Goal: Task Accomplishment & Management: Complete application form

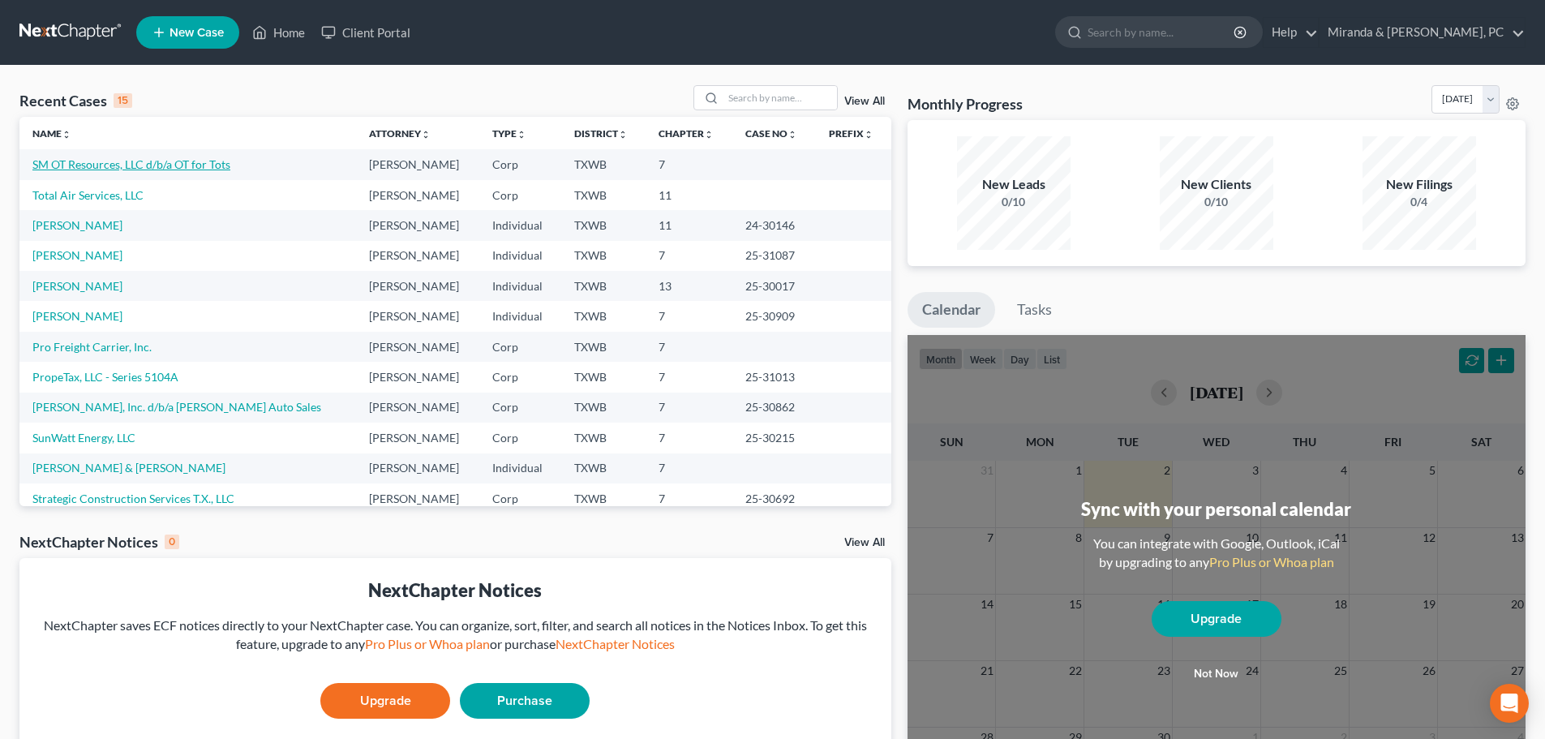
click at [171, 164] on link "SM OT Resources, LLC d/b/a OT for Tots" at bounding box center [131, 164] width 198 height 14
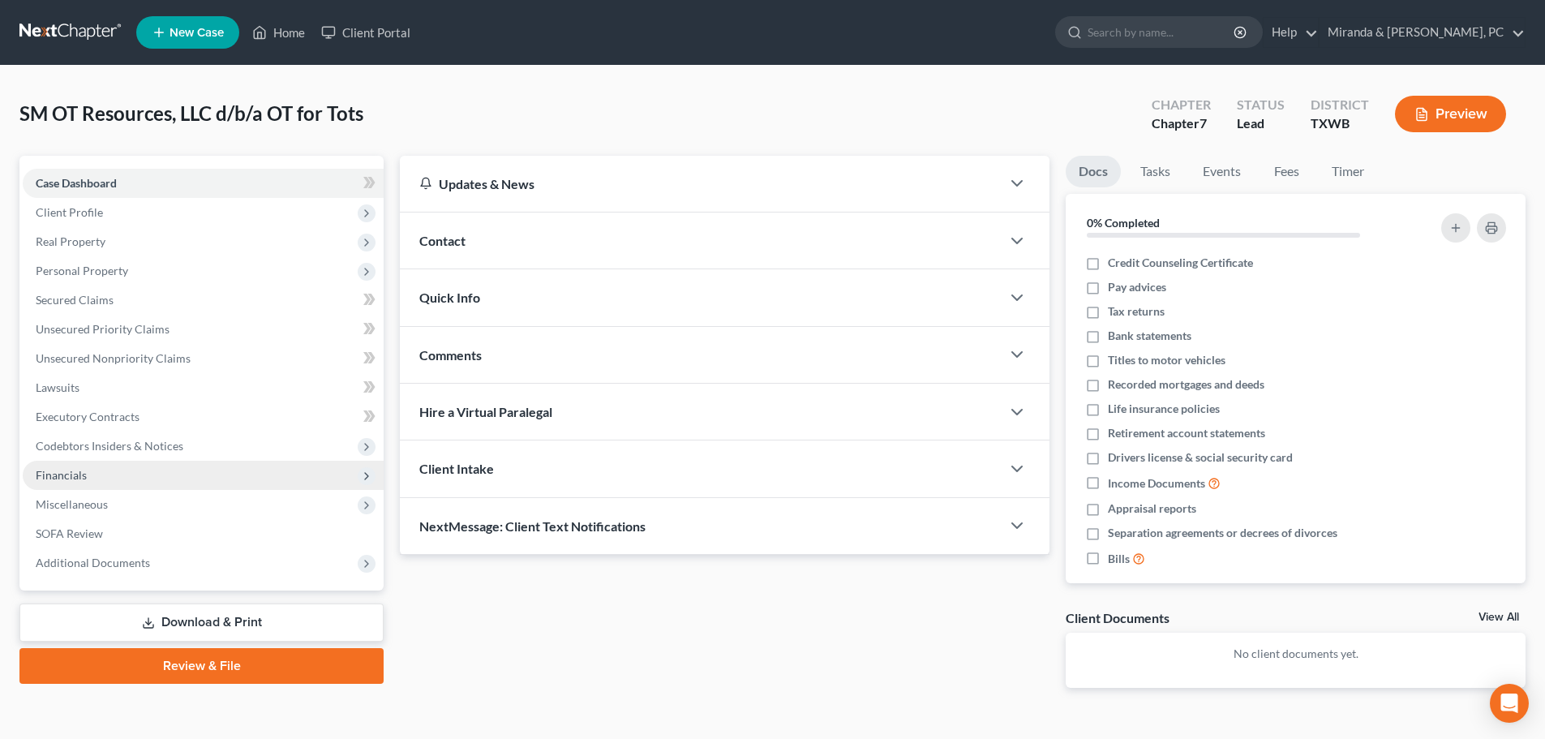
click at [77, 476] on span "Financials" at bounding box center [61, 475] width 51 height 14
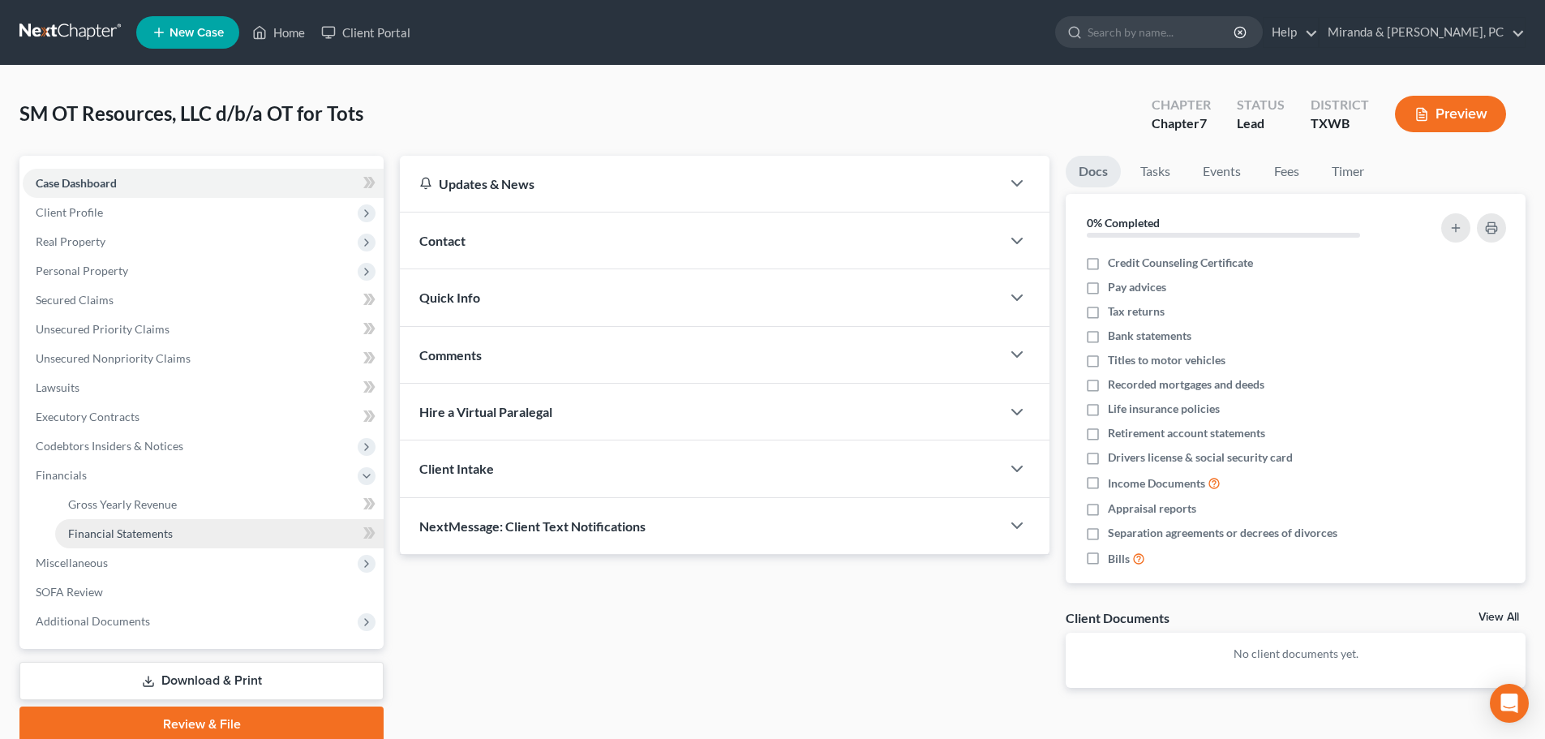
click at [138, 528] on span "Financial Statements" at bounding box center [120, 533] width 105 height 14
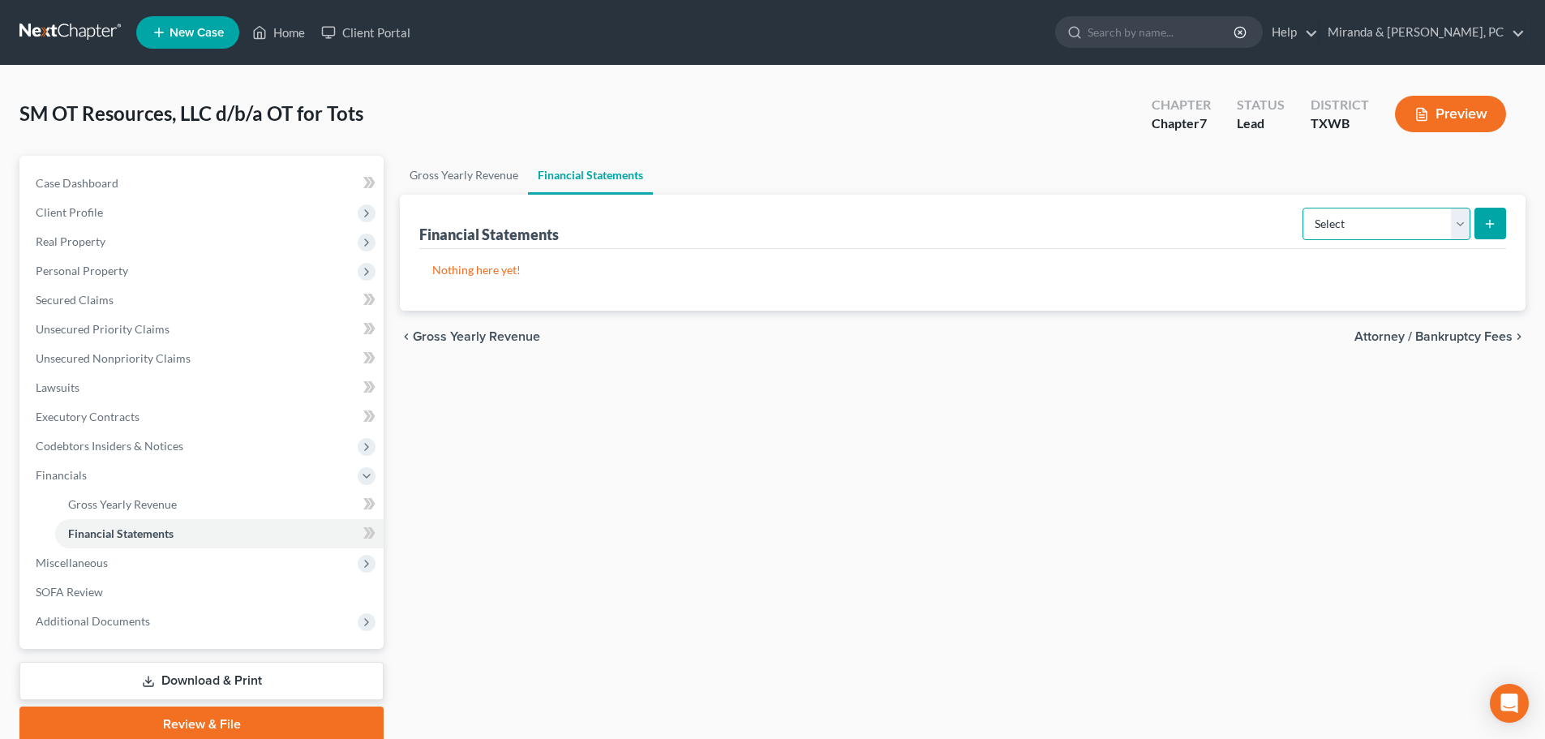
click at [1348, 225] on select "Select Auditor Bookkeeper Creditor Pension Contribution Records Keeper Tax Cons…" at bounding box center [1387, 224] width 168 height 32
select select "bookkeeper"
click at [1304, 208] on select "Select Auditor Bookkeeper Creditor Pension Contribution Records Keeper Tax Cons…" at bounding box center [1387, 224] width 168 height 32
click at [1489, 226] on icon "submit" at bounding box center [1489, 223] width 13 height 13
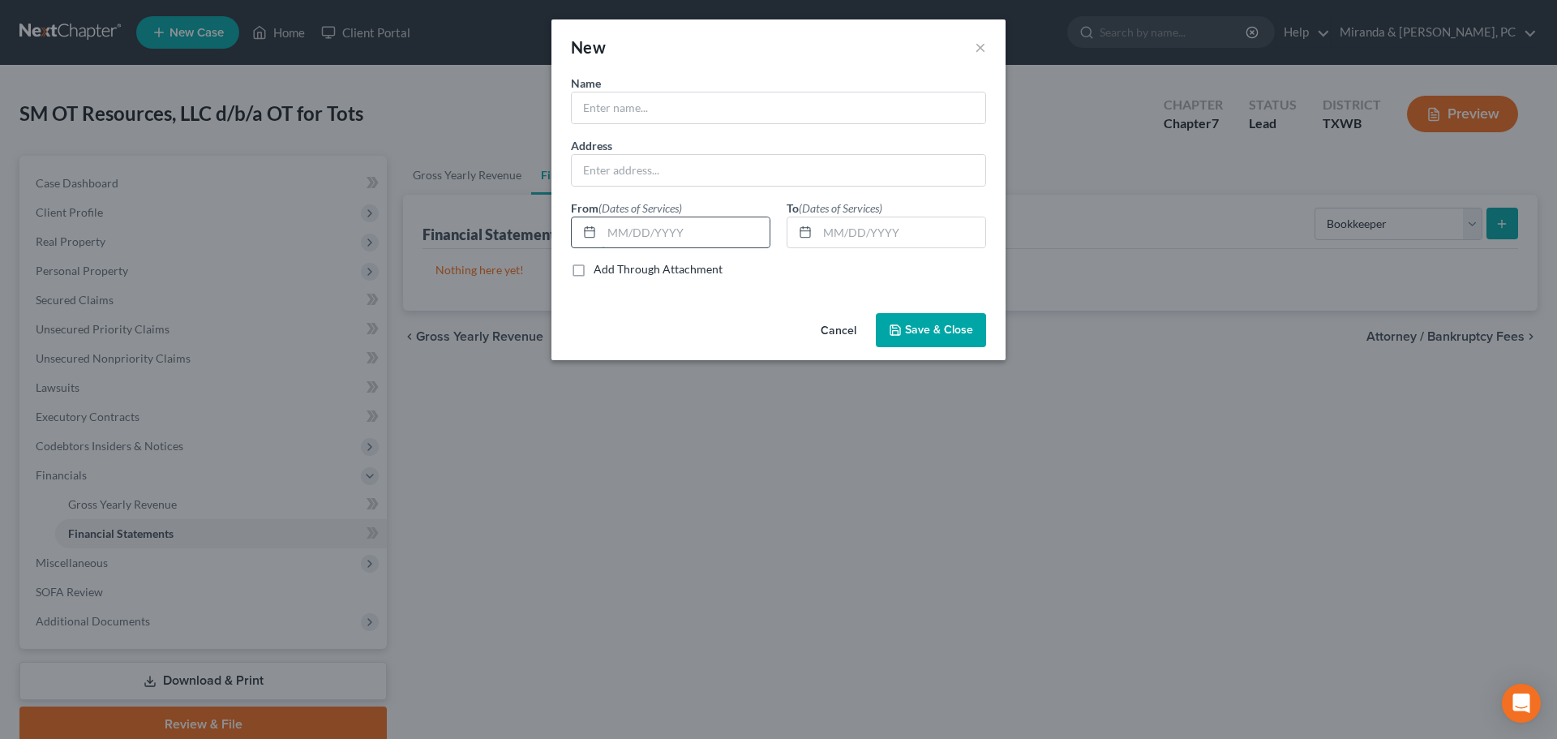
click at [672, 229] on input "text" at bounding box center [686, 232] width 168 height 31
type input "[DATE]"
click at [831, 237] on input "text" at bounding box center [902, 232] width 168 height 31
type input "[DATE]"
click at [625, 105] on input "text" at bounding box center [779, 107] width 414 height 31
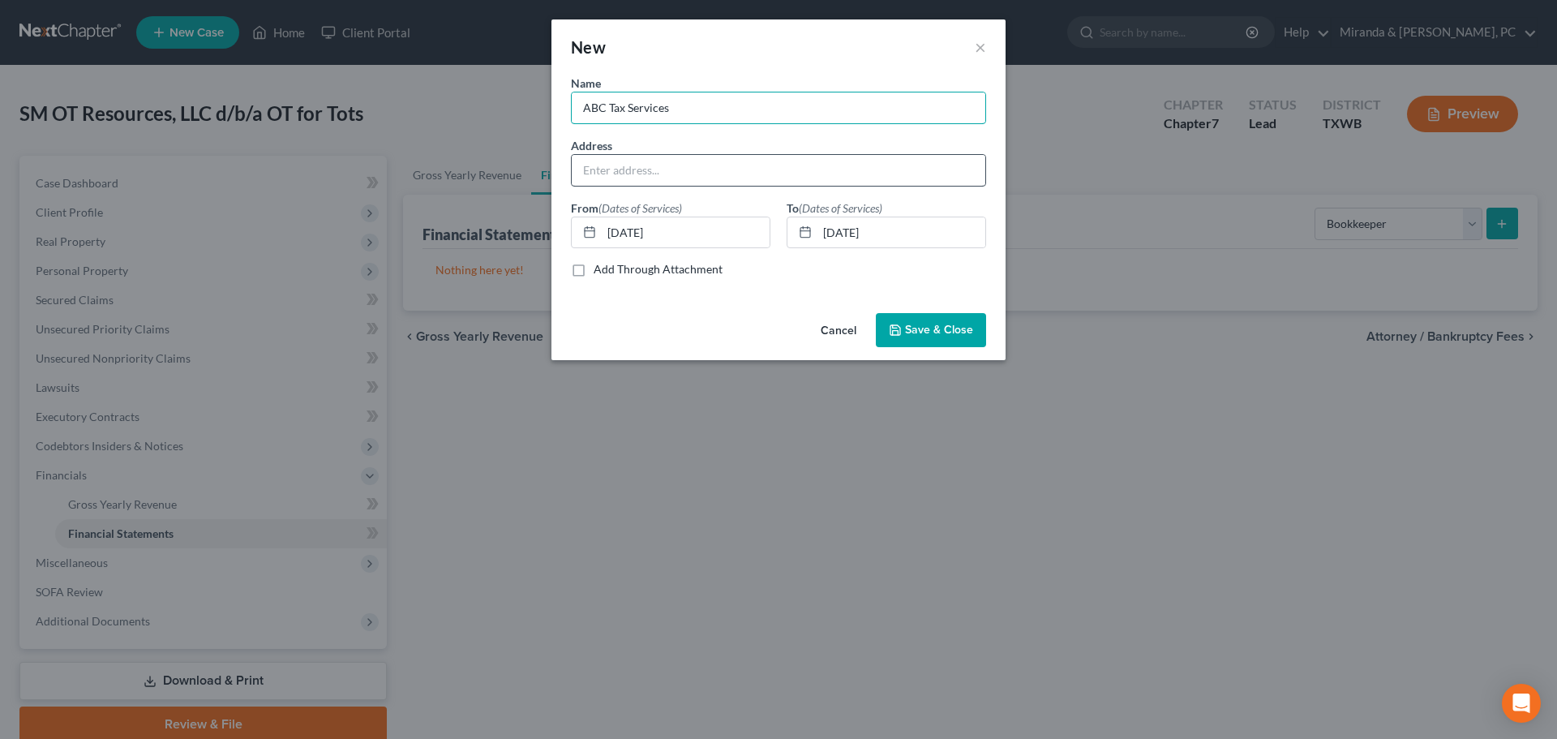
type input "ABC Tax Services"
click at [655, 170] on input "text" at bounding box center [779, 170] width 414 height 31
type input "[STREET_ADDRESS][US_STATE]"
click at [935, 333] on span "Save & Close" at bounding box center [939, 330] width 68 height 14
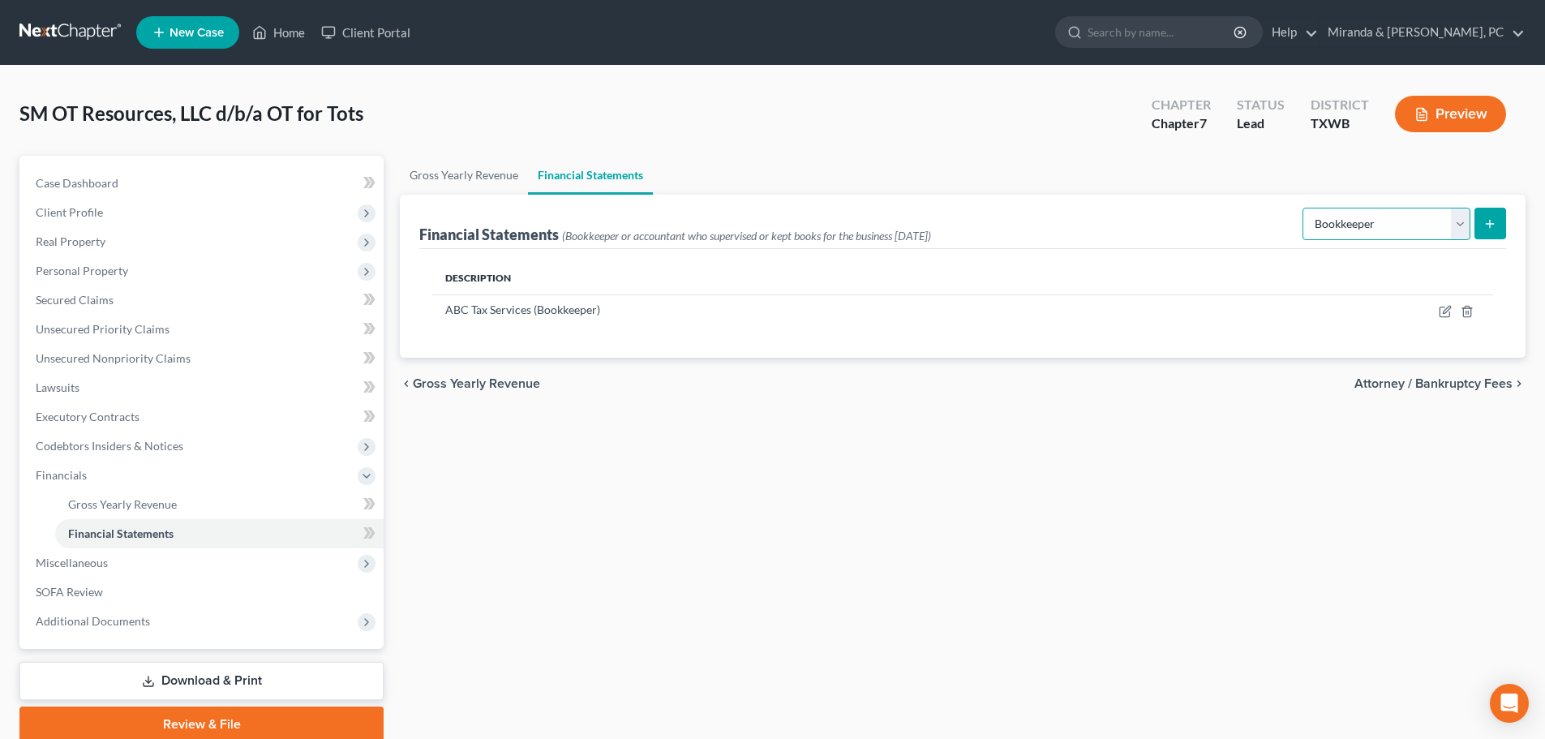
click at [1423, 221] on select "Select Auditor Bookkeeper Creditor Pension Contribution Records Keeper Tax Cons…" at bounding box center [1387, 224] width 168 height 32
select select "records_keeper"
click at [1304, 208] on select "Select Auditor Bookkeeper Creditor Pension Contribution Records Keeper Tax Cons…" at bounding box center [1387, 224] width 168 height 32
click at [1487, 213] on button "submit" at bounding box center [1490, 224] width 32 height 32
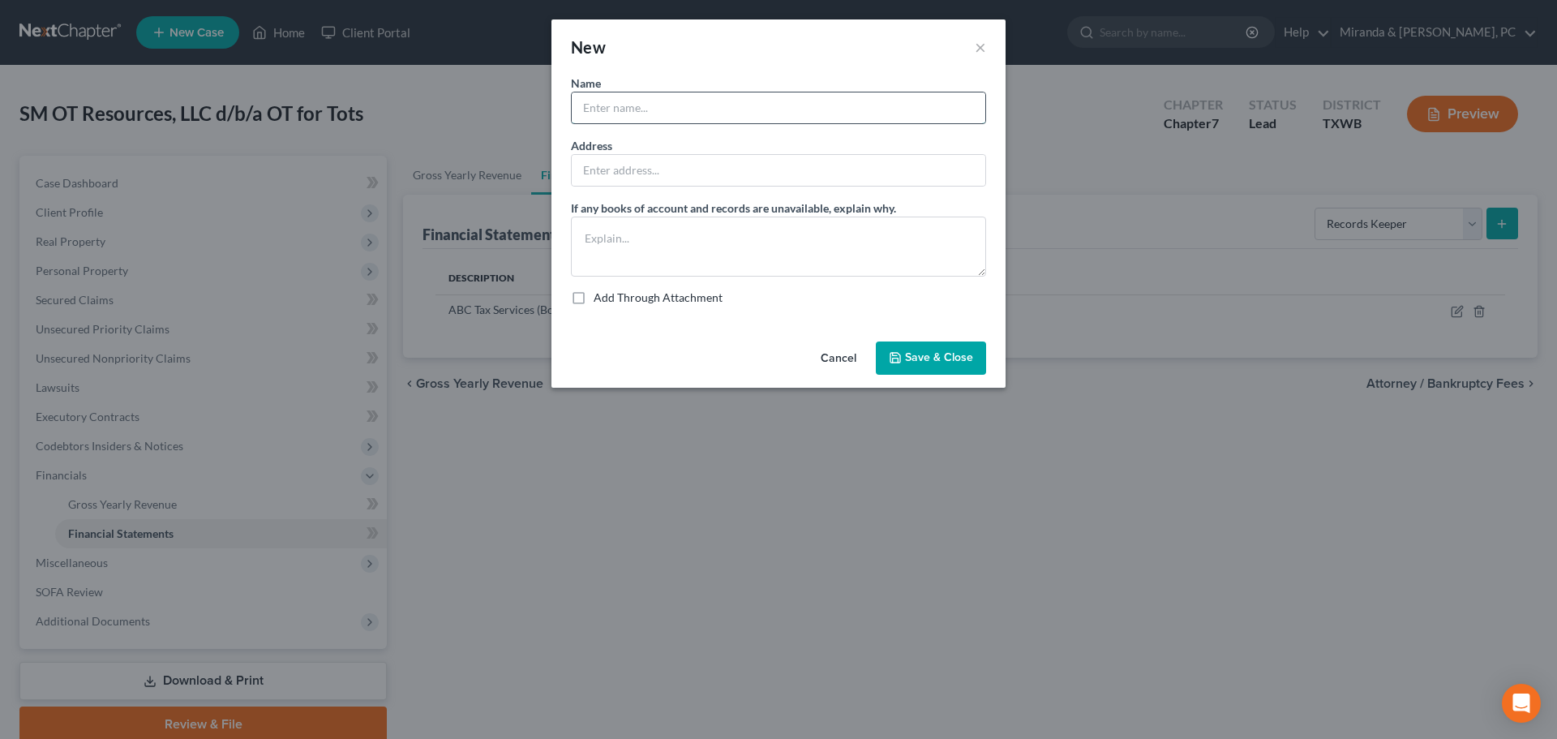
click at [582, 100] on input "text" at bounding box center [779, 107] width 414 height 31
type input "ABC Tax Services"
click at [642, 166] on input "text" at bounding box center [779, 170] width 414 height 31
type input "[STREET_ADDRESS][US_STATE]"
click at [925, 355] on span "Save & Close" at bounding box center [939, 358] width 68 height 14
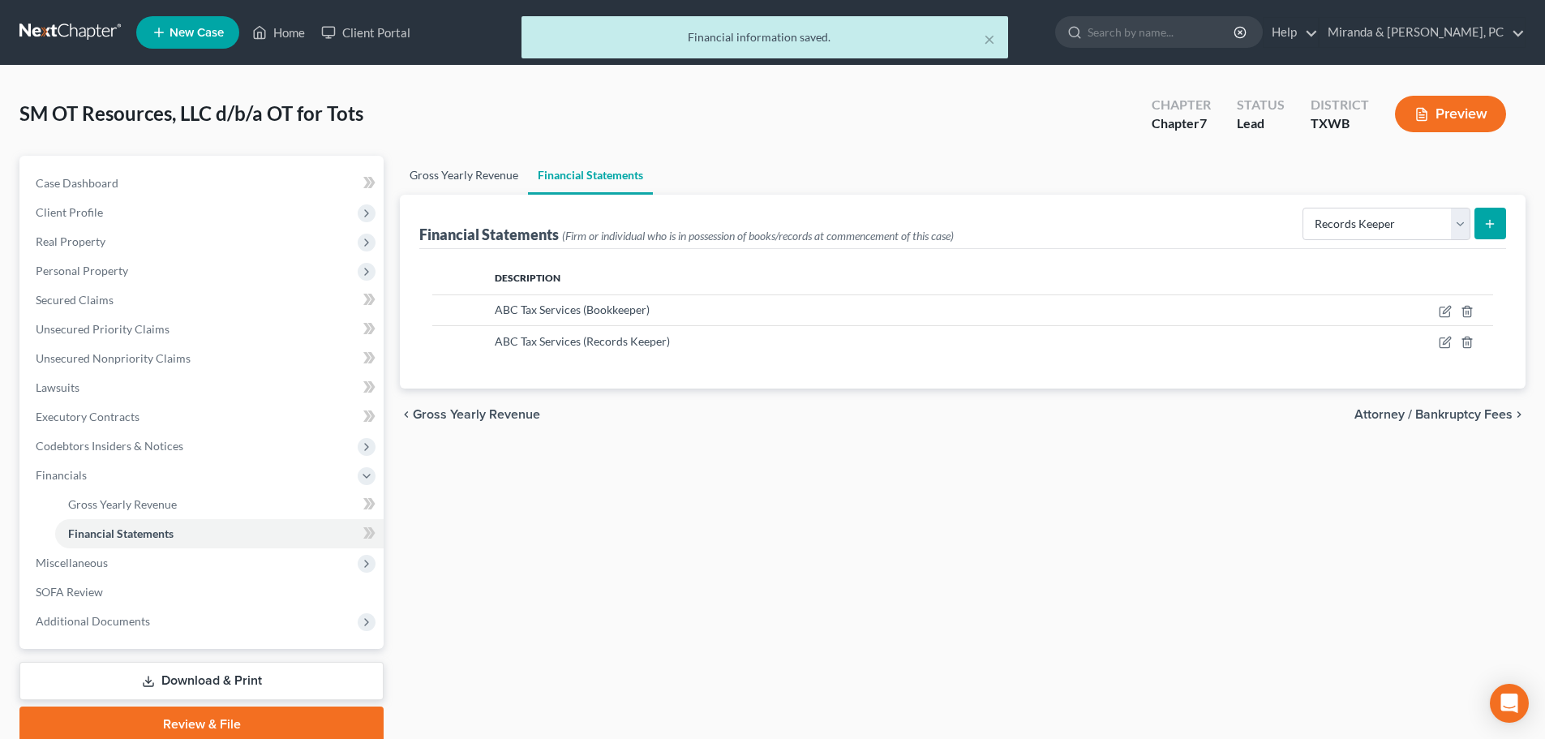
click at [478, 177] on link "Gross Yearly Revenue" at bounding box center [464, 175] width 128 height 39
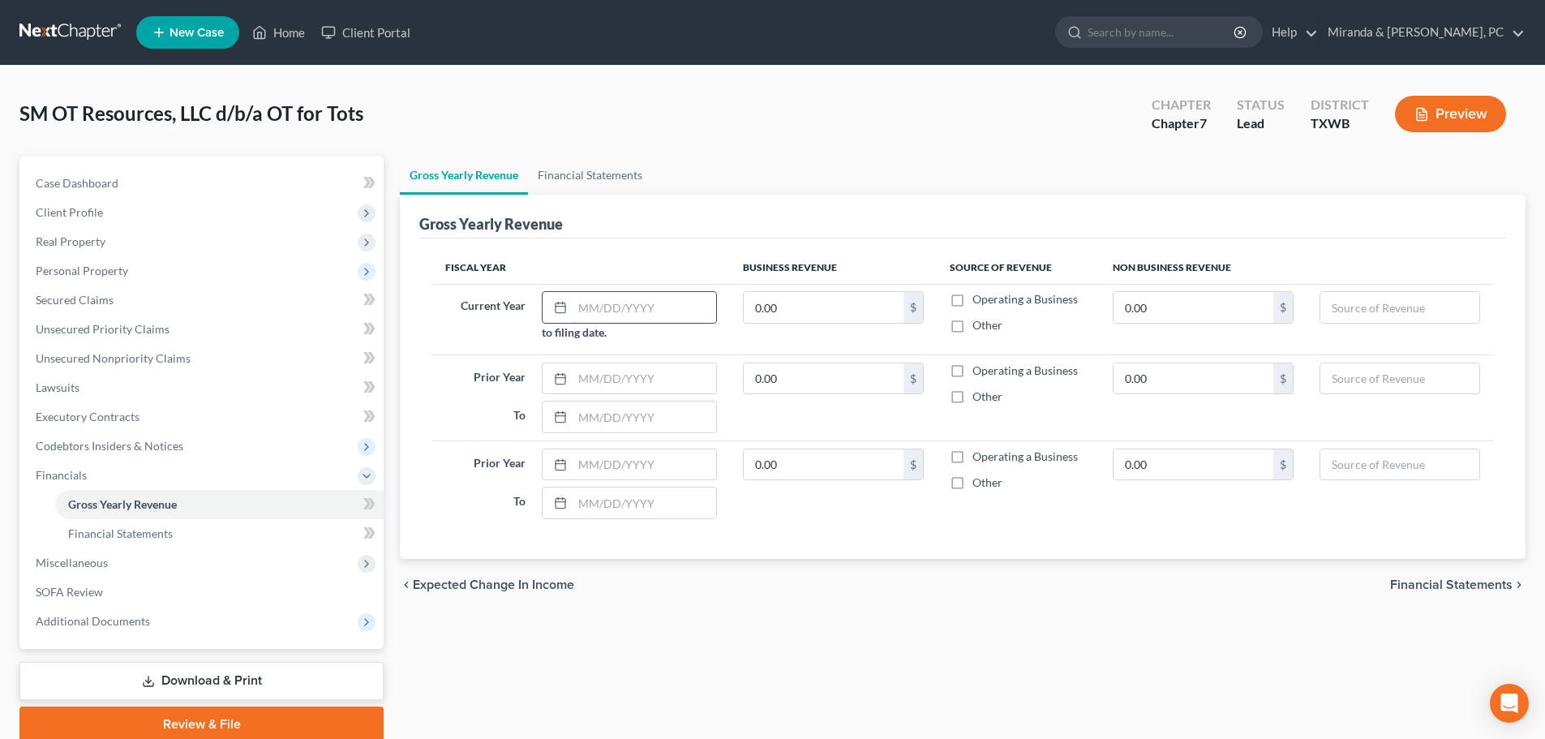
click at [582, 308] on input "text" at bounding box center [645, 307] width 144 height 31
type input "[DATE]"
click at [616, 377] on input "text" at bounding box center [645, 378] width 144 height 31
type input "[DATE]"
click at [615, 410] on input "text" at bounding box center [645, 416] width 144 height 31
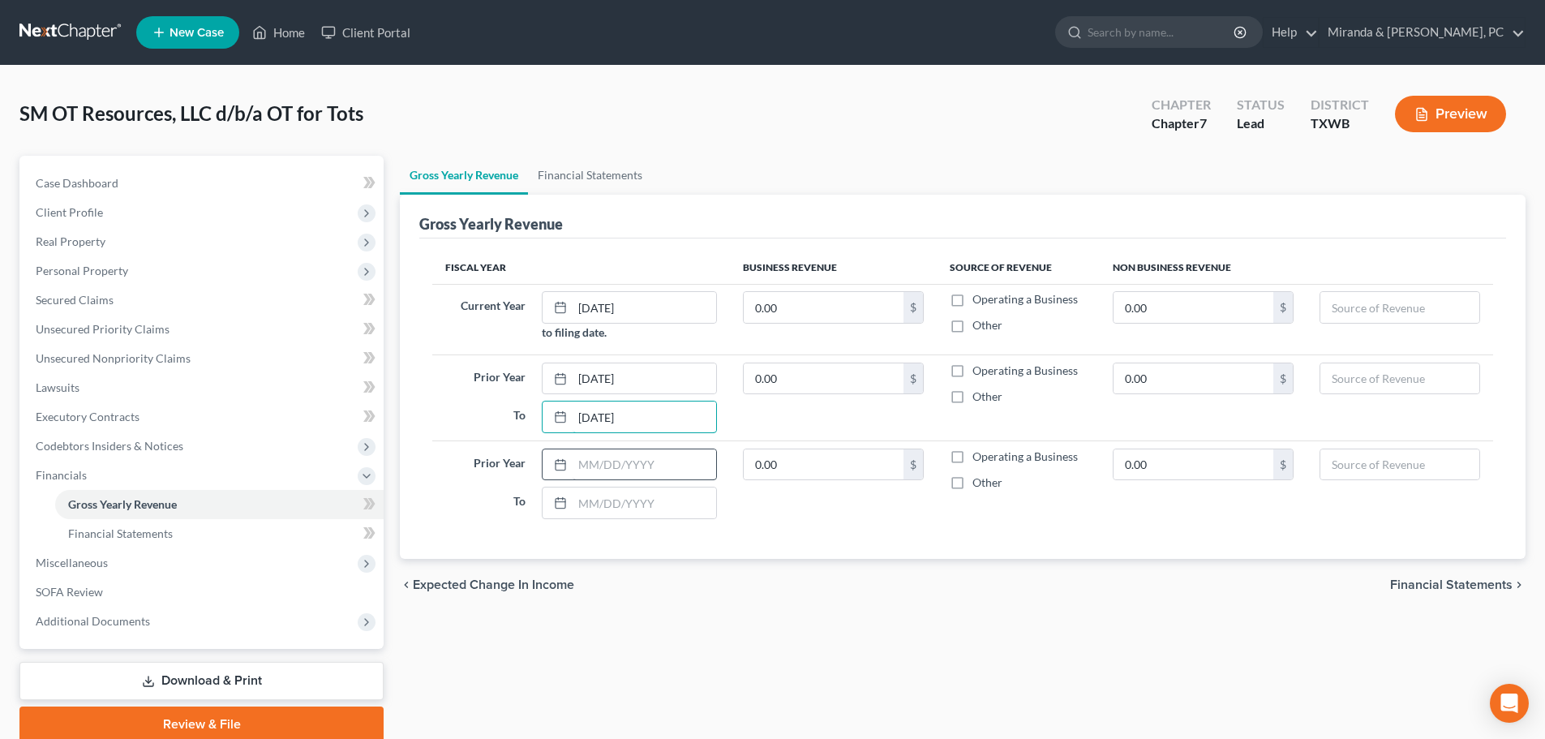
type input "[DATE]"
click at [608, 466] on input "text" at bounding box center [645, 464] width 144 height 31
type input "[DATE]"
click at [602, 501] on input "text" at bounding box center [645, 502] width 144 height 31
type input "[DATE]"
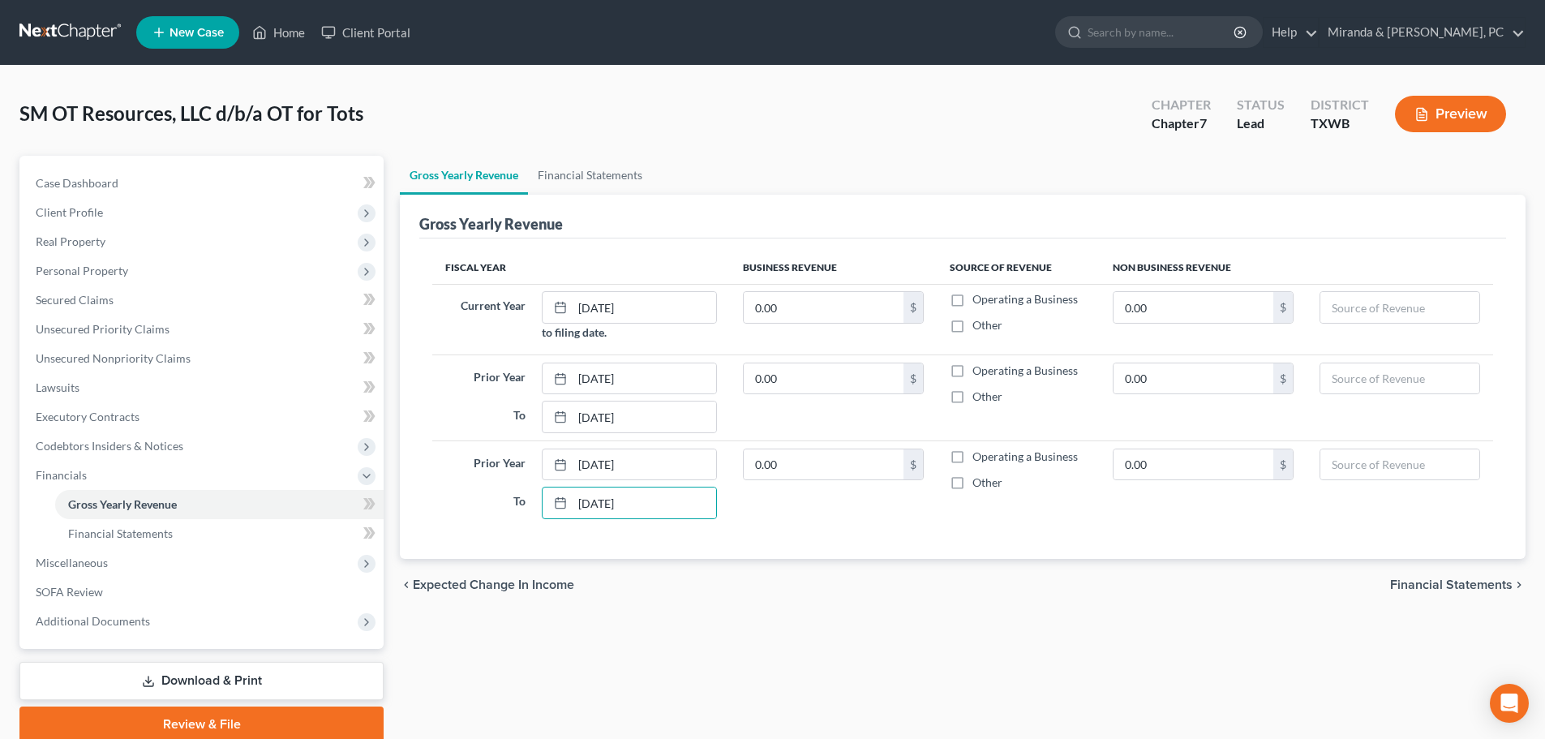
click at [972, 455] on label "Operating a Business" at bounding box center [1024, 457] width 105 height 16
click at [979, 455] on input "Operating a Business" at bounding box center [984, 454] width 11 height 11
checkbox input "true"
click at [972, 366] on label "Operating a Business" at bounding box center [1024, 371] width 105 height 16
click at [979, 366] on input "Operating a Business" at bounding box center [984, 368] width 11 height 11
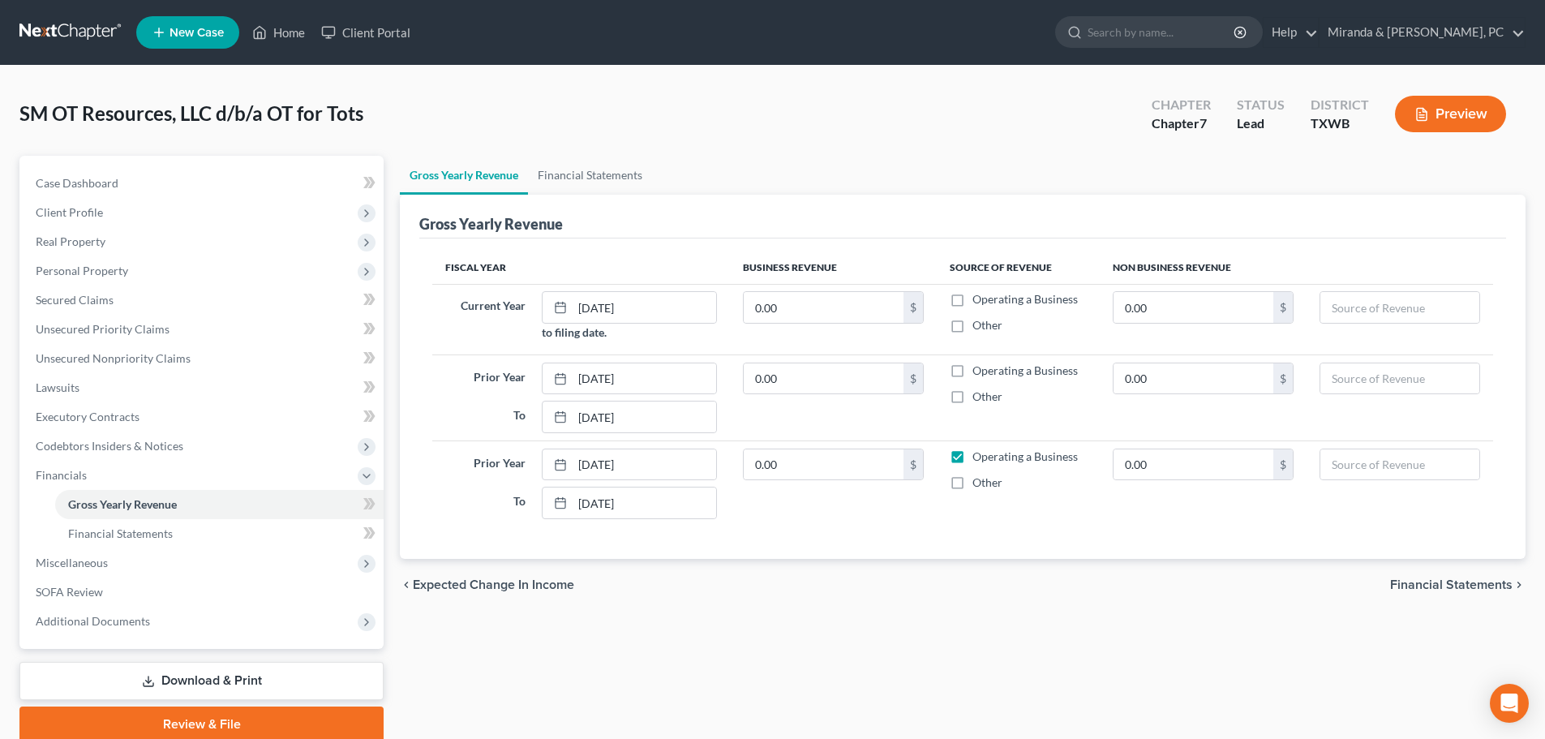
checkbox input "true"
click at [972, 300] on label "Operating a Business" at bounding box center [1024, 299] width 105 height 16
click at [979, 300] on input "Operating a Business" at bounding box center [984, 296] width 11 height 11
checkbox input "true"
click at [795, 311] on input "text" at bounding box center [824, 307] width 160 height 31
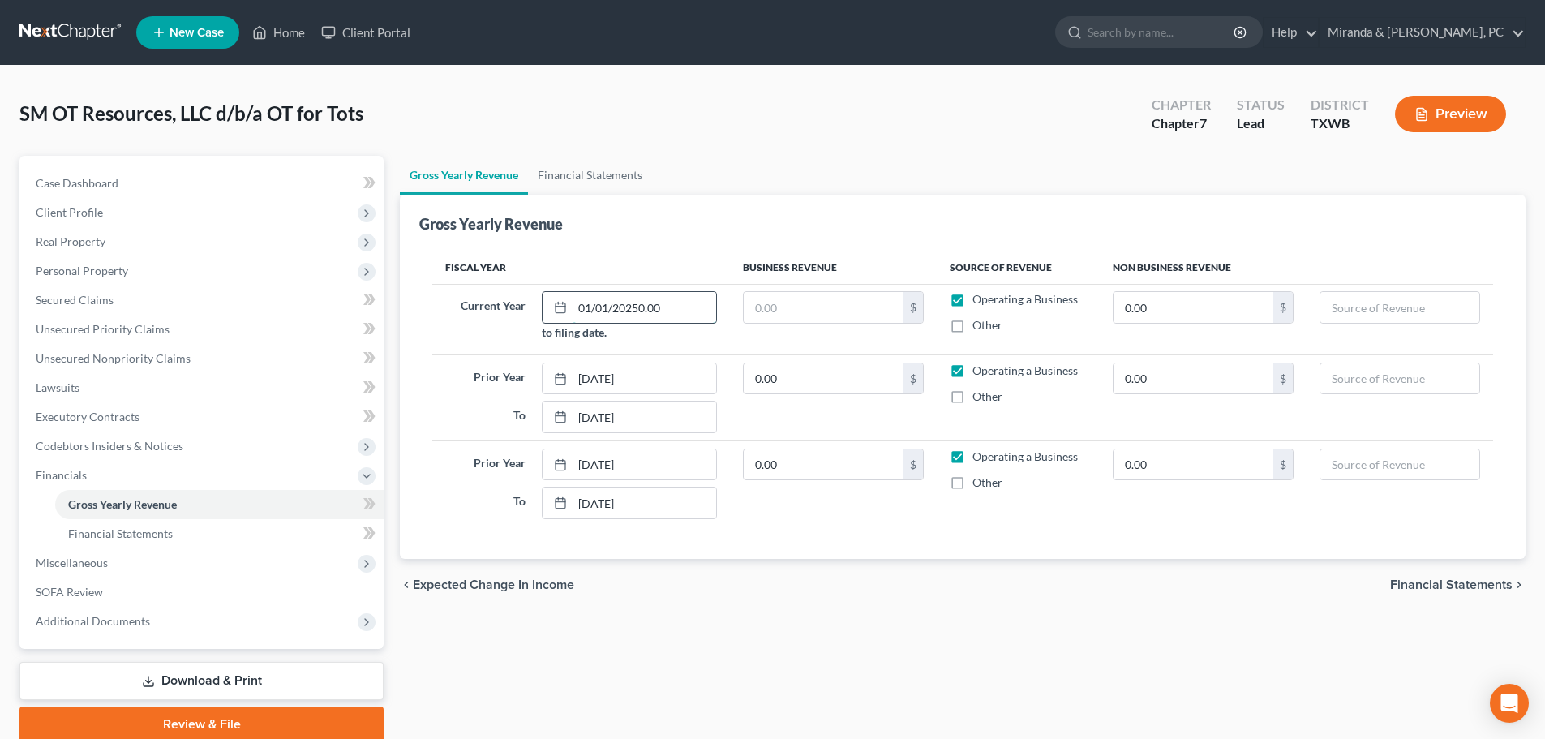
click at [696, 307] on input "01/01/20250.00" at bounding box center [645, 307] width 144 height 31
type input "[DATE]"
click at [826, 313] on input "text" at bounding box center [824, 307] width 160 height 31
type input "680,000"
click at [814, 383] on input "0.00" at bounding box center [824, 378] width 160 height 31
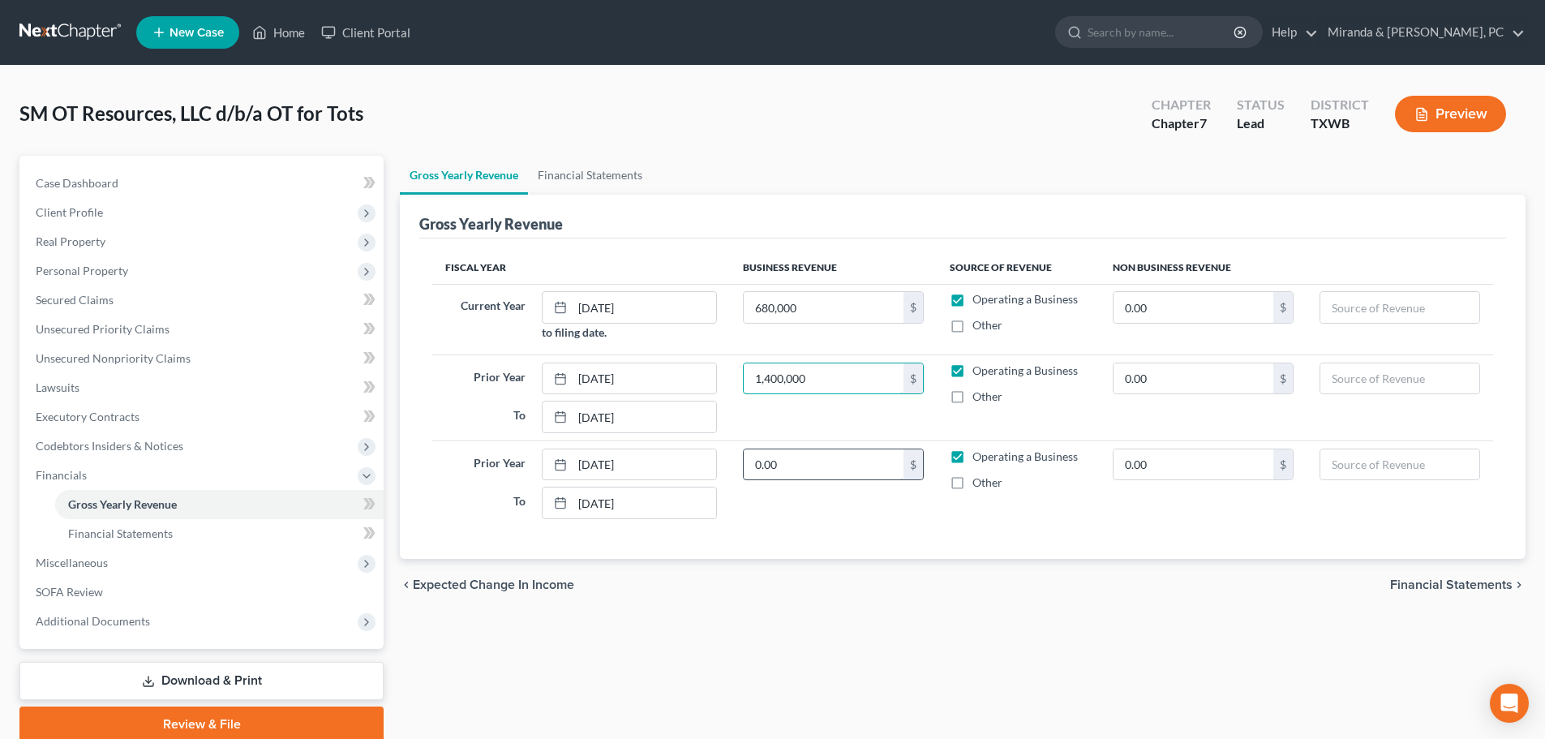
type input "1,400,000"
click at [818, 462] on input "0.00" at bounding box center [824, 464] width 160 height 31
type input "1,198,574.42"
click at [117, 265] on span "Personal Property" at bounding box center [82, 271] width 92 height 14
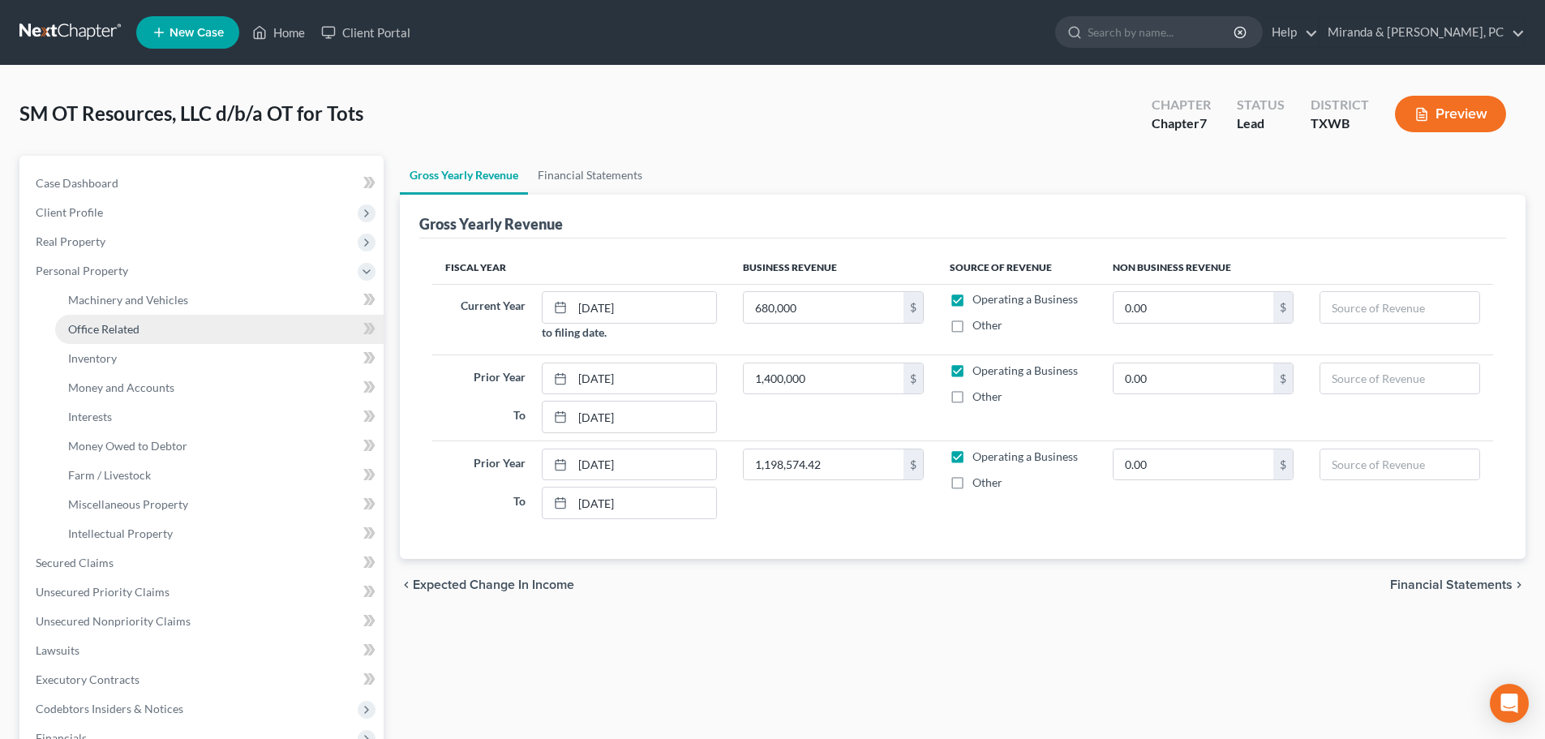
click at [143, 326] on link "Office Related" at bounding box center [219, 329] width 328 height 29
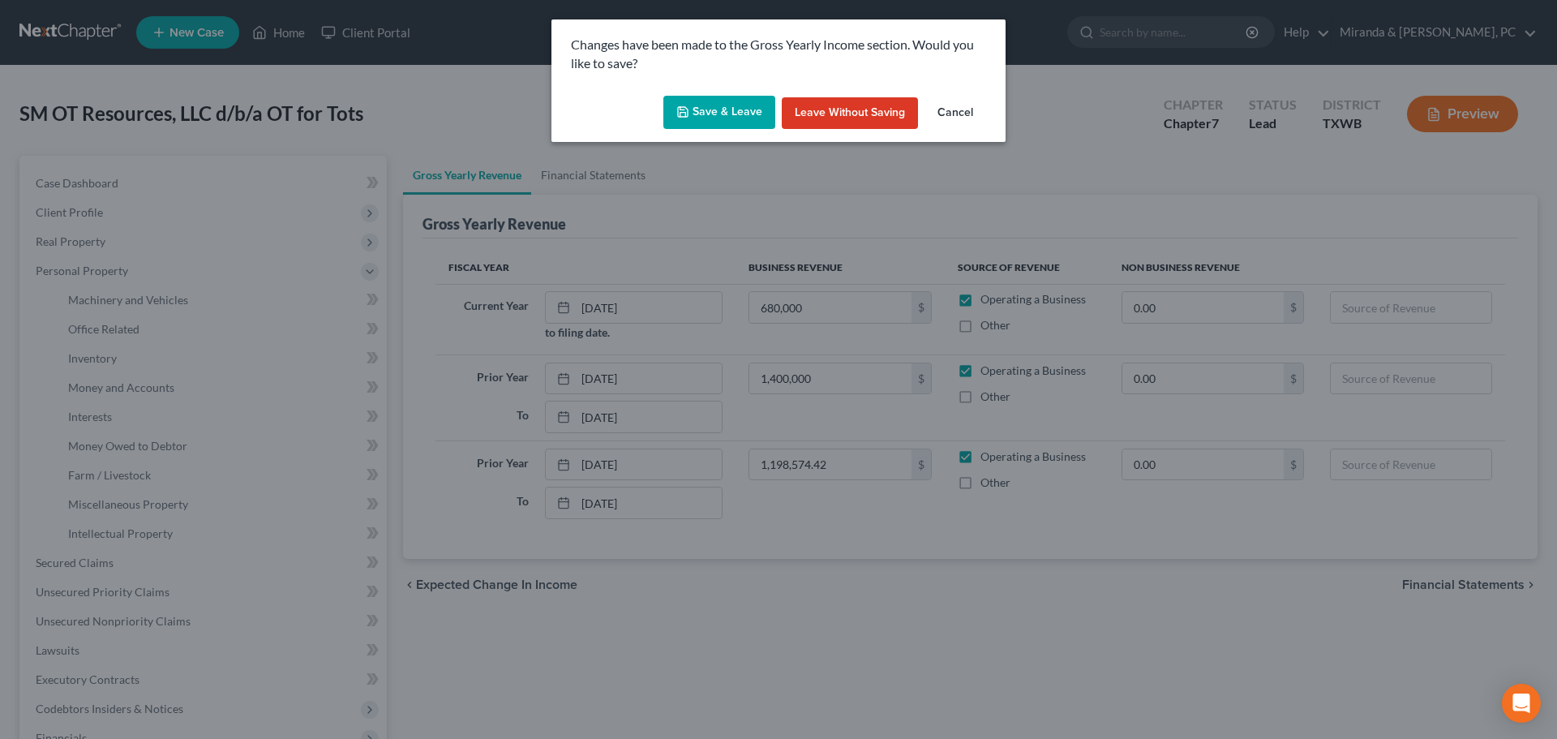
click at [721, 109] on button "Save & Leave" at bounding box center [719, 113] width 112 height 34
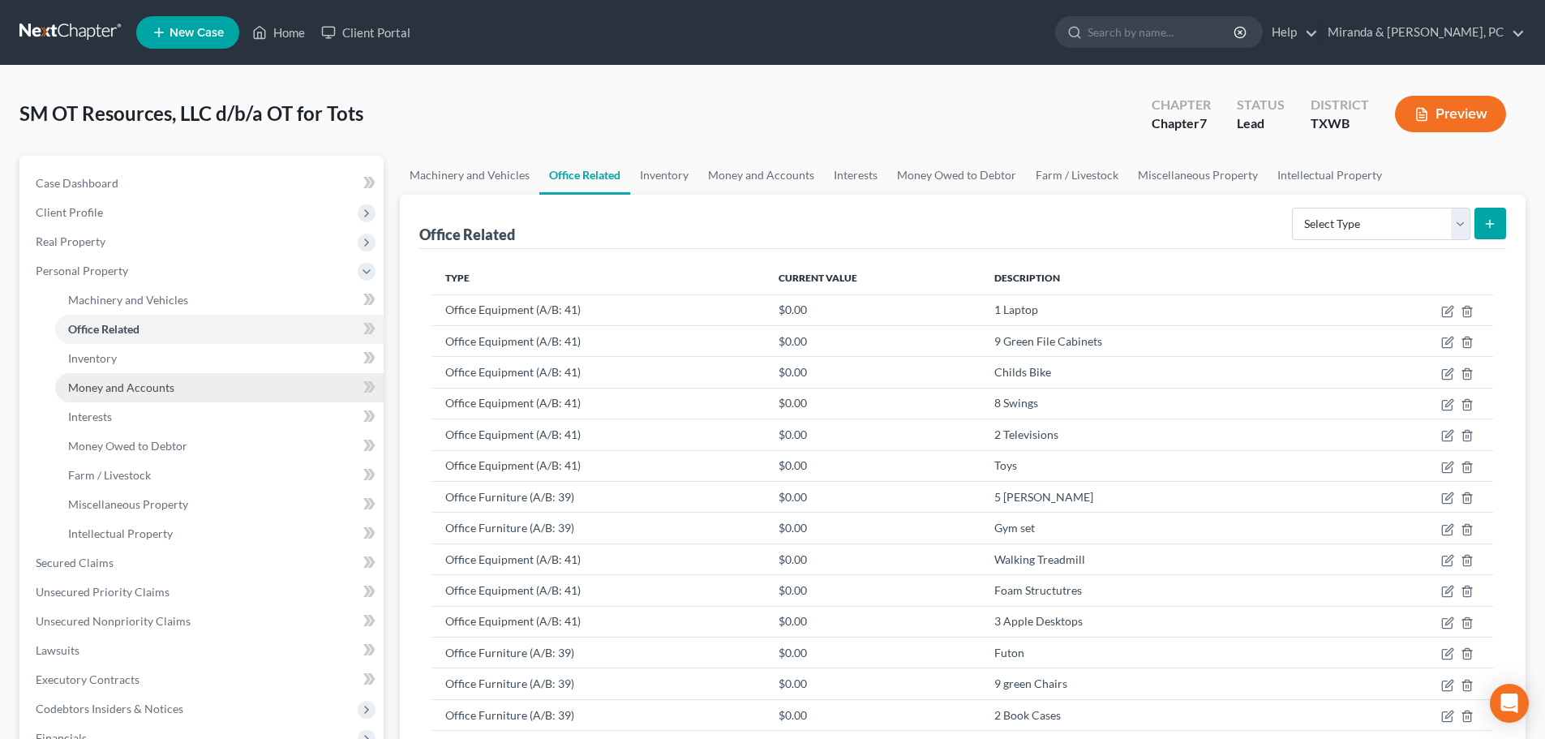
click at [161, 390] on span "Money and Accounts" at bounding box center [121, 387] width 106 height 14
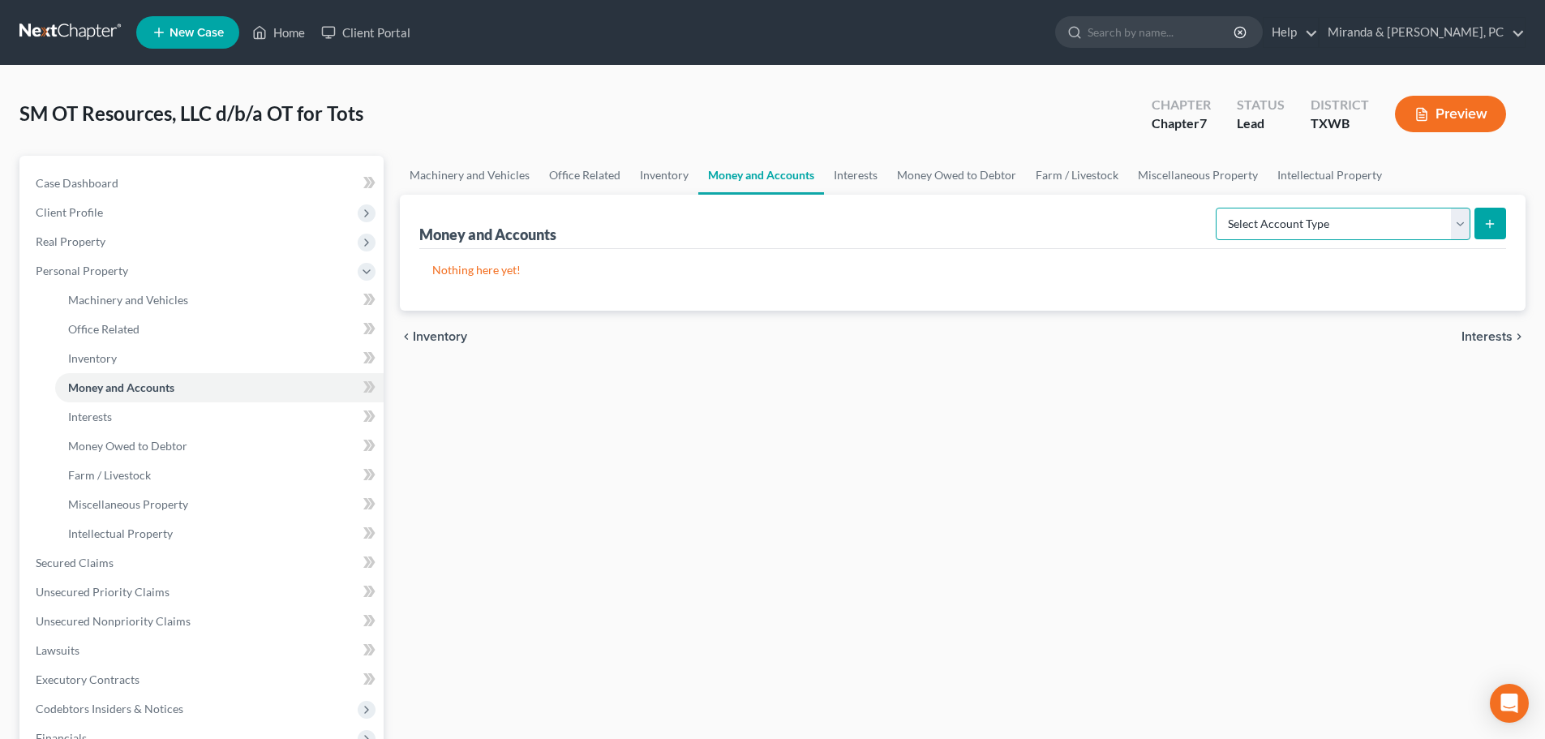
click at [1377, 226] on select "Select Account Type Brokerage (A/B: 3, SOFA: 18) Cash on Hand (A/B: 2) Certific…" at bounding box center [1343, 224] width 255 height 32
select select "checking"
click at [1217, 208] on select "Select Account Type Brokerage (A/B: 3, SOFA: 18) Cash on Hand (A/B: 2) Certific…" at bounding box center [1343, 224] width 255 height 32
click at [1487, 221] on icon "submit" at bounding box center [1489, 223] width 13 height 13
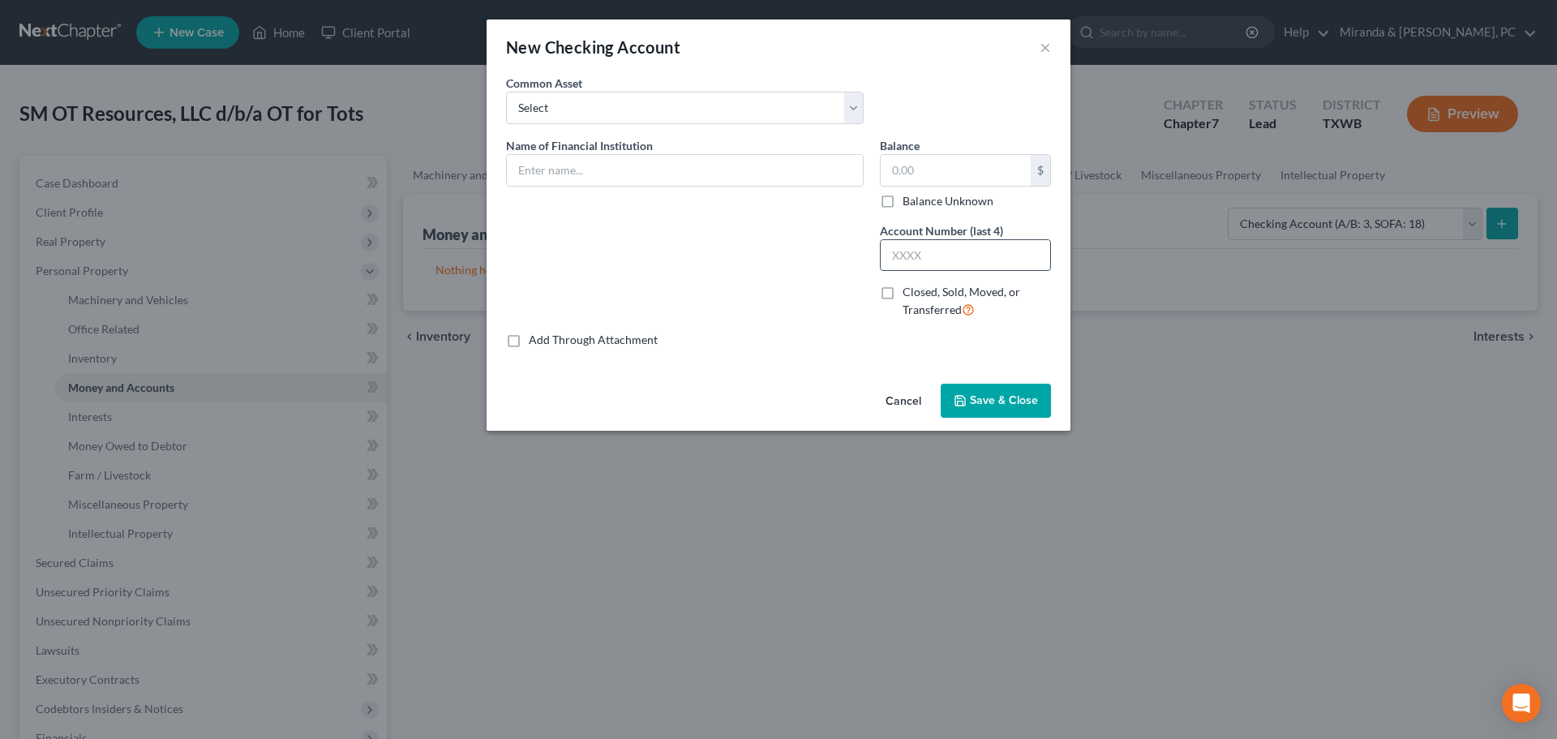
click at [897, 248] on input "text" at bounding box center [966, 255] width 170 height 31
type input "4547"
click at [912, 166] on input "text" at bounding box center [956, 170] width 150 height 31
type input "0"
click at [663, 151] on div "Name of Financial Institution *" at bounding box center [685, 161] width 358 height 49
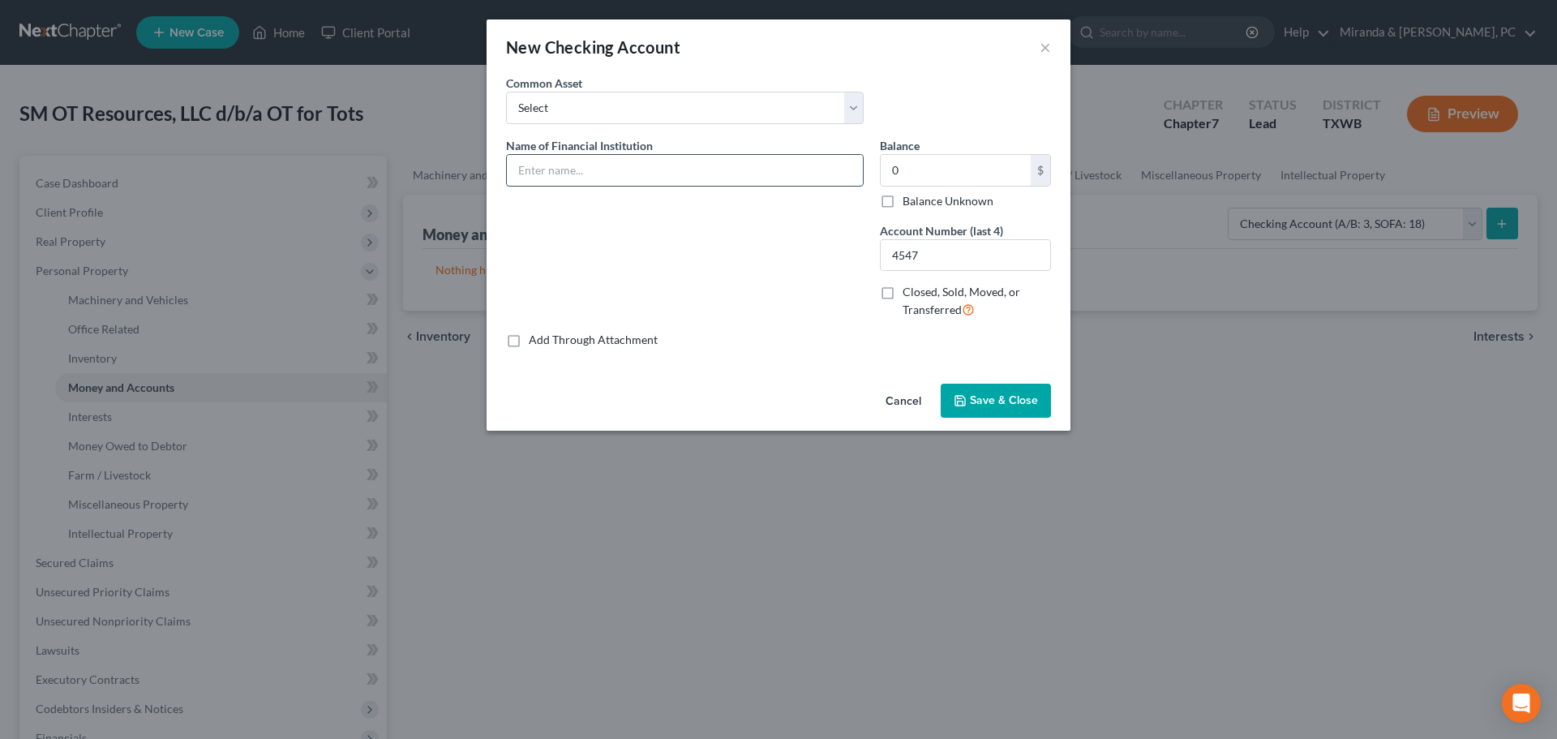
click at [662, 161] on input "text" at bounding box center [685, 170] width 356 height 31
type input "Bank of America Business Advantage"
click at [828, 304] on div "Name of Financial Institution * Bank of America Business Advantage" at bounding box center [685, 234] width 374 height 195
click at [976, 401] on span "Save & Close" at bounding box center [1004, 400] width 68 height 14
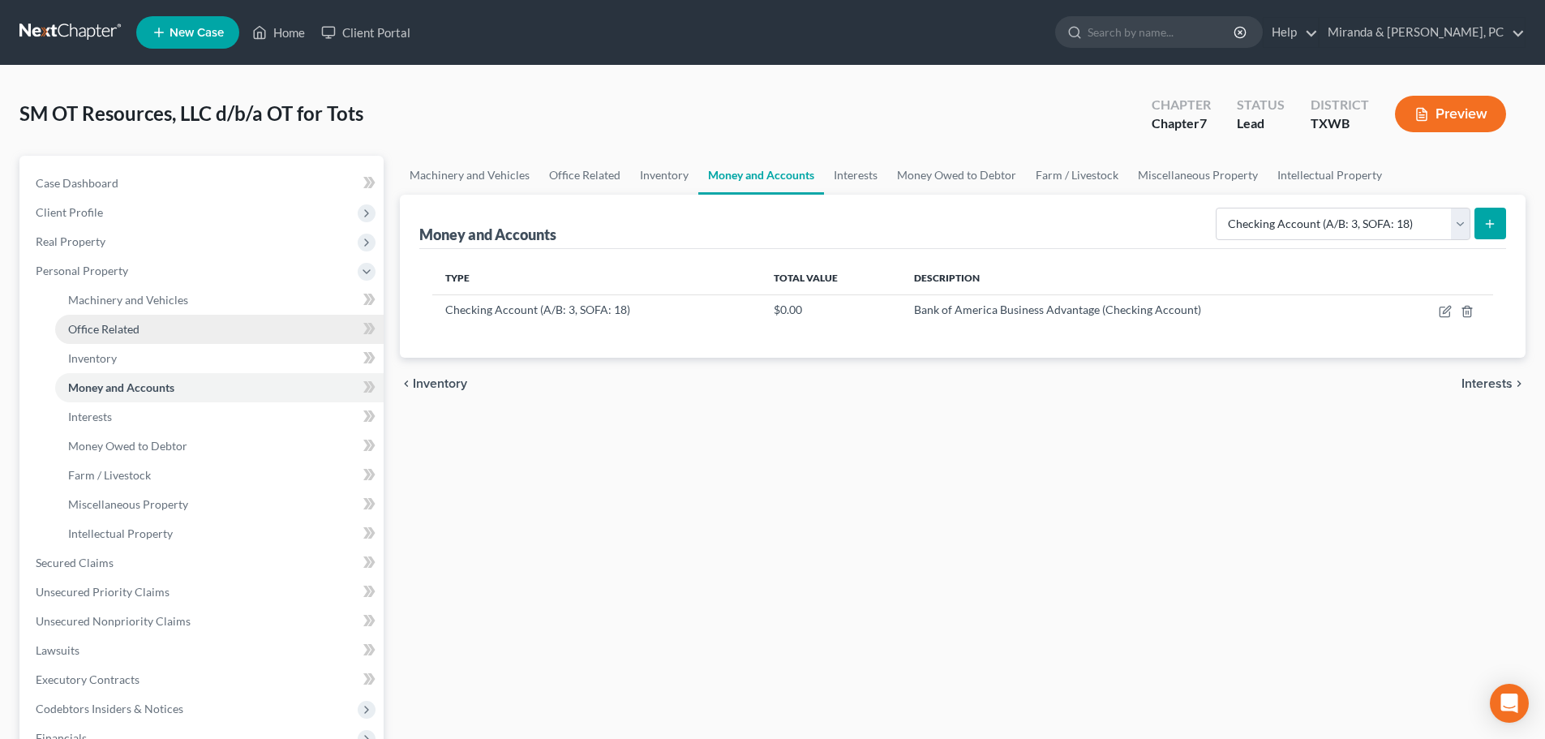
click at [131, 331] on span "Office Related" at bounding box center [103, 329] width 71 height 14
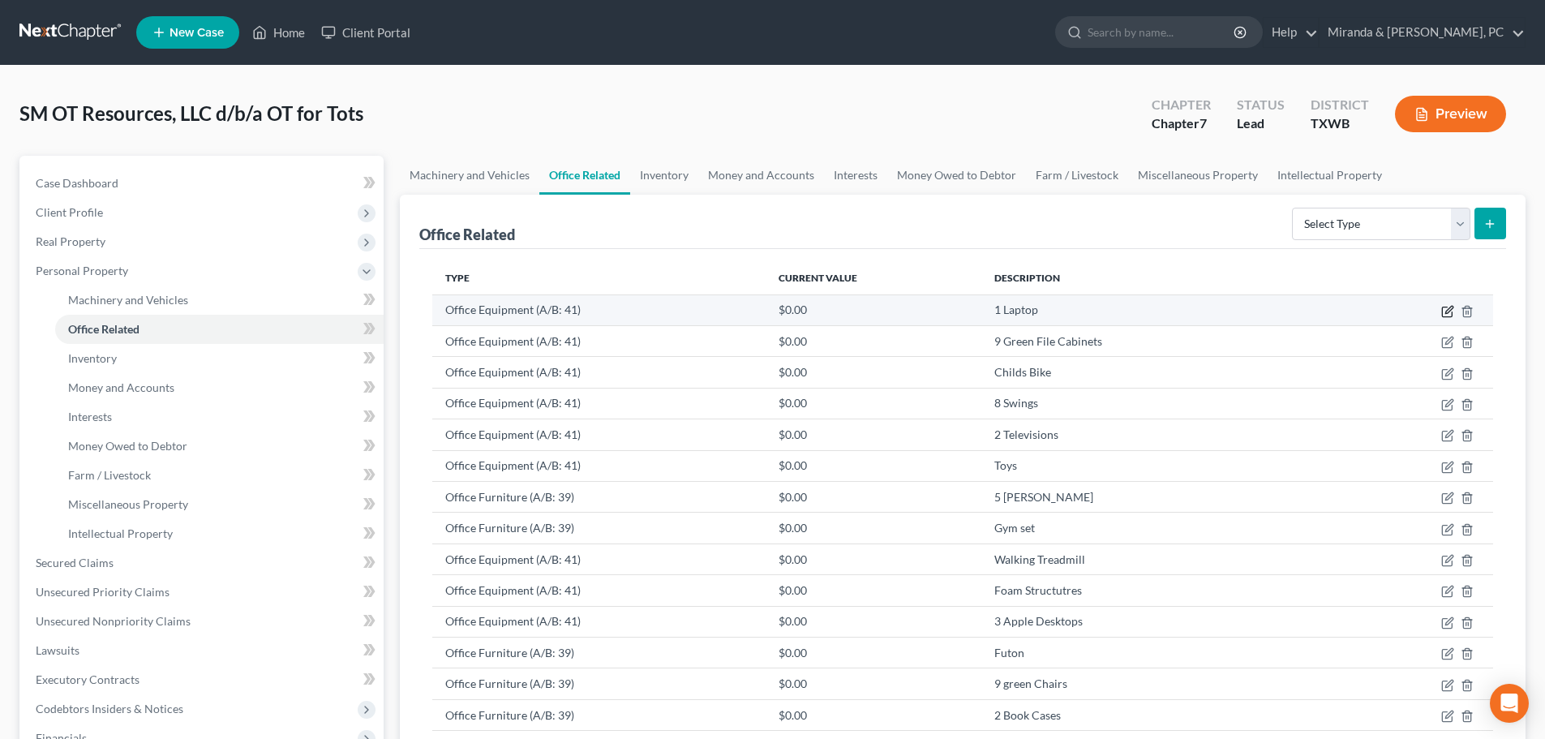
click at [1453, 308] on icon "button" at bounding box center [1447, 311] width 13 height 13
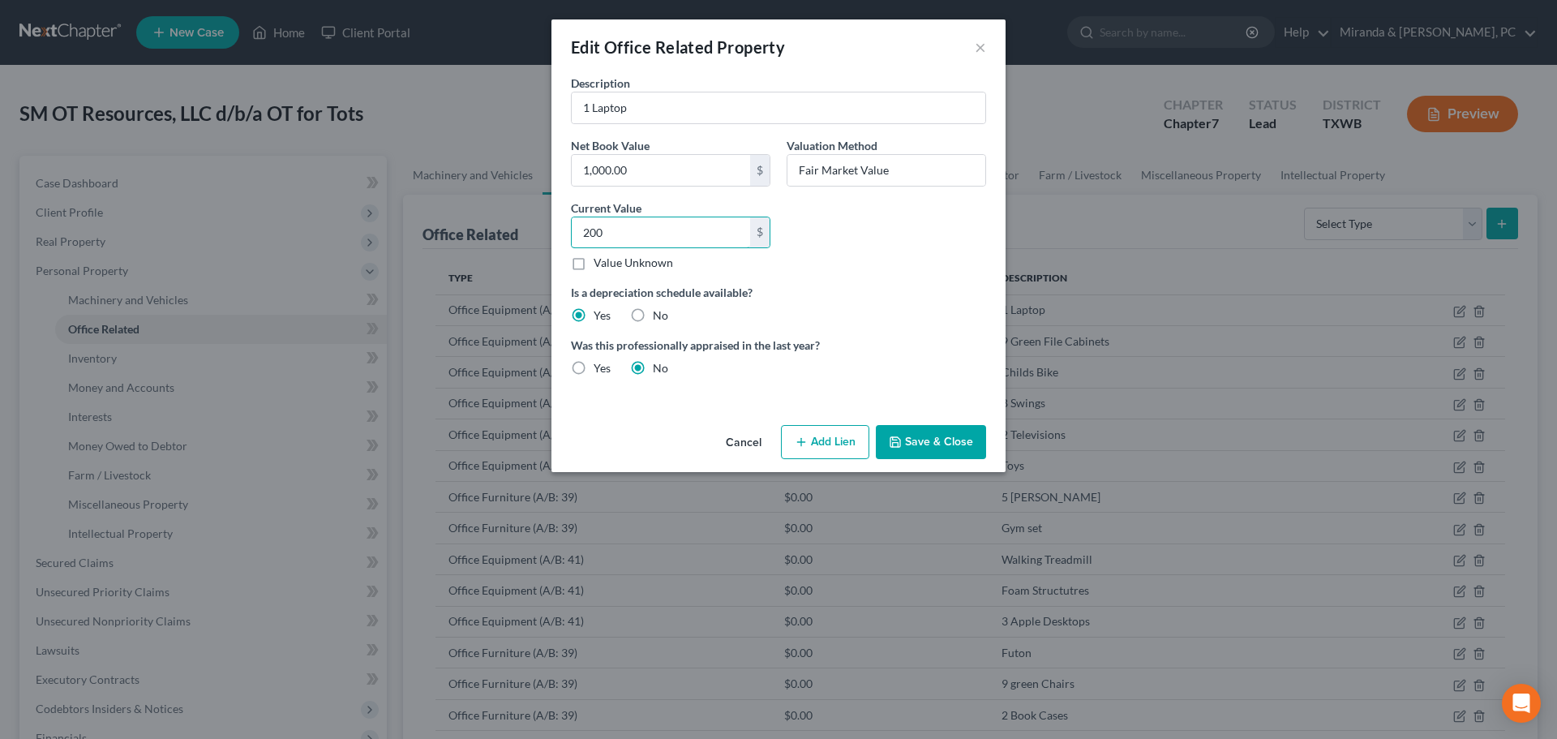
type input "200"
click at [908, 431] on button "Save & Close" at bounding box center [931, 442] width 110 height 34
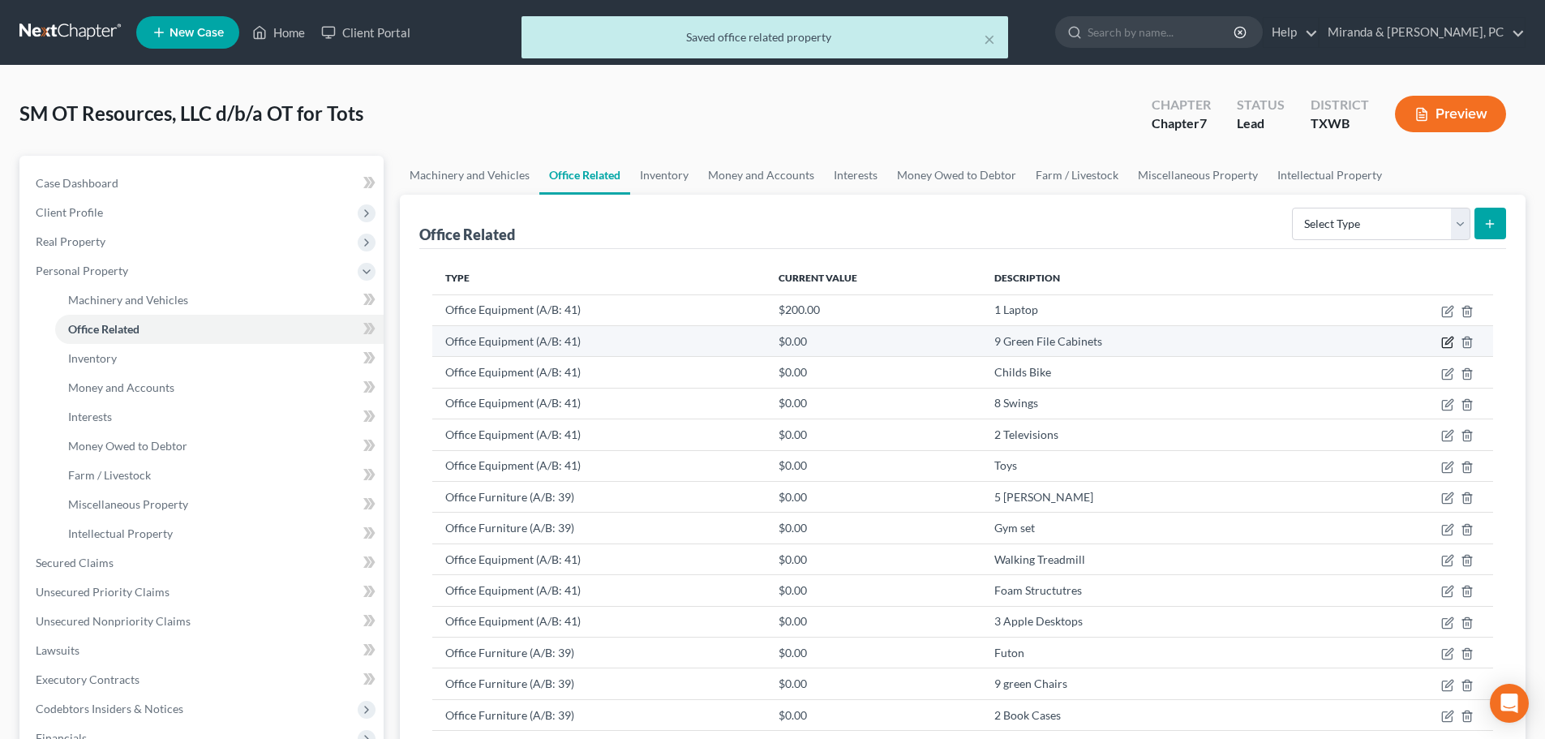
click at [1449, 342] on icon "button" at bounding box center [1447, 342] width 13 height 13
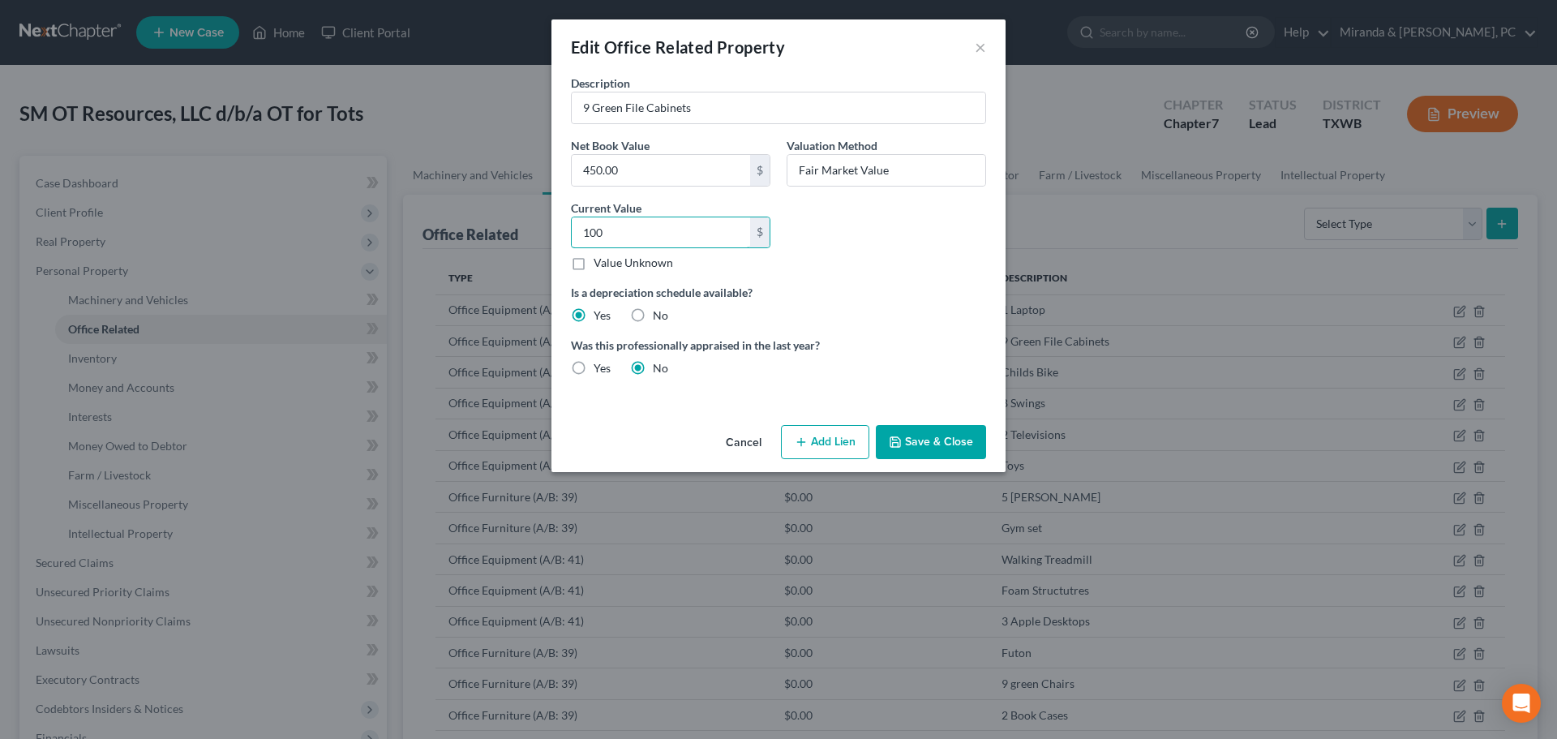
type input "100"
click at [908, 436] on button "Save & Close" at bounding box center [931, 442] width 110 height 34
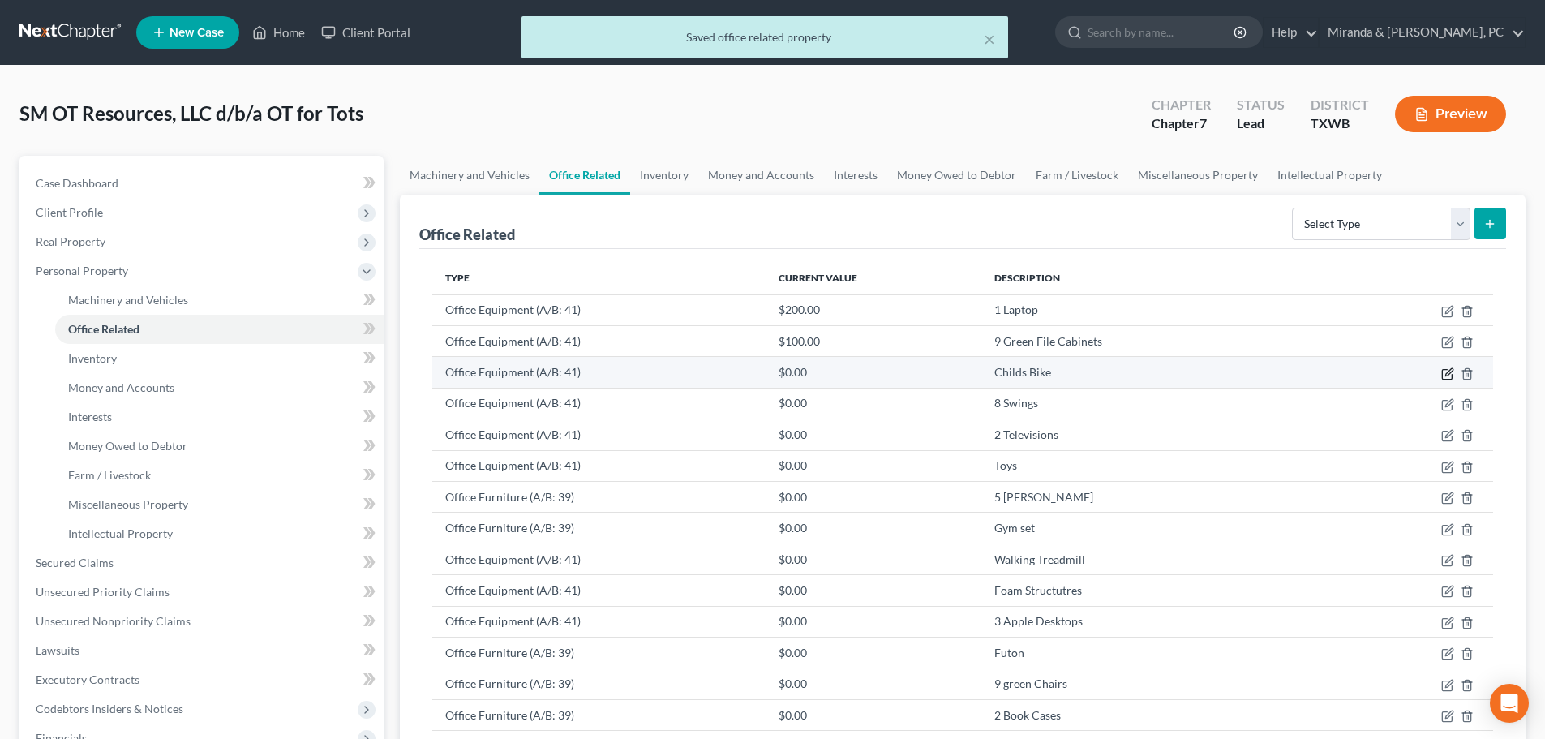
click at [1451, 375] on icon "button" at bounding box center [1447, 373] width 13 height 13
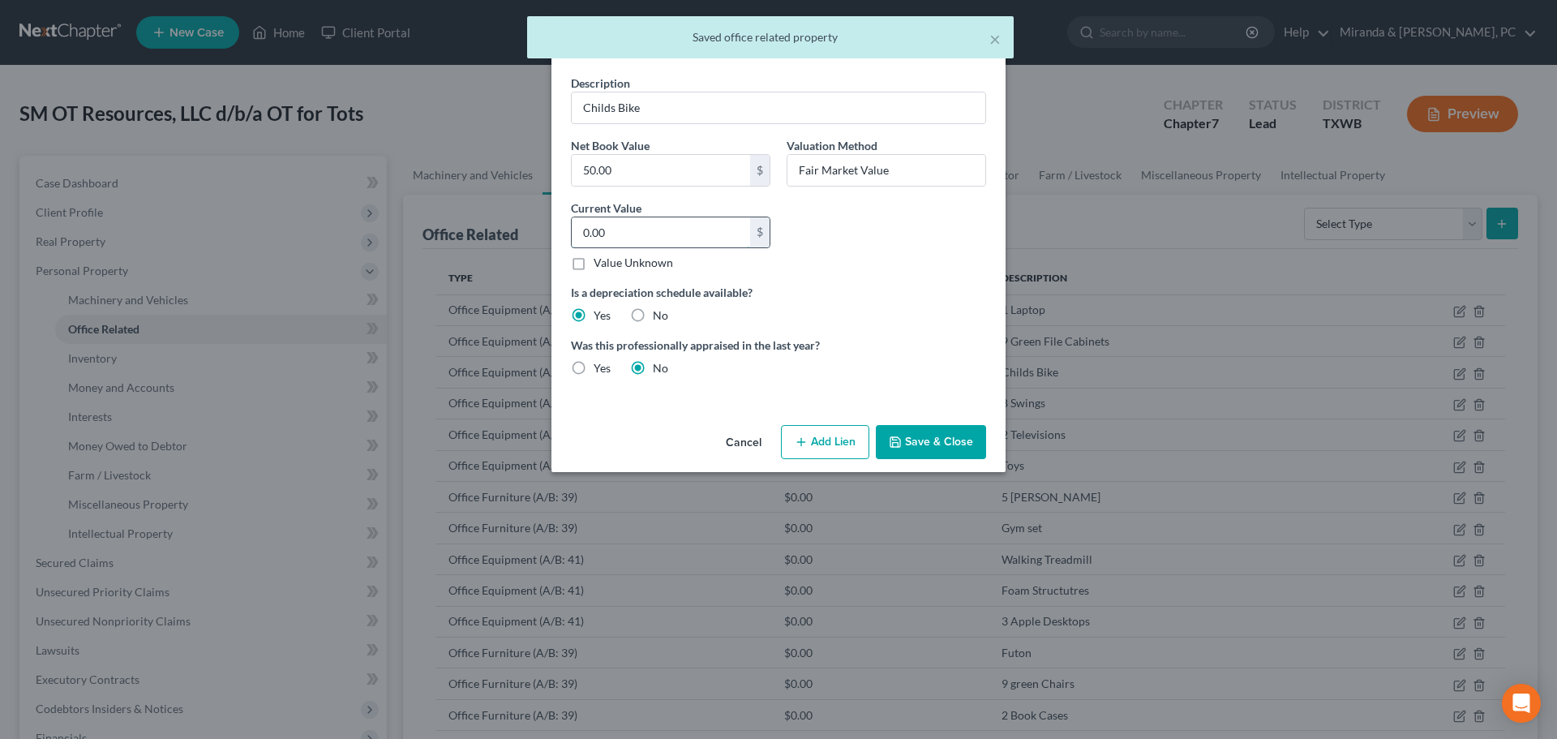
click at [655, 226] on input "0.00" at bounding box center [661, 232] width 178 height 31
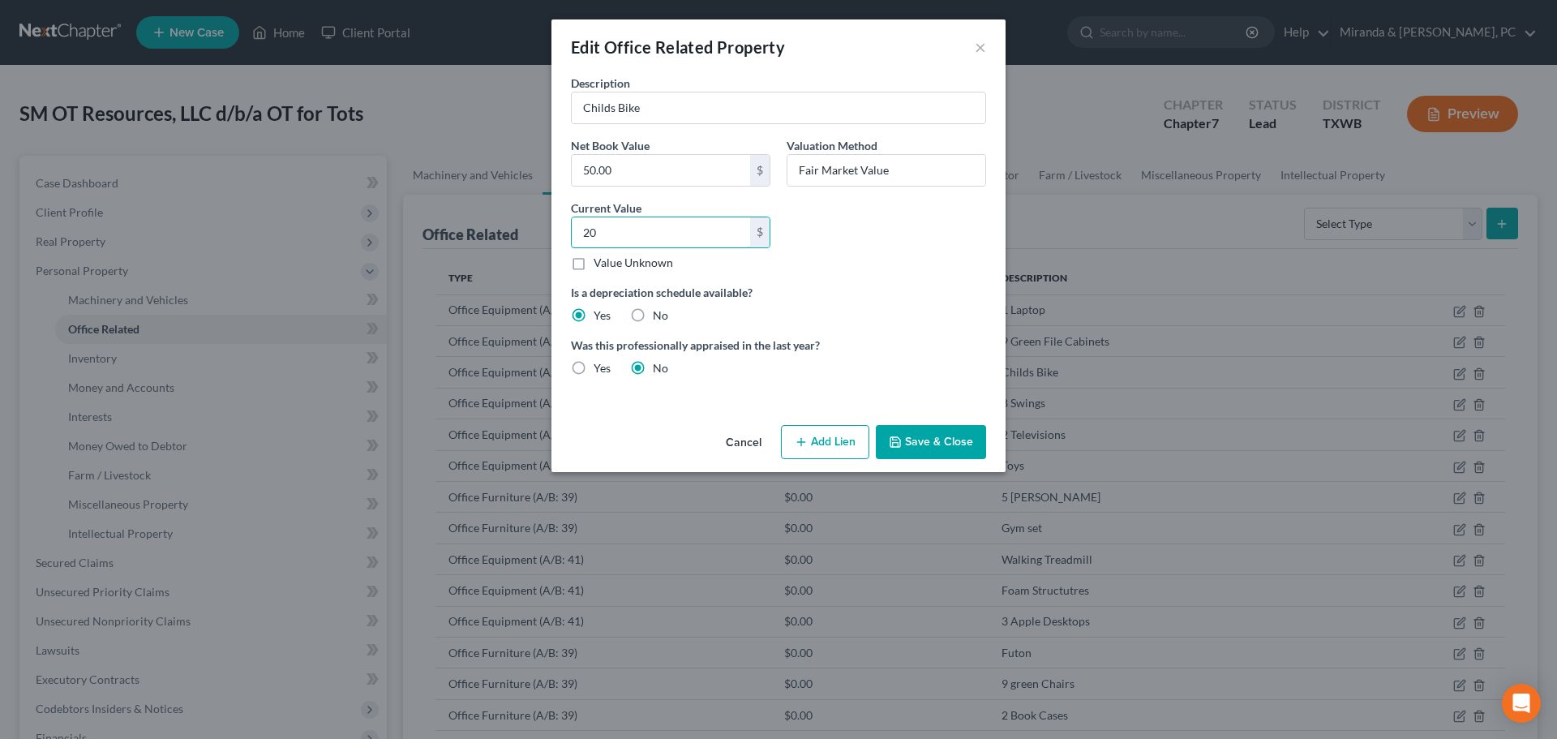
type input "20"
click at [925, 437] on button "Save & Close" at bounding box center [931, 442] width 110 height 34
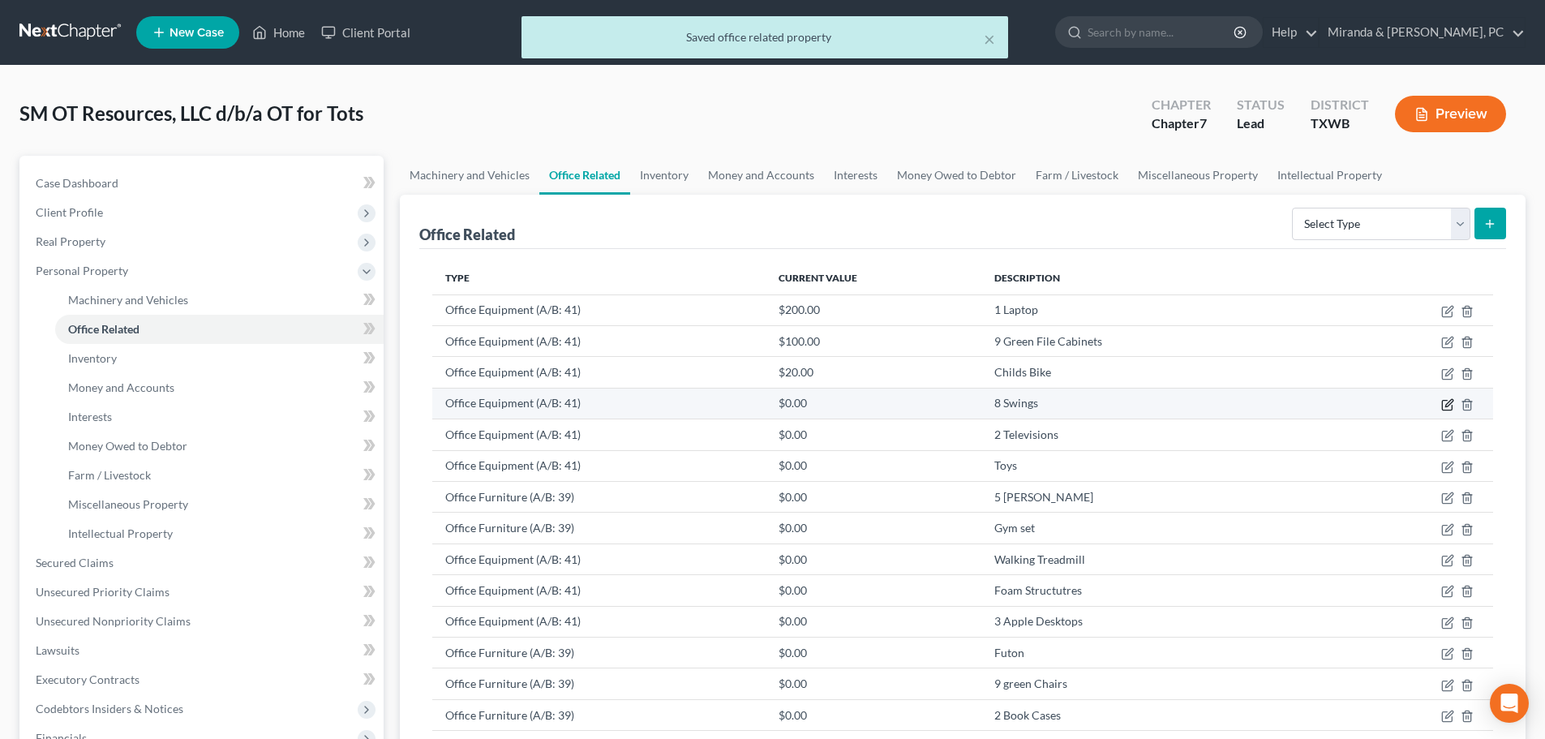
click at [1449, 407] on icon "button" at bounding box center [1447, 404] width 13 height 13
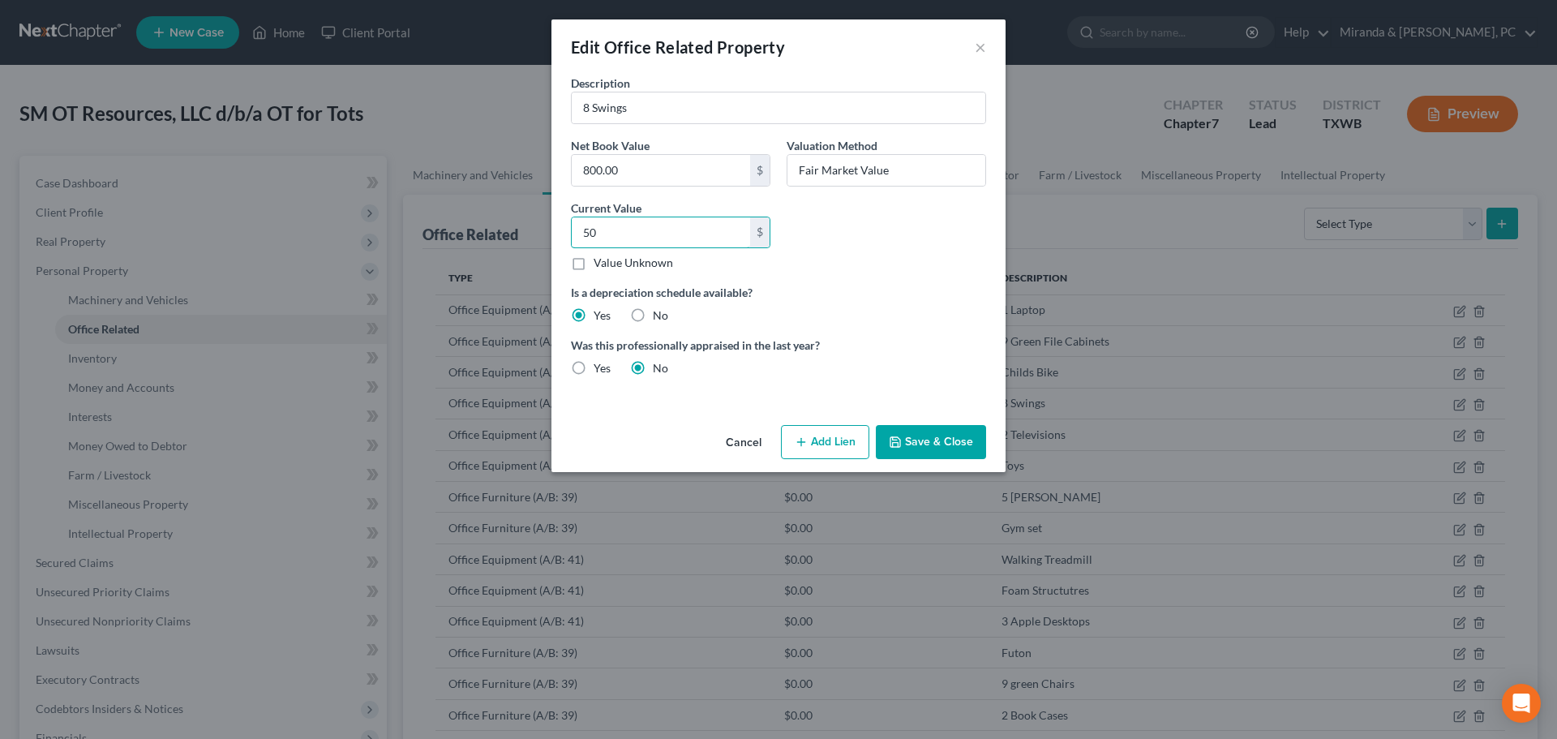
type input "50"
click at [961, 436] on button "Save & Close" at bounding box center [931, 442] width 110 height 34
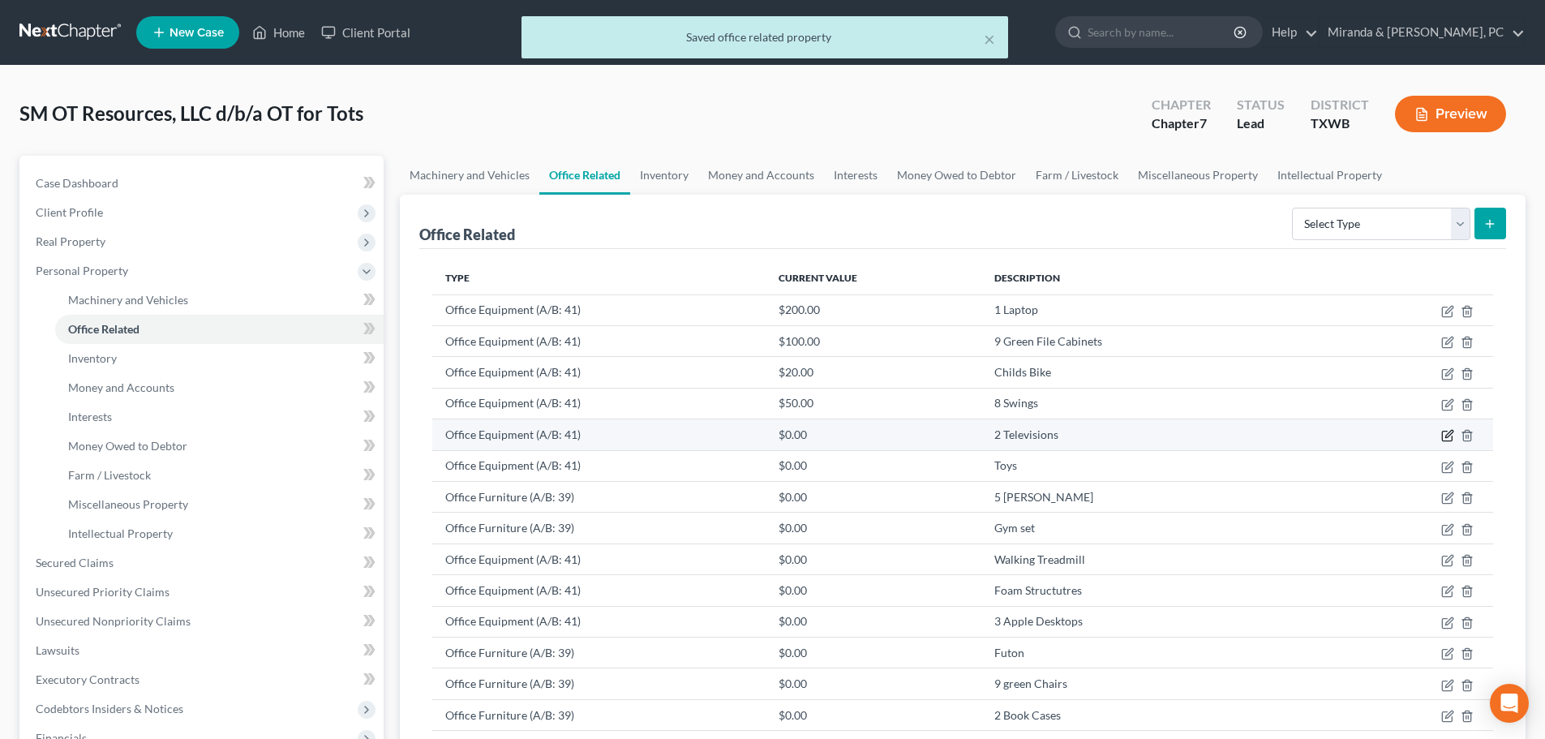
click at [1446, 436] on icon "button" at bounding box center [1448, 434] width 7 height 7
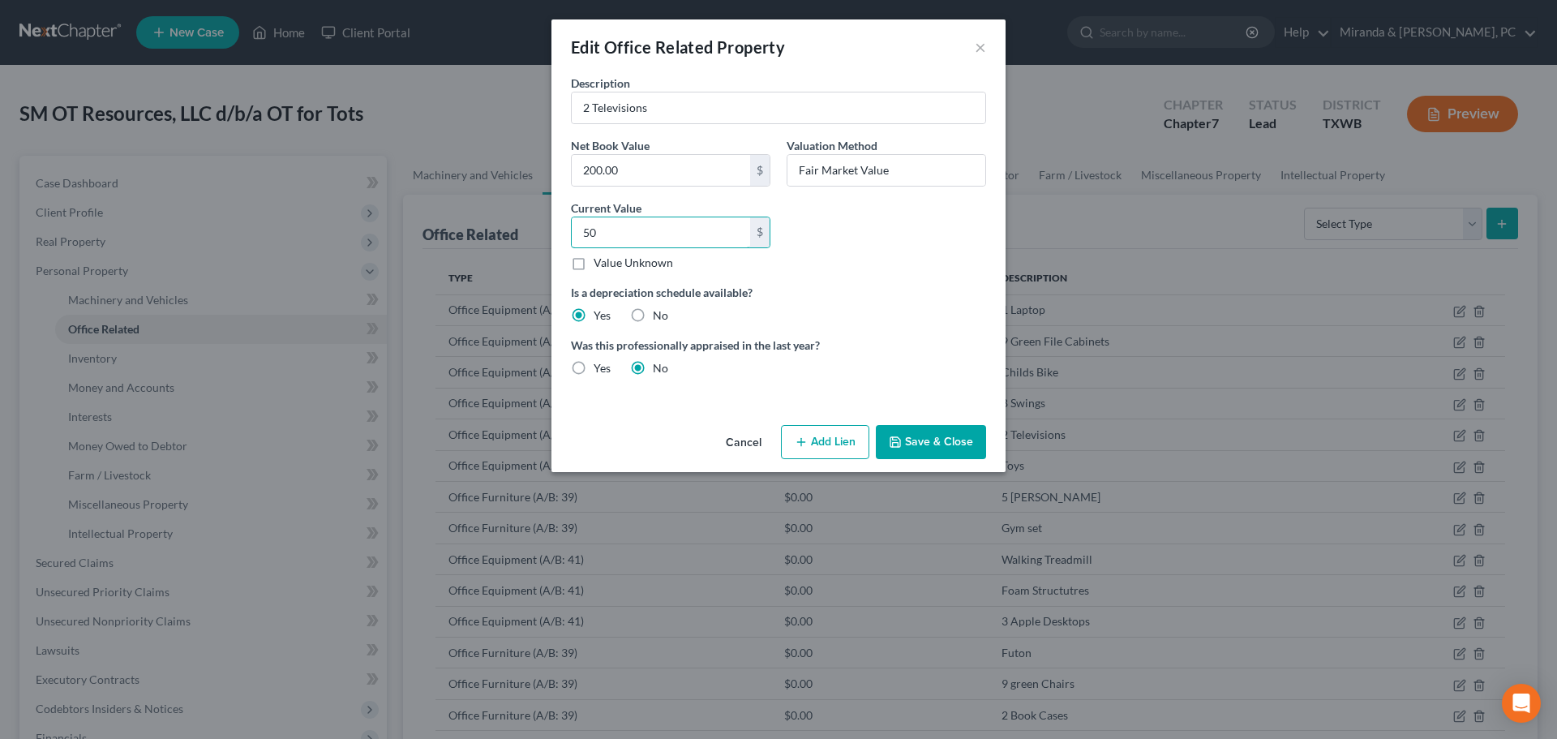
type input "50"
click at [930, 438] on button "Save & Close" at bounding box center [931, 442] width 110 height 34
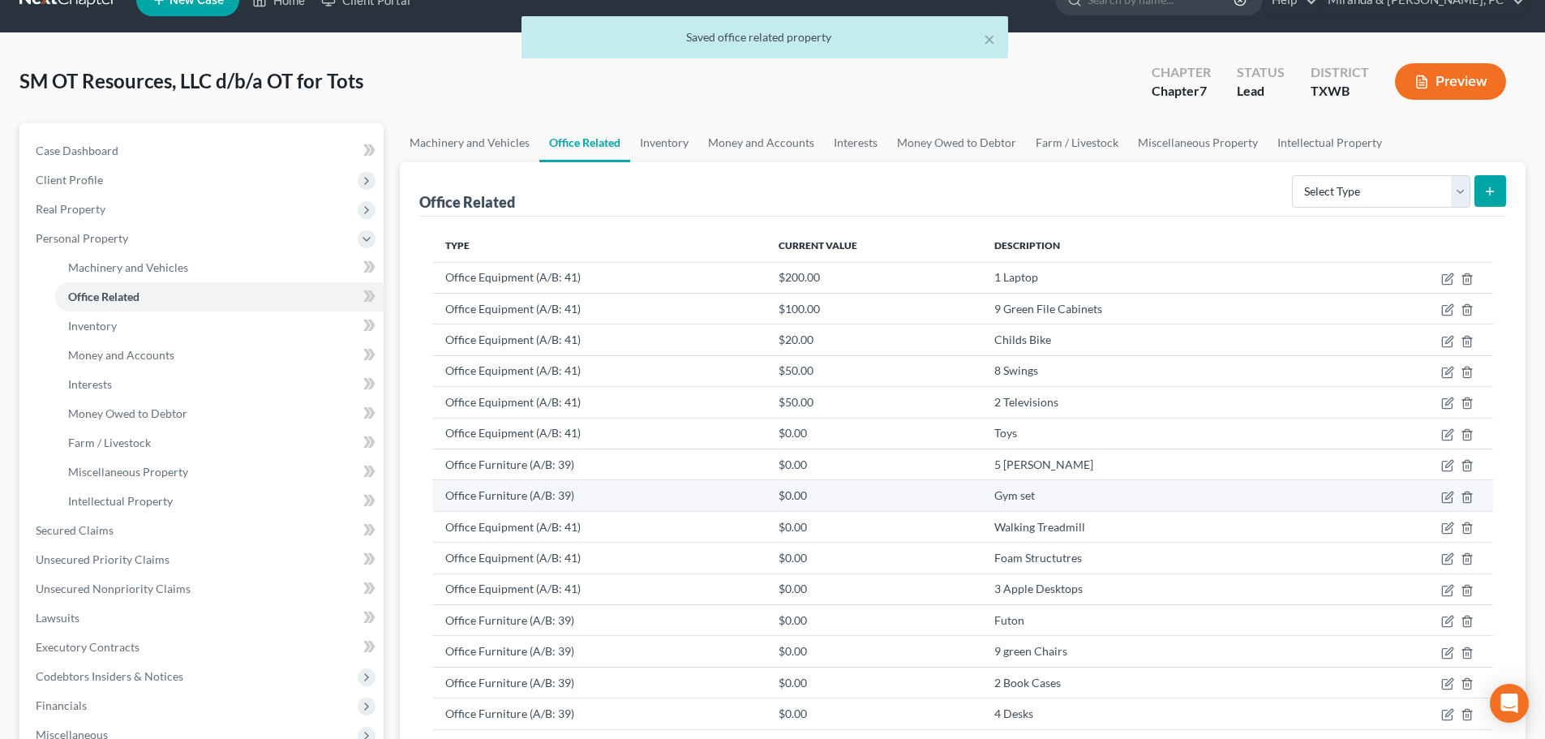
scroll to position [81, 0]
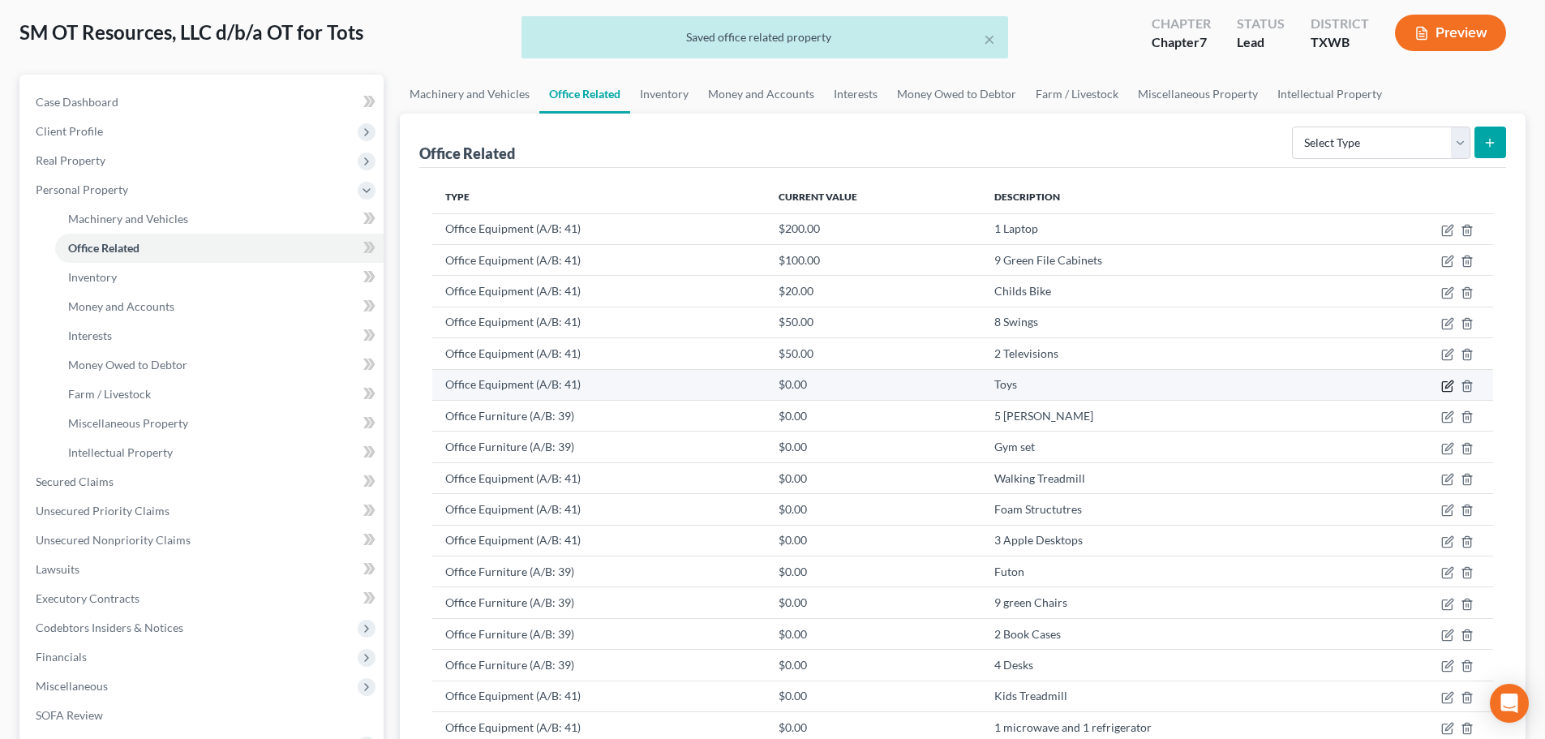
click at [1448, 385] on icon "button" at bounding box center [1447, 386] width 13 height 13
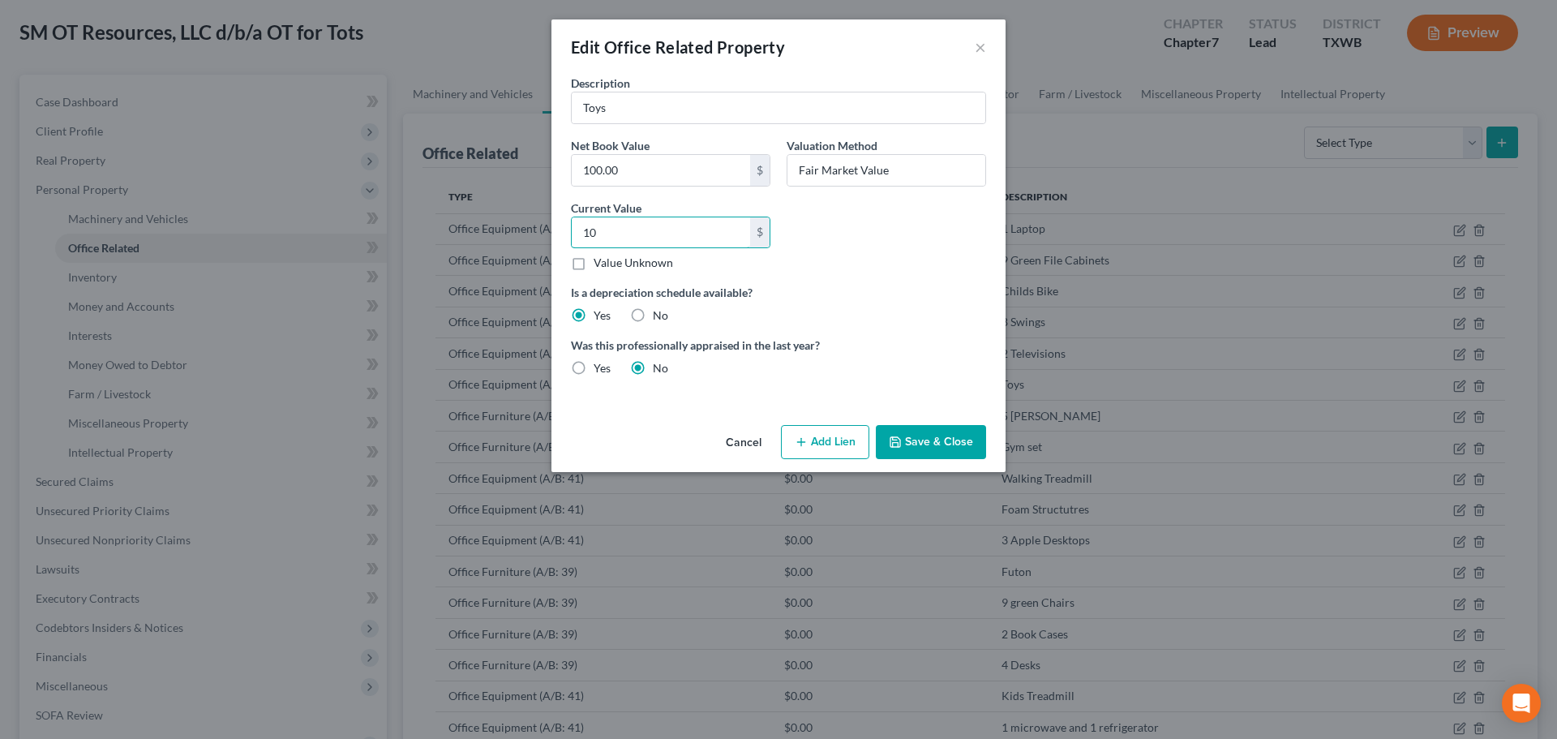
type input "10"
click at [946, 453] on button "Save & Close" at bounding box center [931, 442] width 110 height 34
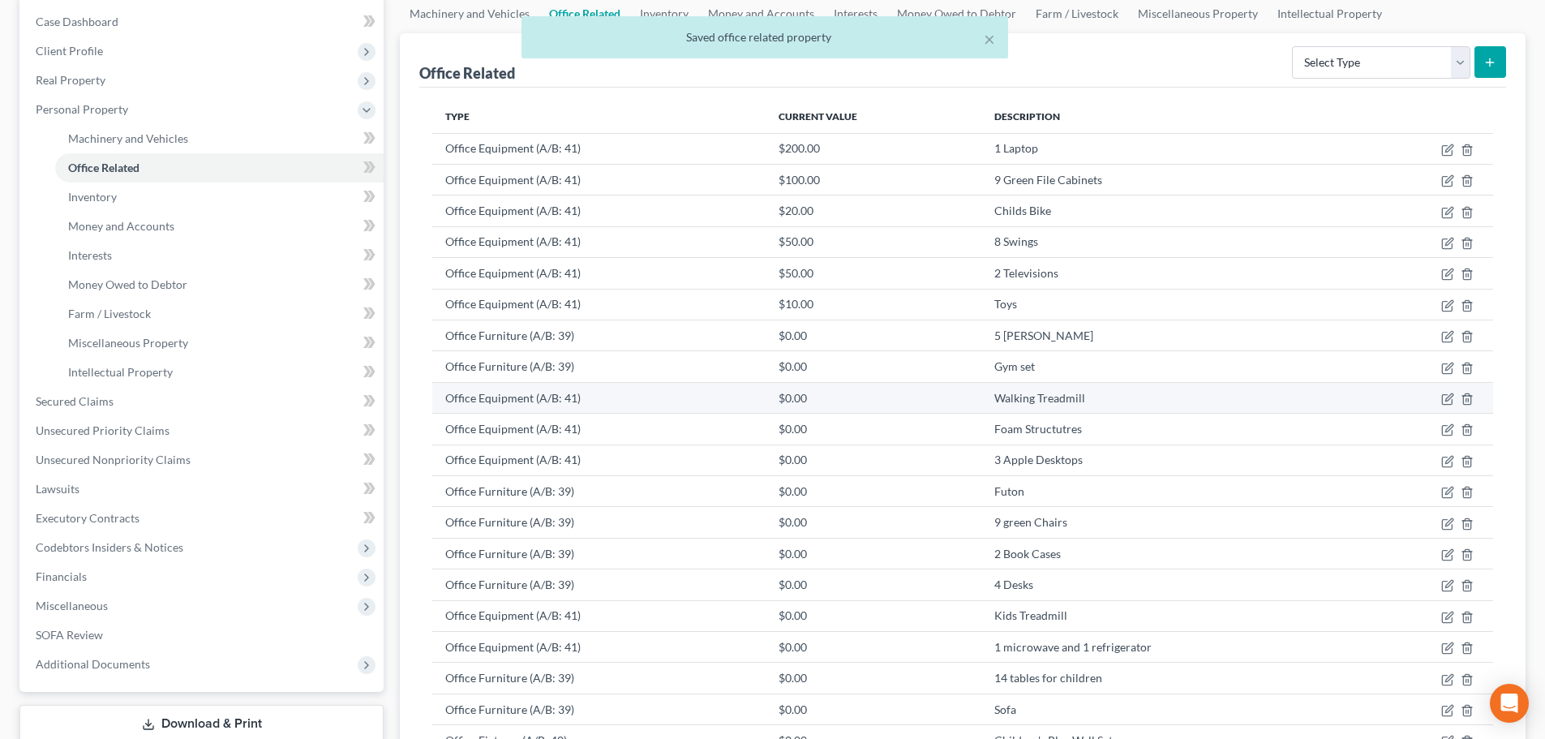
scroll to position [162, 0]
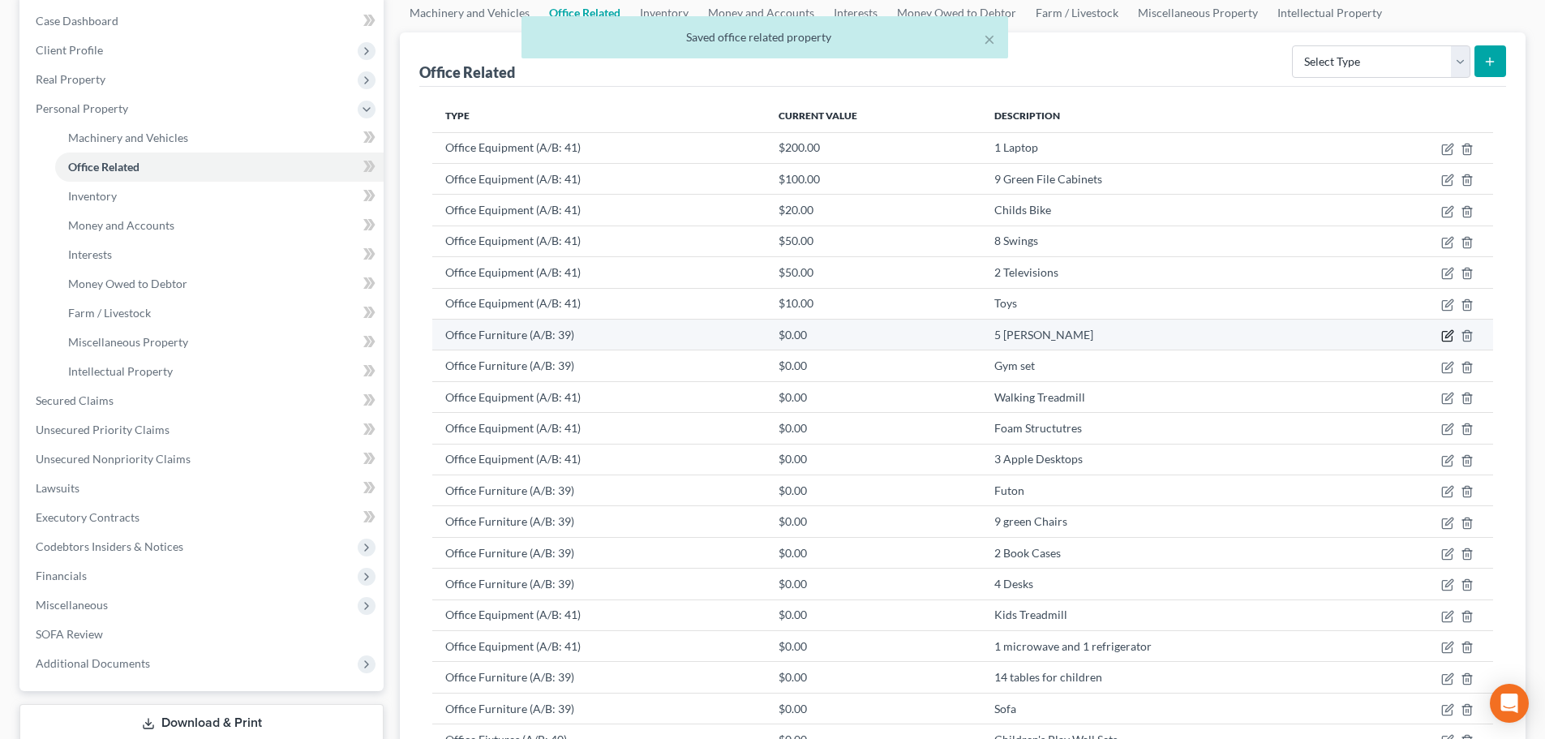
click at [1444, 337] on icon "button" at bounding box center [1447, 335] width 13 height 13
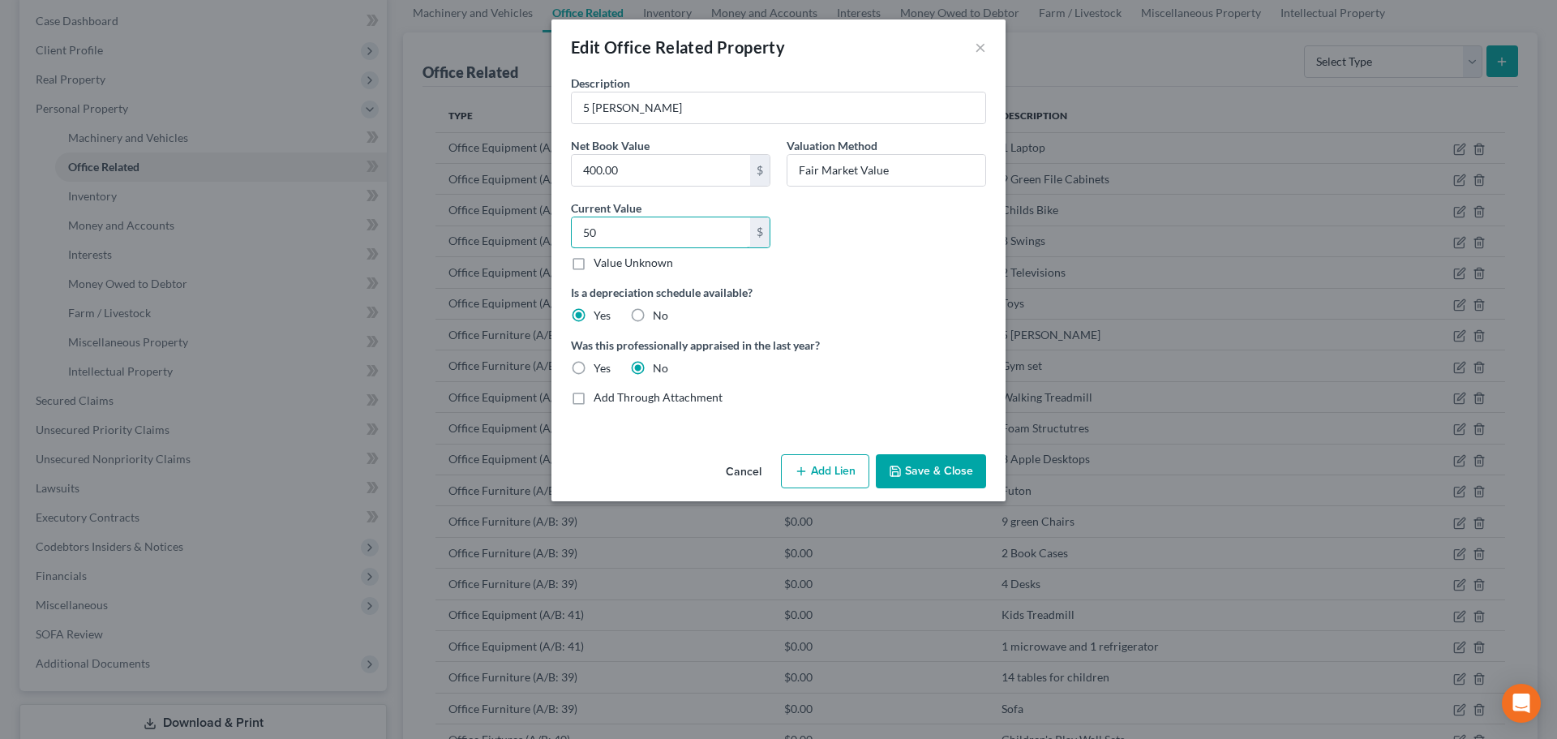
type input "50"
click at [916, 466] on button "Save & Close" at bounding box center [931, 471] width 110 height 34
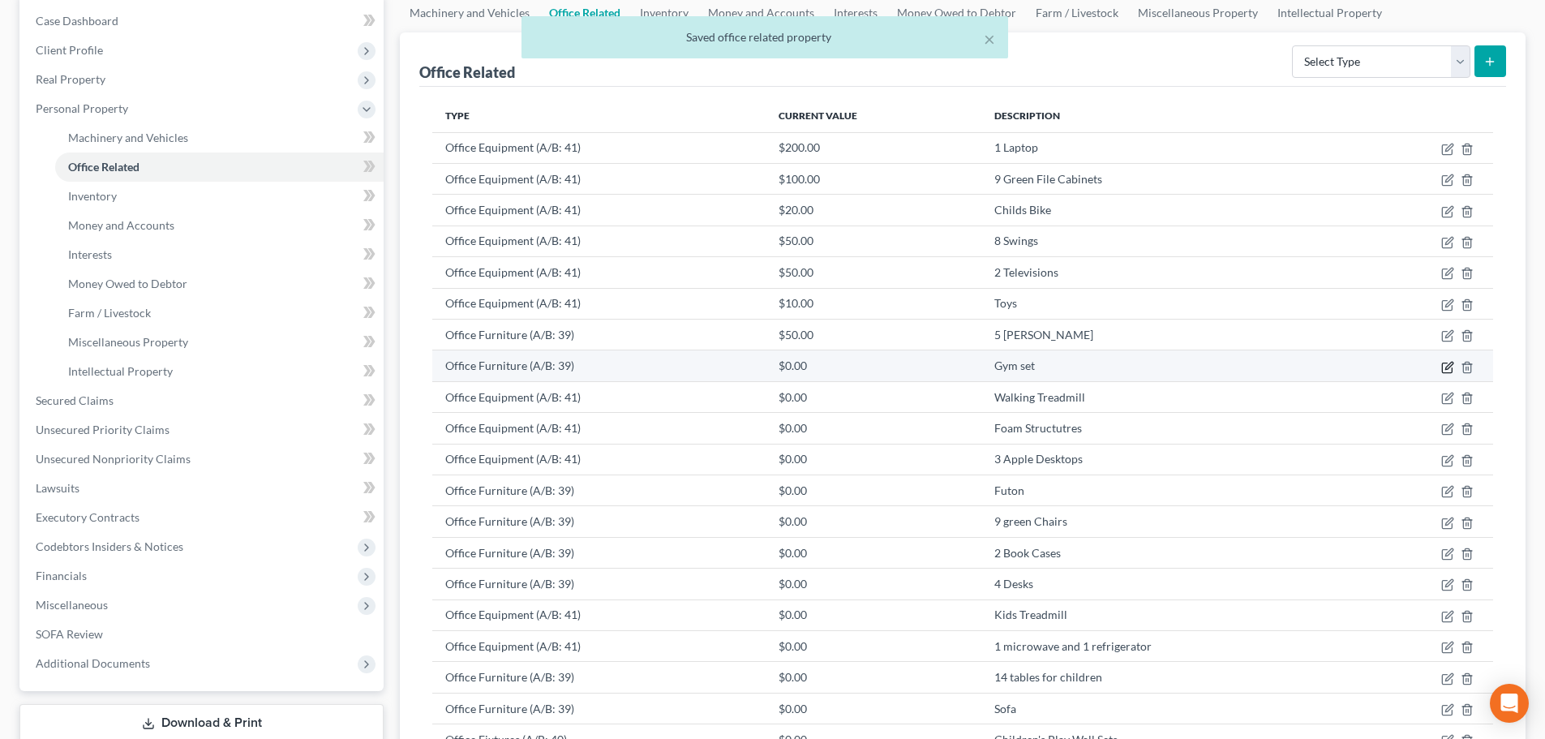
click at [1452, 369] on icon "button" at bounding box center [1447, 368] width 10 height 10
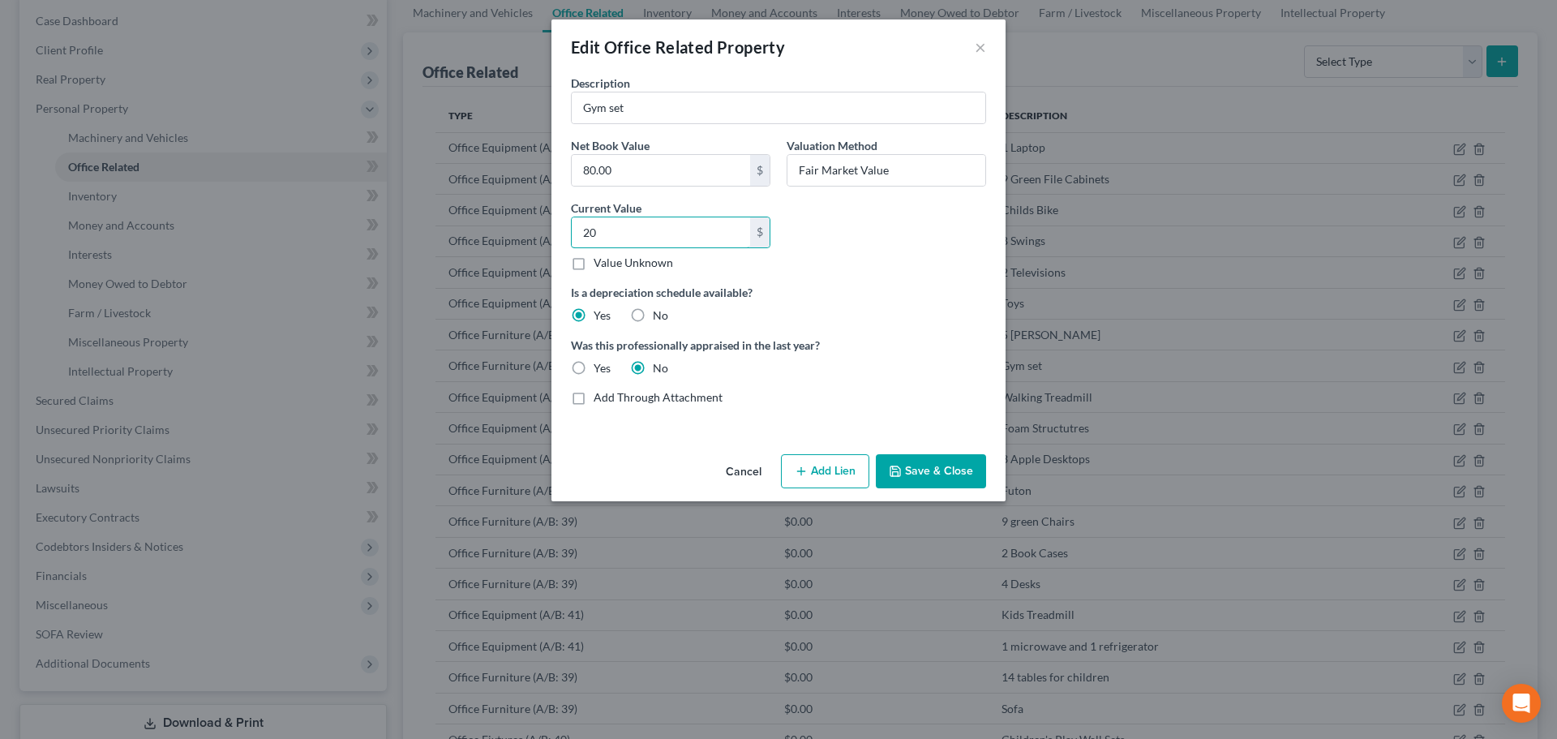
type input "20"
click at [931, 474] on button "Save & Close" at bounding box center [931, 471] width 110 height 34
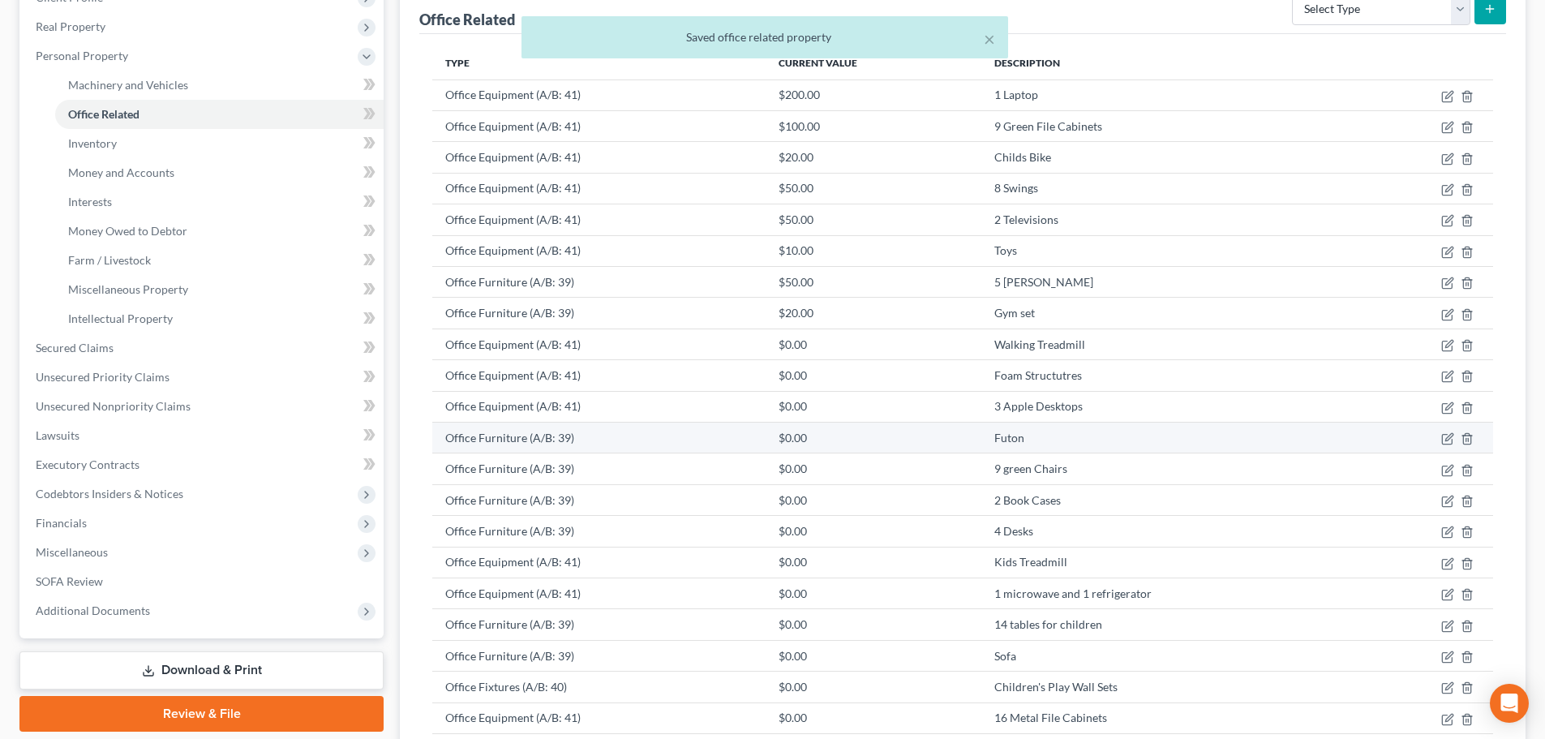
scroll to position [243, 0]
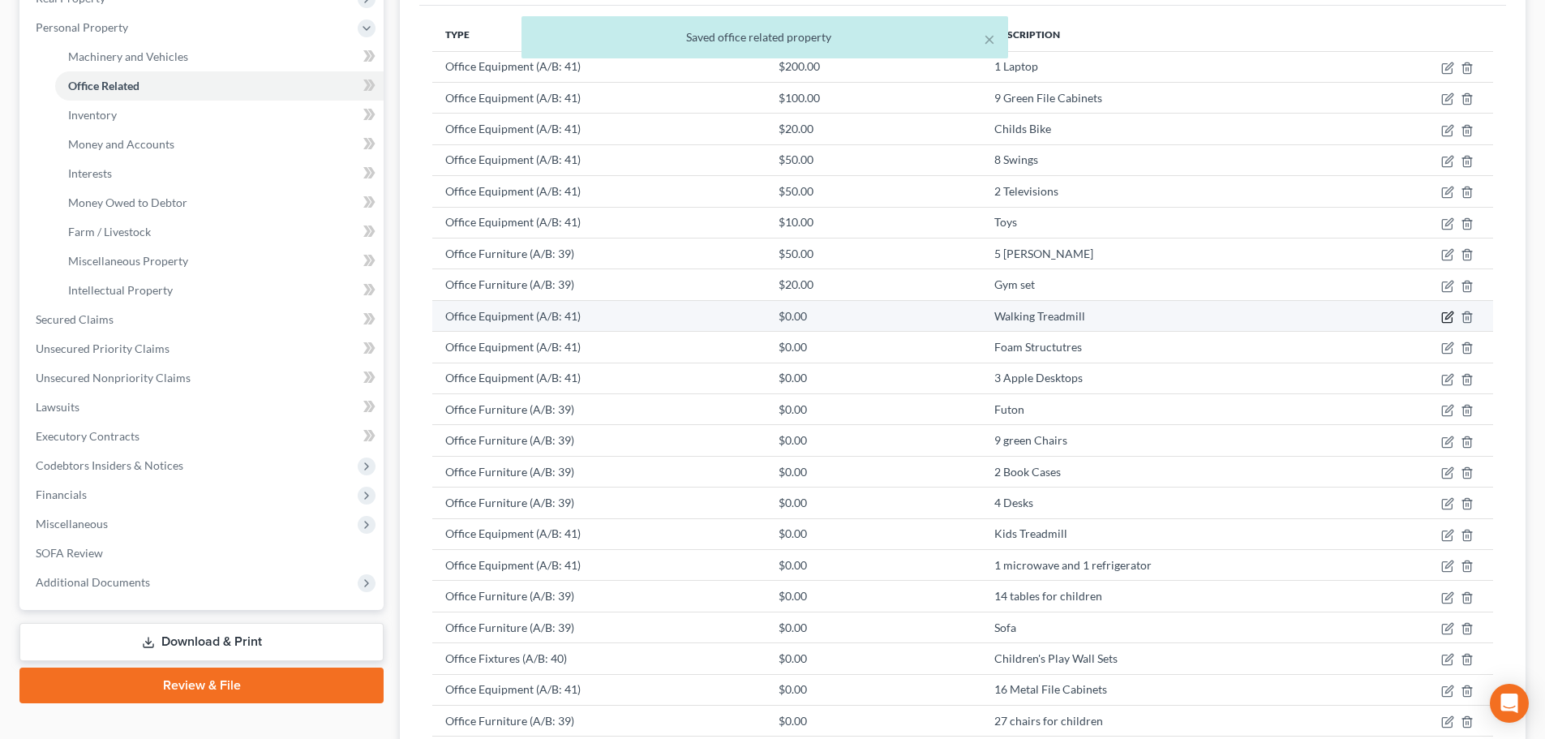
click at [1452, 320] on icon "button" at bounding box center [1447, 318] width 10 height 10
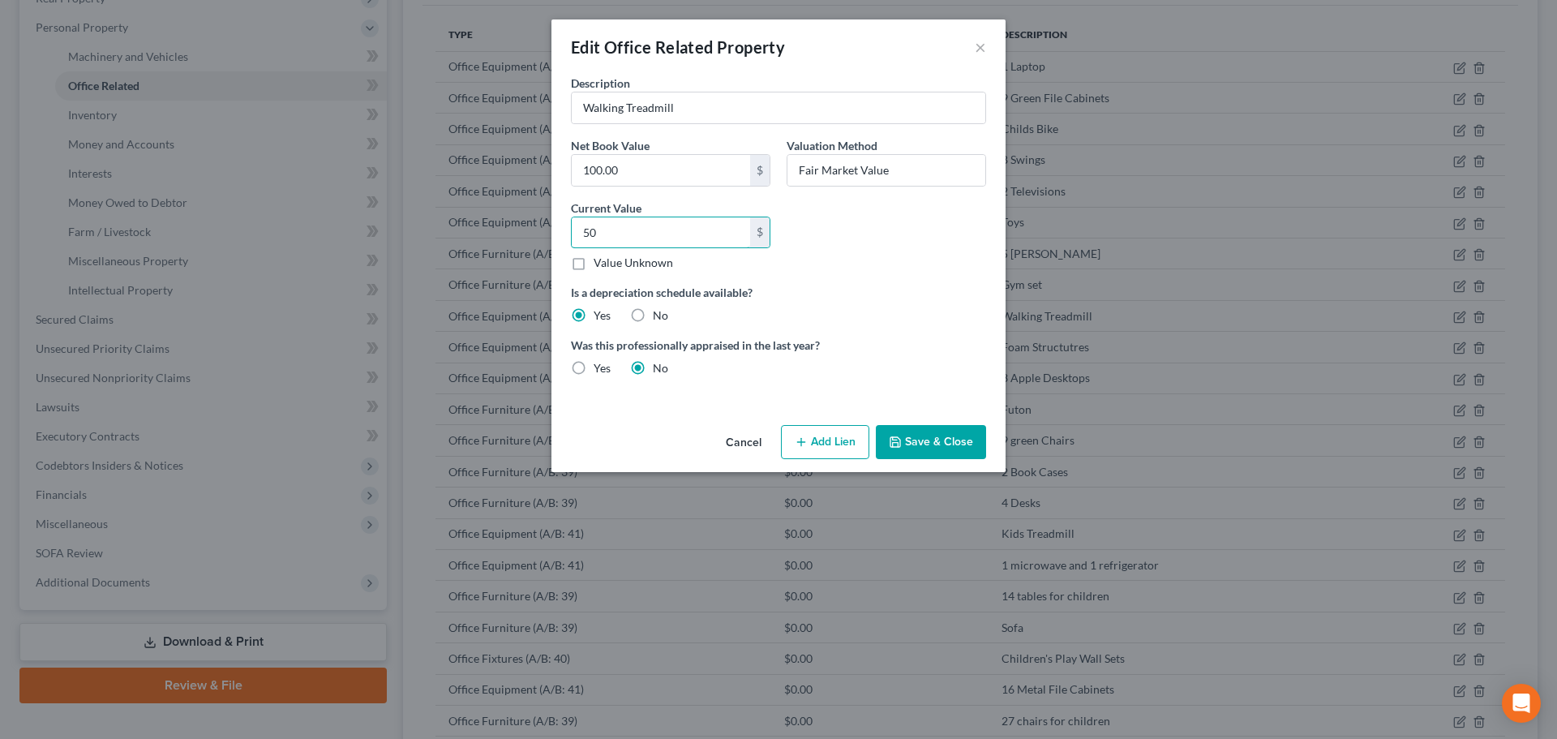
type input "50"
click at [901, 440] on icon "button" at bounding box center [895, 442] width 13 height 13
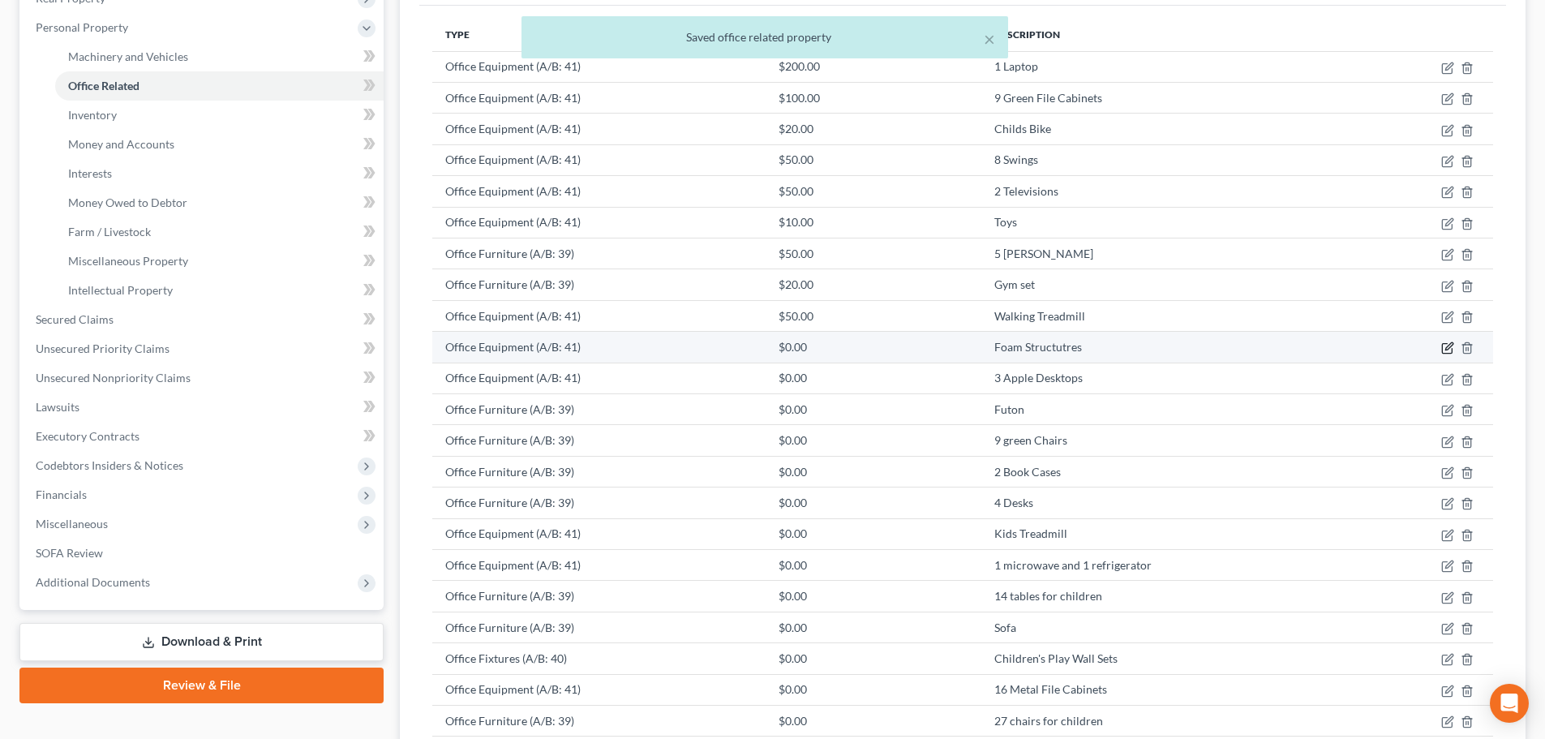
click at [1448, 346] on icon "button" at bounding box center [1448, 346] width 7 height 7
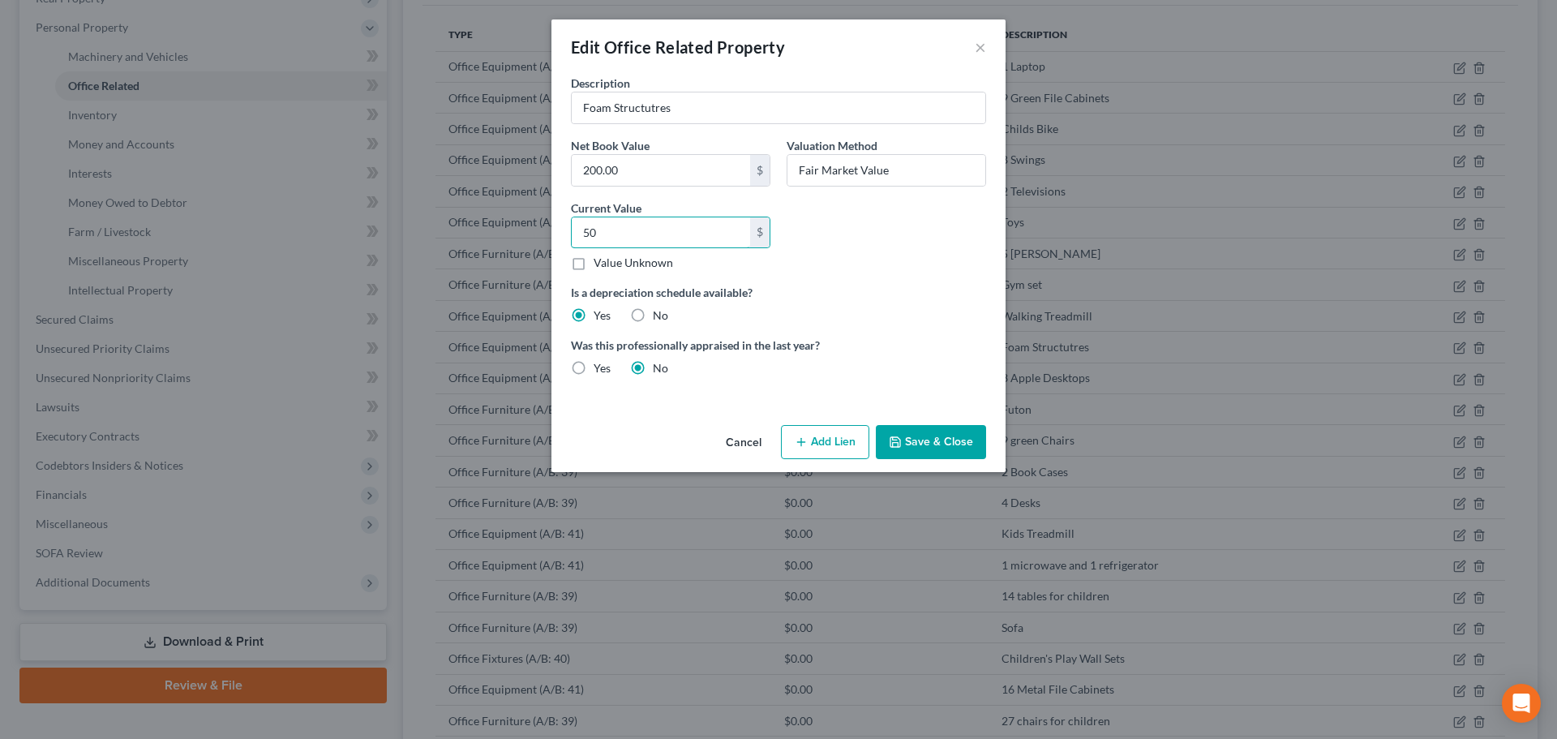
type input "50"
click at [928, 440] on button "Save & Close" at bounding box center [931, 442] width 110 height 34
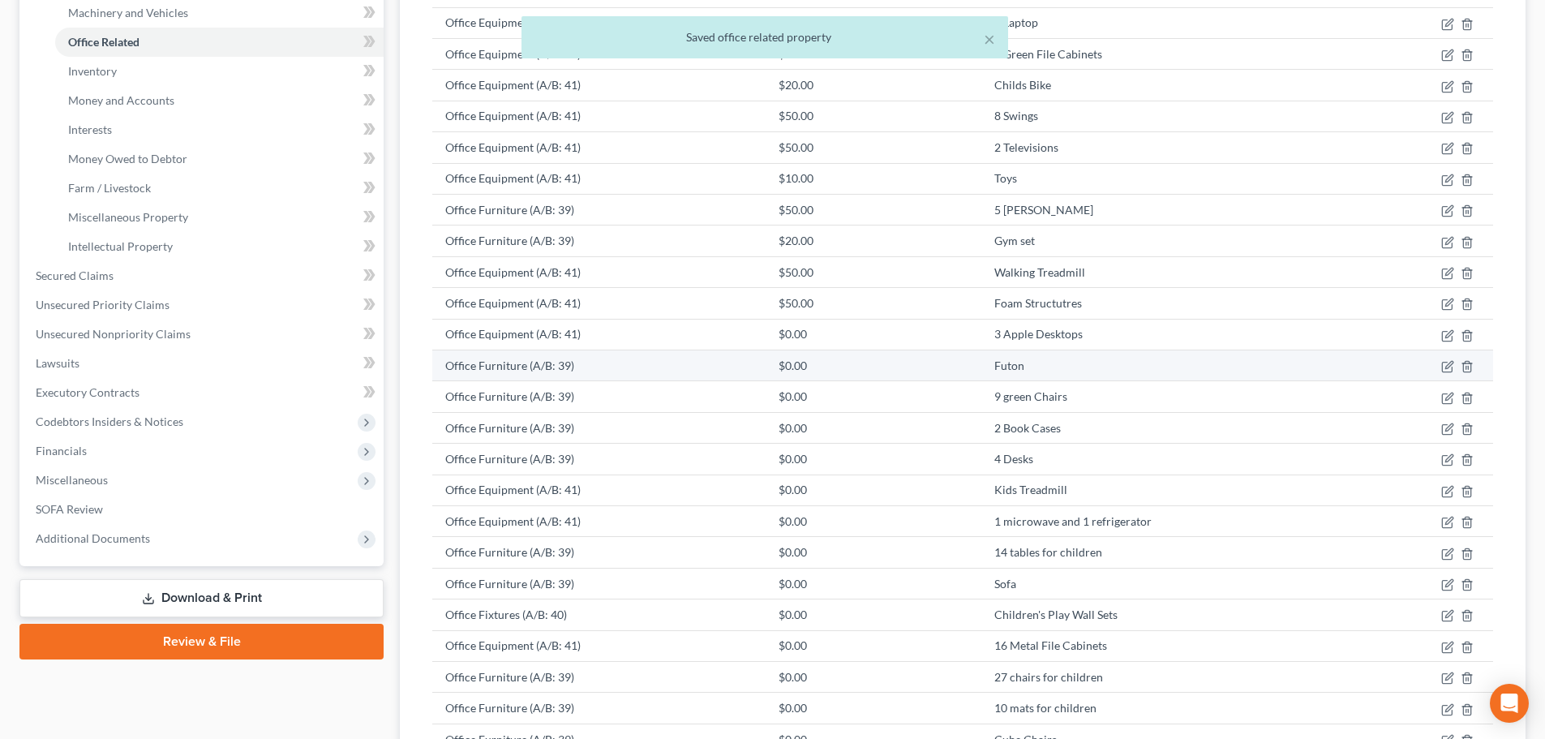
scroll to position [324, 0]
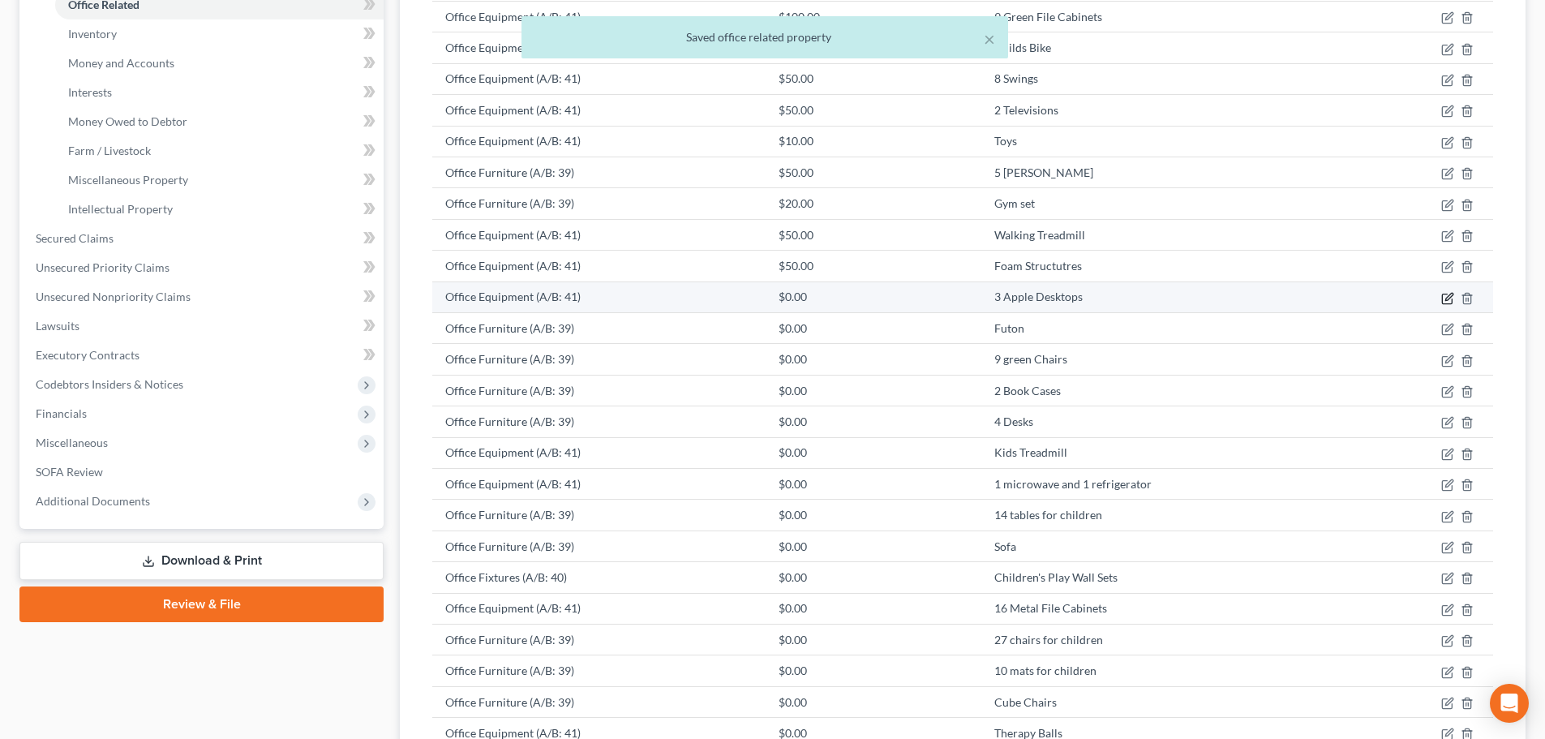
click at [1450, 298] on icon "button" at bounding box center [1447, 298] width 13 height 13
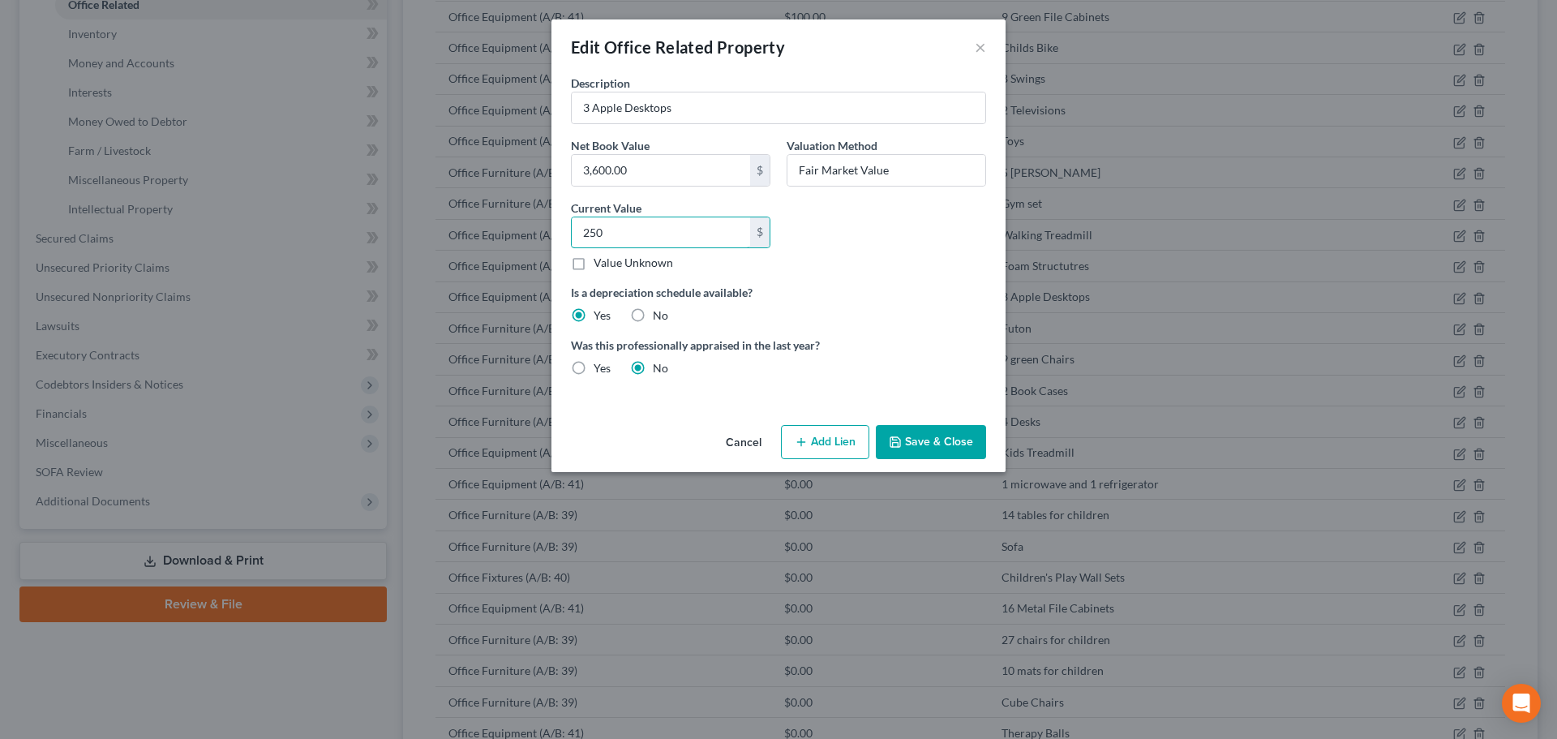
type input "250"
click at [948, 440] on button "Save & Close" at bounding box center [931, 442] width 110 height 34
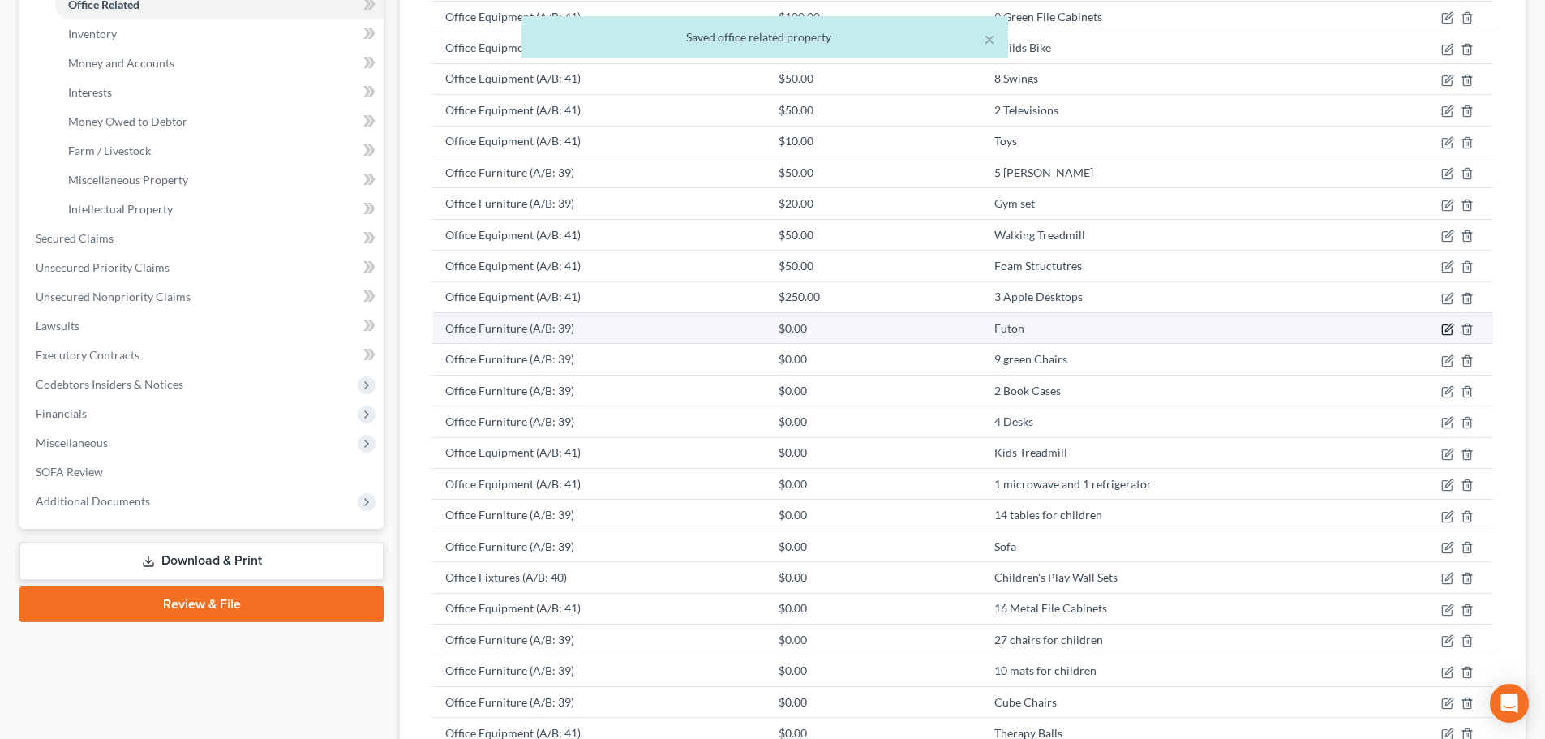
click at [1446, 327] on icon "button" at bounding box center [1447, 329] width 13 height 13
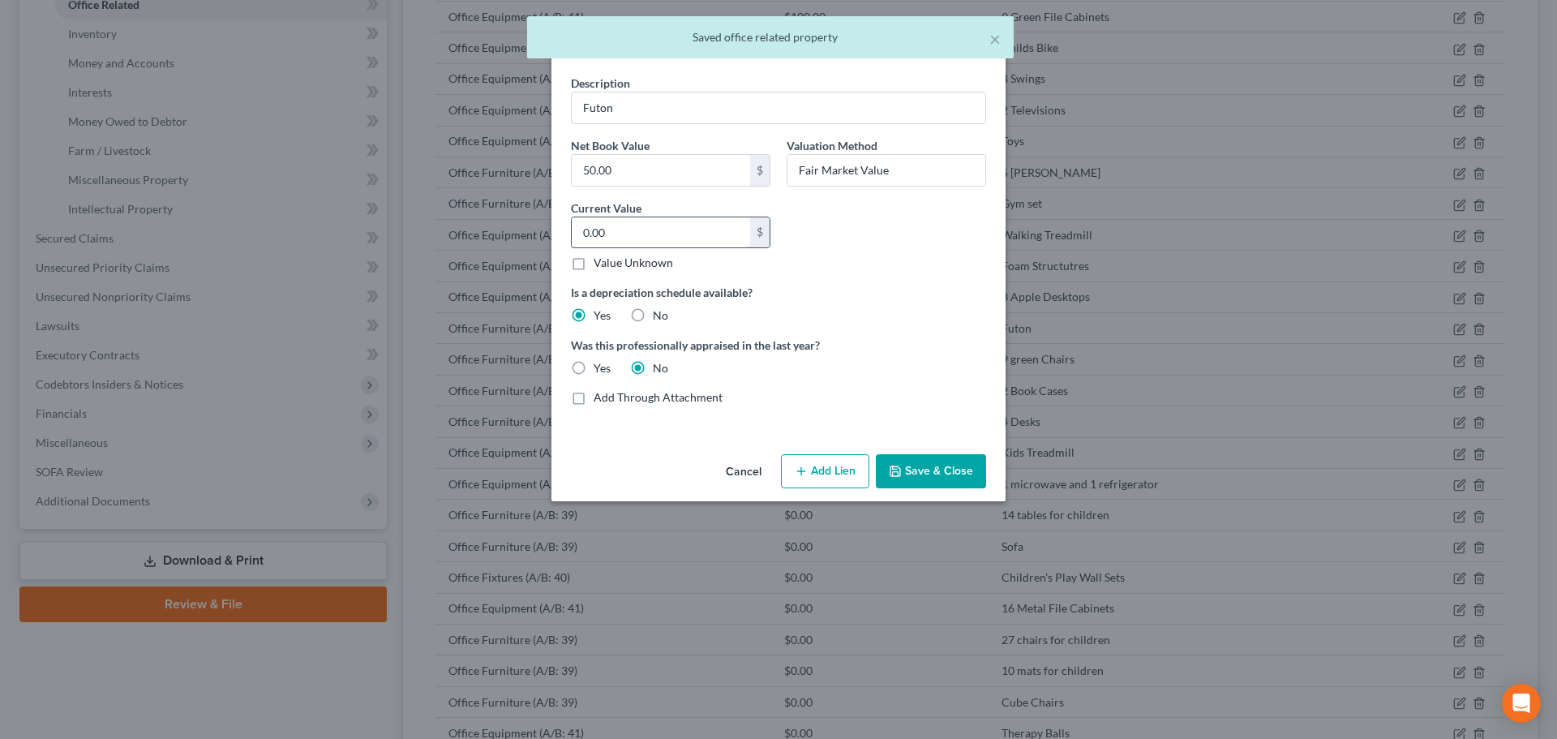
click at [608, 236] on input "0.00" at bounding box center [661, 232] width 178 height 31
type input "10"
click at [950, 475] on button "Save & Close" at bounding box center [931, 471] width 110 height 34
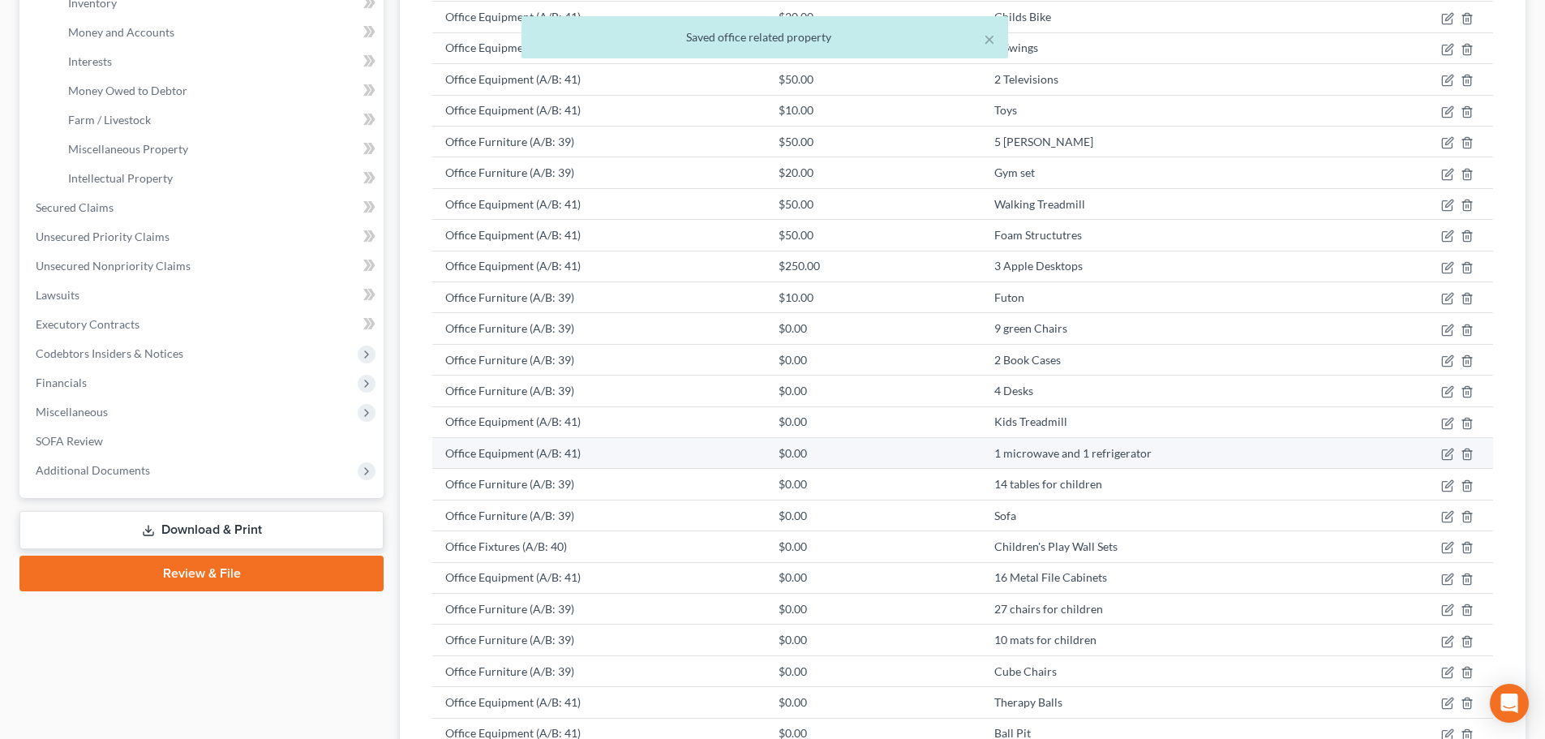
scroll to position [406, 0]
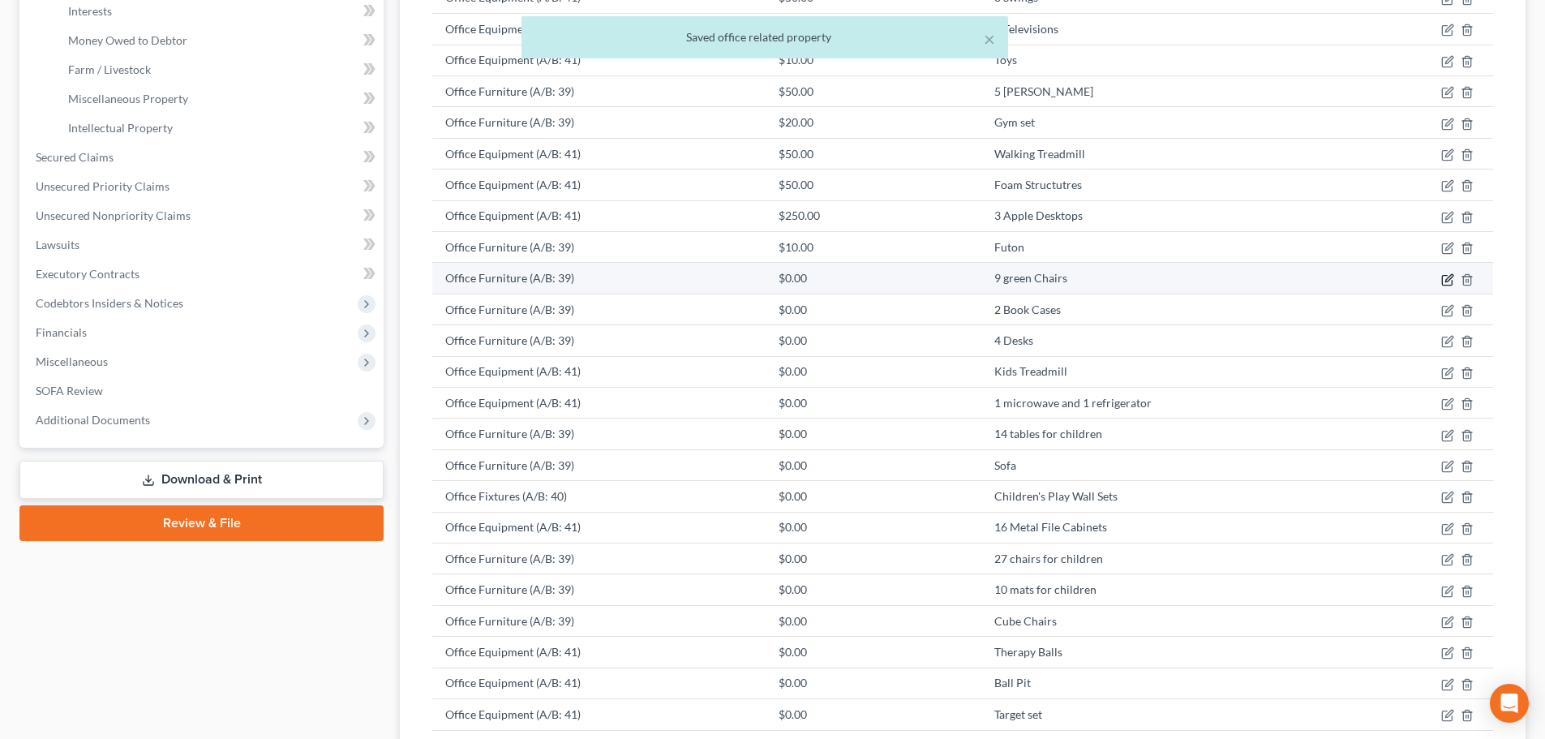
click at [1442, 275] on icon "button" at bounding box center [1447, 279] width 13 height 13
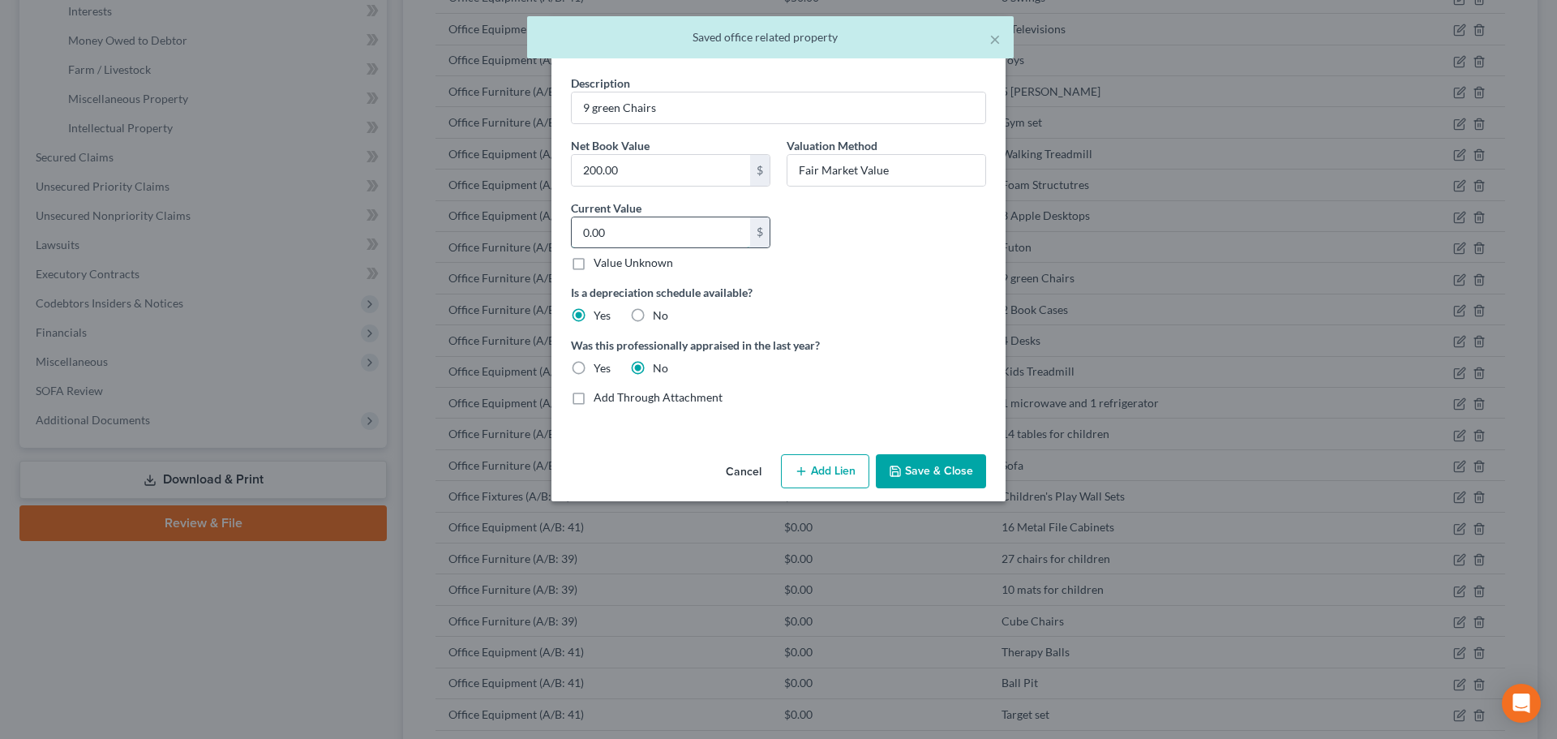
click at [620, 234] on input "0.00" at bounding box center [661, 232] width 178 height 31
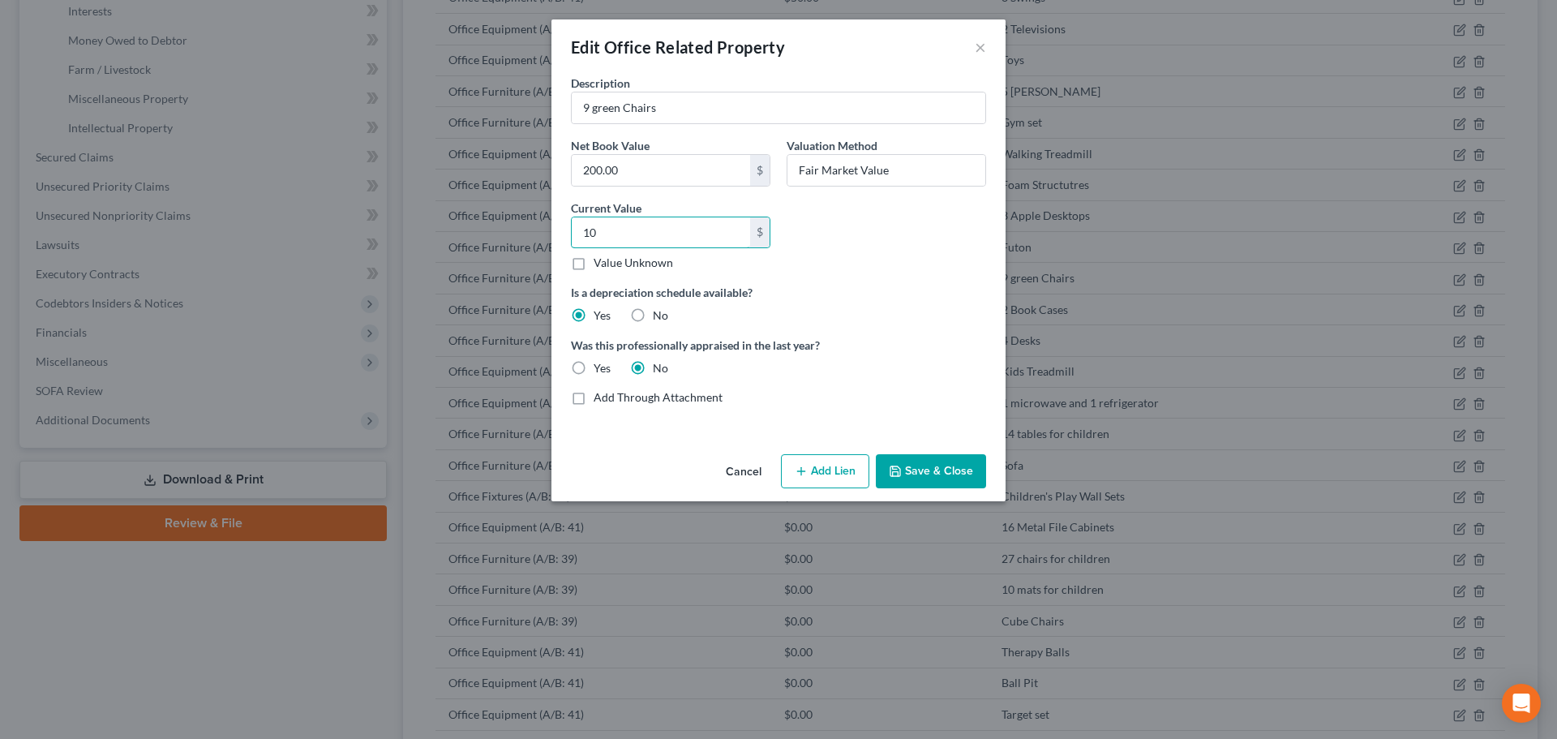
type input "10"
click at [942, 466] on button "Save & Close" at bounding box center [931, 471] width 110 height 34
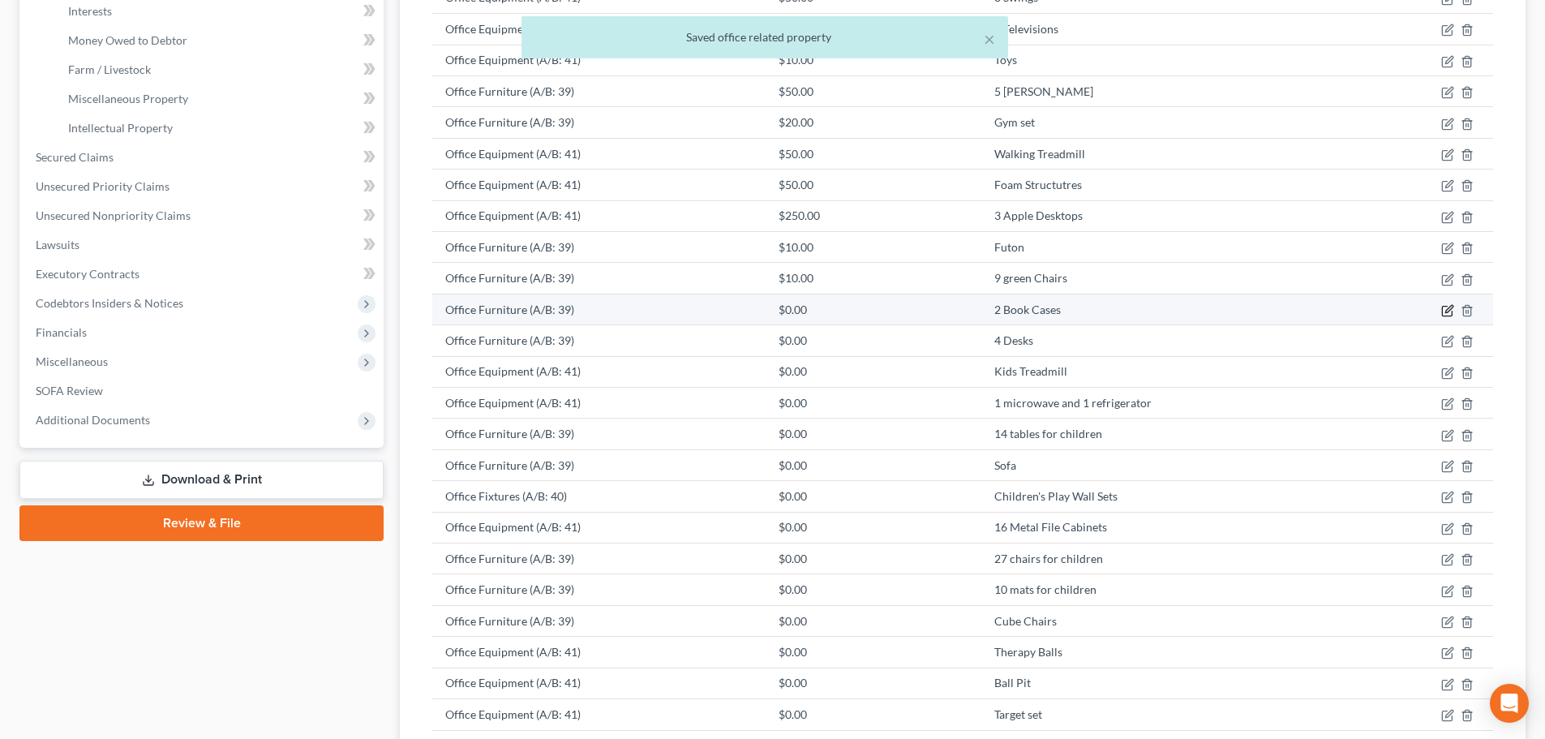
click at [1444, 310] on icon "button" at bounding box center [1447, 310] width 13 height 13
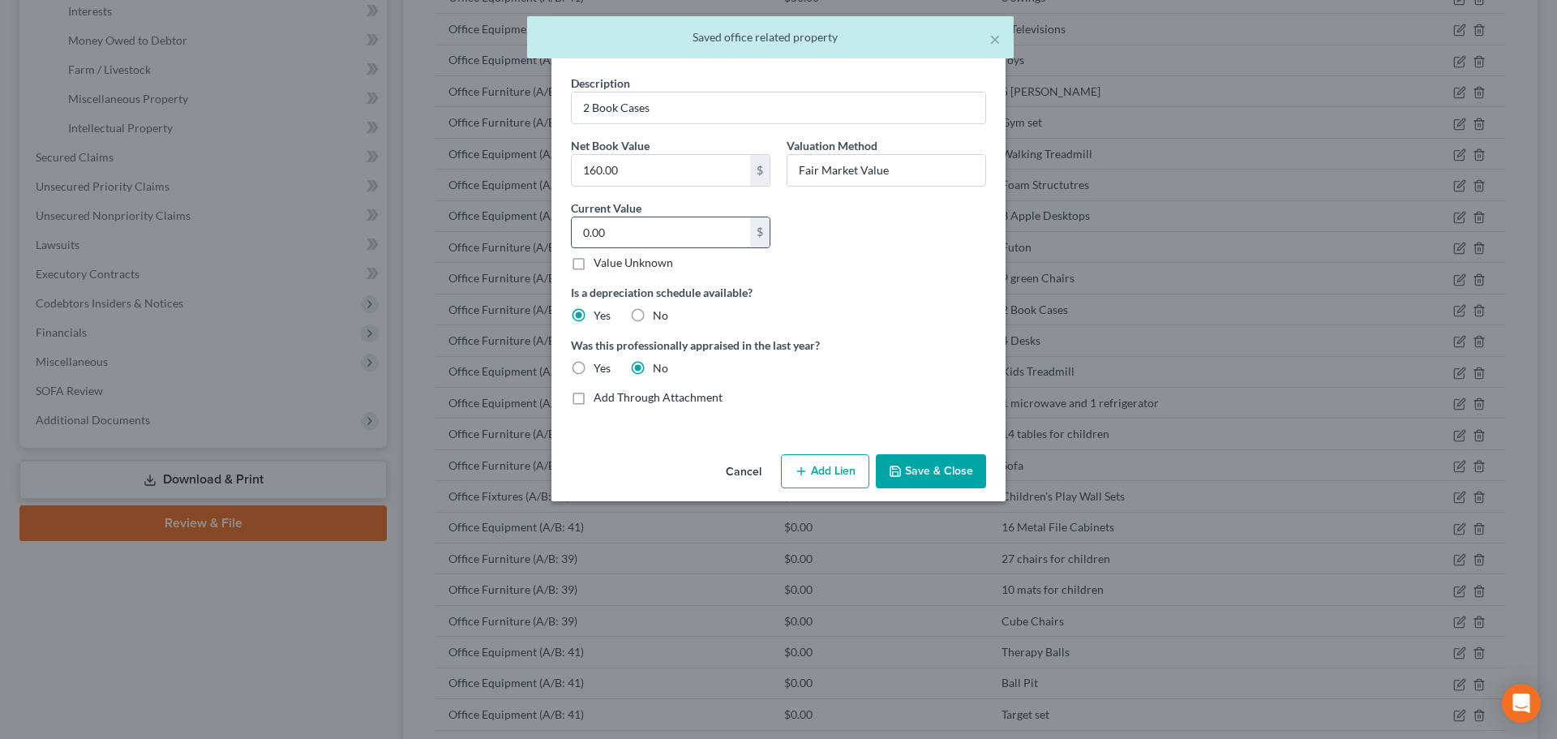
click at [631, 227] on input "0.00" at bounding box center [661, 232] width 178 height 31
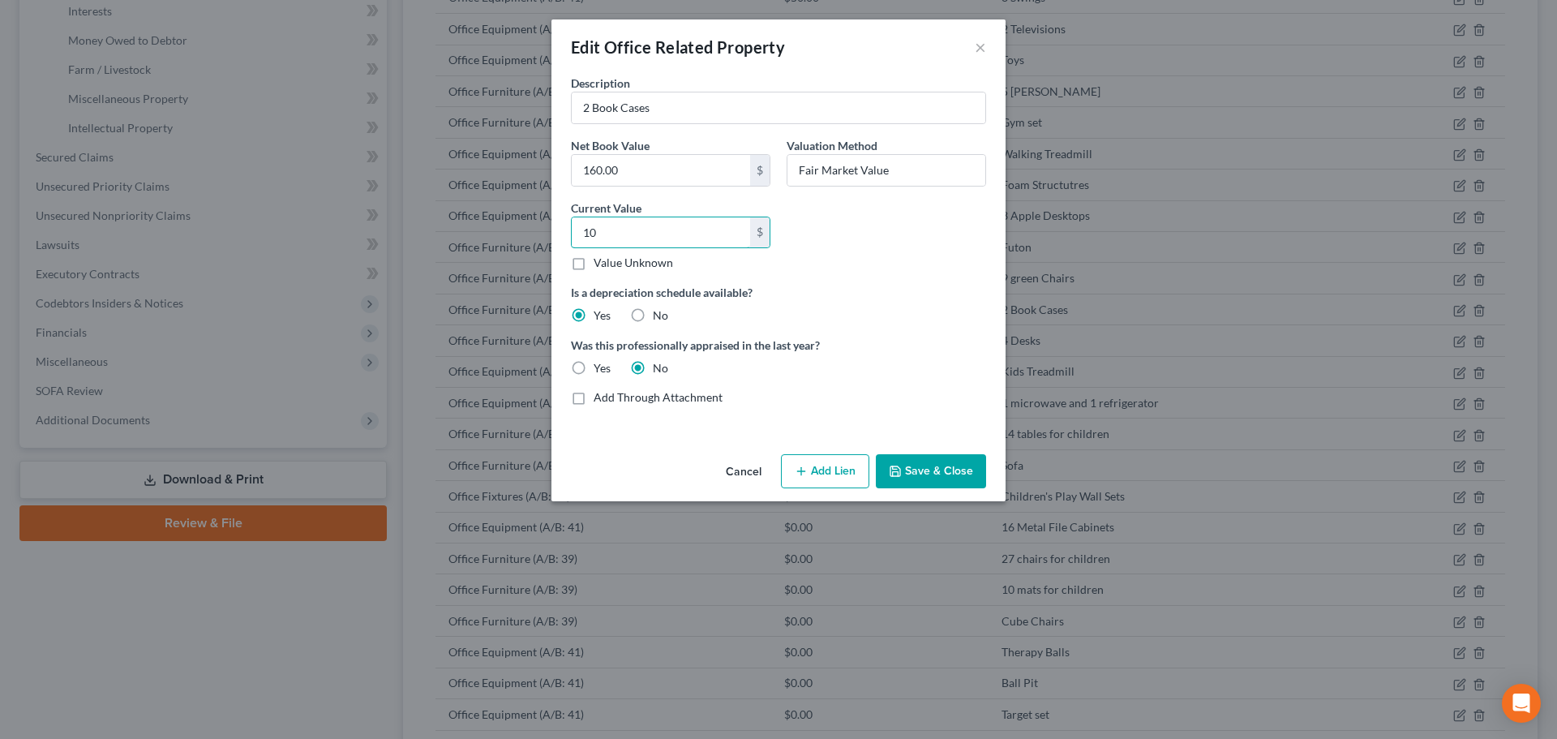
type input "10"
click at [916, 459] on button "Save & Close" at bounding box center [931, 471] width 110 height 34
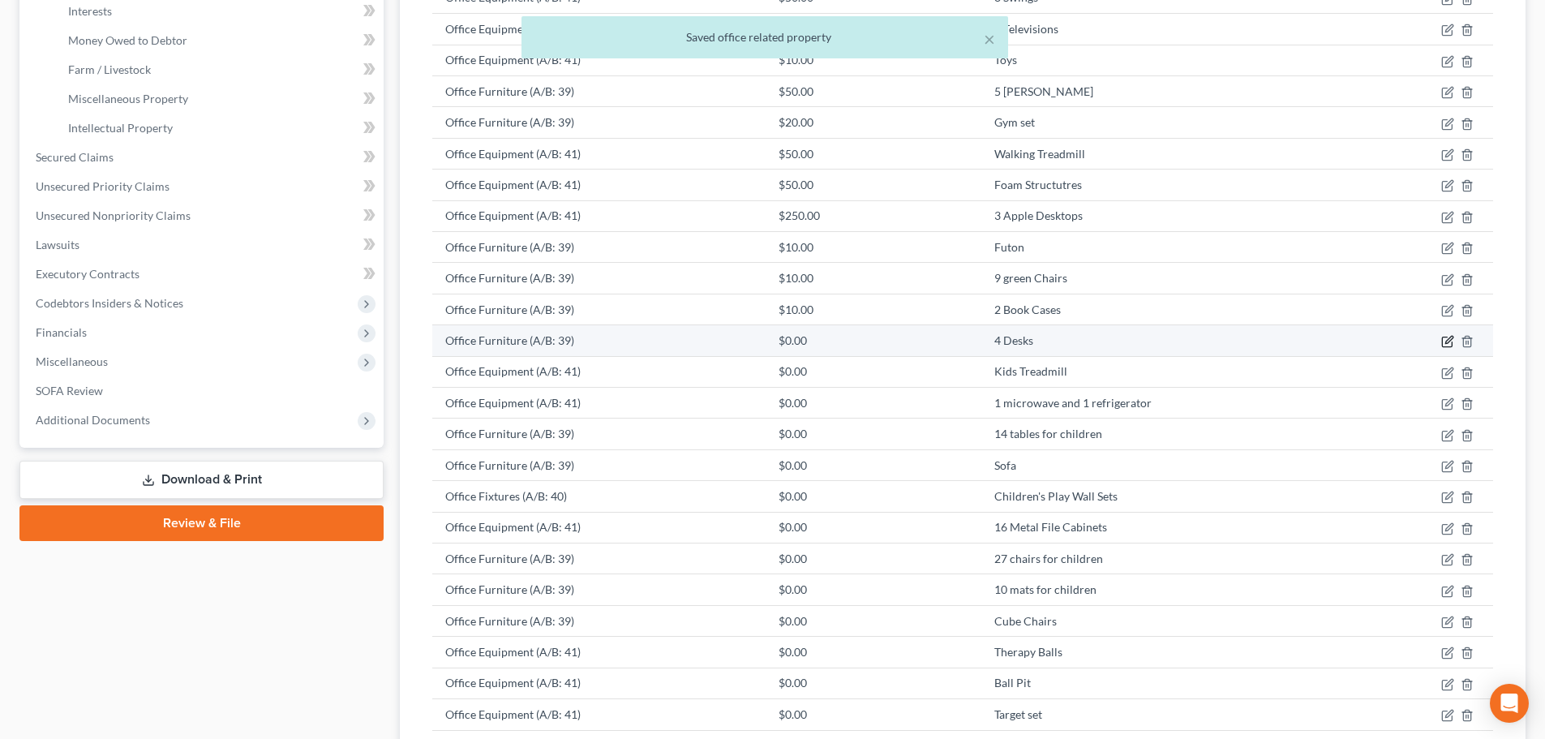
click at [1449, 341] on icon "button" at bounding box center [1447, 341] width 13 height 13
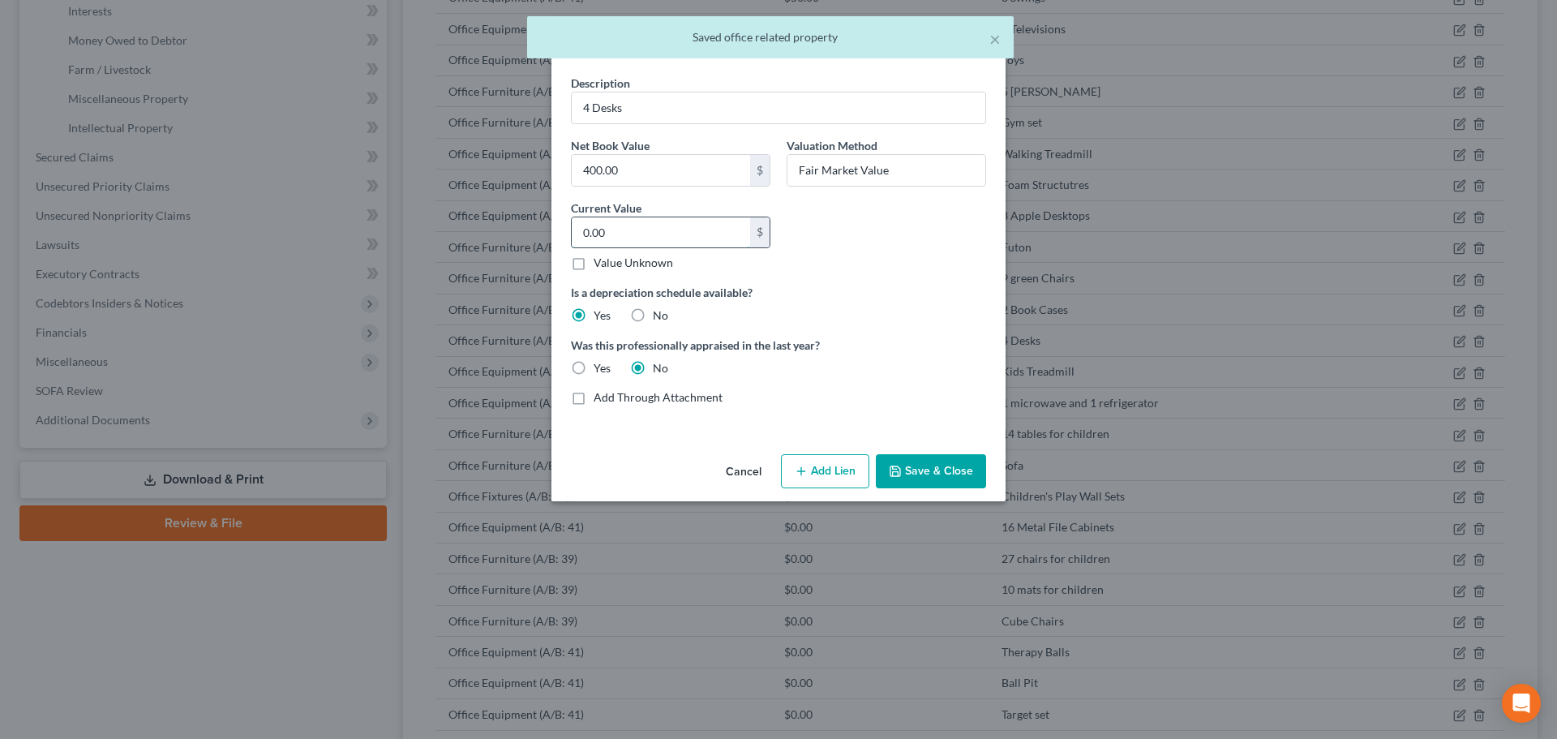
click at [621, 240] on input "0.00" at bounding box center [661, 232] width 178 height 31
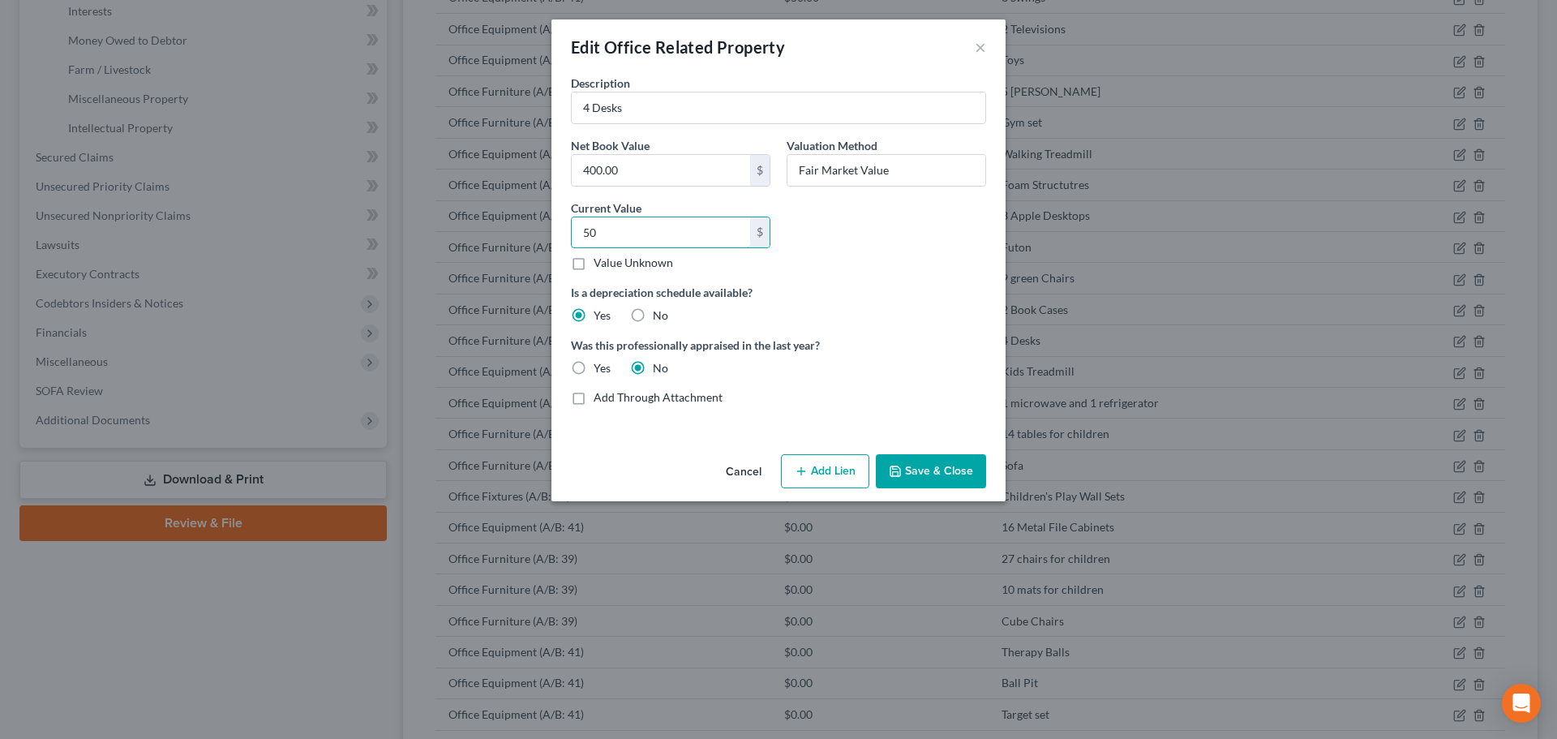
type input "50"
click at [934, 469] on button "Save & Close" at bounding box center [931, 471] width 110 height 34
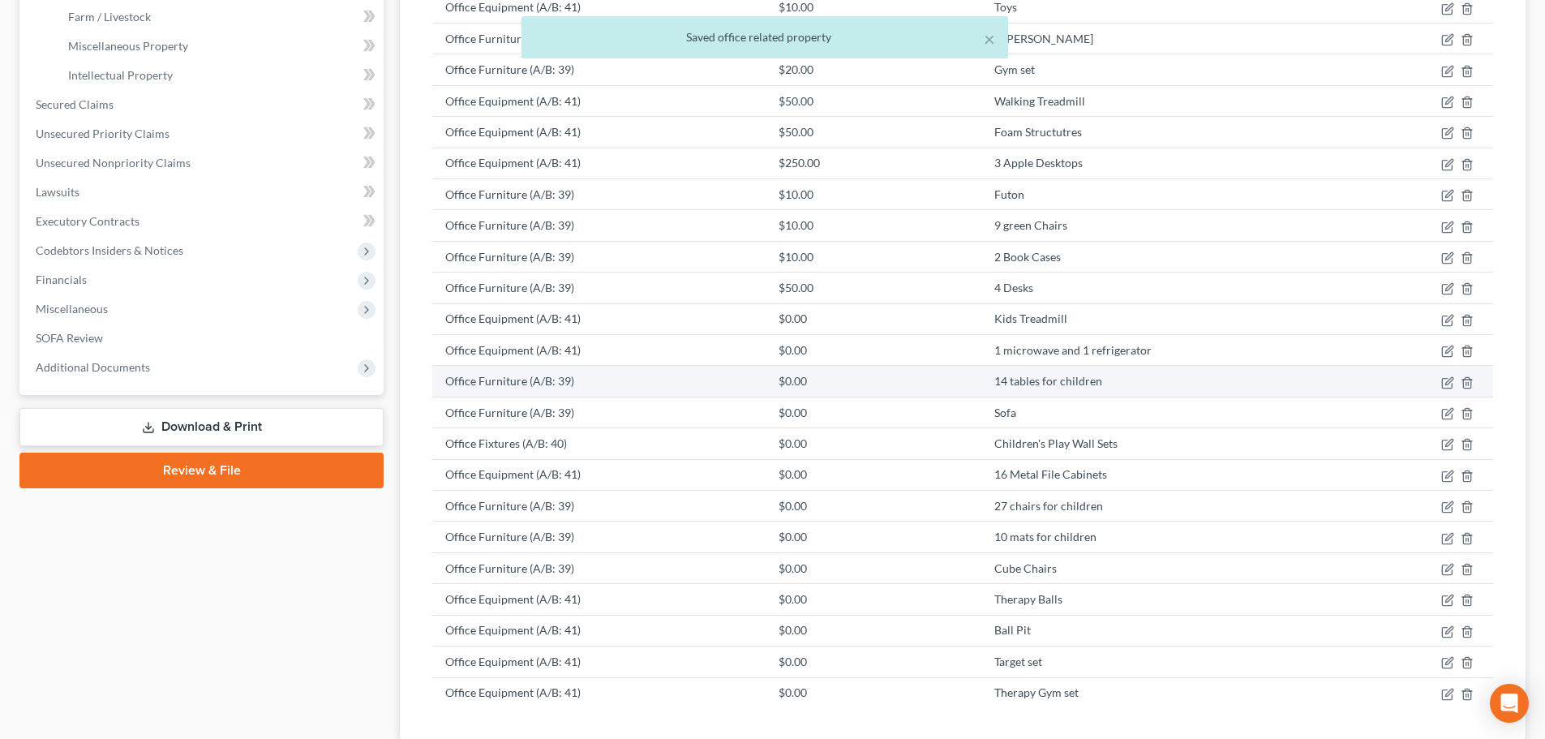
scroll to position [487, 0]
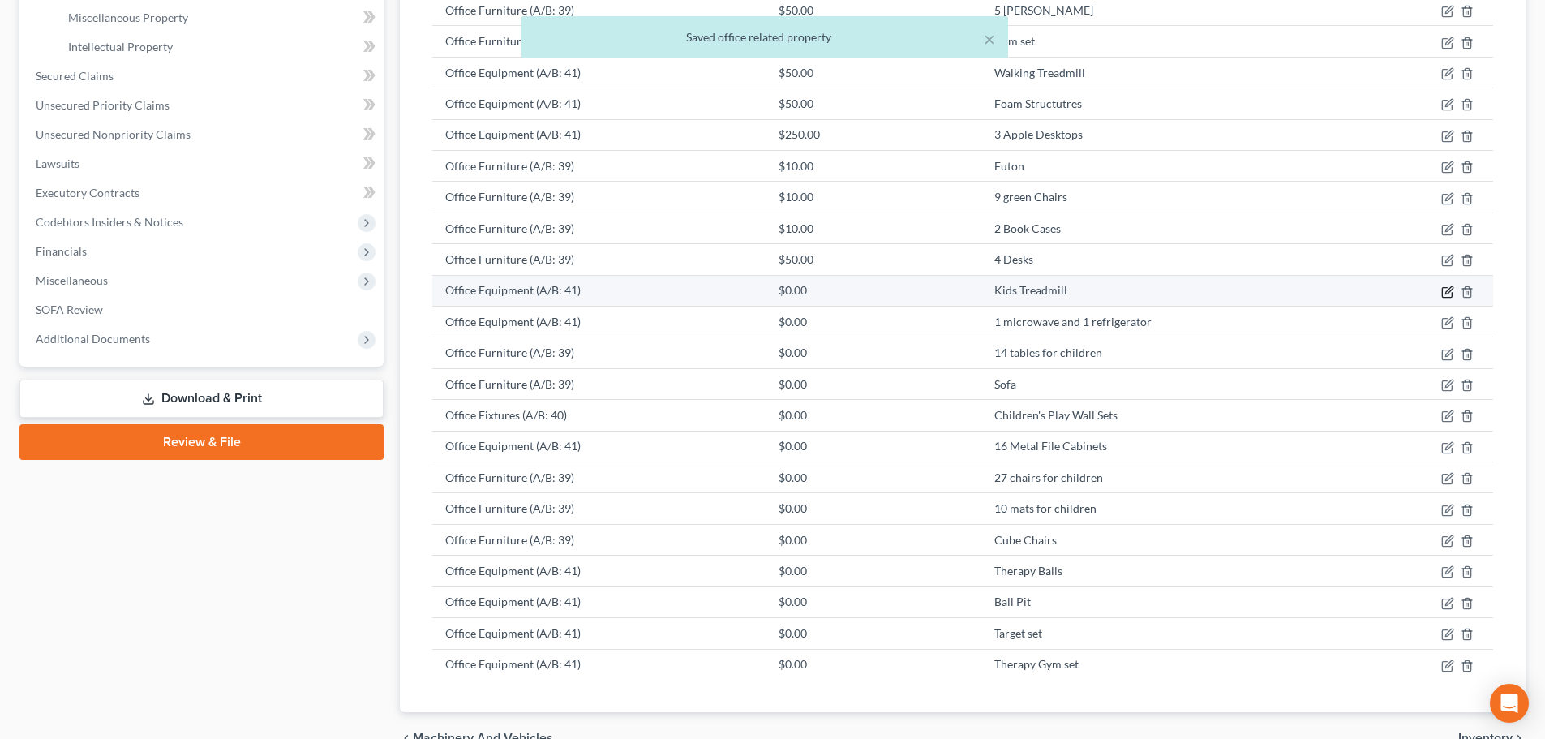
click at [1449, 293] on icon "button" at bounding box center [1447, 291] width 13 height 13
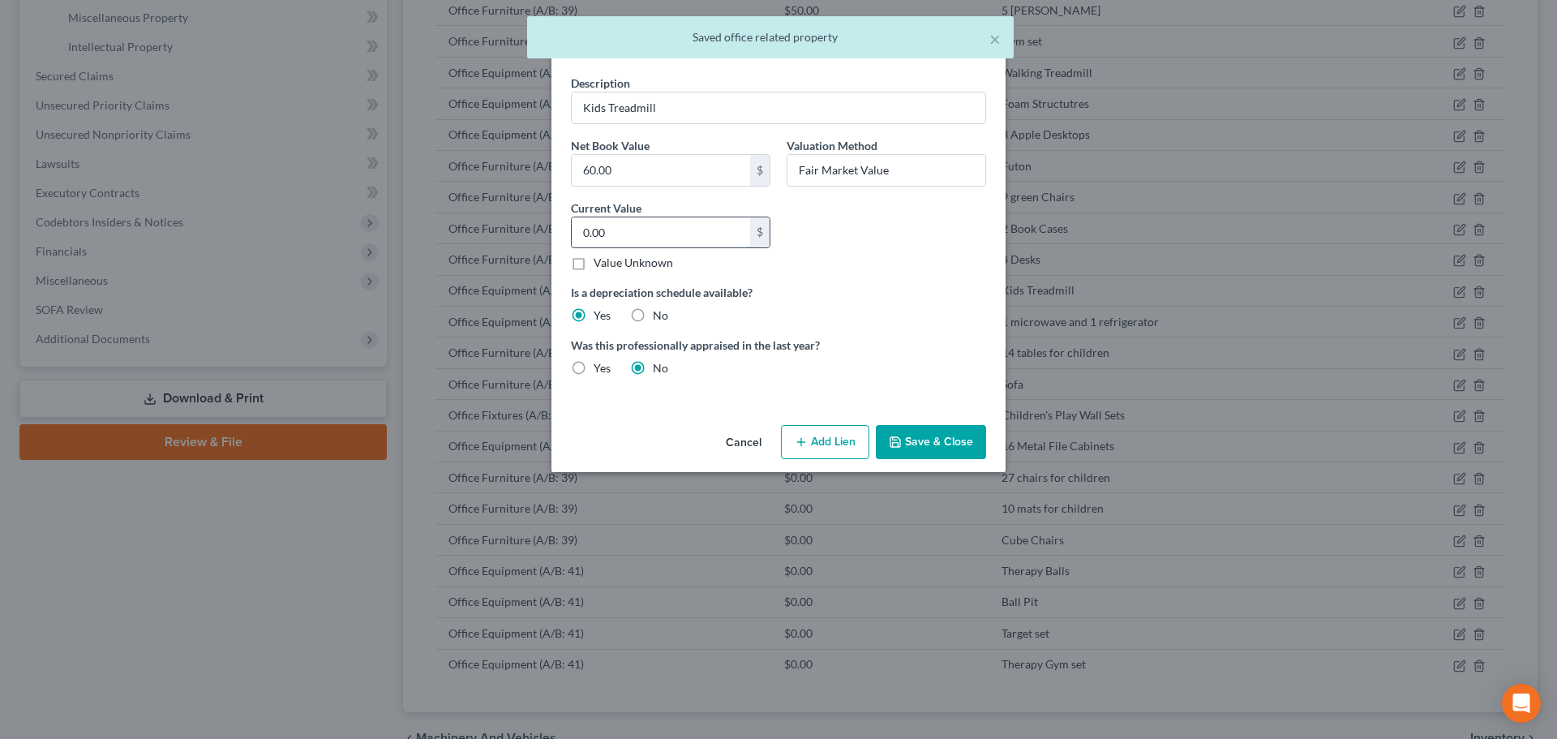
click at [618, 225] on input "0.00" at bounding box center [661, 232] width 178 height 31
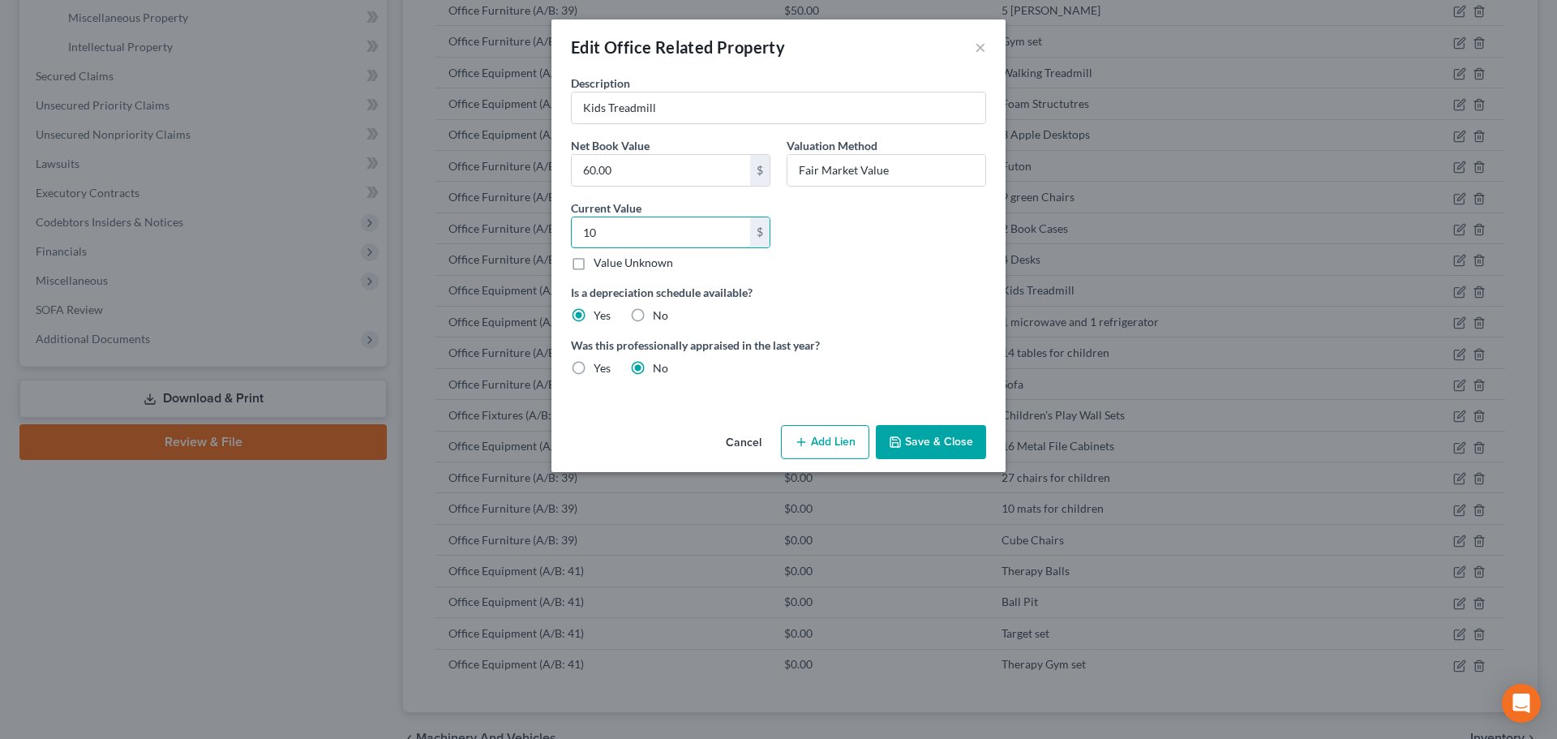
type input "10"
click at [919, 453] on button "Save & Close" at bounding box center [931, 442] width 110 height 34
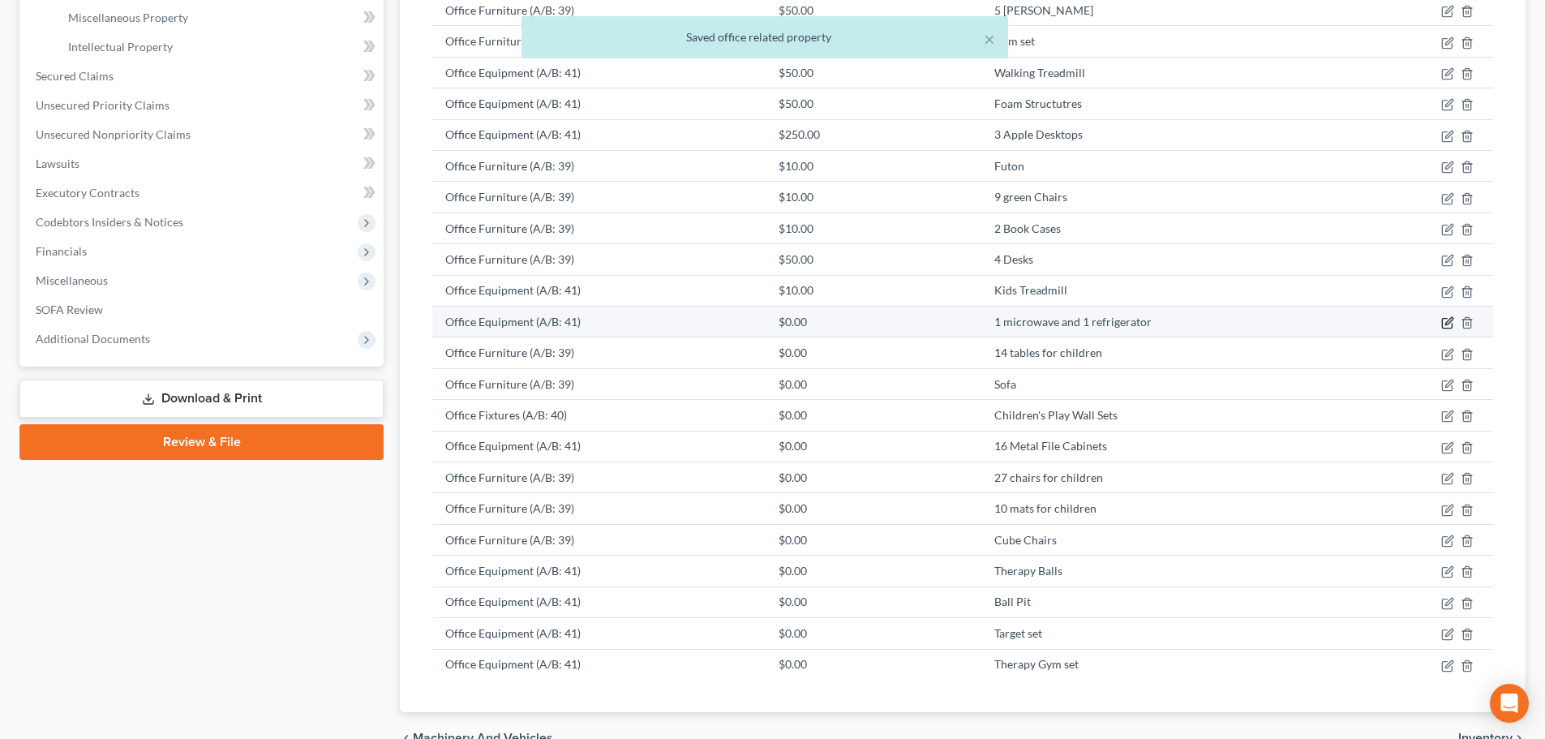
click at [1444, 323] on icon "button" at bounding box center [1447, 322] width 13 height 13
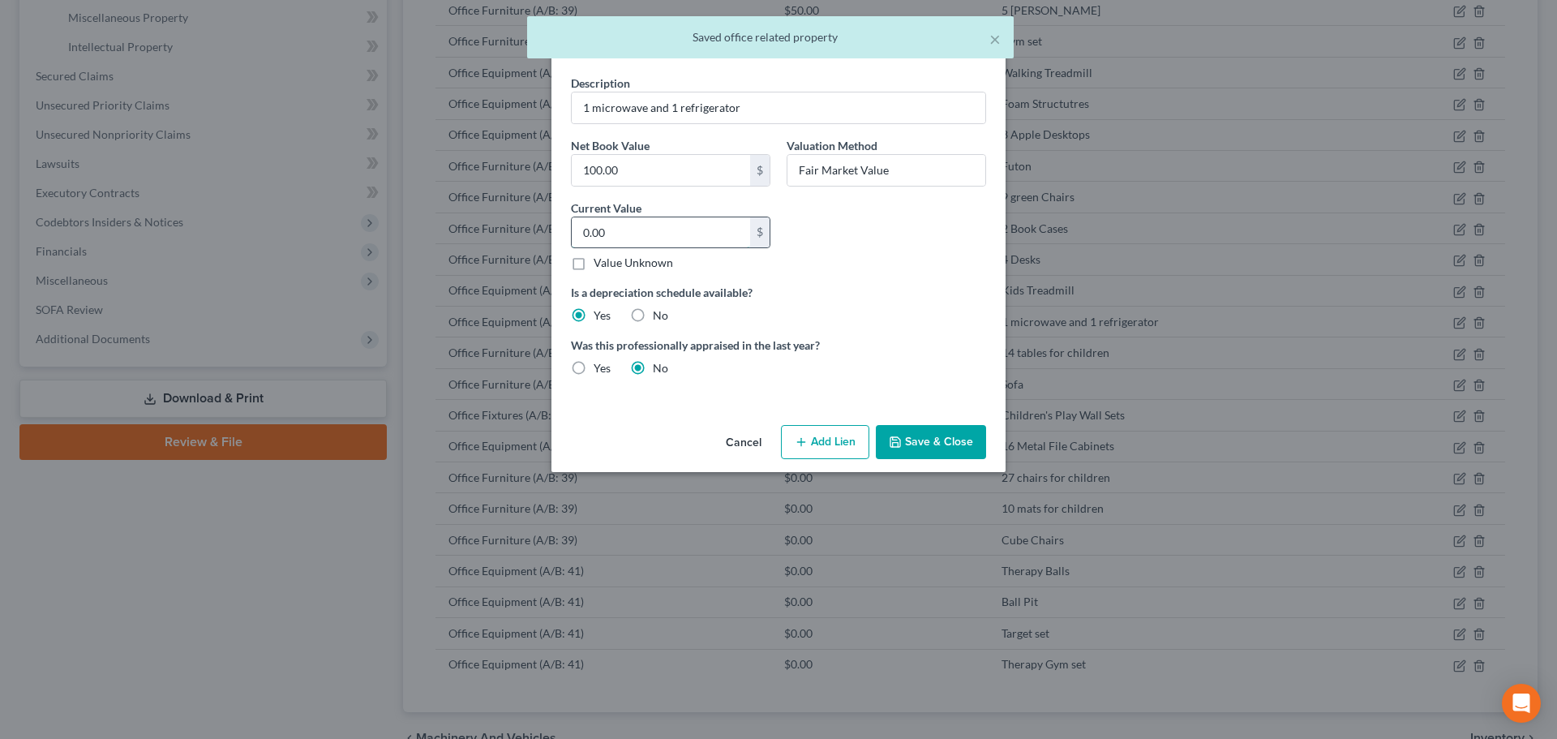
click at [637, 237] on input "0.00" at bounding box center [661, 232] width 178 height 31
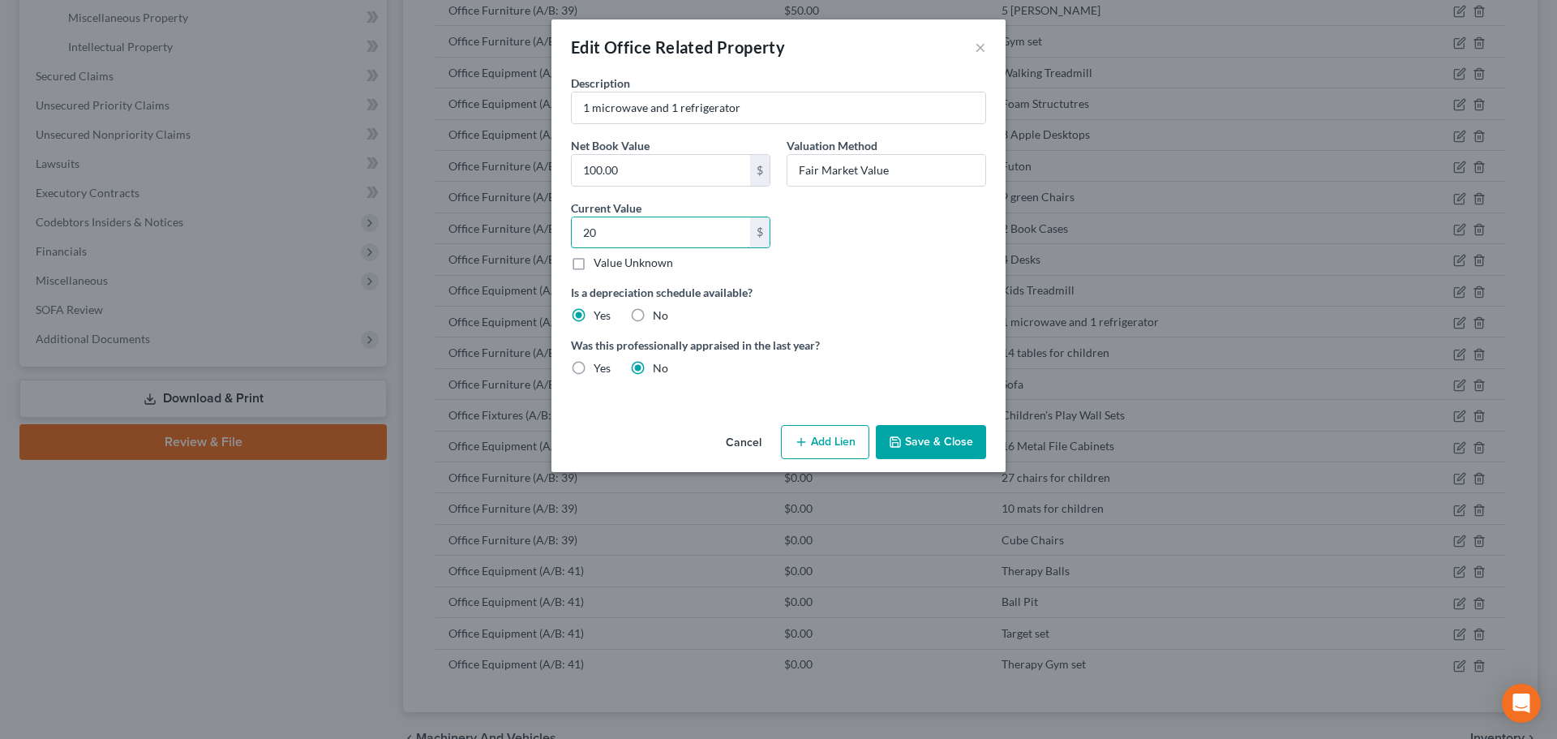
type input "20"
click at [933, 456] on button "Save & Close" at bounding box center [931, 442] width 110 height 34
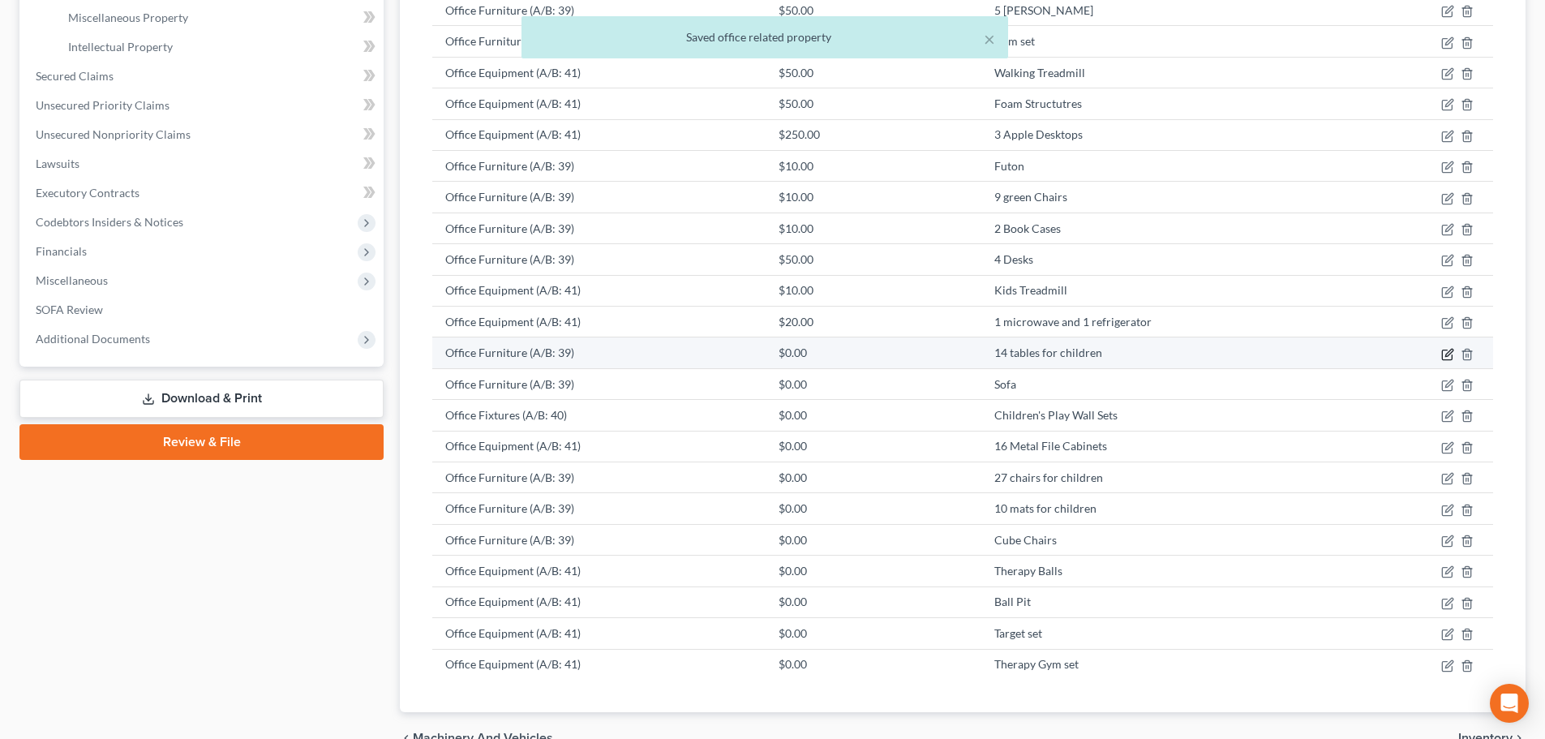
click at [1445, 353] on icon "button" at bounding box center [1447, 354] width 13 height 13
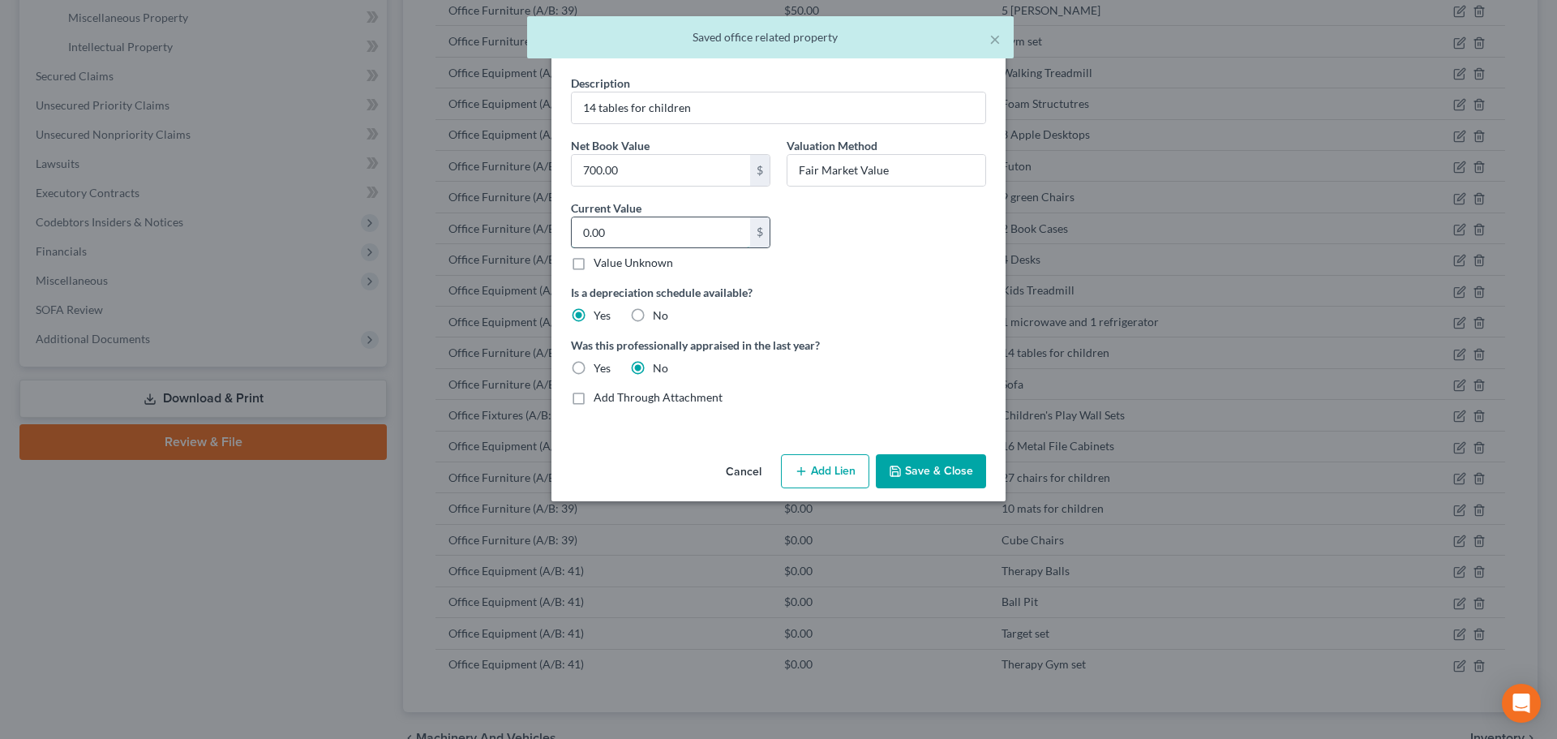
click at [622, 228] on input "0.00" at bounding box center [661, 232] width 178 height 31
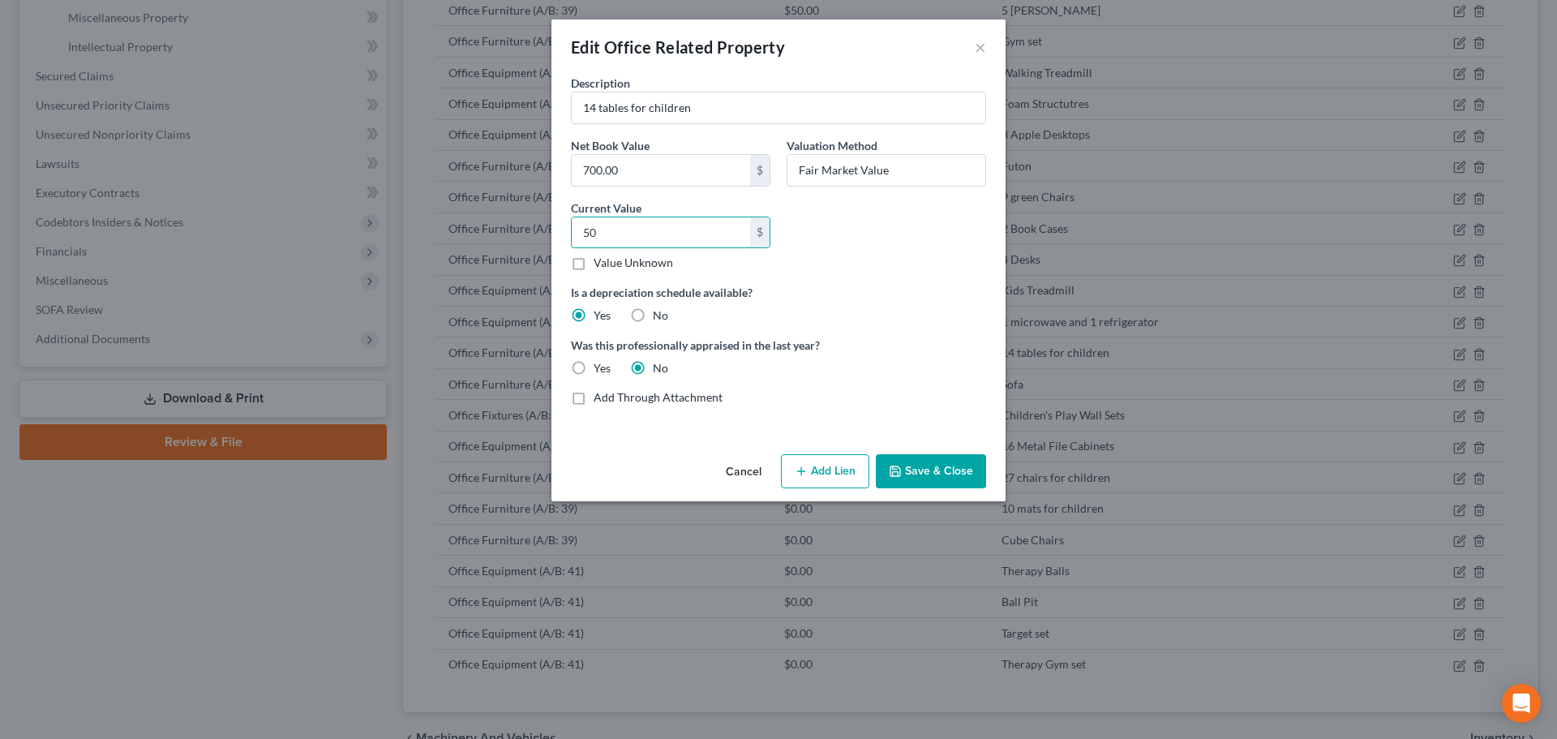
type input "50"
click at [929, 463] on button "Save & Close" at bounding box center [931, 471] width 110 height 34
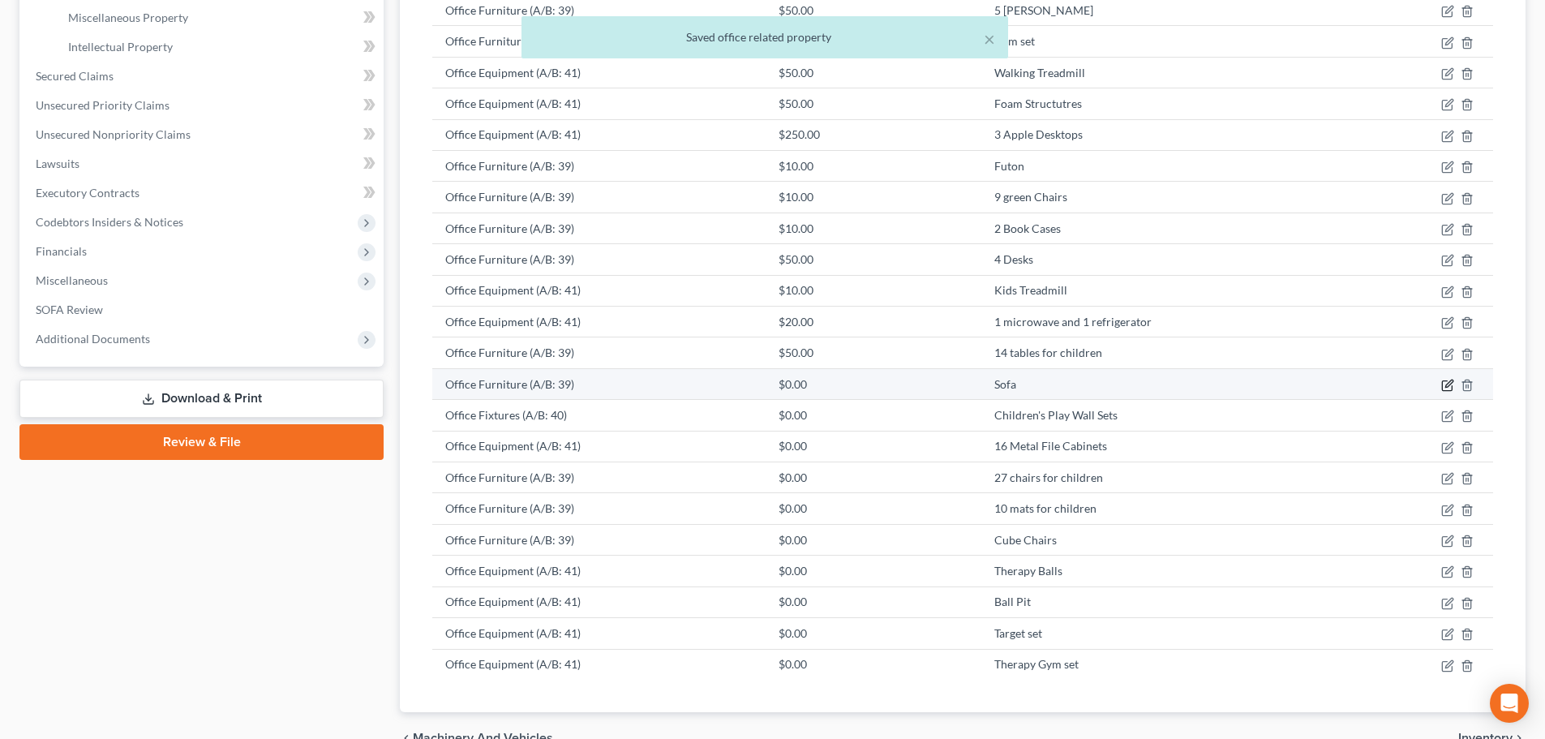
click at [1451, 383] on icon "button" at bounding box center [1447, 385] width 13 height 13
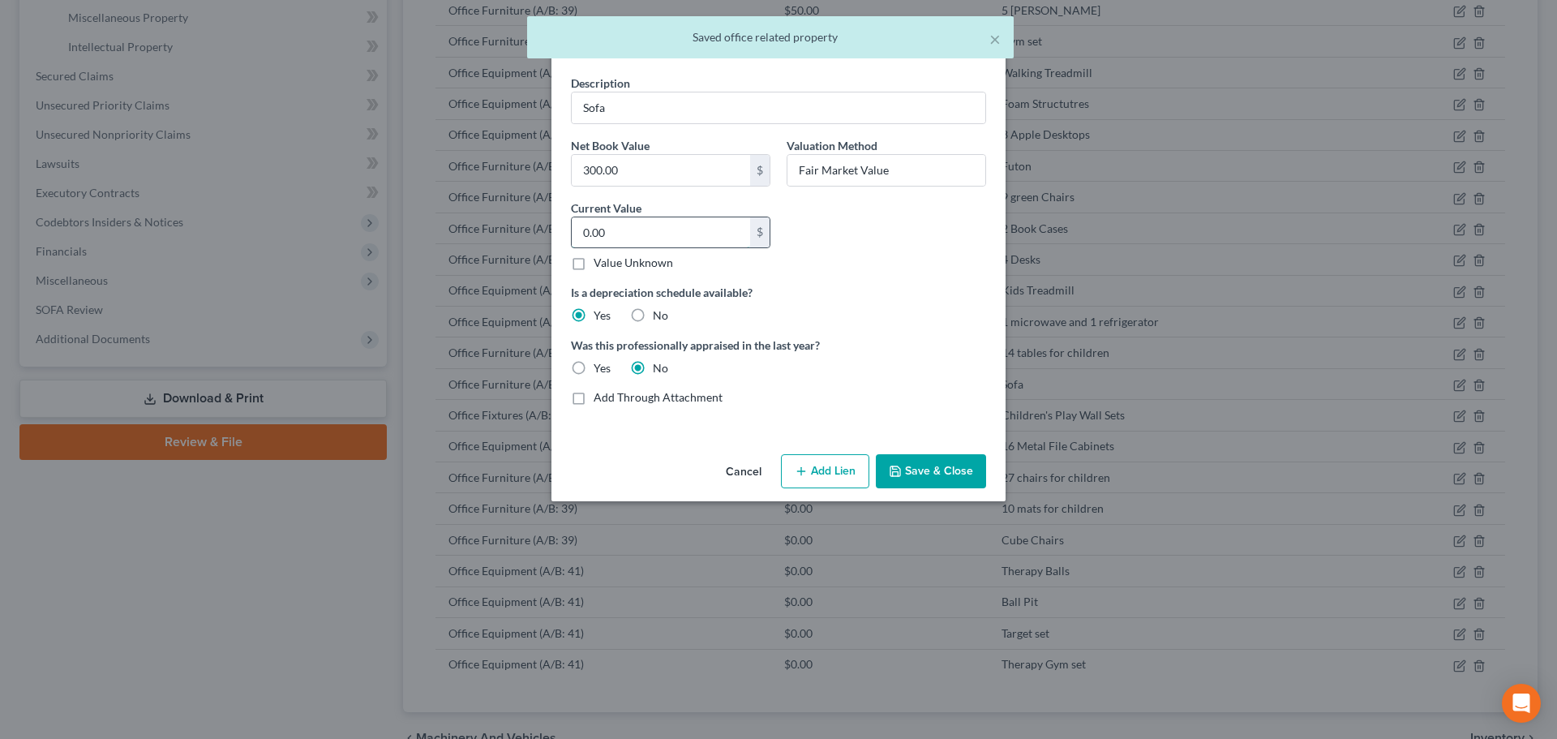
click at [618, 240] on input "0.00" at bounding box center [661, 232] width 178 height 31
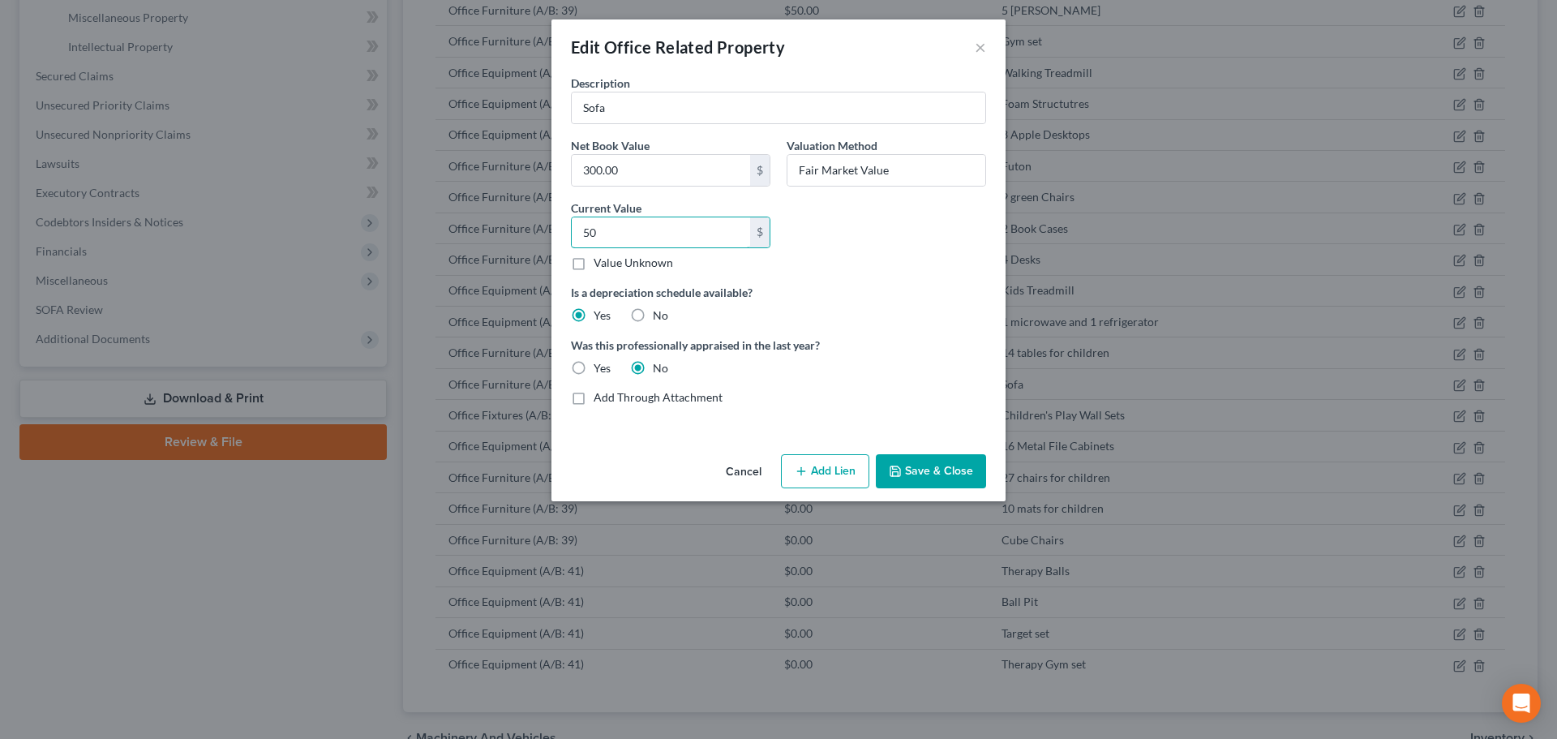
type input "50"
click at [924, 462] on button "Save & Close" at bounding box center [931, 471] width 110 height 34
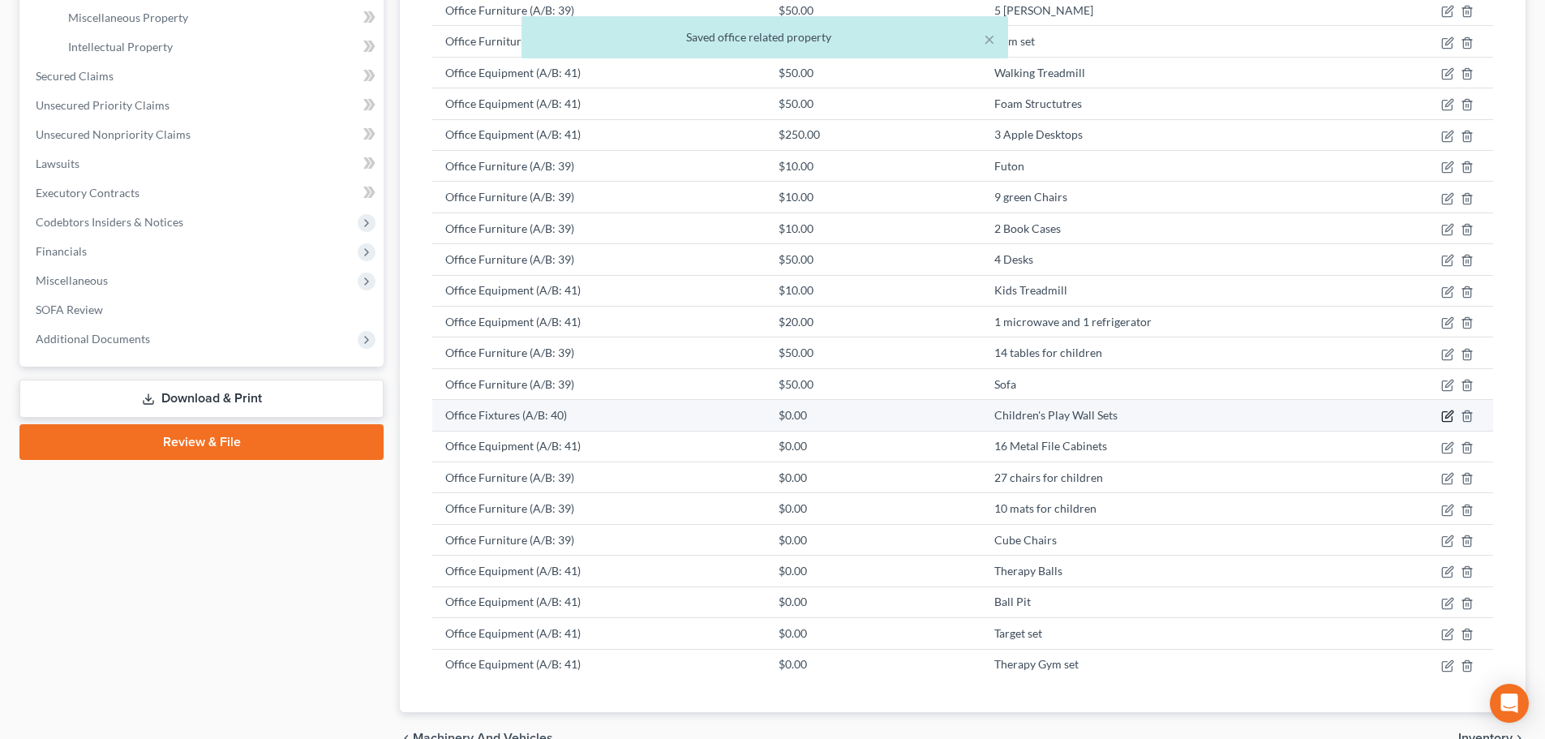
click at [1442, 416] on icon "button" at bounding box center [1447, 417] width 10 height 10
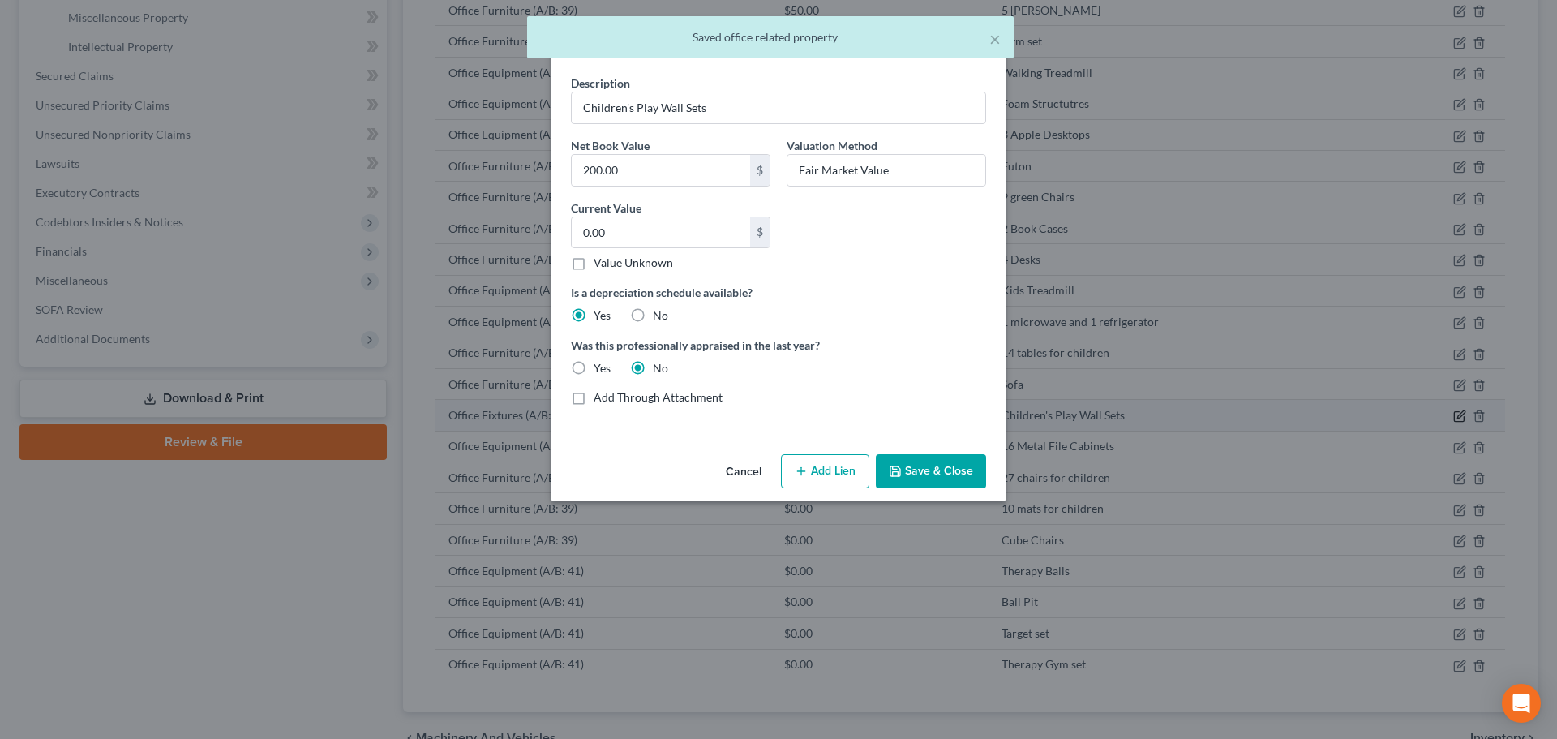
click at [1448, 417] on div "Edit Office Related Property × Description Children's Play Wall Sets Net Book V…" at bounding box center [778, 369] width 1557 height 739
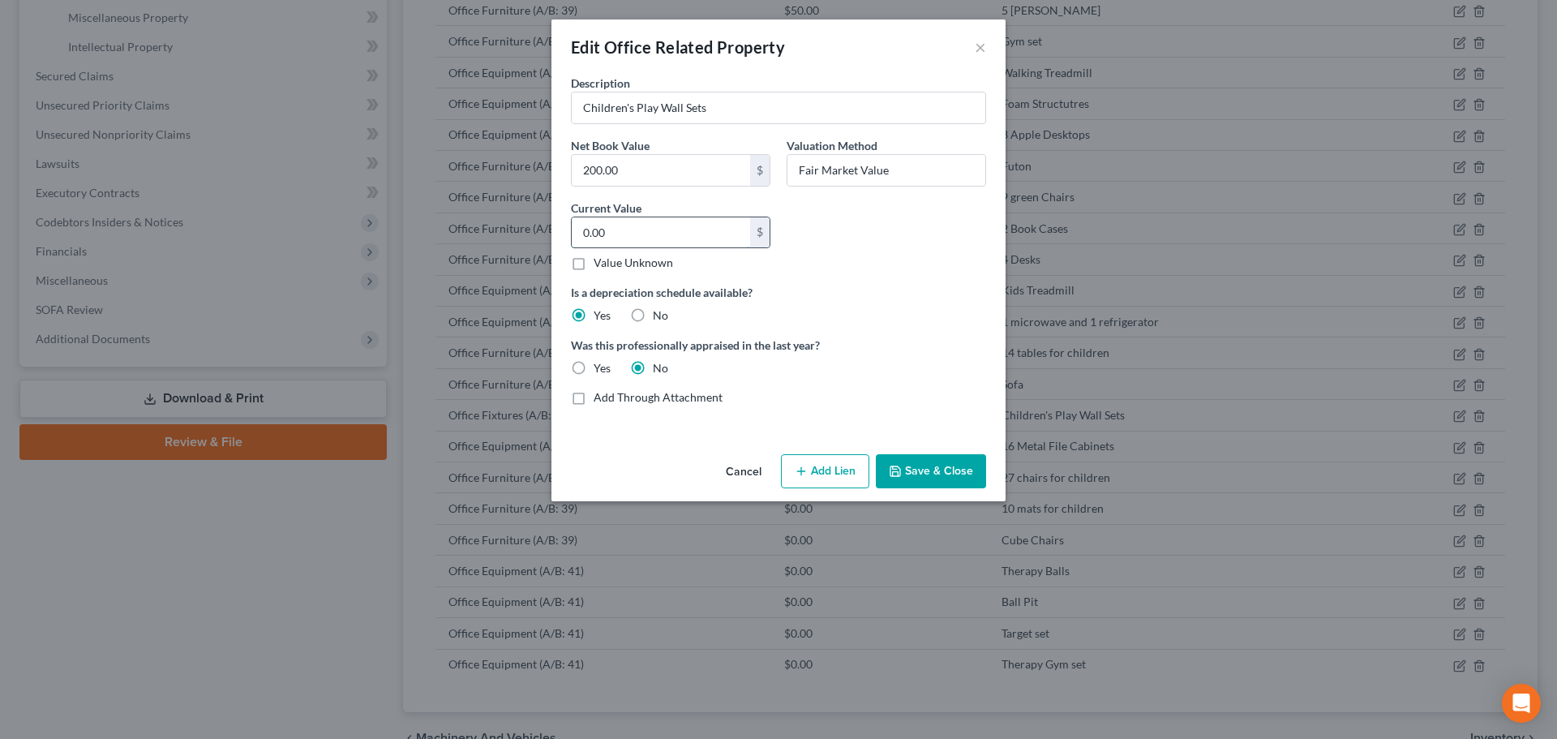
click at [612, 234] on input "0.00" at bounding box center [661, 232] width 178 height 31
type input "50"
click at [935, 470] on button "Save & Close" at bounding box center [931, 471] width 110 height 34
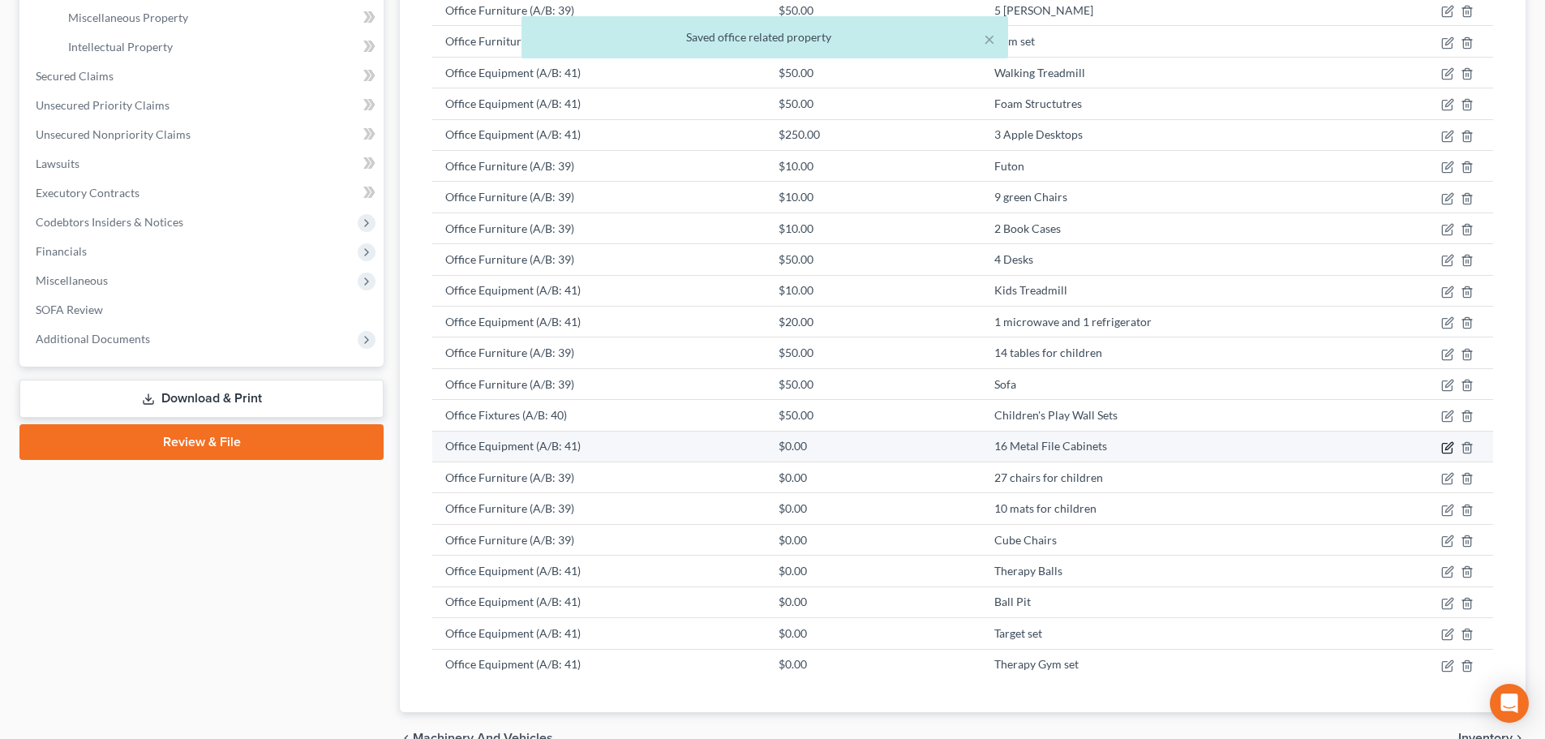
click at [1448, 445] on icon "button" at bounding box center [1448, 445] width 7 height 7
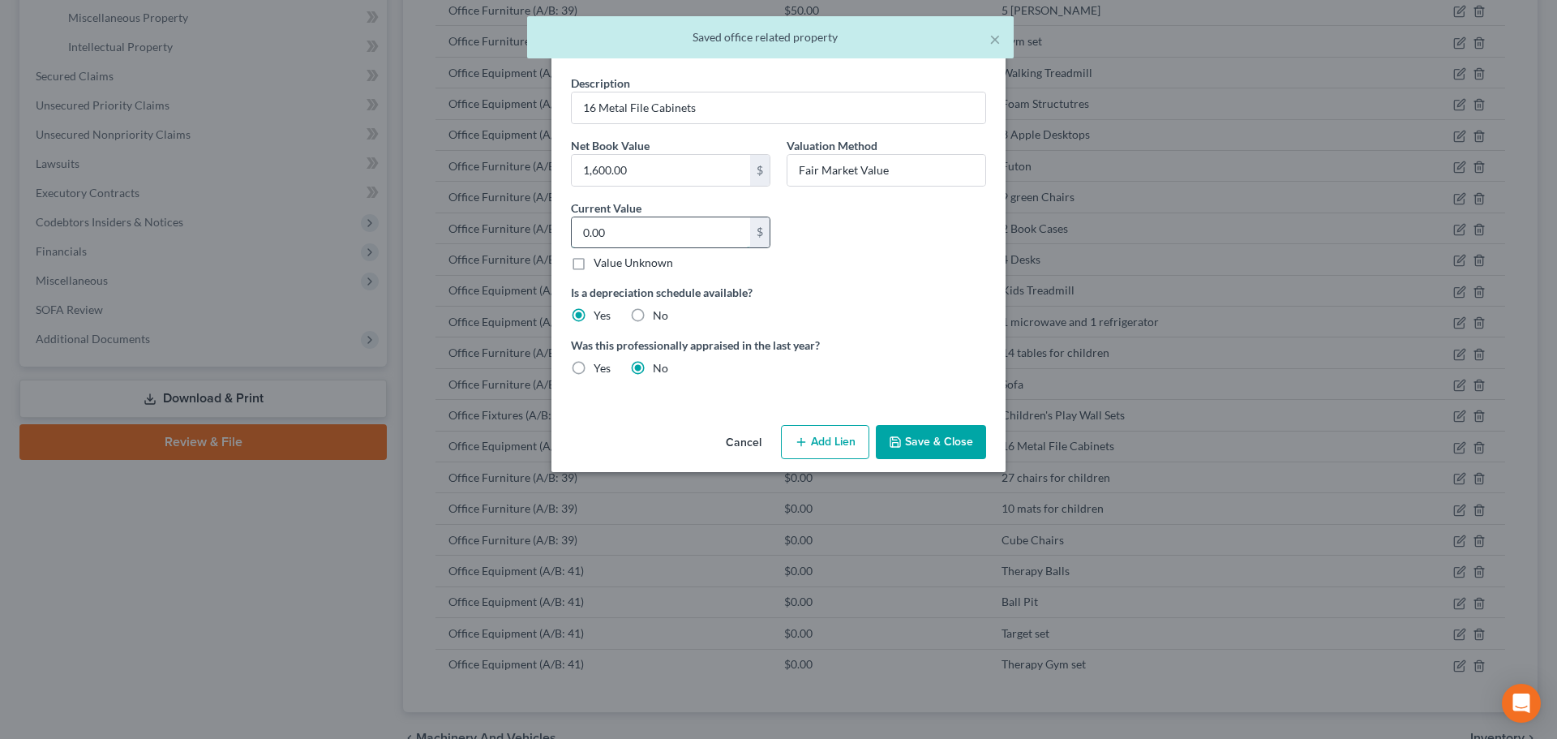
click at [642, 238] on input "0.00" at bounding box center [661, 232] width 178 height 31
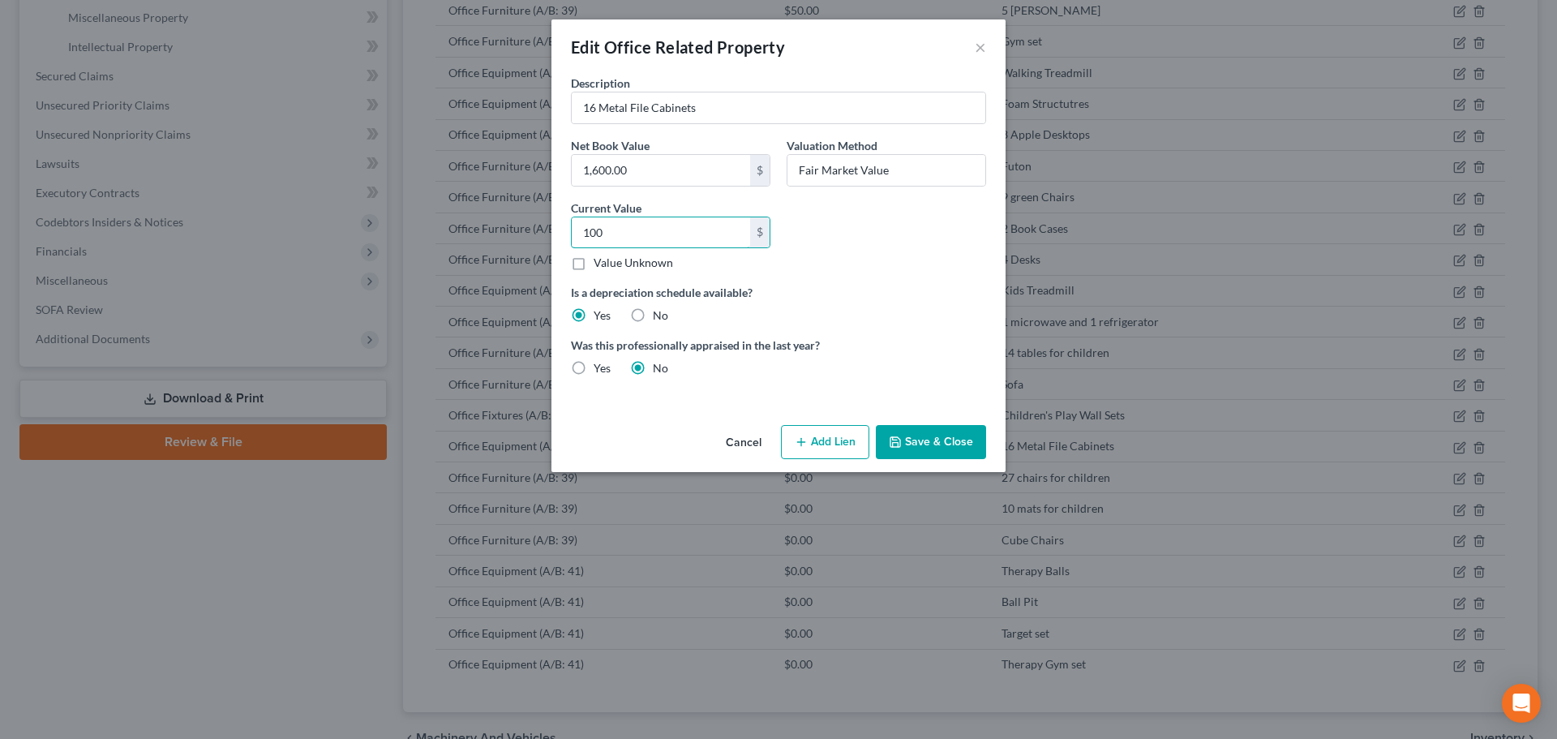
type input "100"
click at [948, 443] on button "Save & Close" at bounding box center [931, 442] width 110 height 34
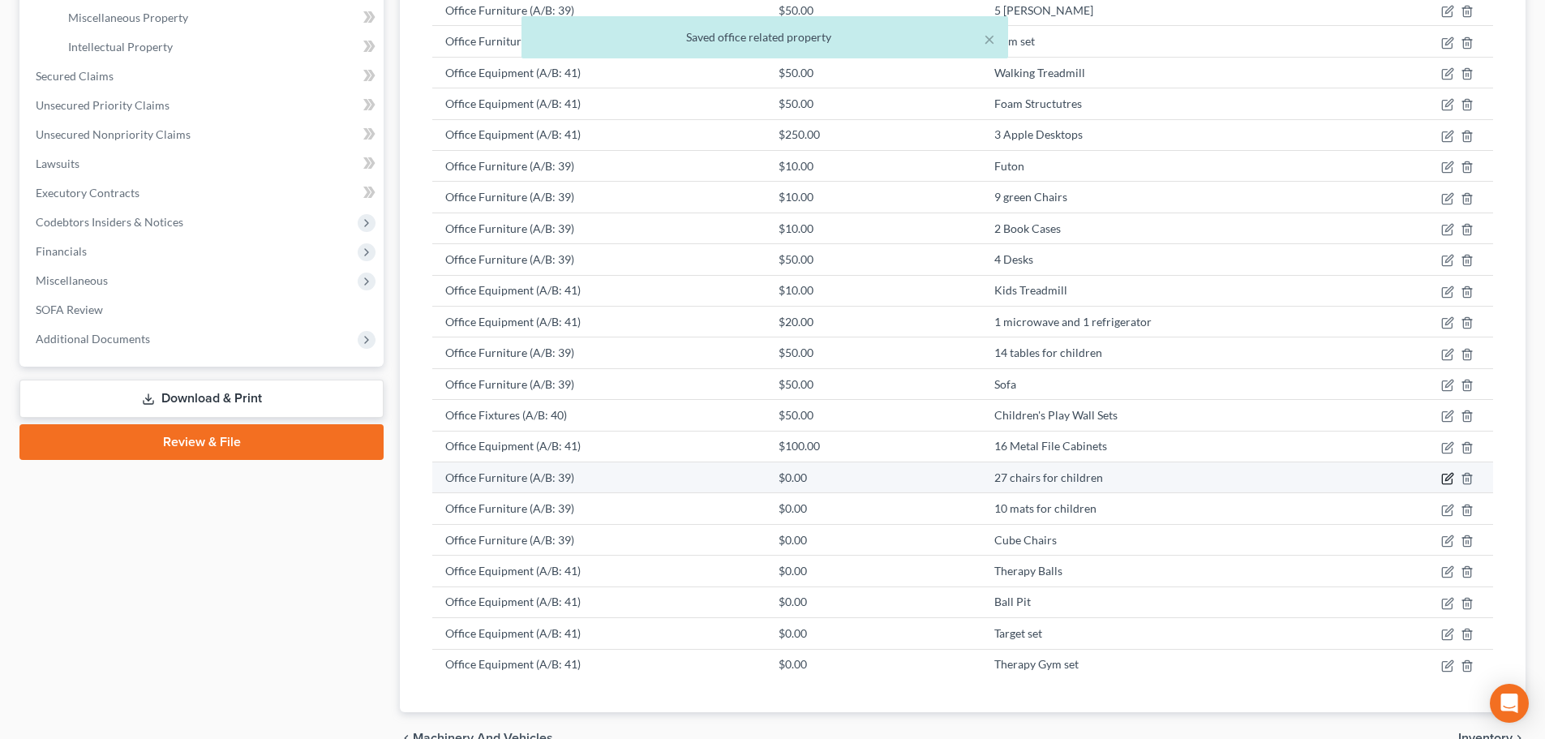
click at [1448, 479] on icon "button" at bounding box center [1447, 478] width 13 height 13
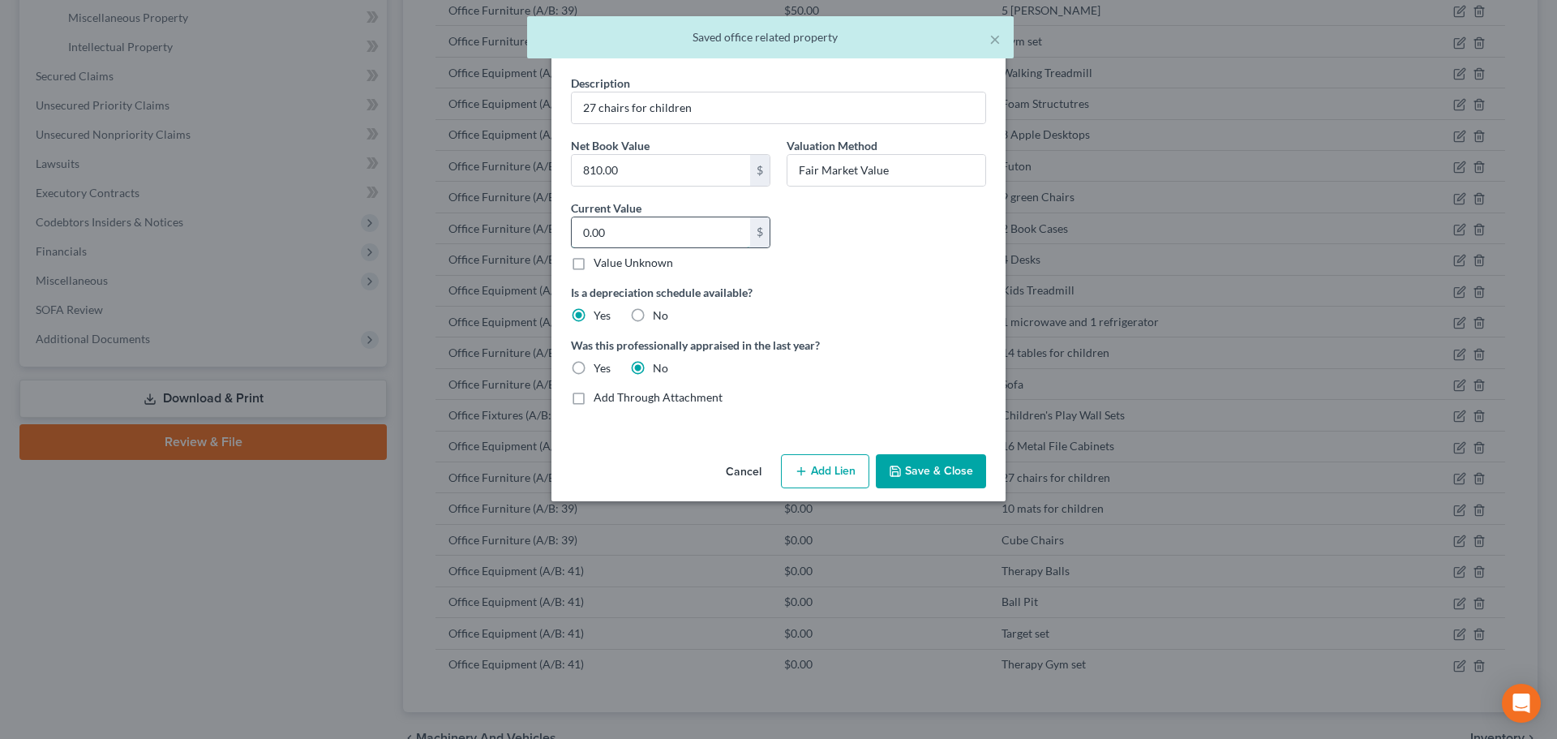
click at [616, 234] on input "0.00" at bounding box center [661, 232] width 178 height 31
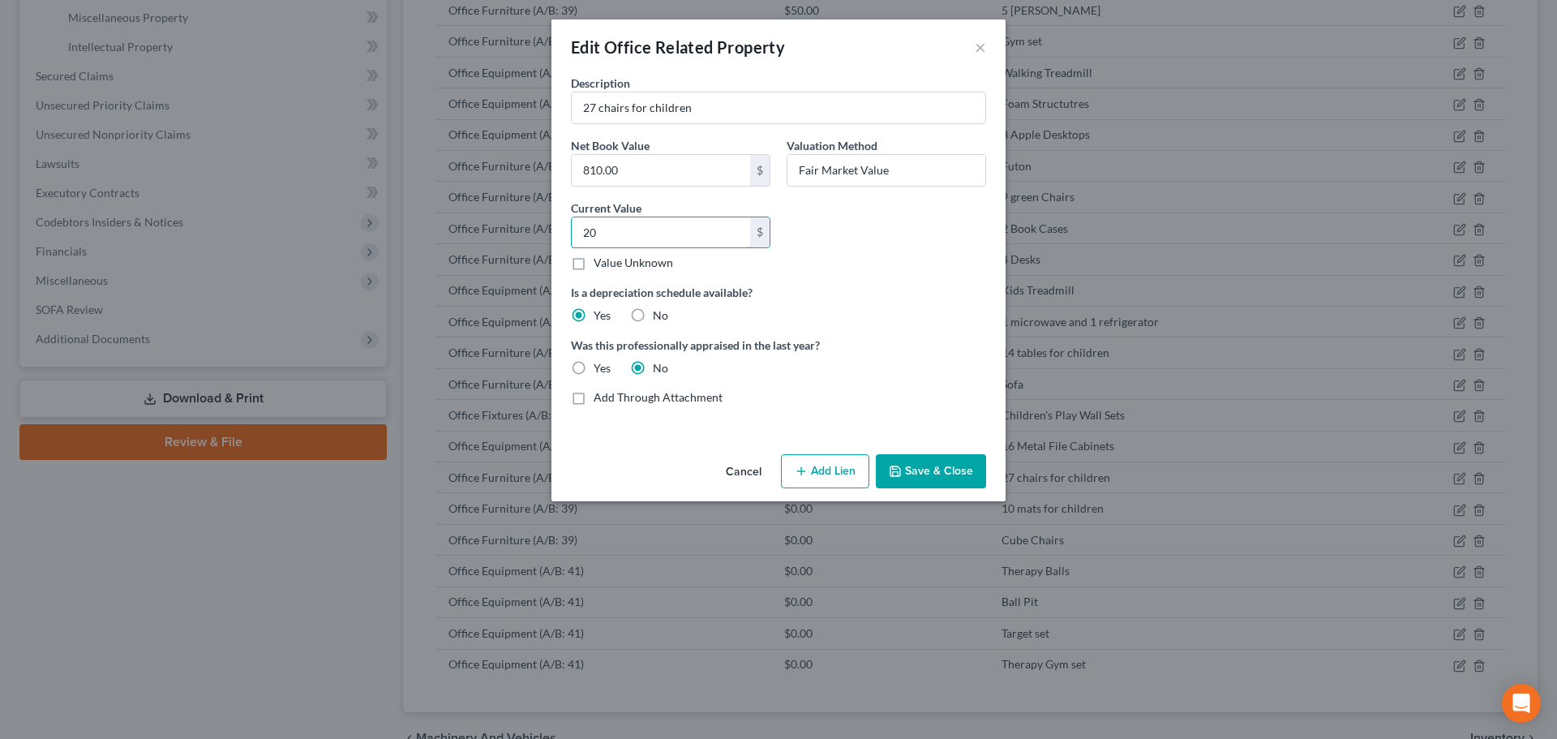
type input "20"
click at [974, 474] on button "Save & Close" at bounding box center [931, 471] width 110 height 34
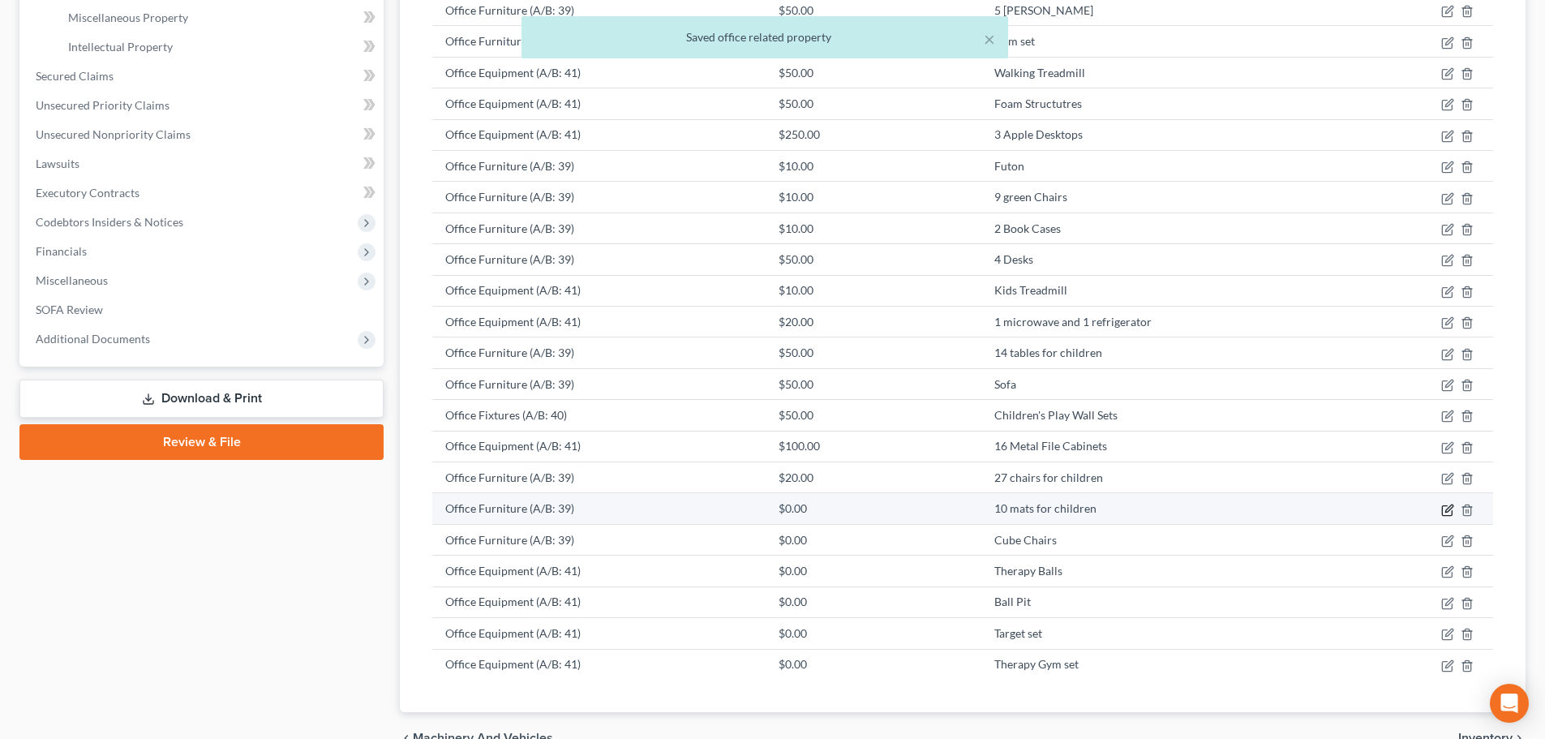
click at [1447, 508] on icon "button" at bounding box center [1447, 510] width 13 height 13
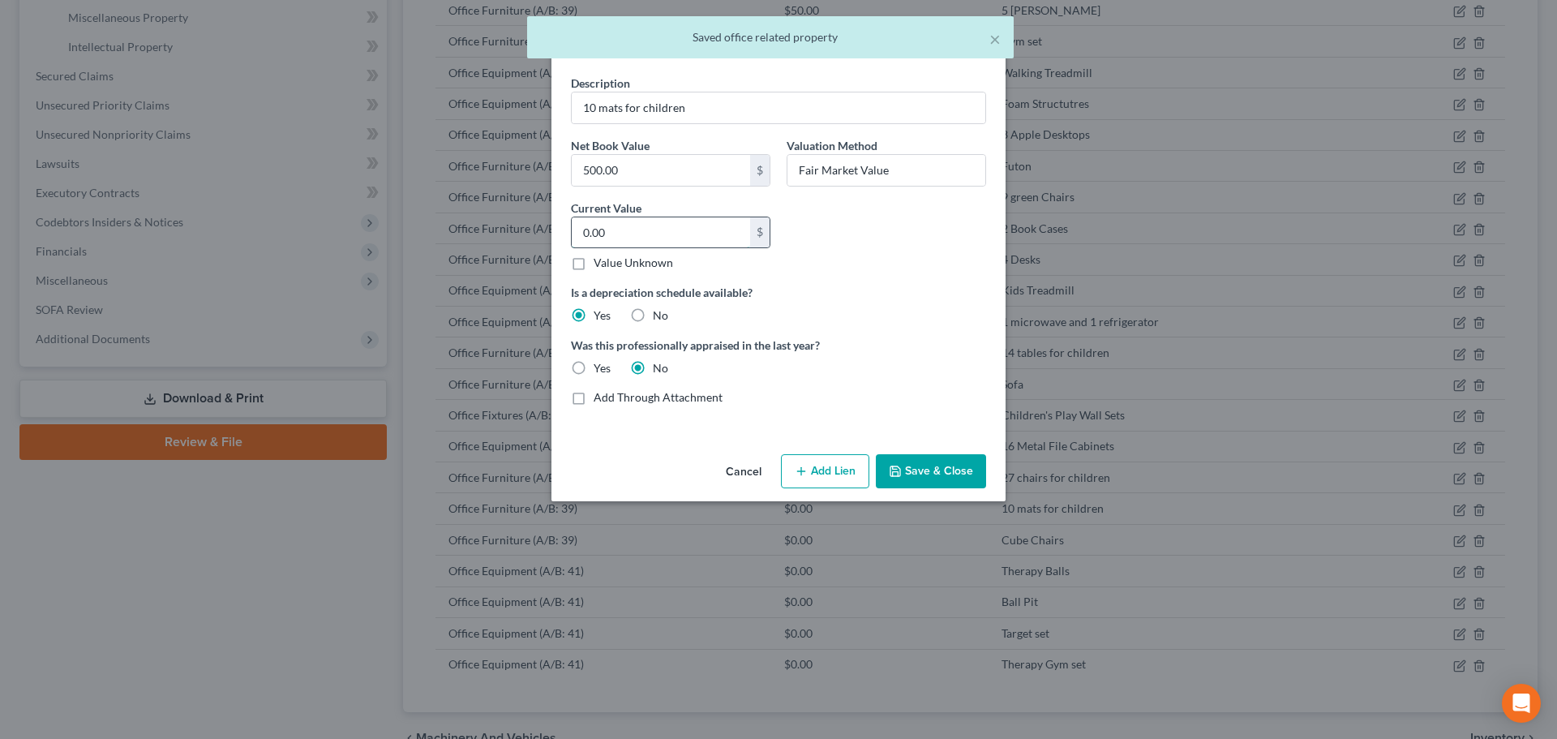
click at [638, 230] on input "0.00" at bounding box center [661, 232] width 178 height 31
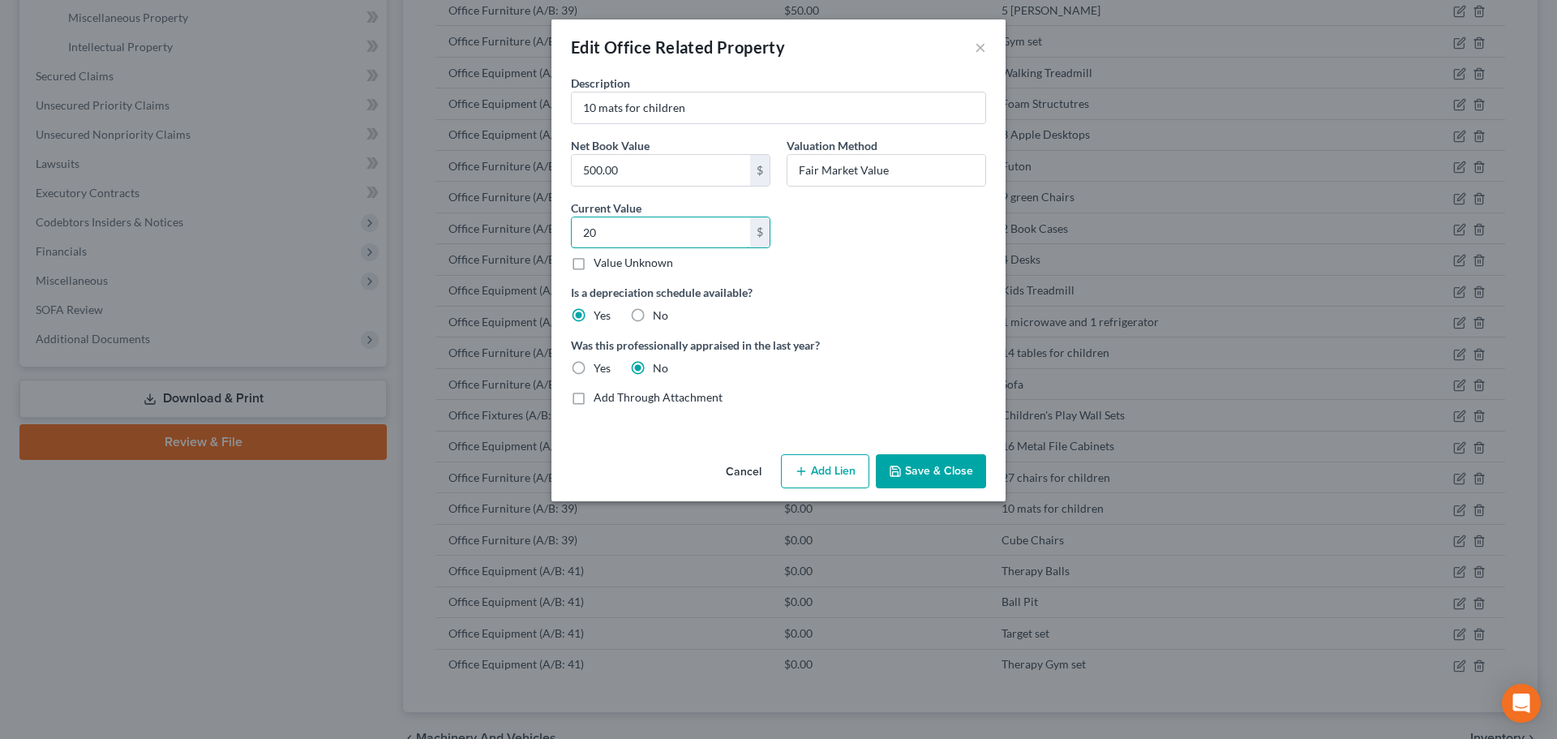
type input "20"
click at [941, 460] on button "Save & Close" at bounding box center [931, 471] width 110 height 34
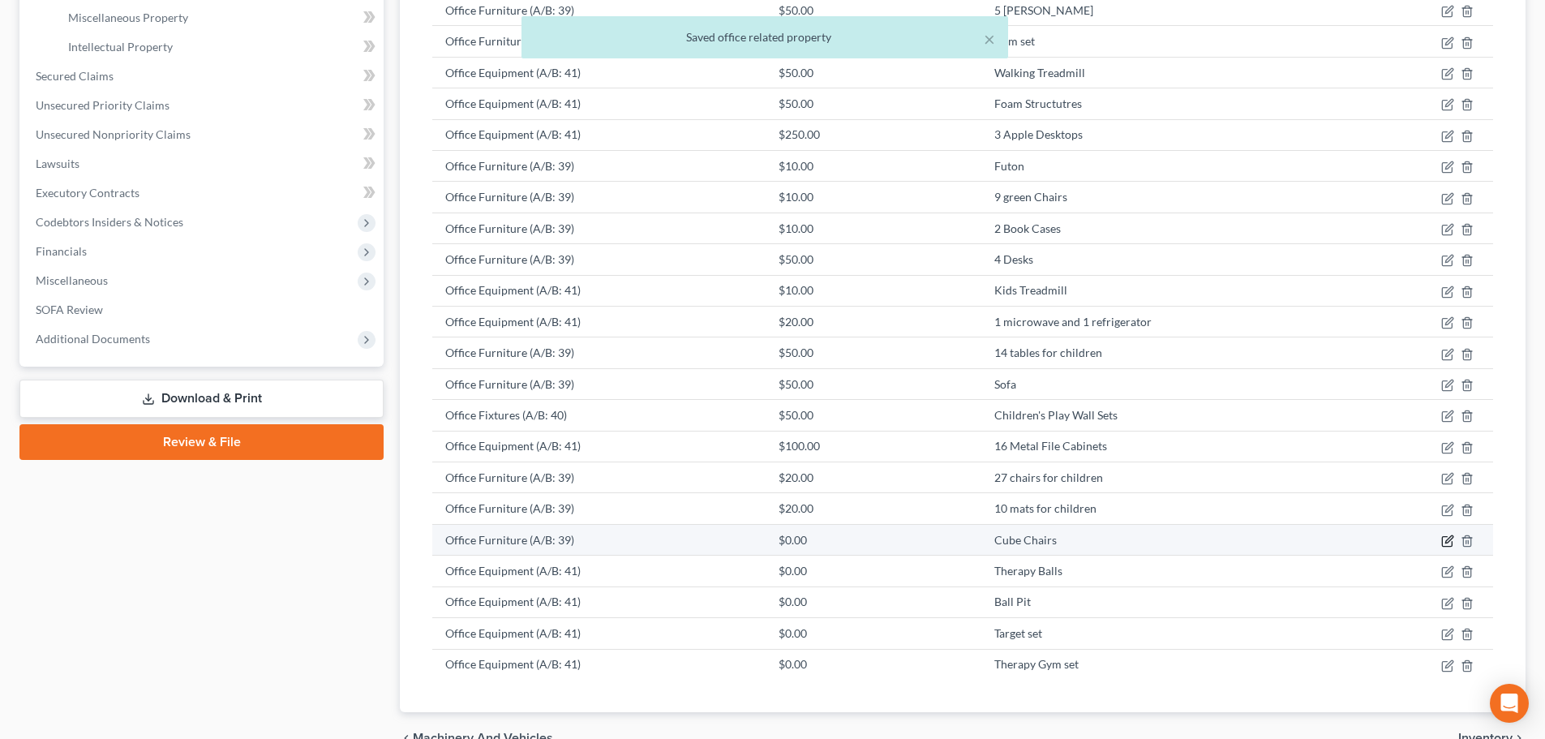
click at [1453, 539] on icon "button" at bounding box center [1447, 540] width 13 height 13
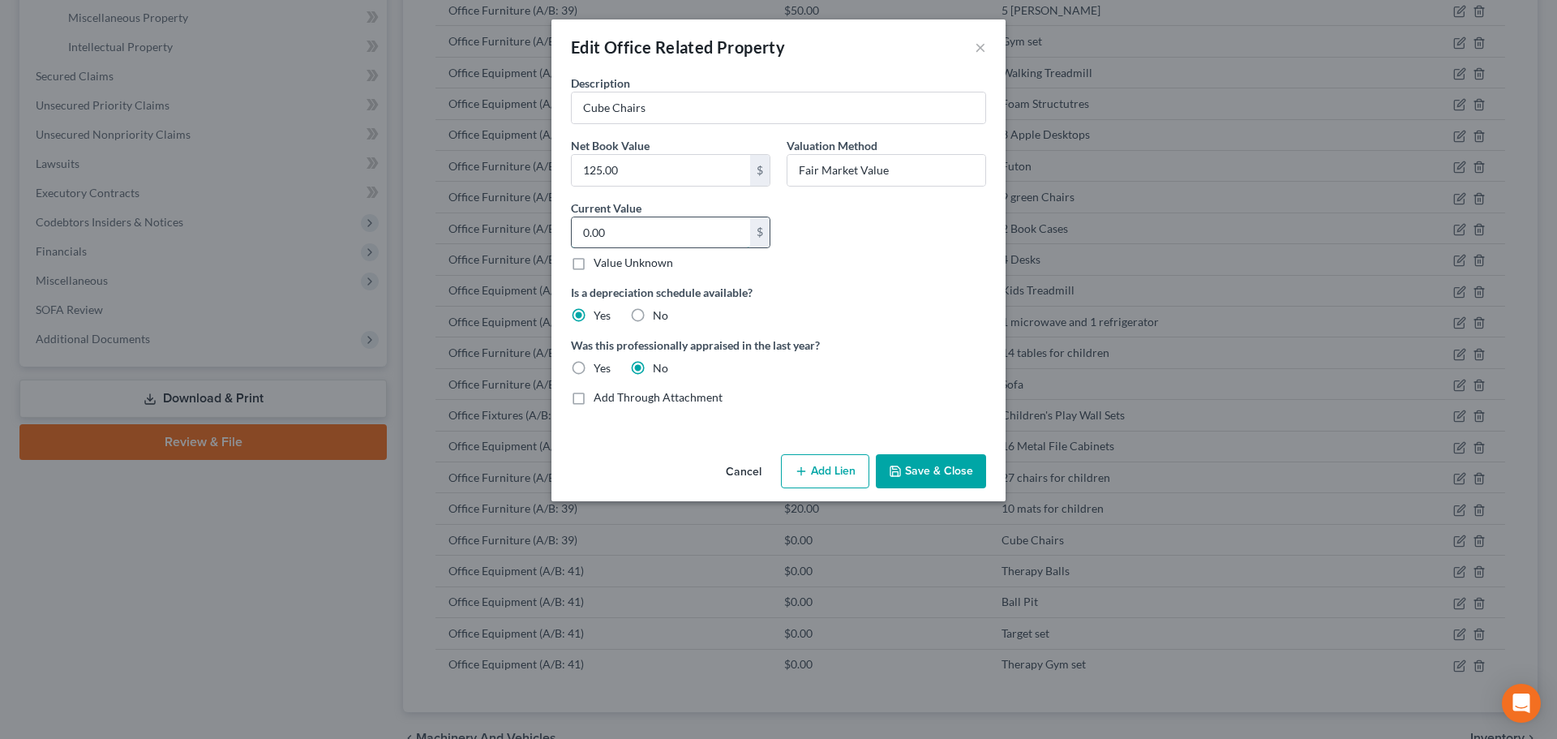
click at [633, 234] on input "0.00" at bounding box center [661, 232] width 178 height 31
type input "10"
click at [930, 456] on button "Save & Close" at bounding box center [931, 471] width 110 height 34
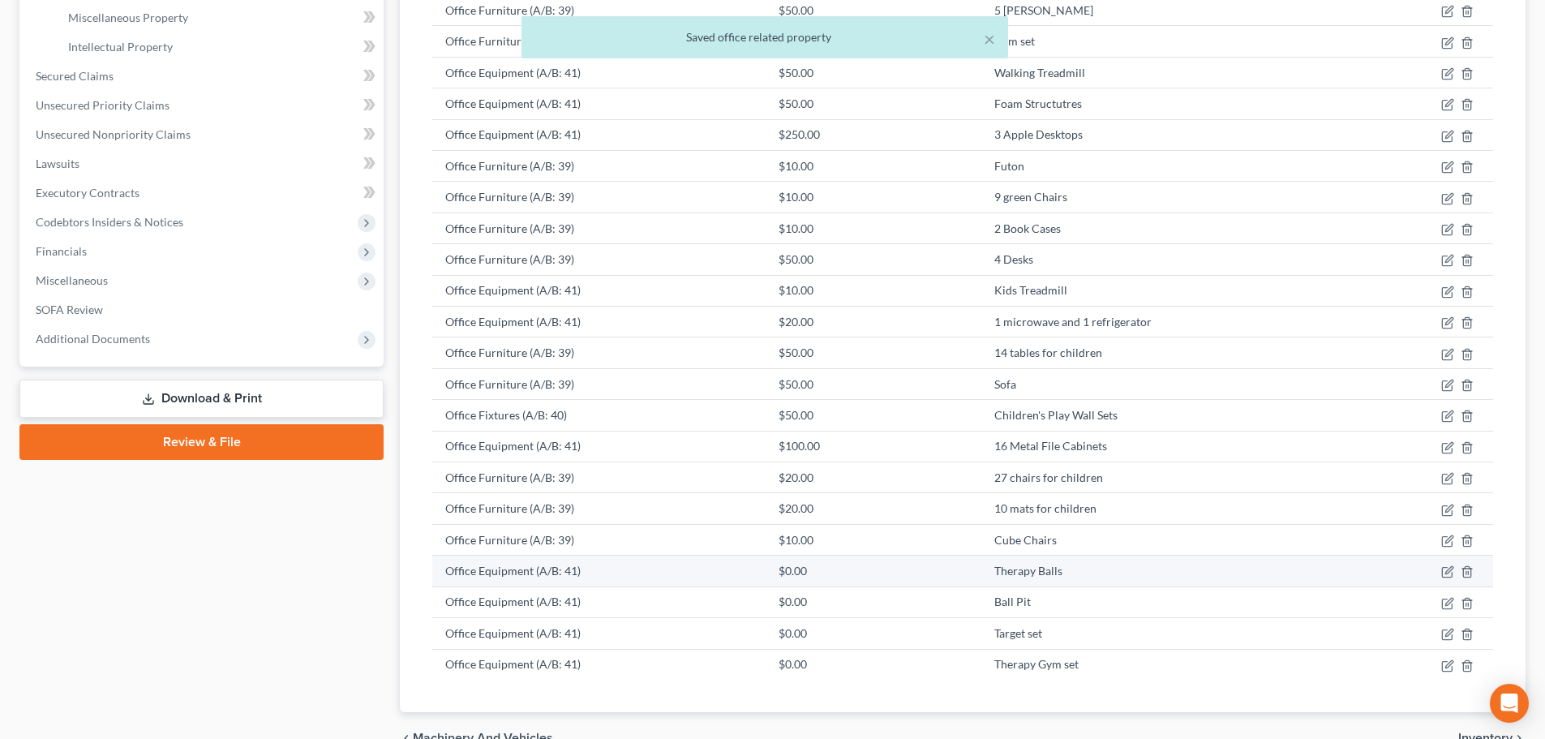
click at [1454, 569] on td at bounding box center [1426, 571] width 134 height 31
click at [1451, 571] on icon "button" at bounding box center [1448, 570] width 7 height 7
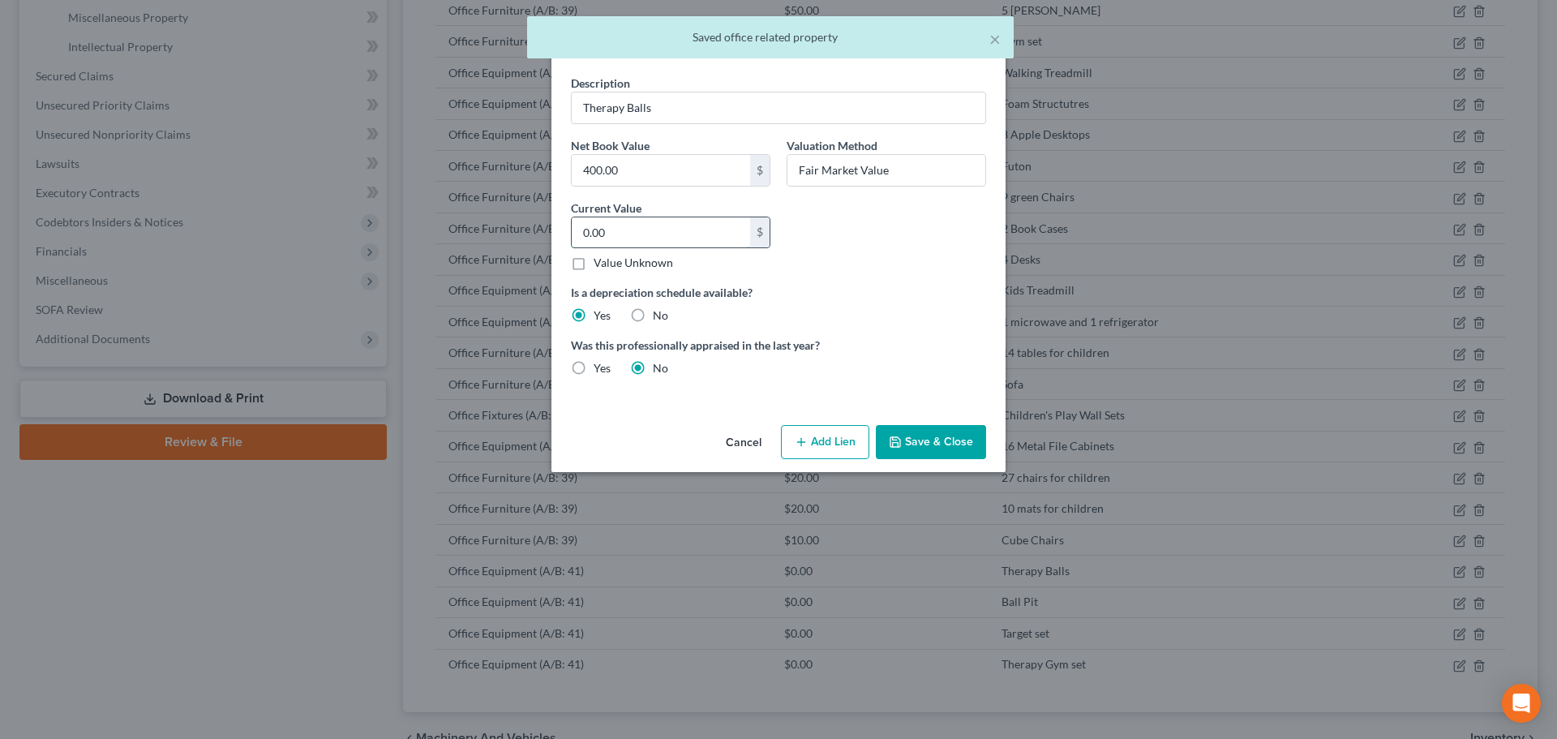
click at [632, 229] on input "0.00" at bounding box center [661, 232] width 178 height 31
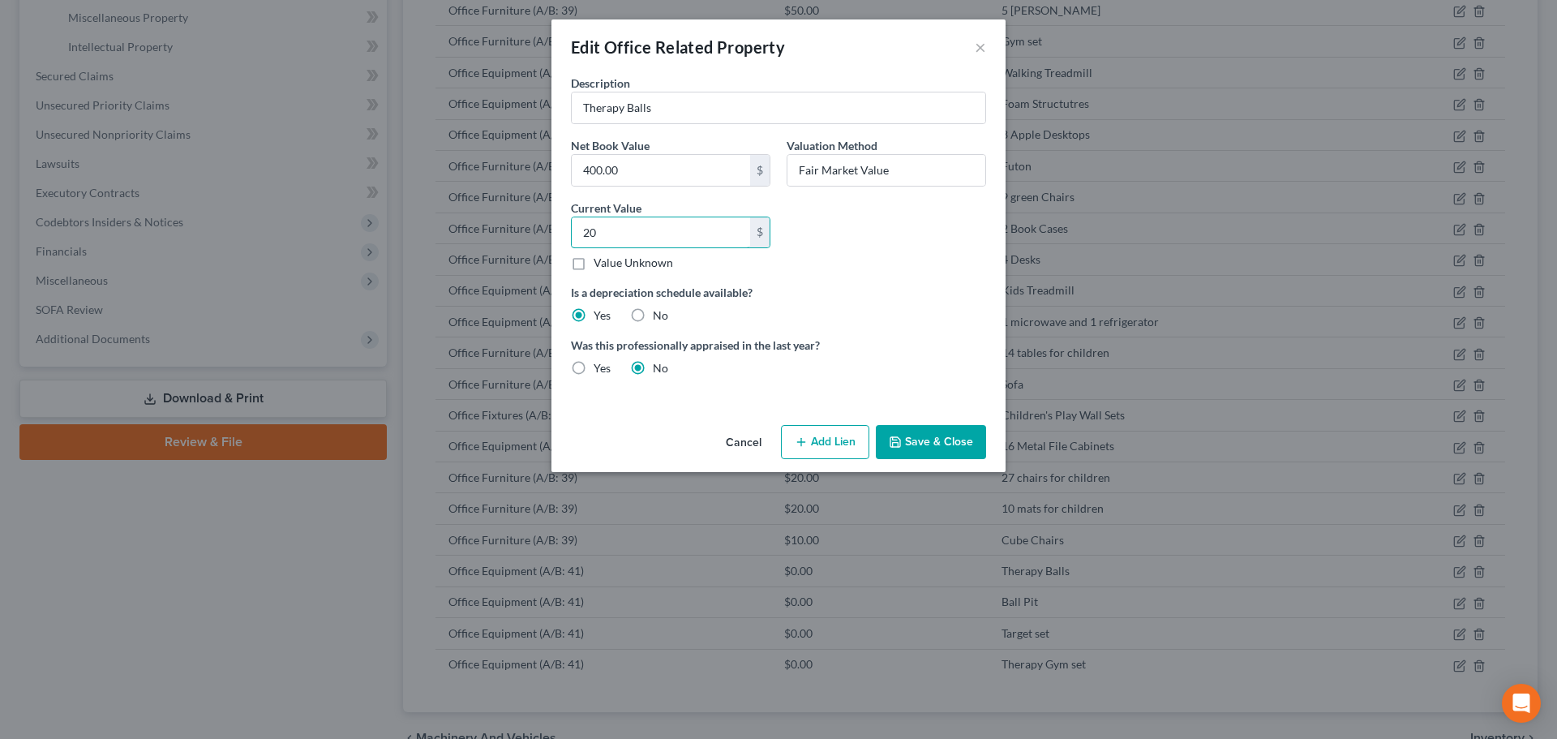
type input "20"
click at [899, 427] on button "Save & Close" at bounding box center [931, 442] width 110 height 34
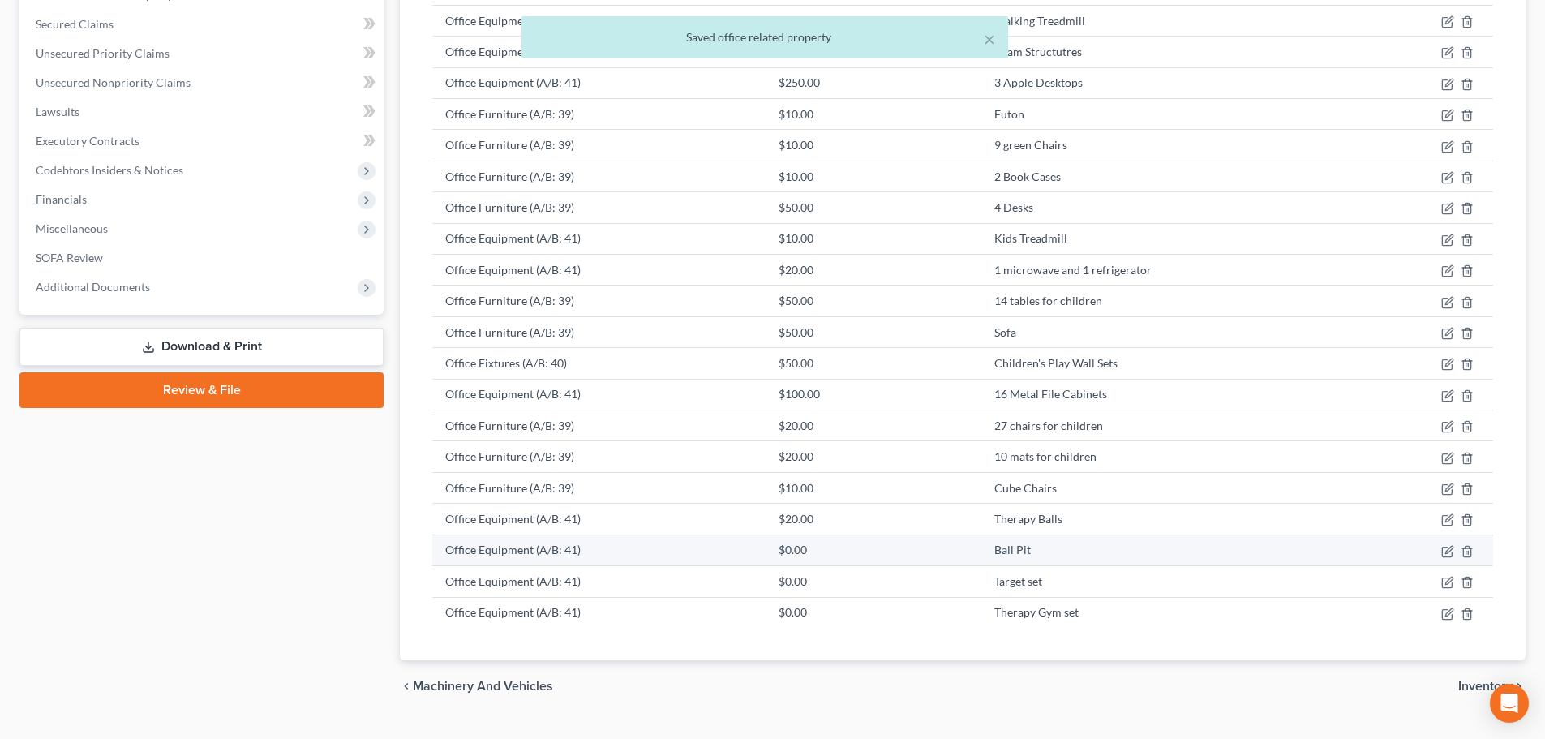
scroll to position [568, 0]
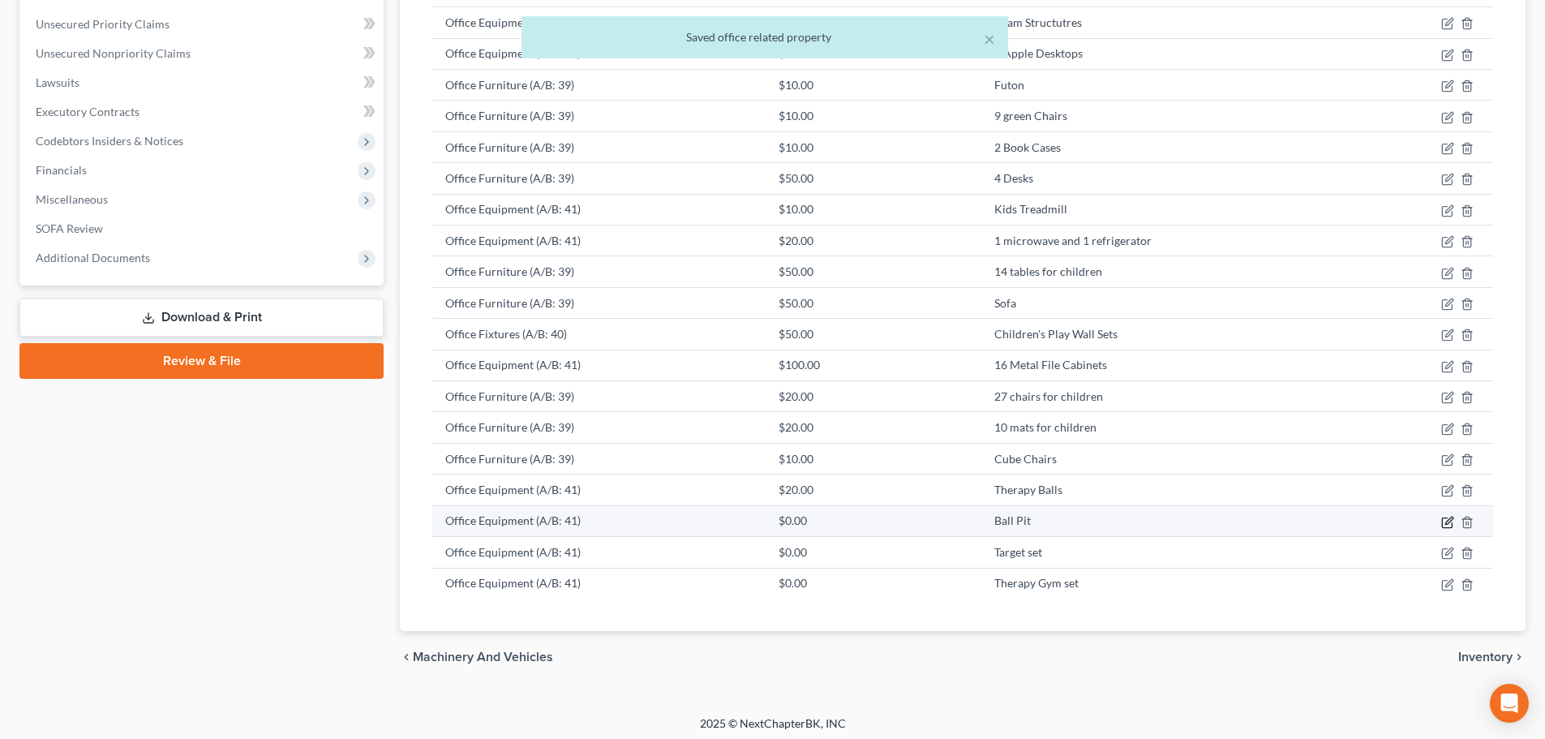
click at [1448, 521] on icon "button" at bounding box center [1447, 522] width 13 height 13
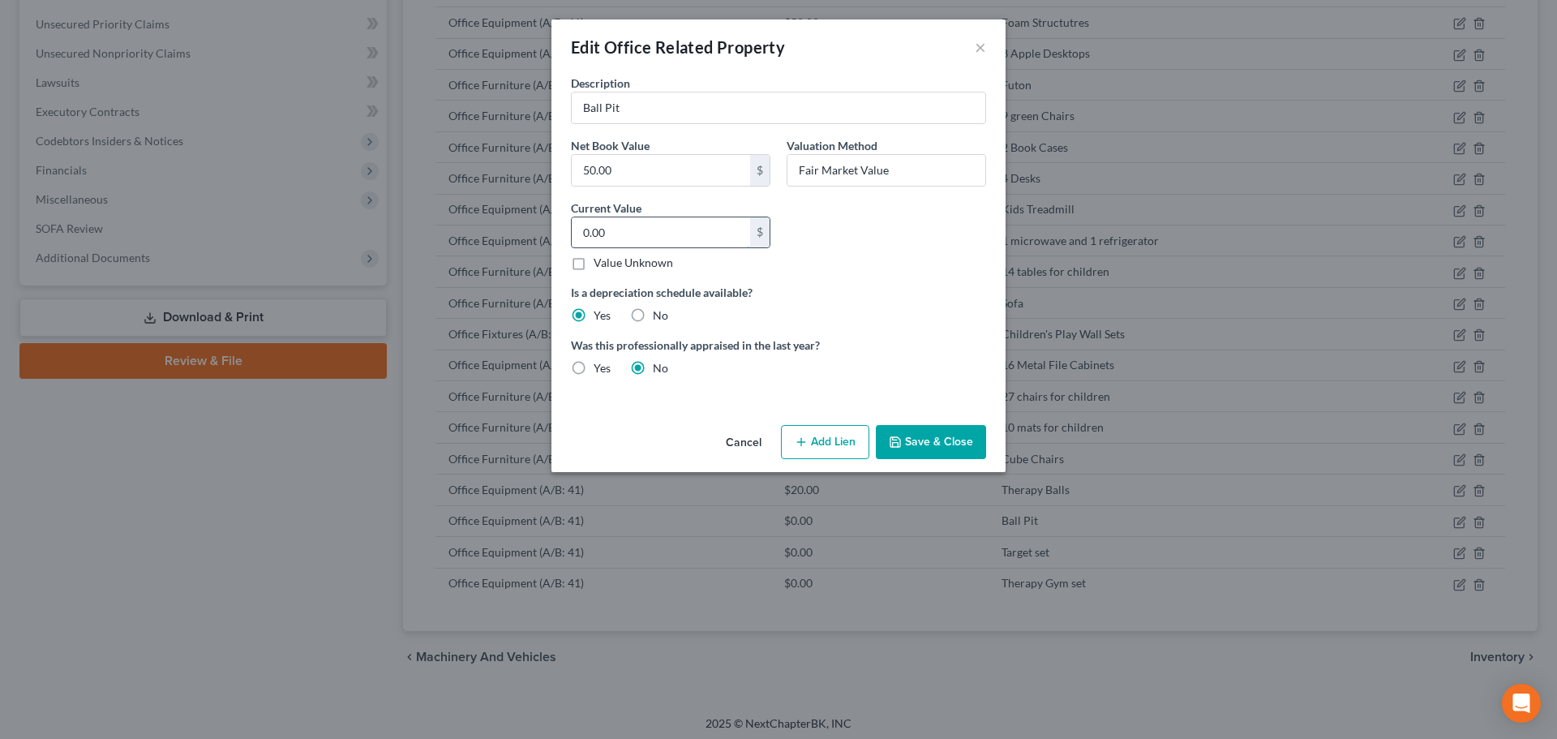
click at [625, 226] on input "0.00" at bounding box center [661, 232] width 178 height 31
type input "10"
click at [924, 436] on button "Save & Close" at bounding box center [931, 442] width 110 height 34
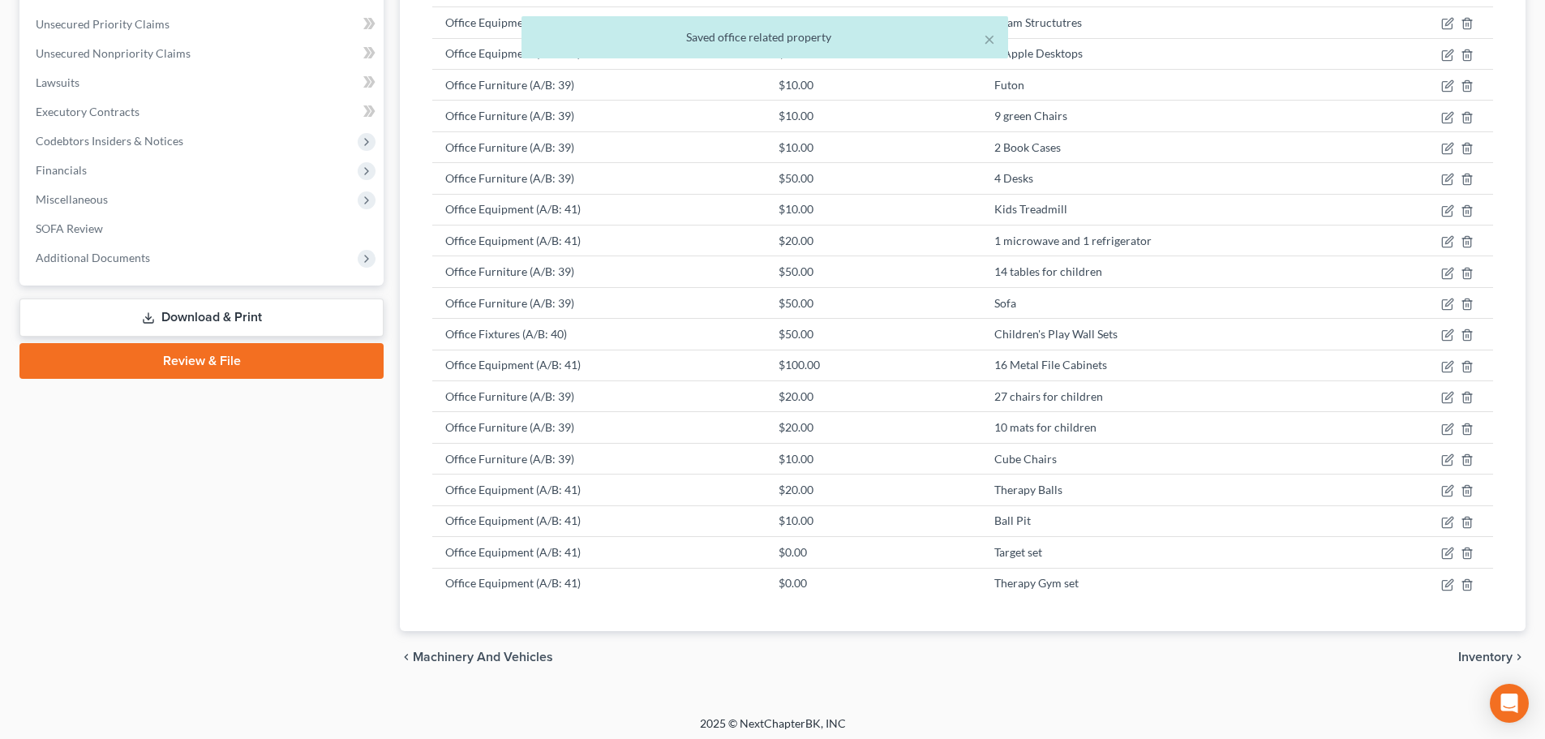
click at [1200, 651] on div "chevron_left Machinery and Vehicles Inventory chevron_right" at bounding box center [963, 657] width 1126 height 52
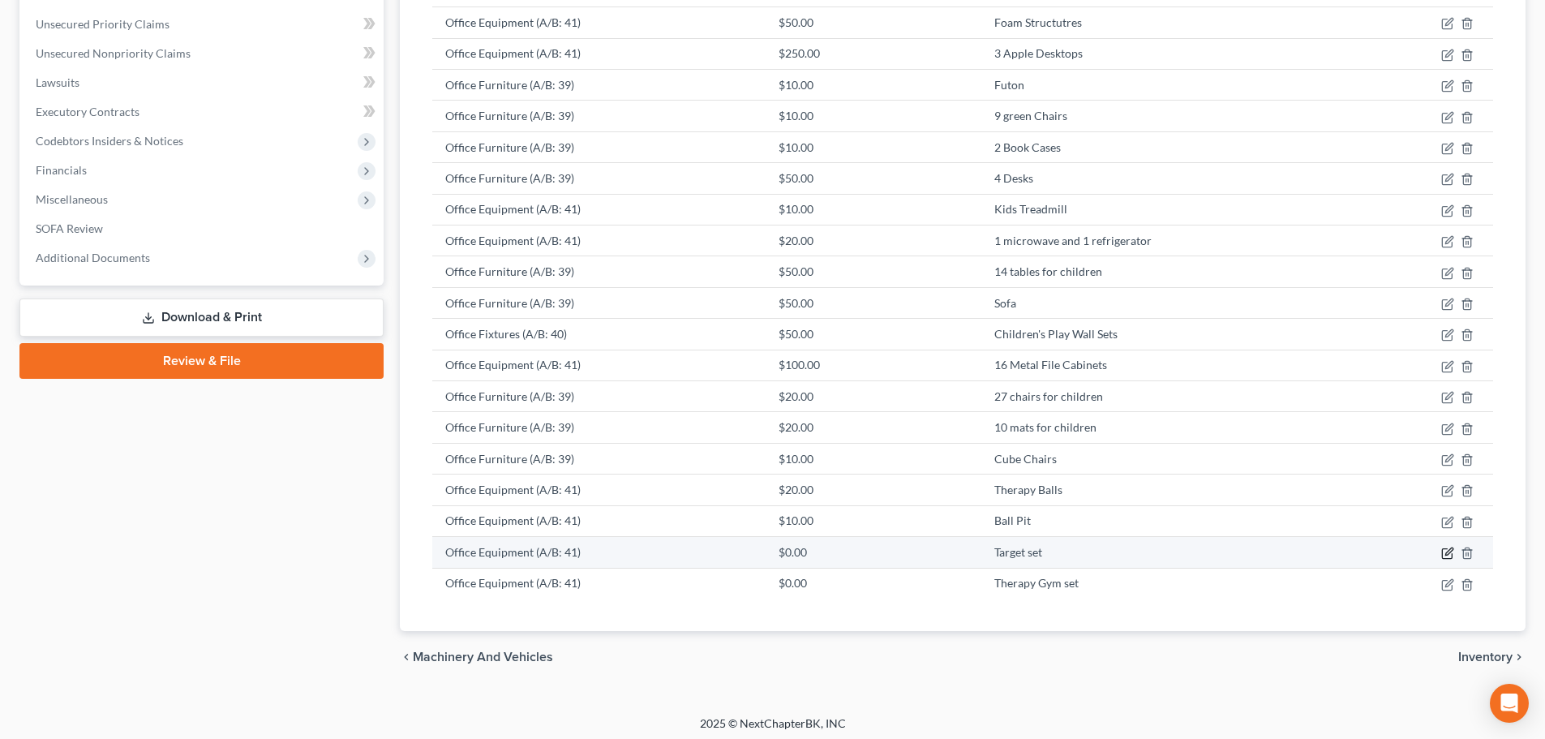
click at [1444, 549] on icon "button" at bounding box center [1447, 554] width 10 height 10
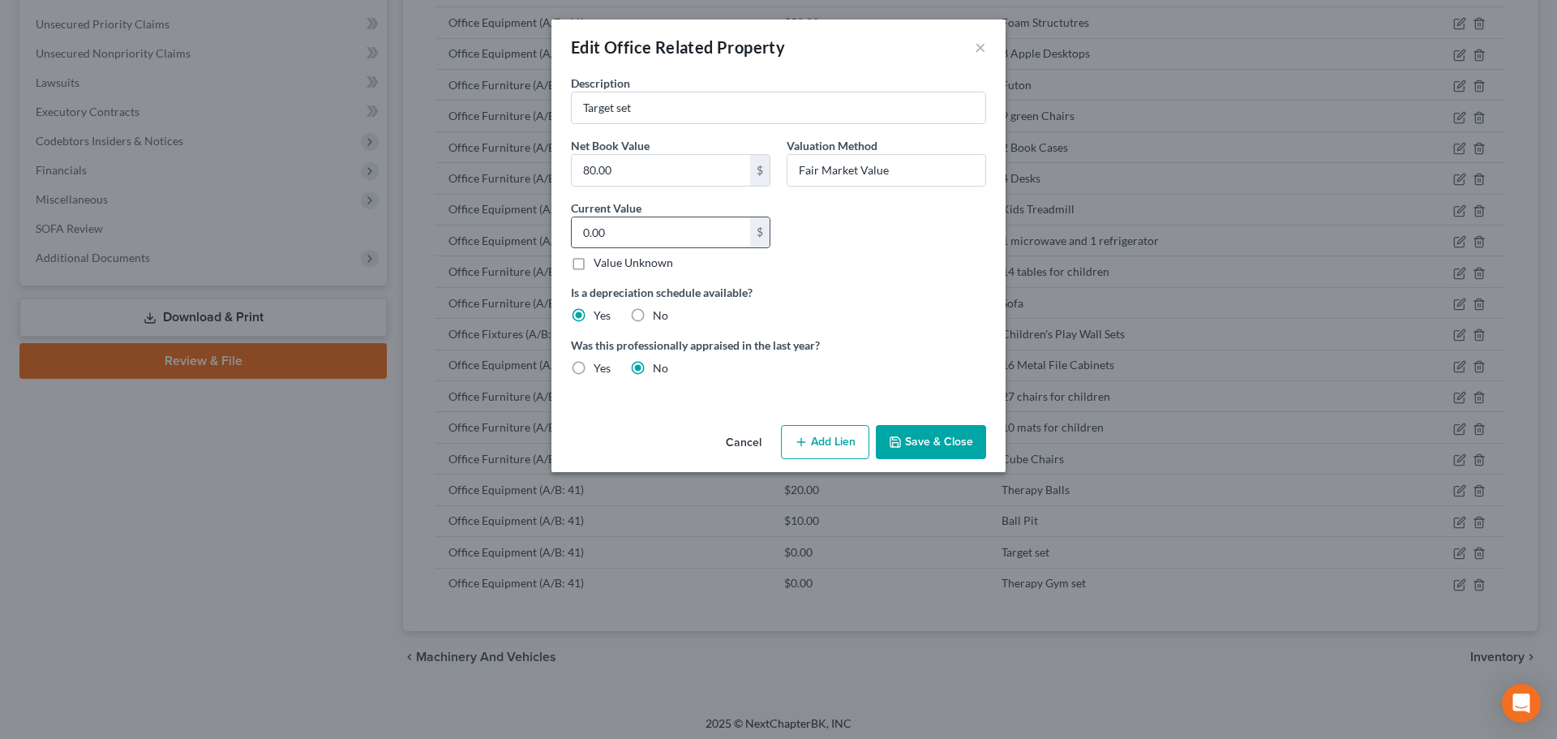
click at [640, 235] on input "0.00" at bounding box center [661, 232] width 178 height 31
type input "10"
click at [906, 431] on button "Save & Close" at bounding box center [931, 442] width 110 height 34
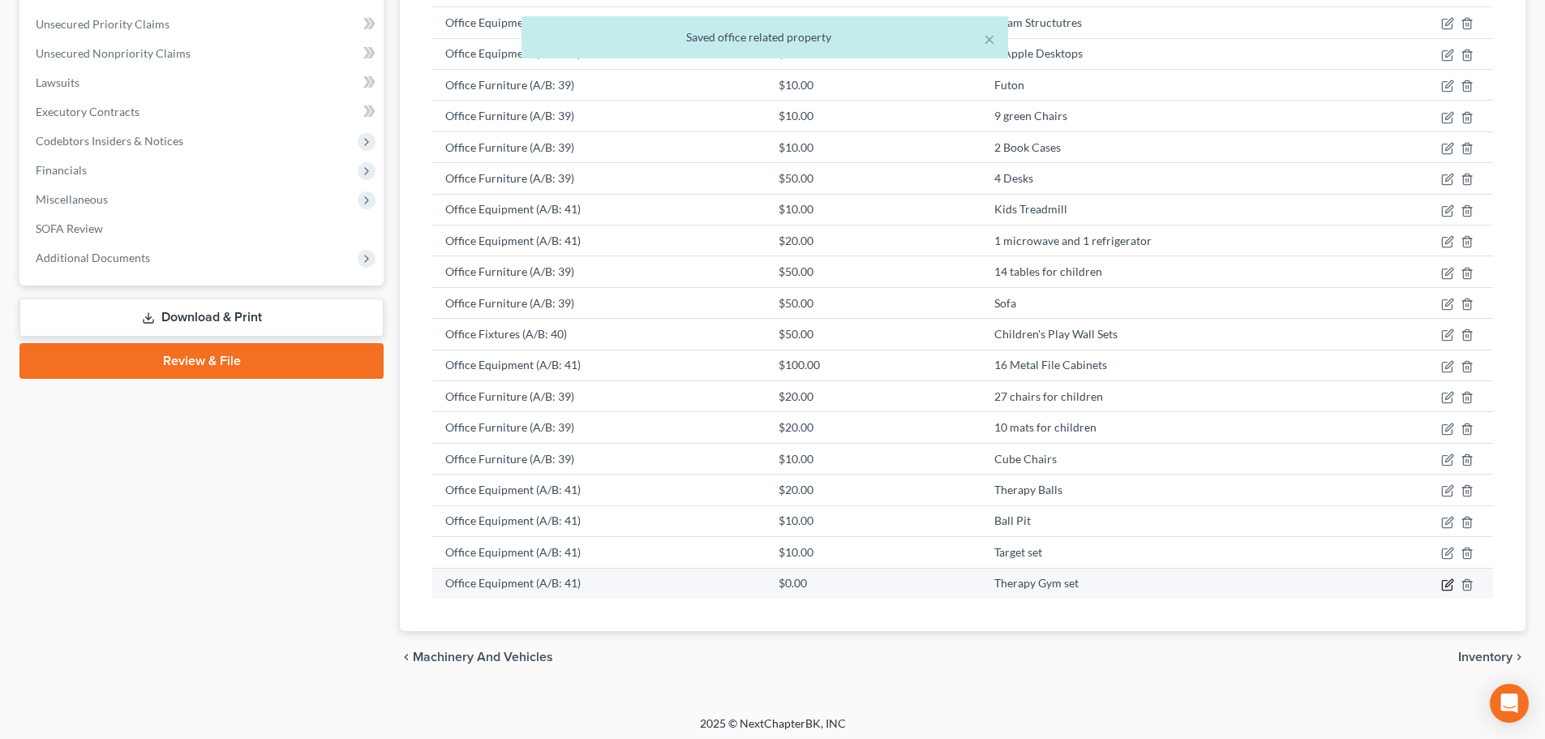
click at [1452, 582] on icon "button" at bounding box center [1448, 582] width 7 height 7
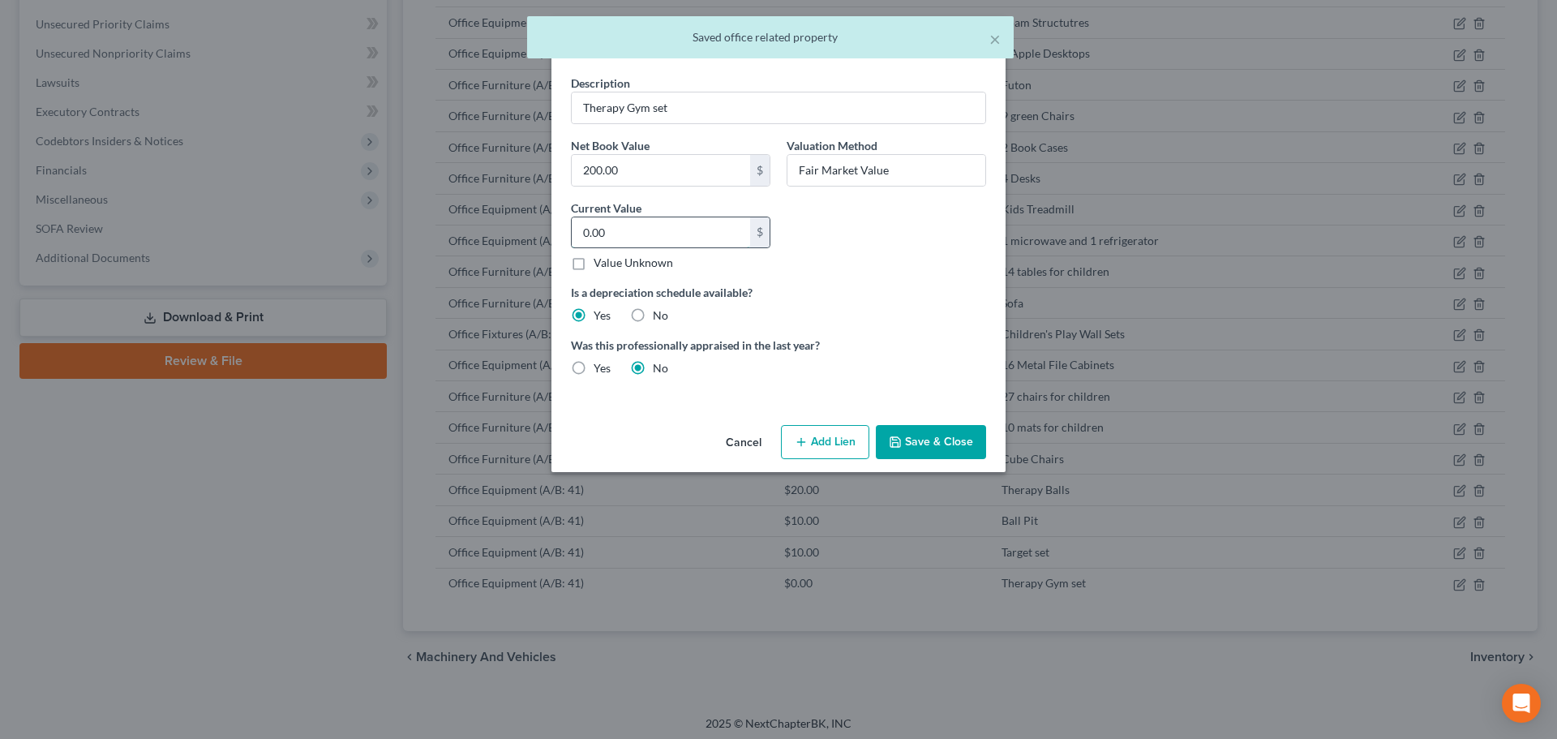
click at [620, 233] on input "0.00" at bounding box center [661, 232] width 178 height 31
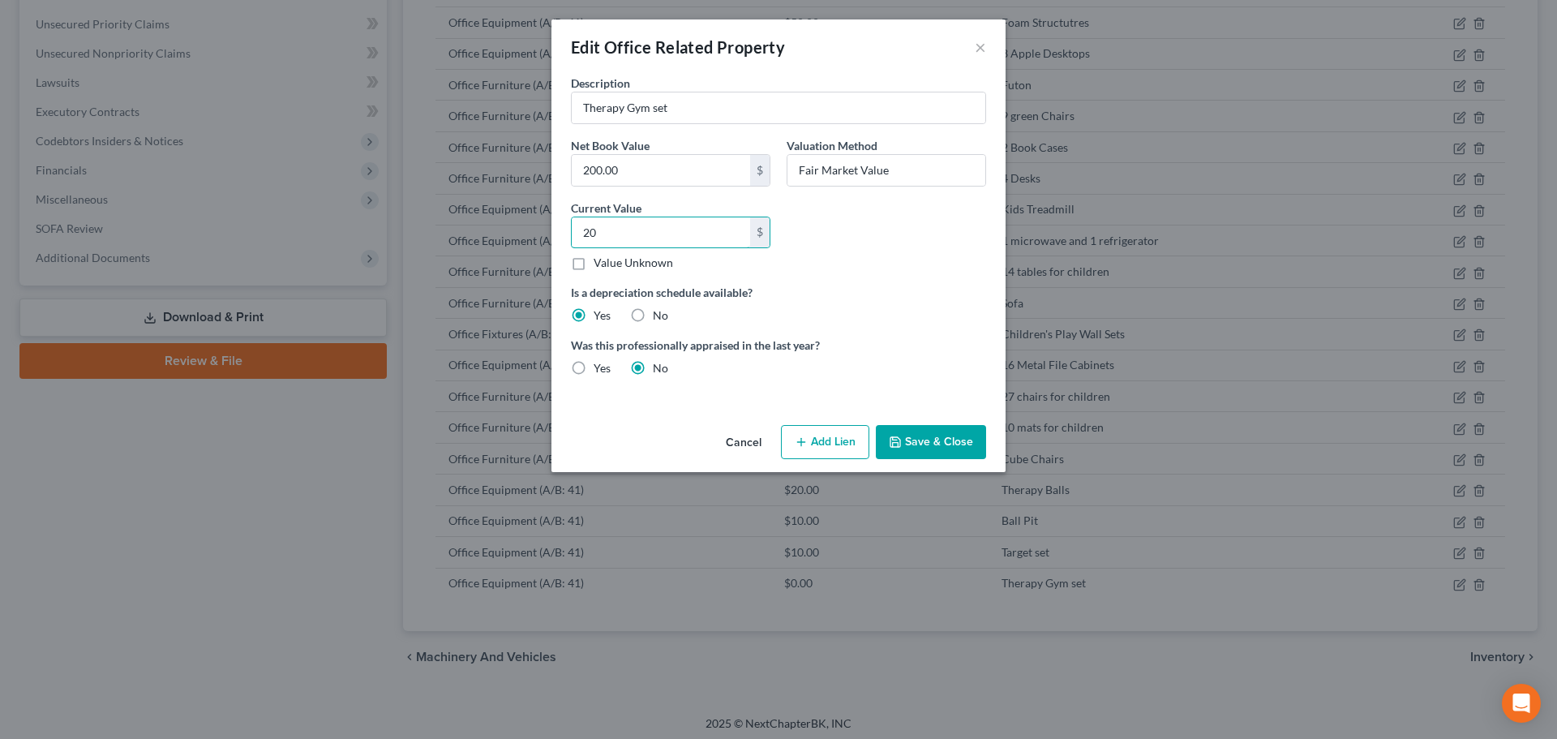
type input "20"
click at [935, 445] on button "Save & Close" at bounding box center [931, 442] width 110 height 34
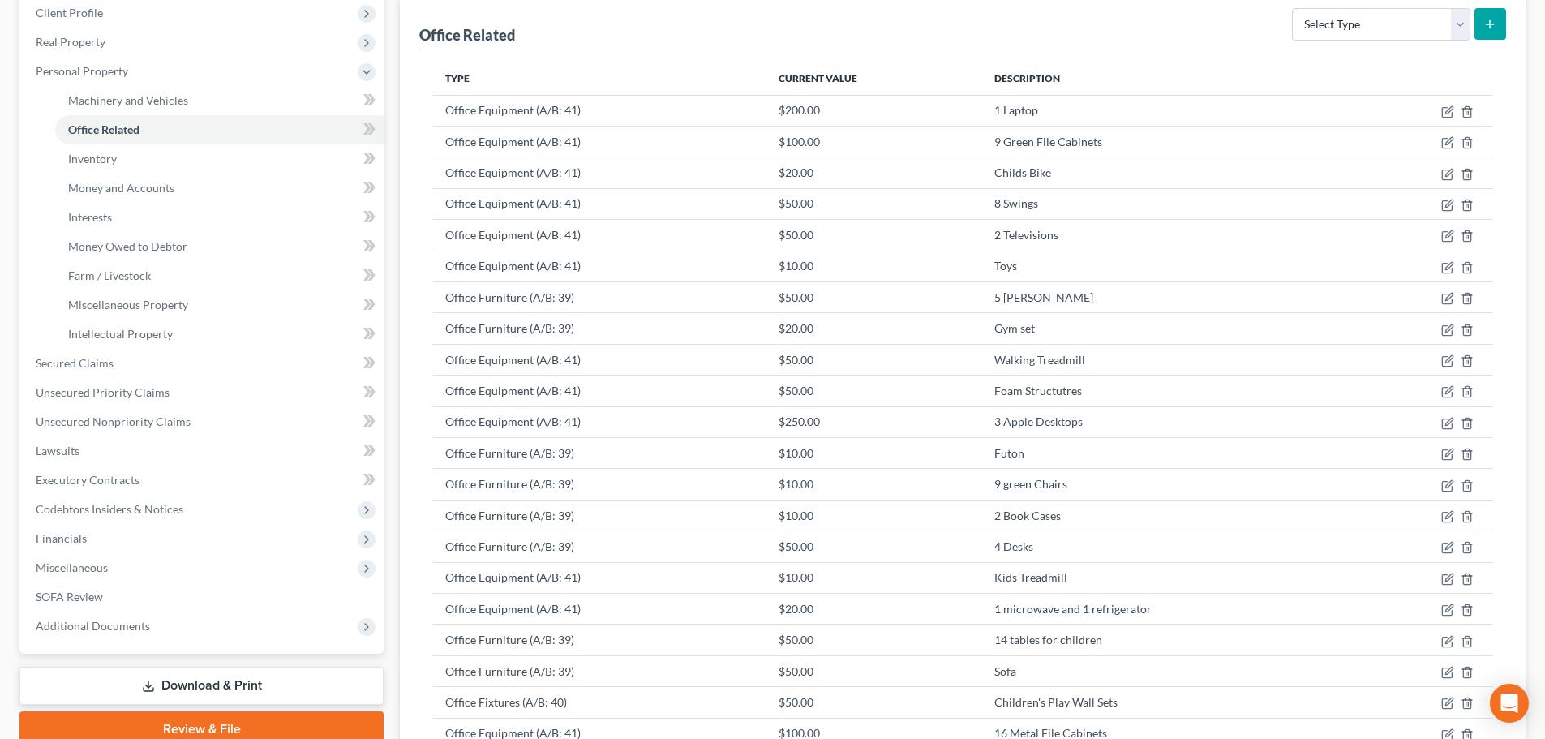
scroll to position [0, 0]
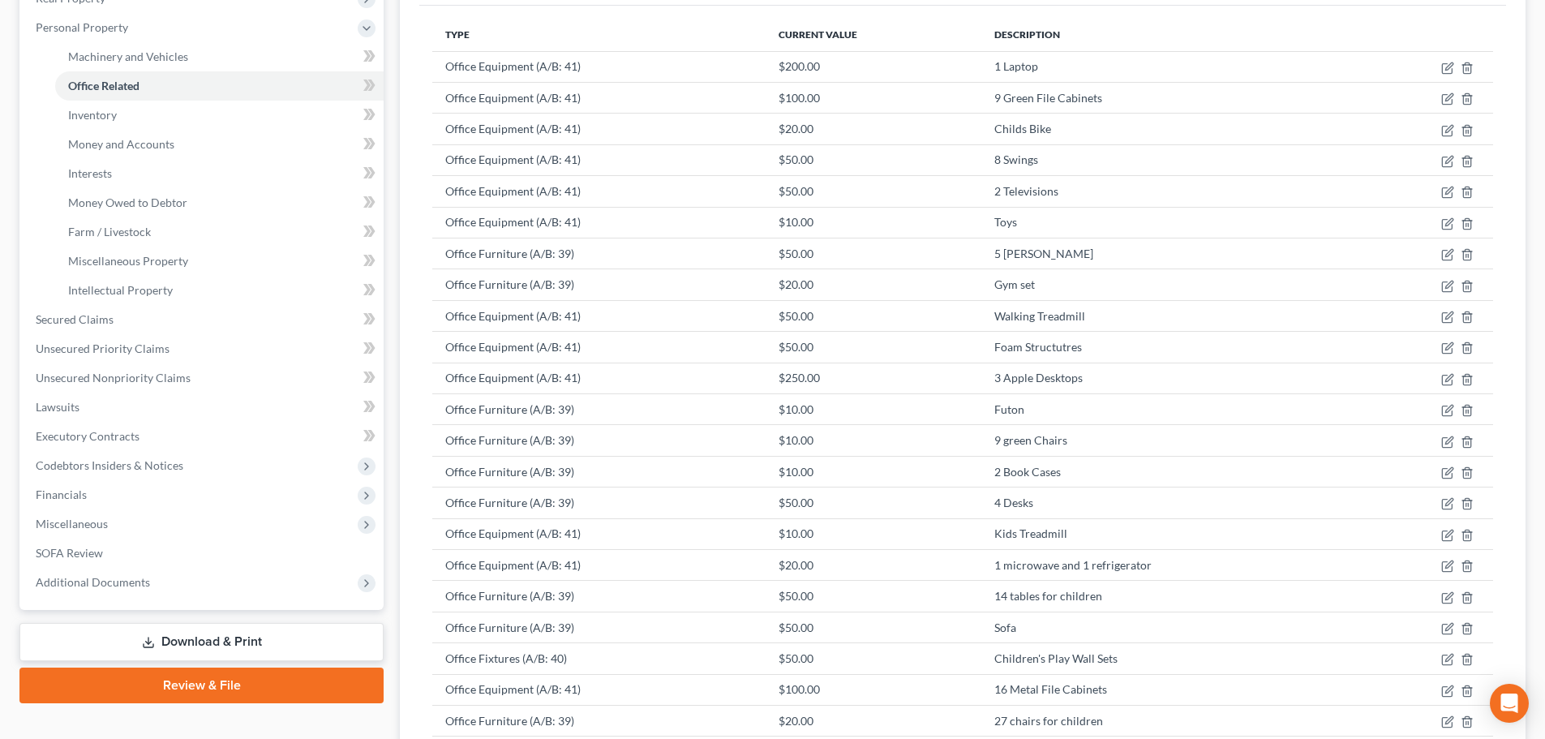
click at [254, 628] on link "Download & Print" at bounding box center [201, 642] width 364 height 38
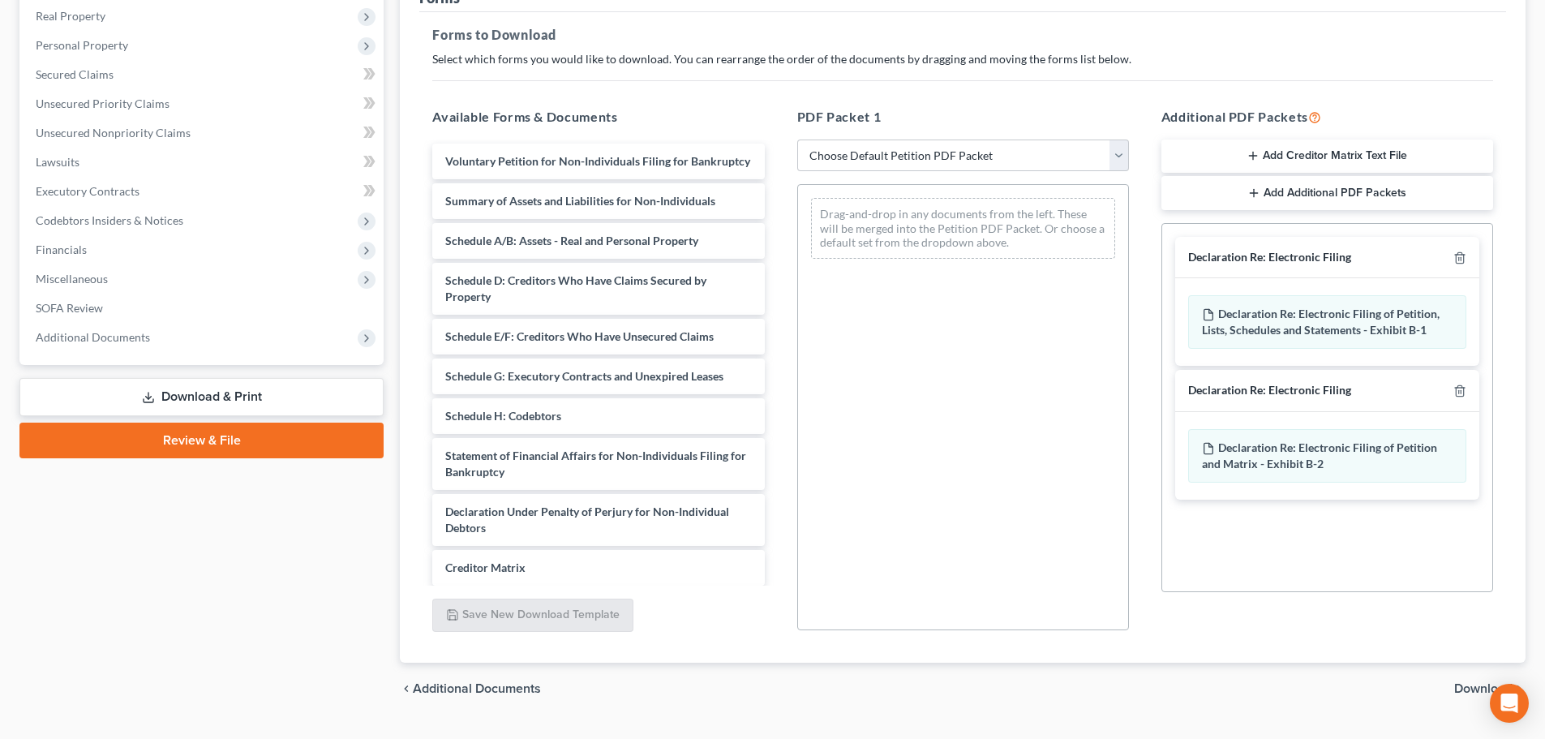
scroll to position [263, 0]
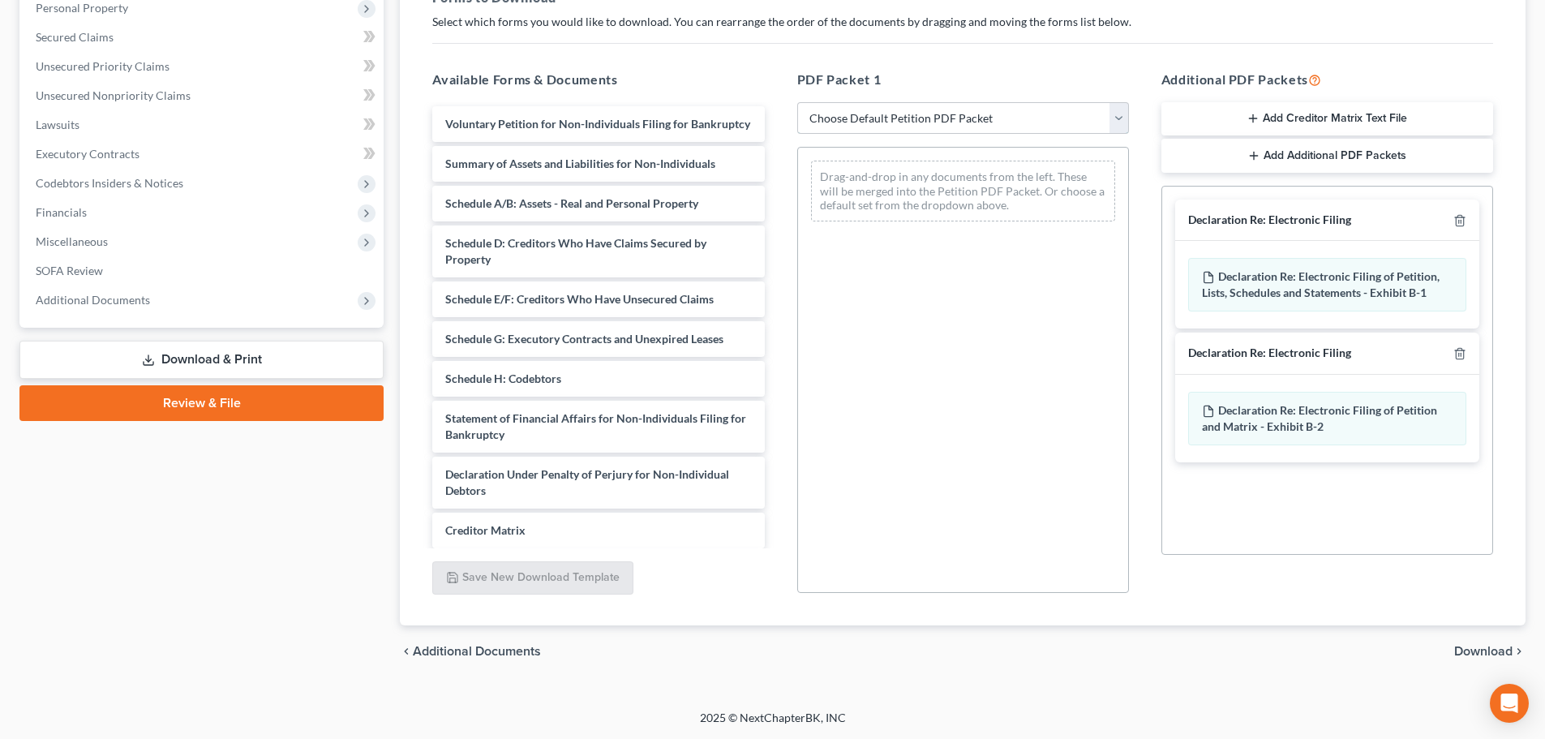
click at [904, 118] on select "Choose Default Petition PDF Packet Complete Bankruptcy Petition (all forms and …" at bounding box center [963, 118] width 332 height 32
select select "0"
click at [803, 102] on select "Choose Default Petition PDF Packet Complete Bankruptcy Petition (all forms and …" at bounding box center [963, 118] width 332 height 32
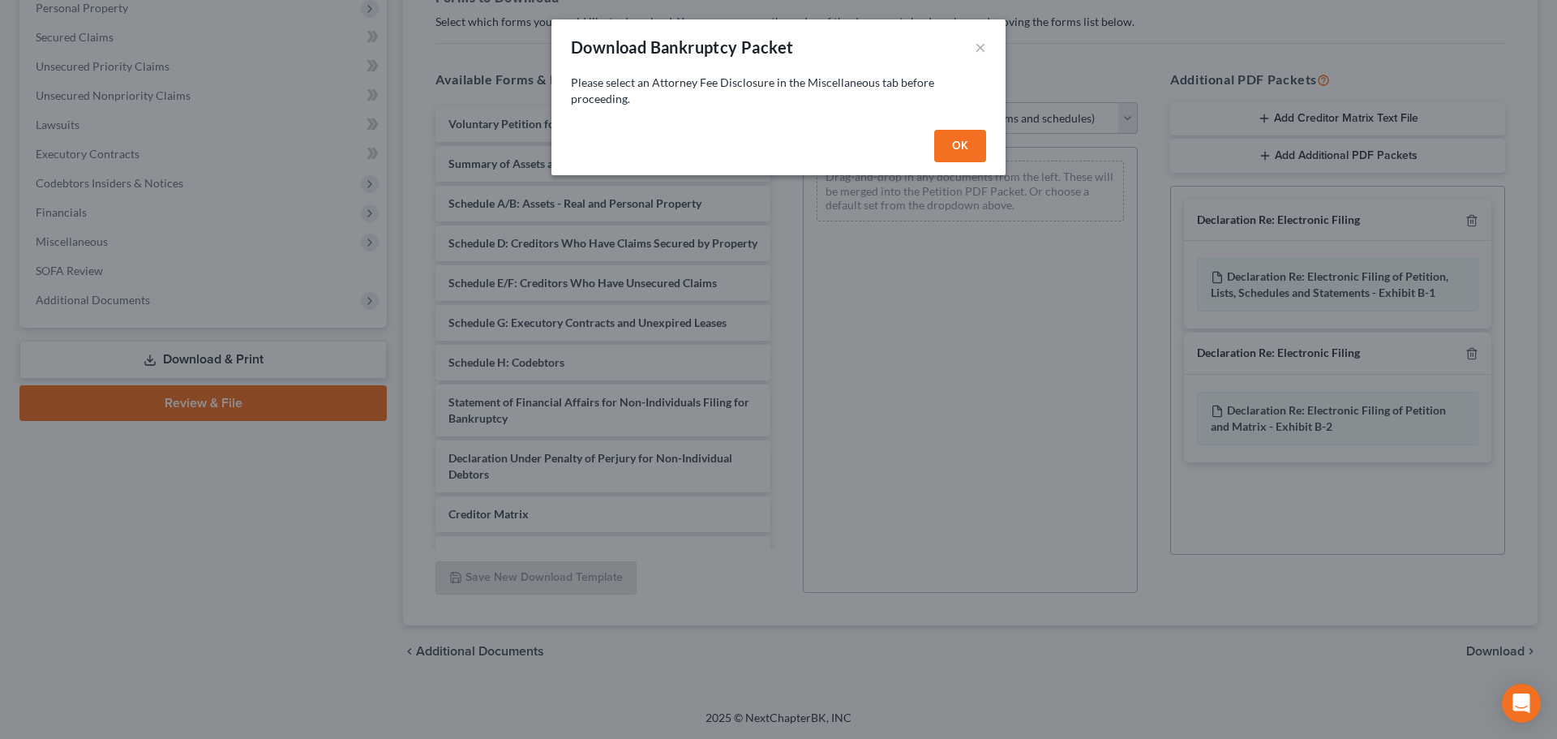
click at [968, 152] on button "OK" at bounding box center [960, 146] width 52 height 32
select select
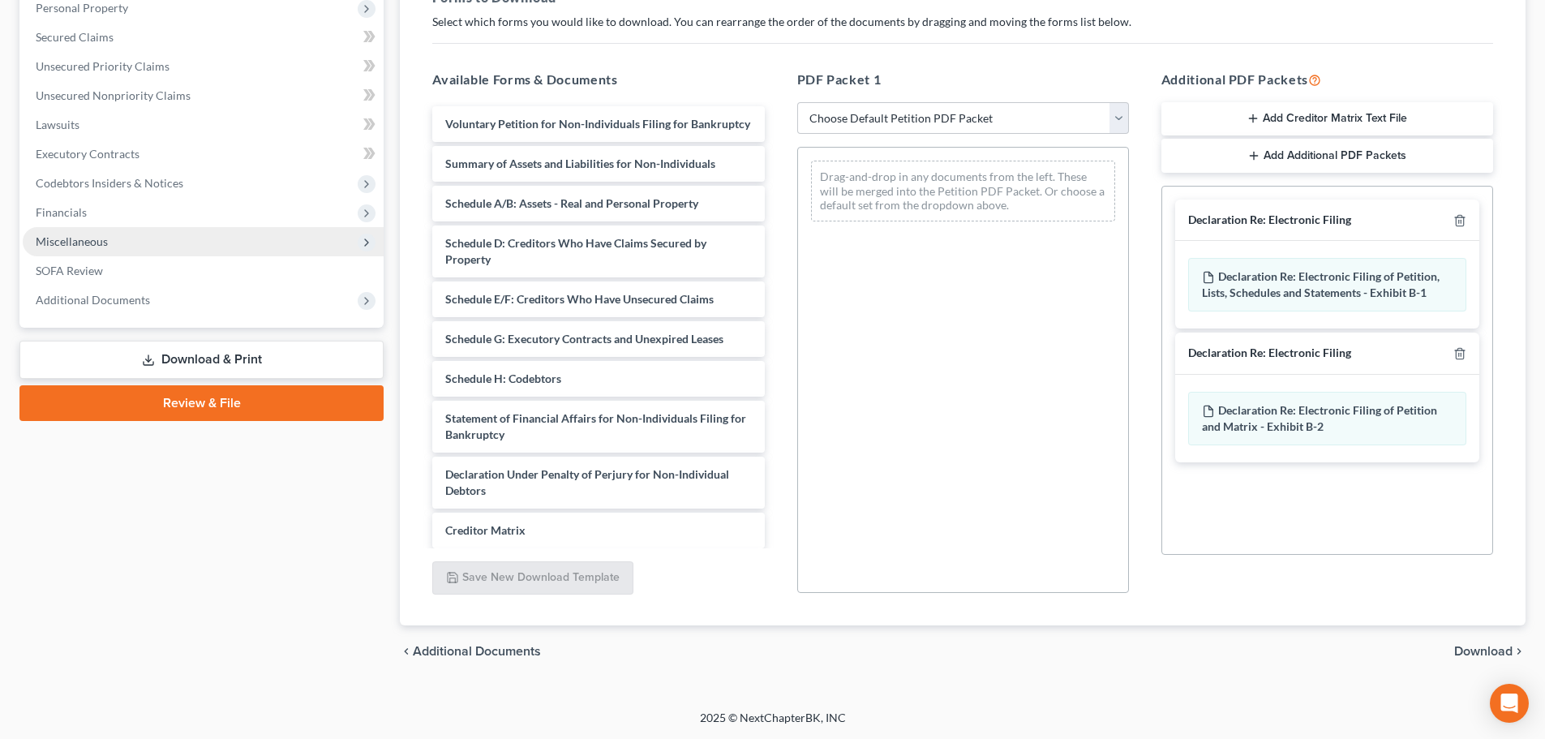
click at [97, 235] on span "Miscellaneous" at bounding box center [72, 241] width 72 height 14
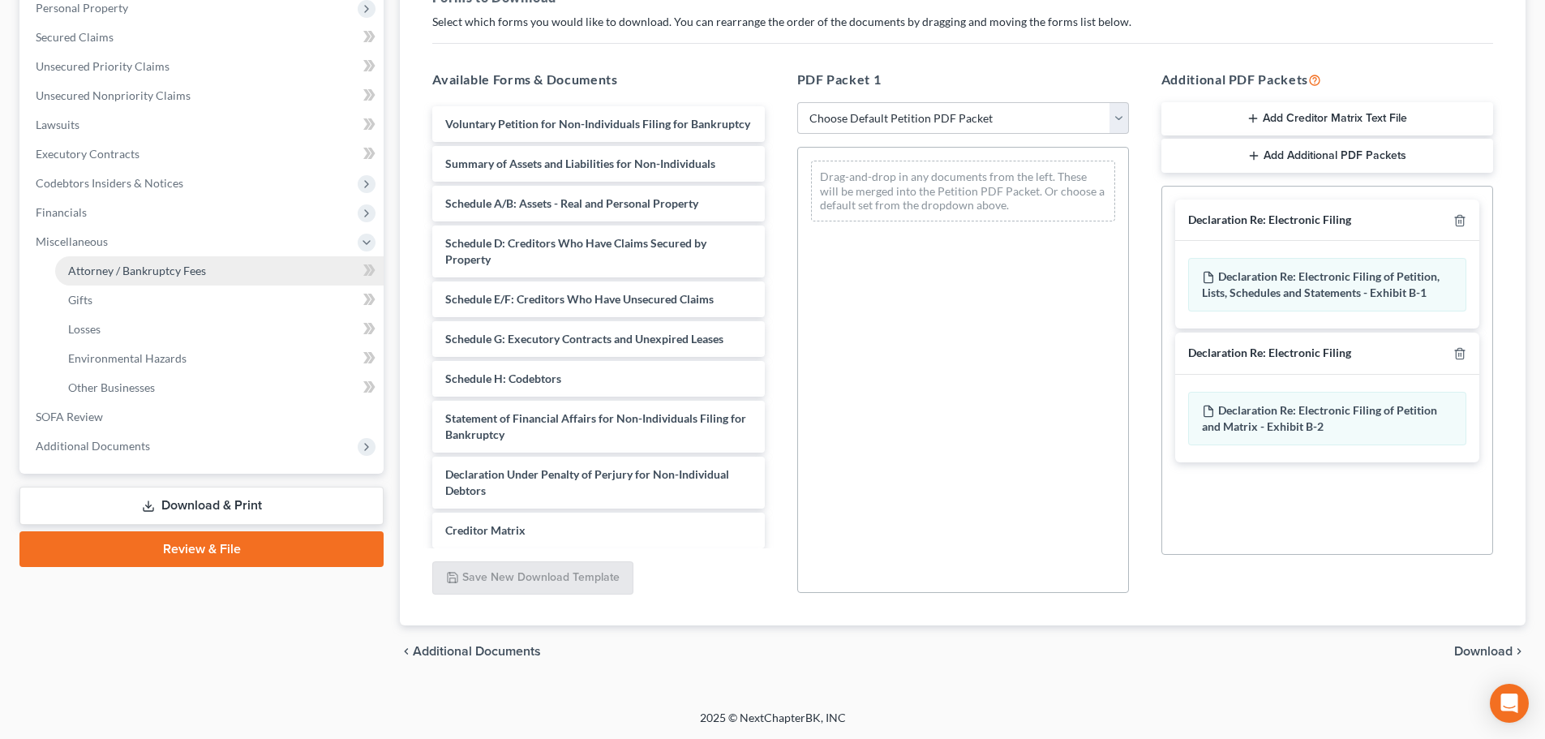
click at [120, 277] on span "Attorney / Bankruptcy Fees" at bounding box center [137, 271] width 138 height 14
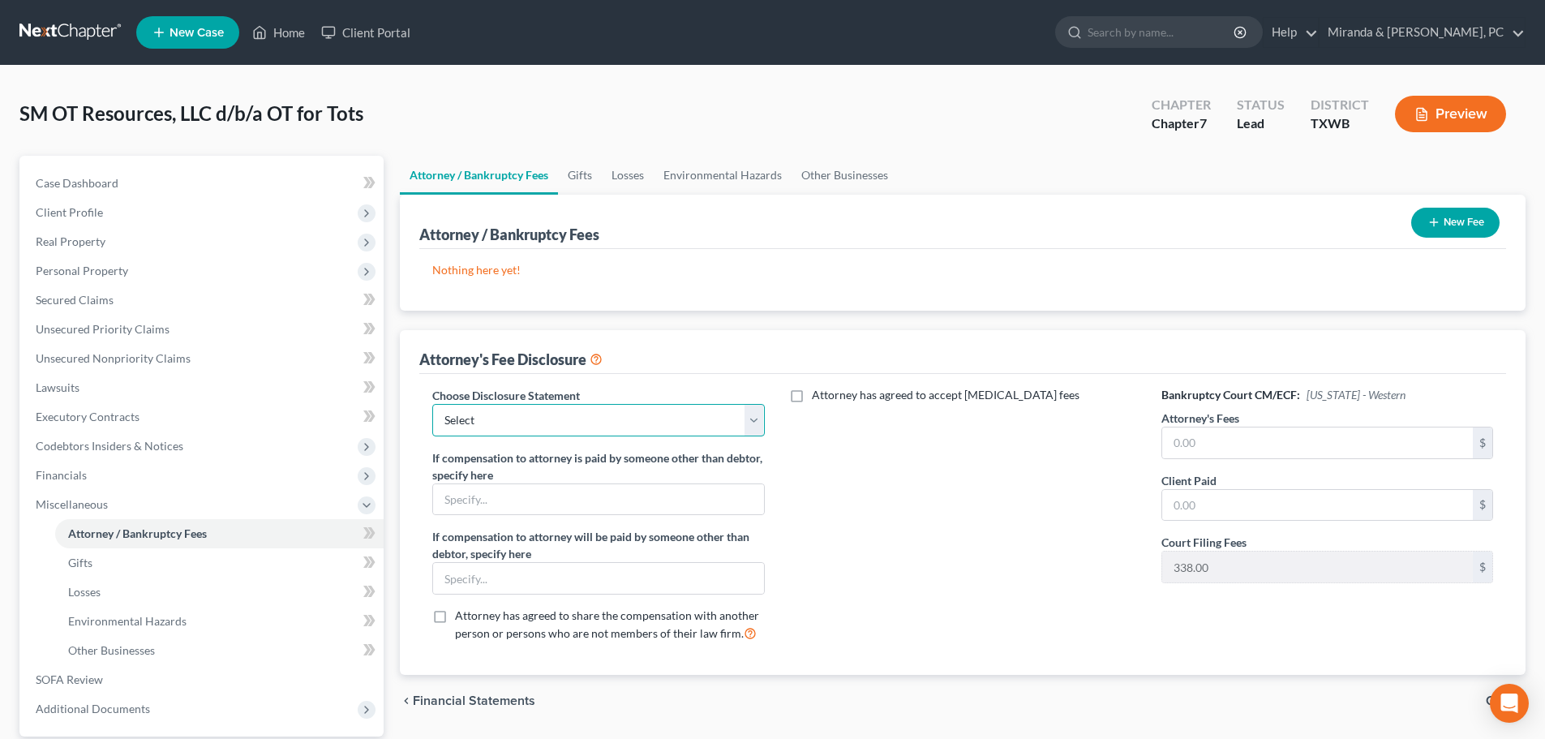
click at [672, 408] on select "Select Chapter 11 Representation - Fee Application Chapter 7 Representation of …" at bounding box center [598, 420] width 332 height 32
select select "0"
click at [432, 404] on select "Select Chapter 11 Representation - Fee Application Chapter 7 Representation of …" at bounding box center [598, 420] width 332 height 32
click at [83, 481] on span "Financials" at bounding box center [61, 475] width 51 height 14
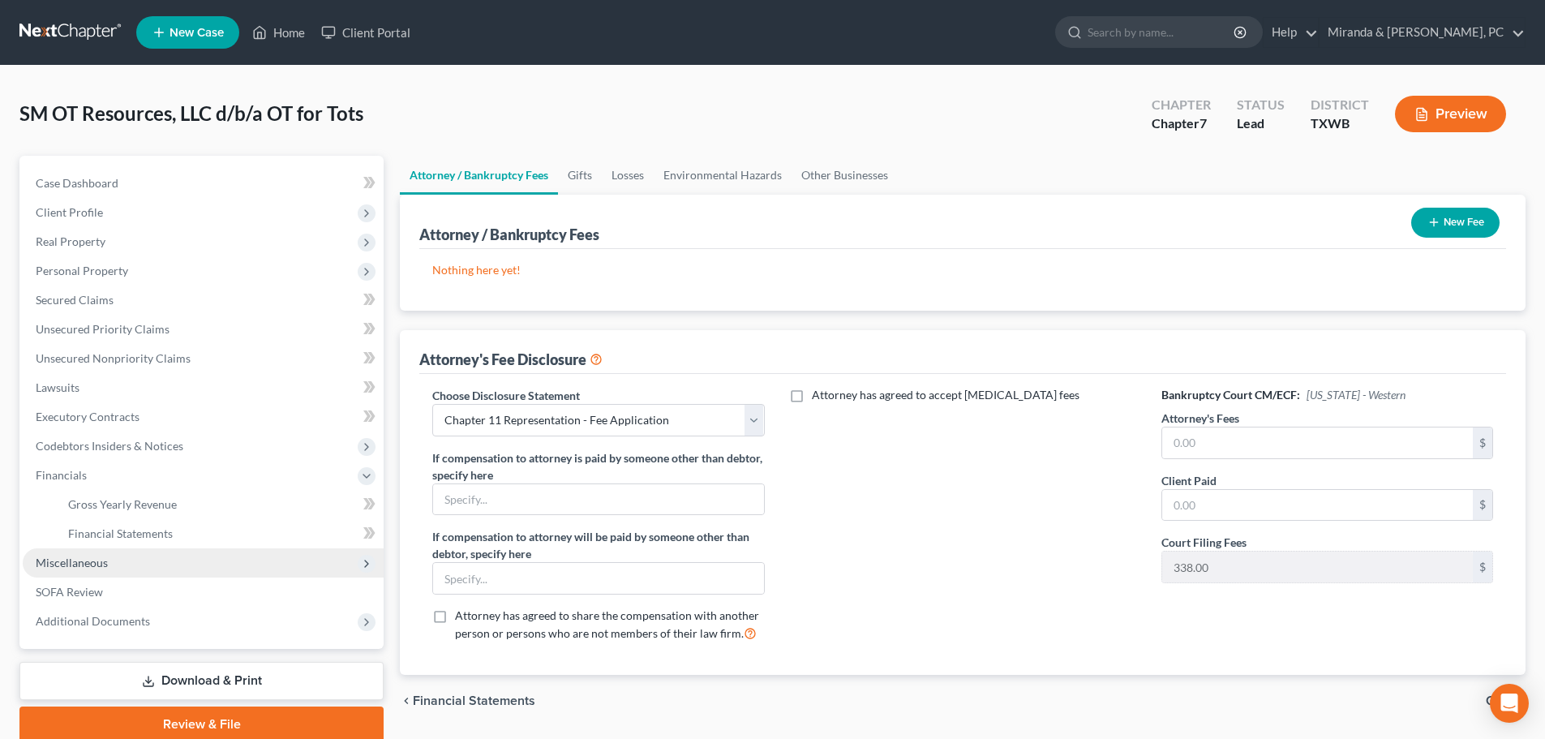
click at [88, 560] on span "Miscellaneous" at bounding box center [72, 563] width 72 height 14
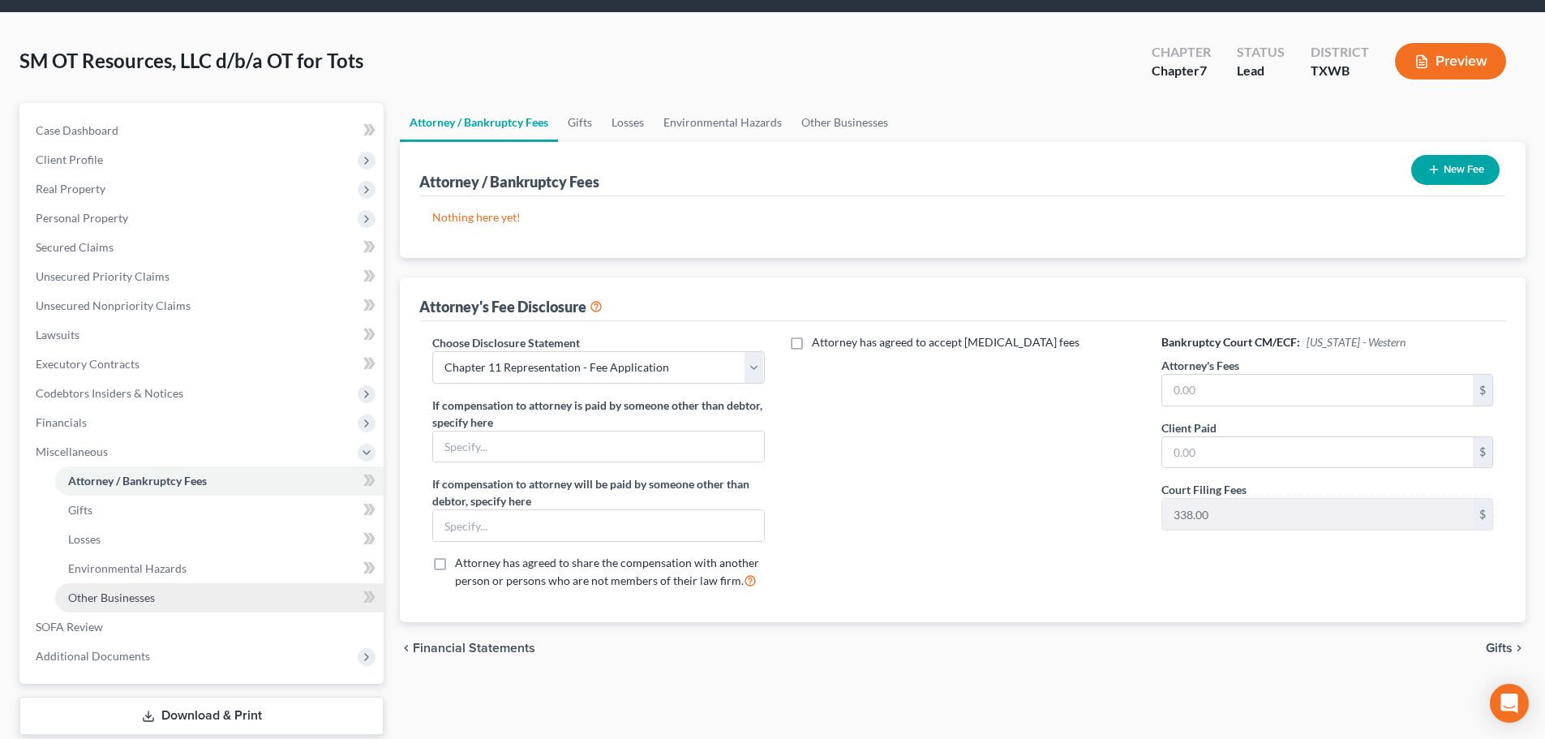
scroll to position [81, 0]
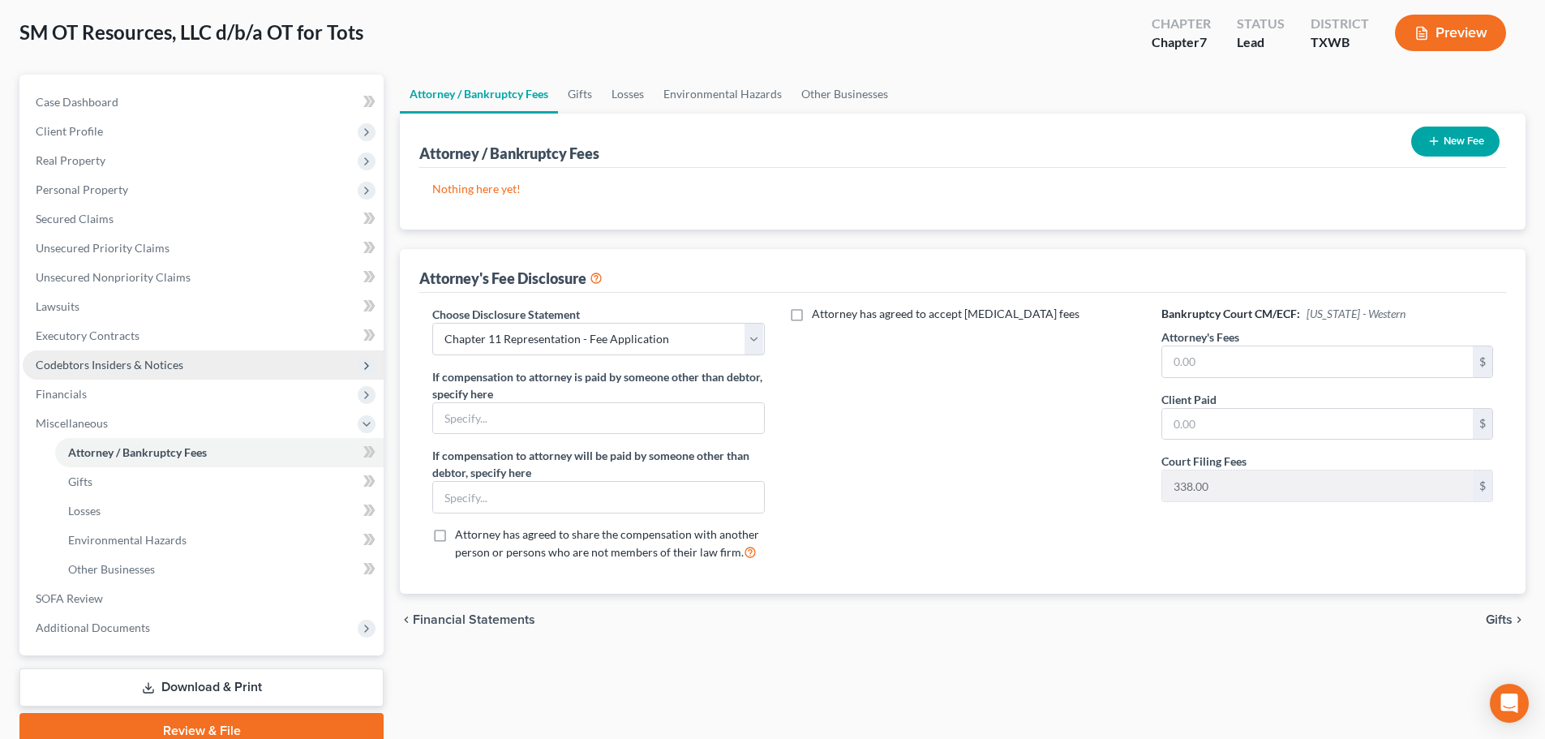
click at [123, 366] on span "Codebtors Insiders & Notices" at bounding box center [110, 365] width 148 height 14
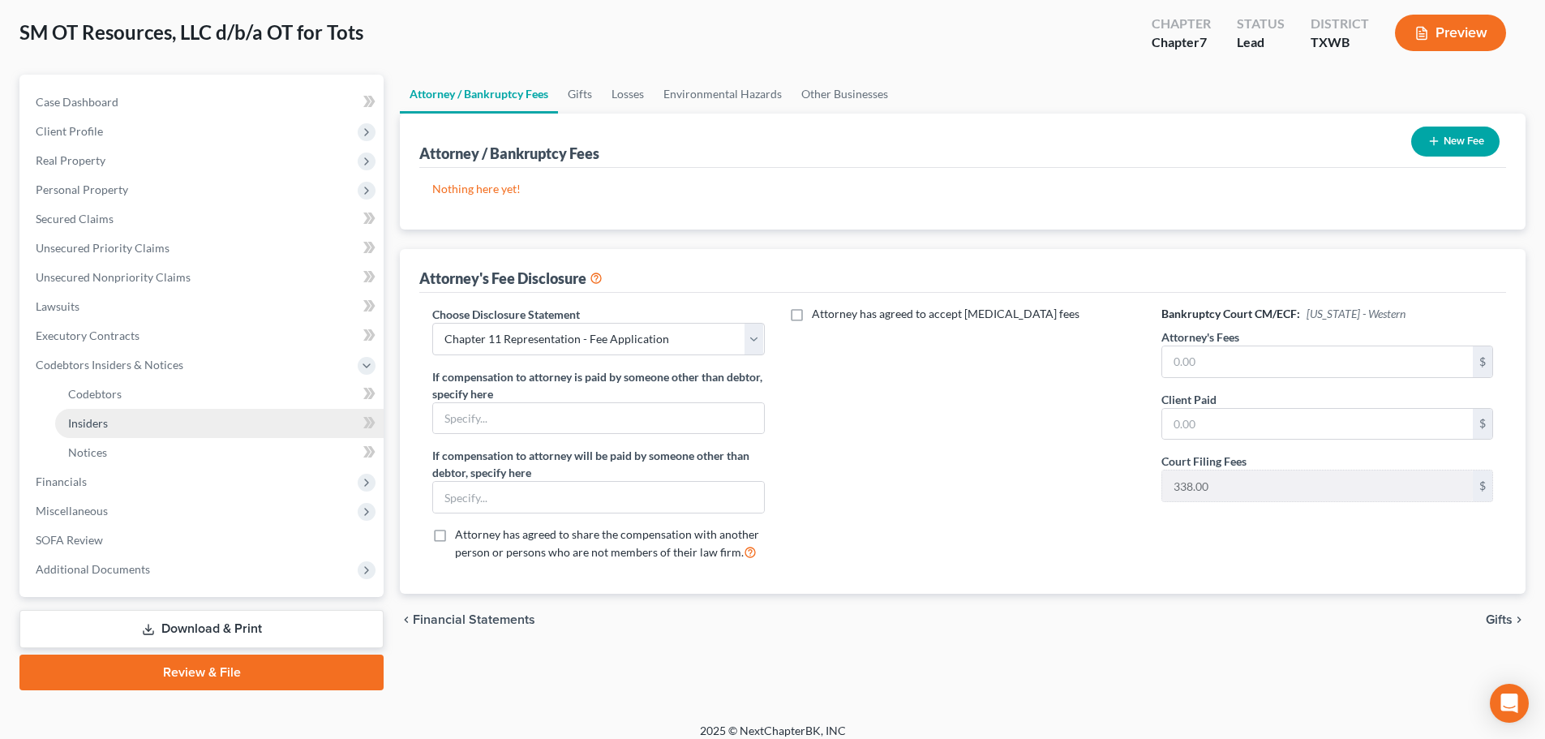
click at [84, 422] on span "Insiders" at bounding box center [88, 423] width 40 height 14
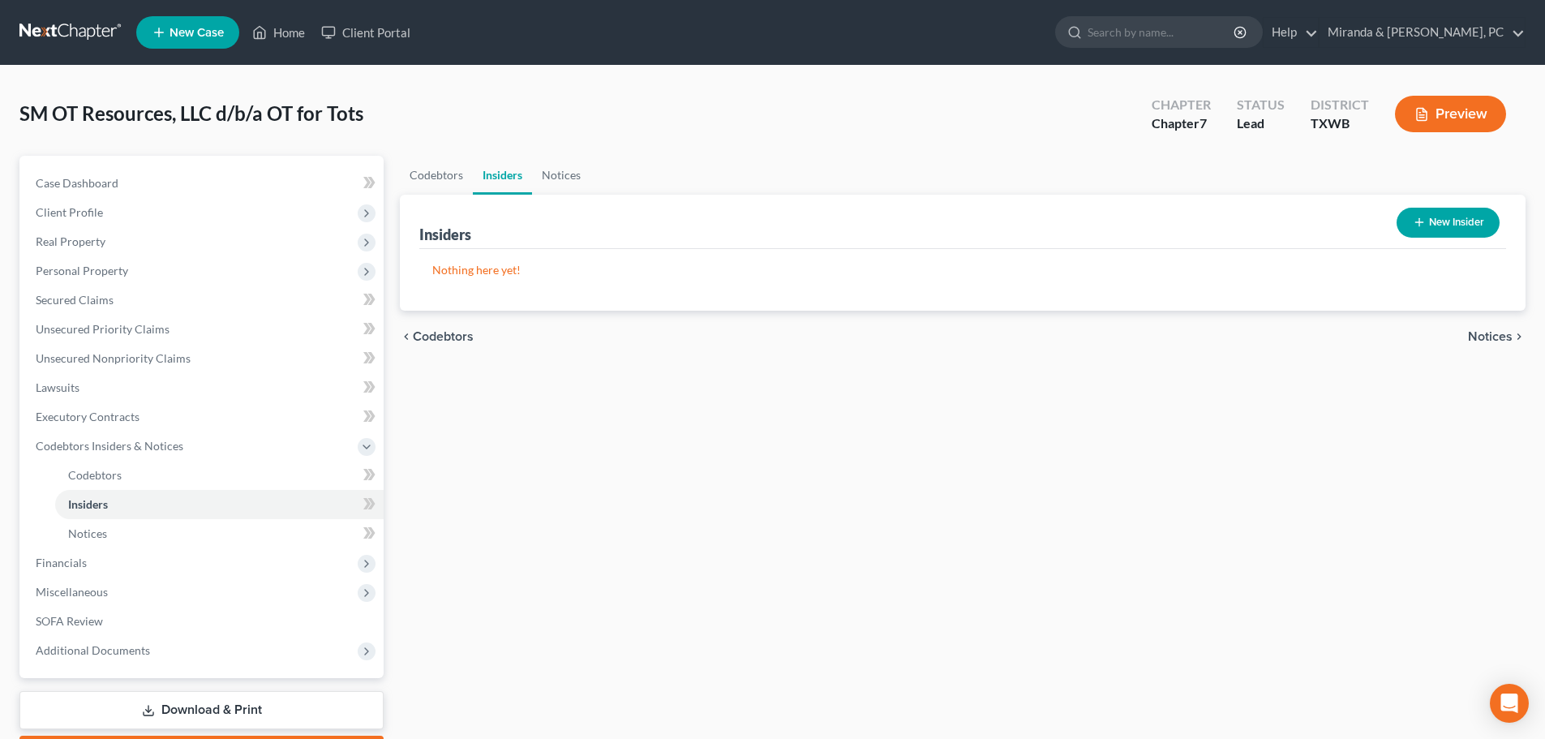
click at [1458, 219] on button "New Insider" at bounding box center [1448, 223] width 103 height 30
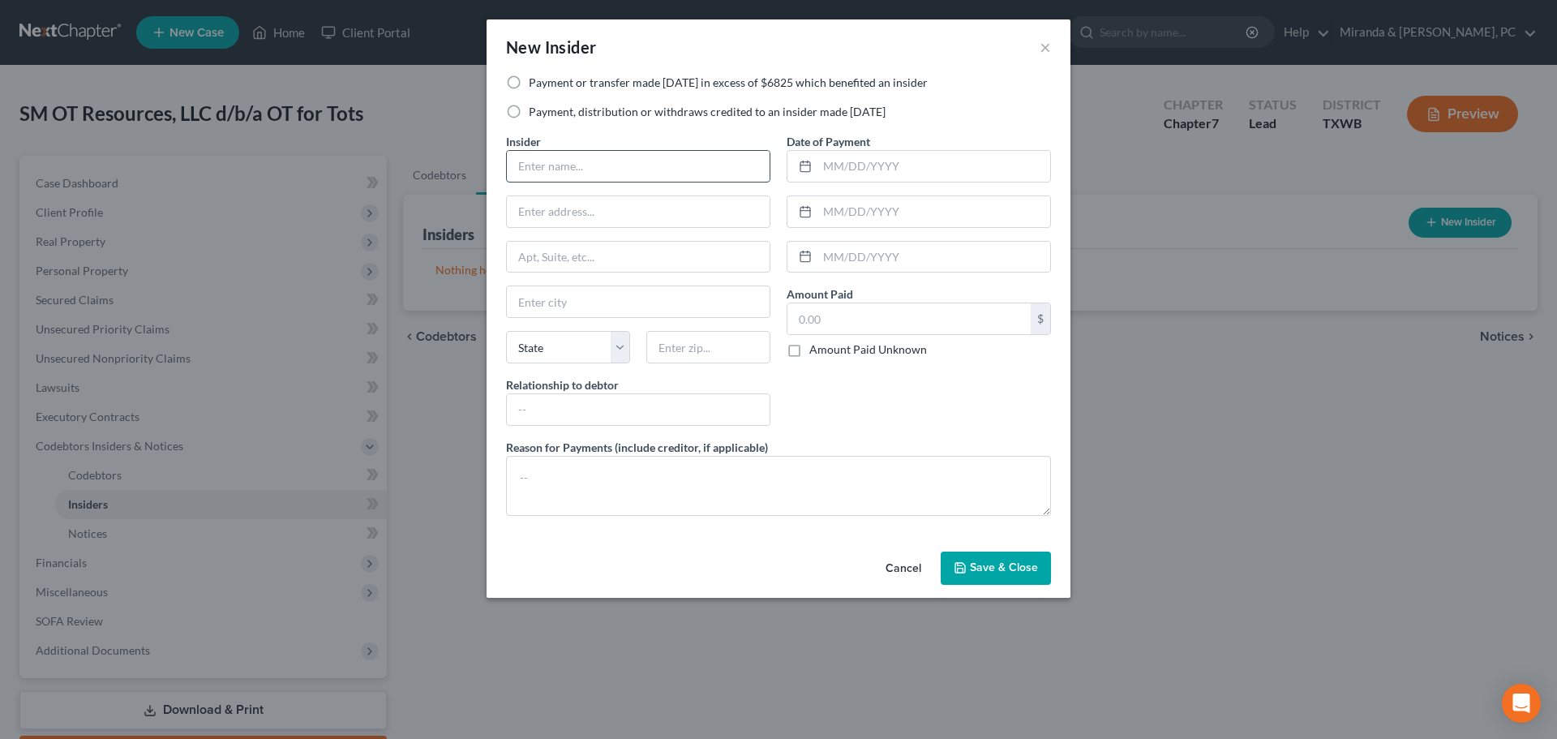
click at [540, 158] on input "text" at bounding box center [638, 166] width 263 height 31
click at [908, 564] on button "Cancel" at bounding box center [904, 569] width 62 height 32
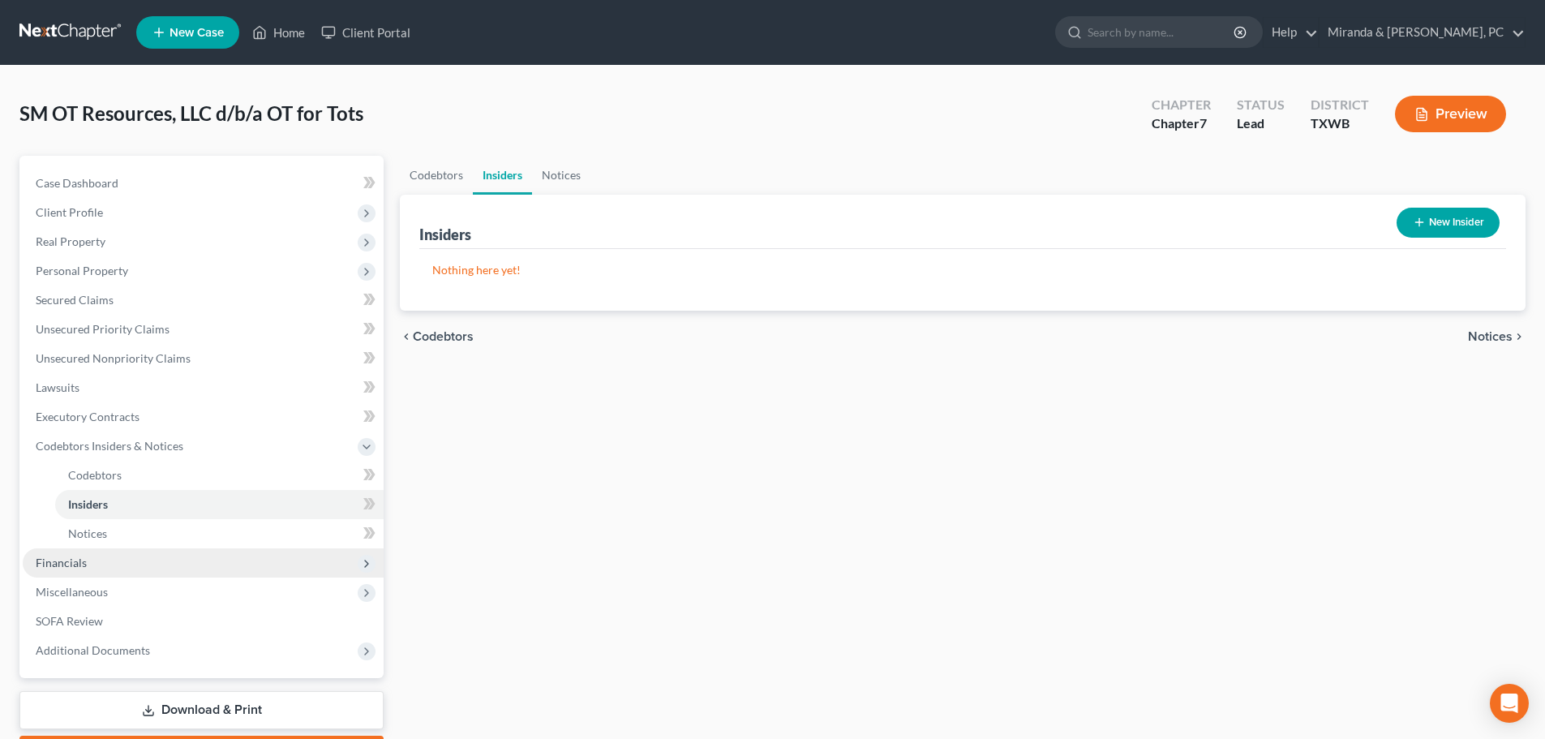
click at [100, 558] on span "Financials" at bounding box center [203, 562] width 361 height 29
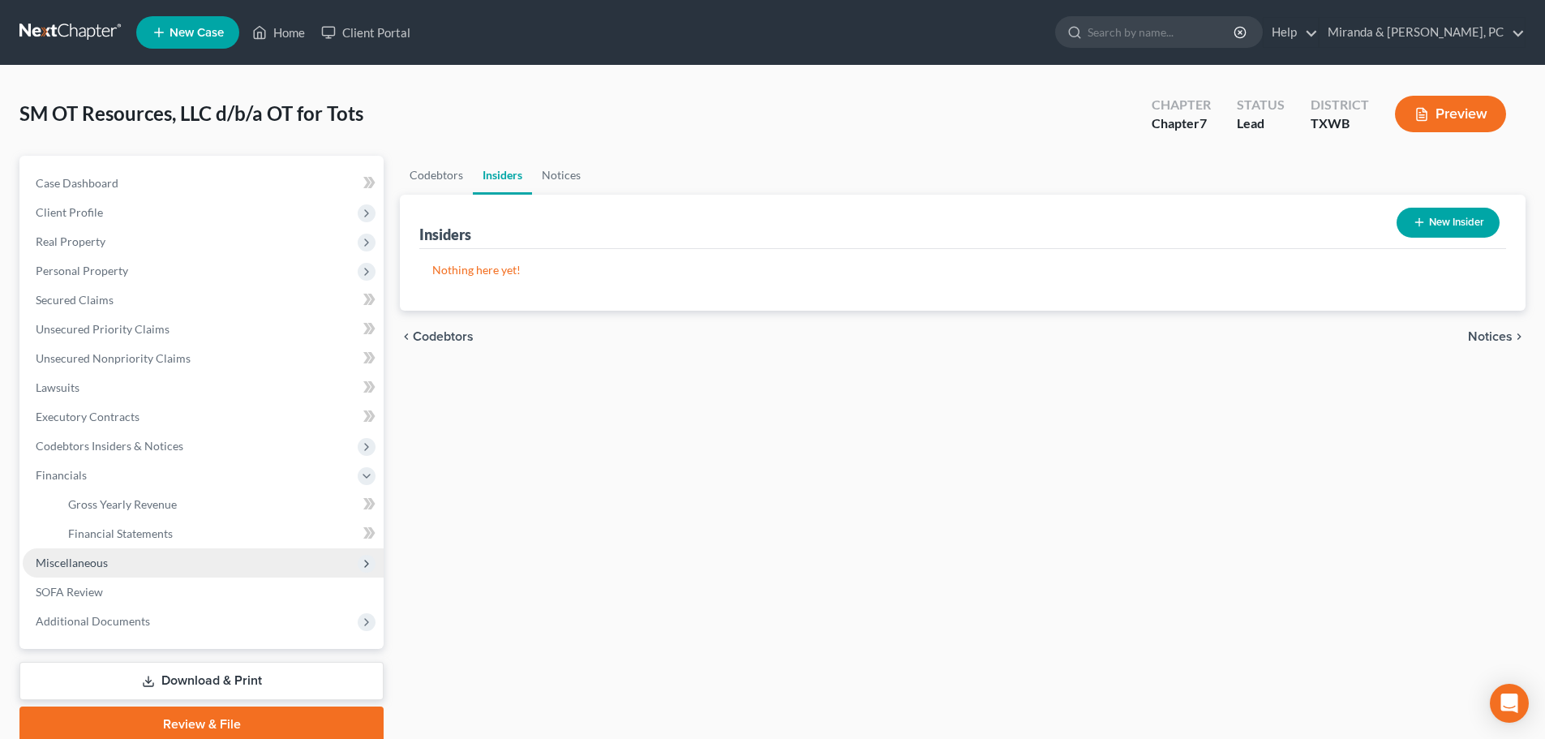
click at [105, 564] on span "Miscellaneous" at bounding box center [72, 563] width 72 height 14
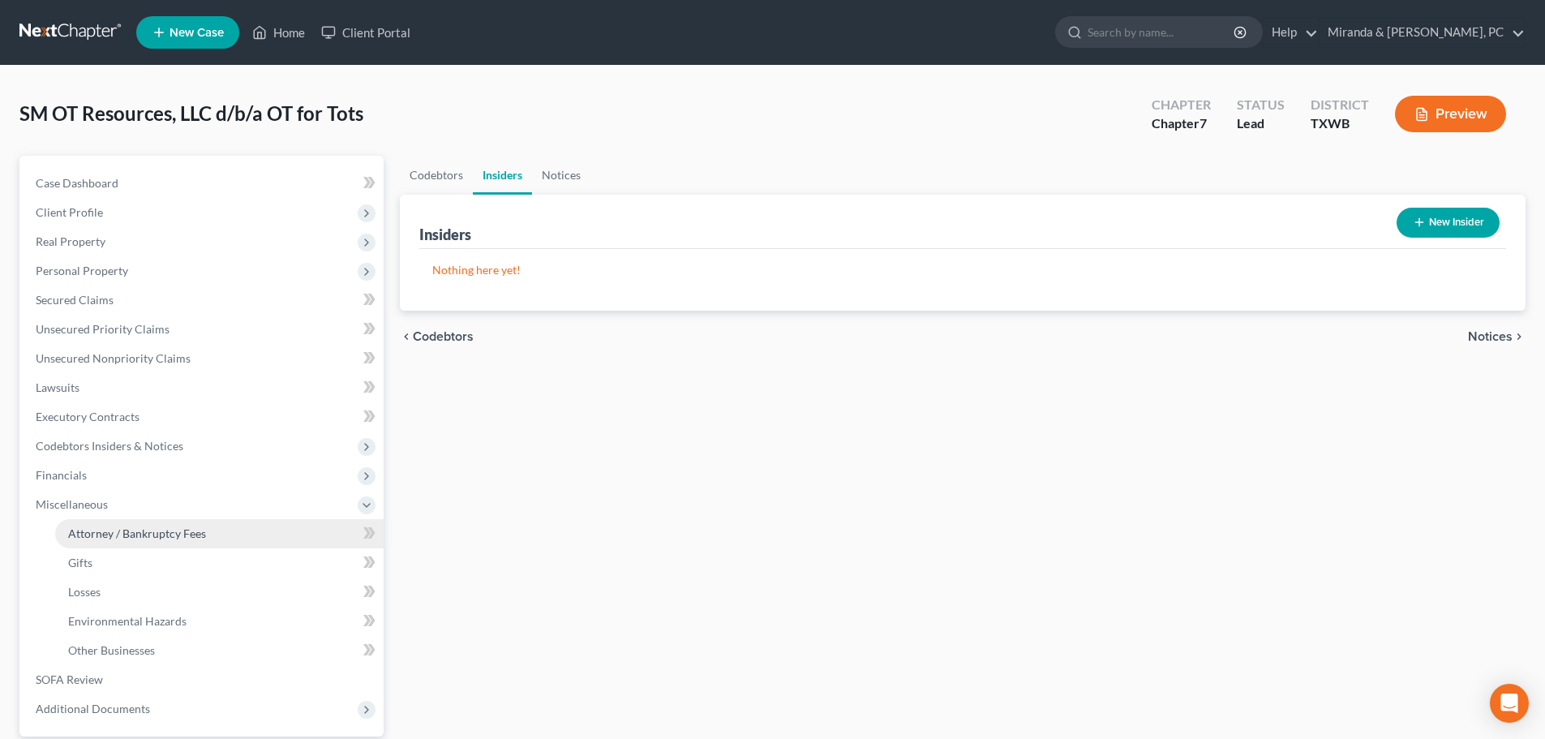
click at [122, 532] on span "Attorney / Bankruptcy Fees" at bounding box center [137, 533] width 138 height 14
select select "0"
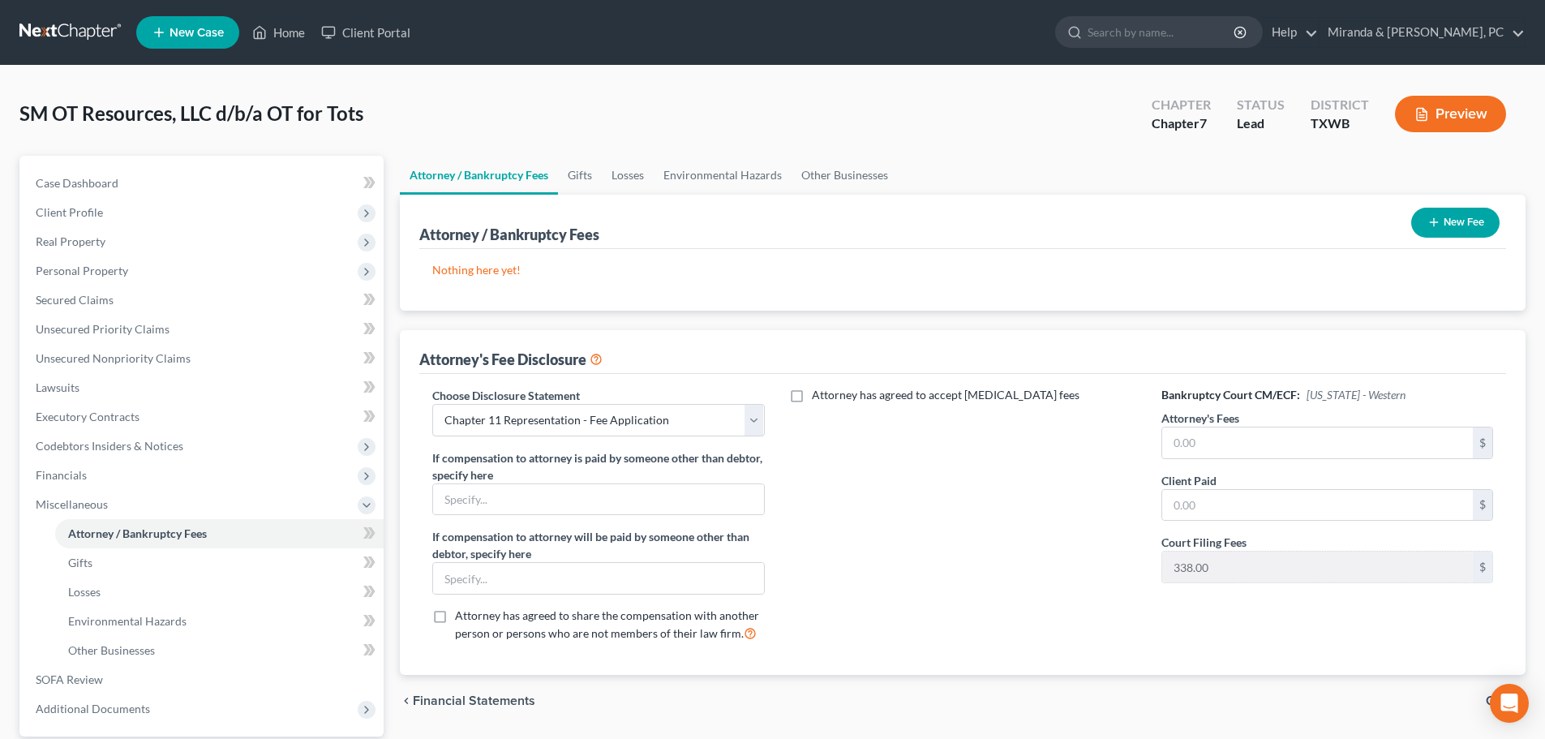
click at [1438, 225] on icon "button" at bounding box center [1433, 222] width 13 height 13
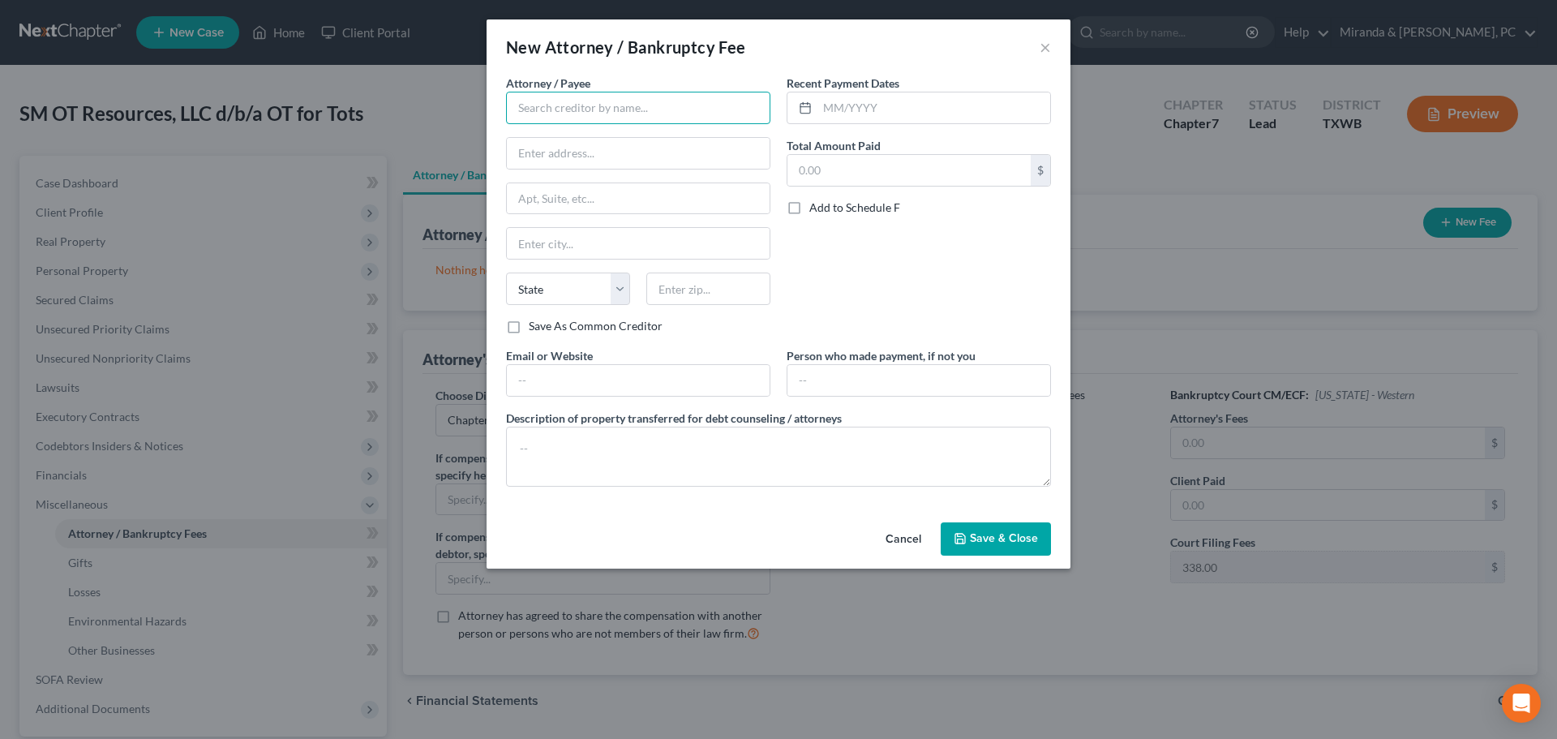
click at [633, 95] on input "text" at bounding box center [638, 108] width 264 height 32
click at [618, 142] on div "[PERSON_NAME] & [PERSON_NAME], P.C." at bounding box center [627, 136] width 217 height 16
type input "[PERSON_NAME] & [PERSON_NAME], P.C."
type input "[STREET_ADDRESS]"
type input "[GEOGRAPHIC_DATA]"
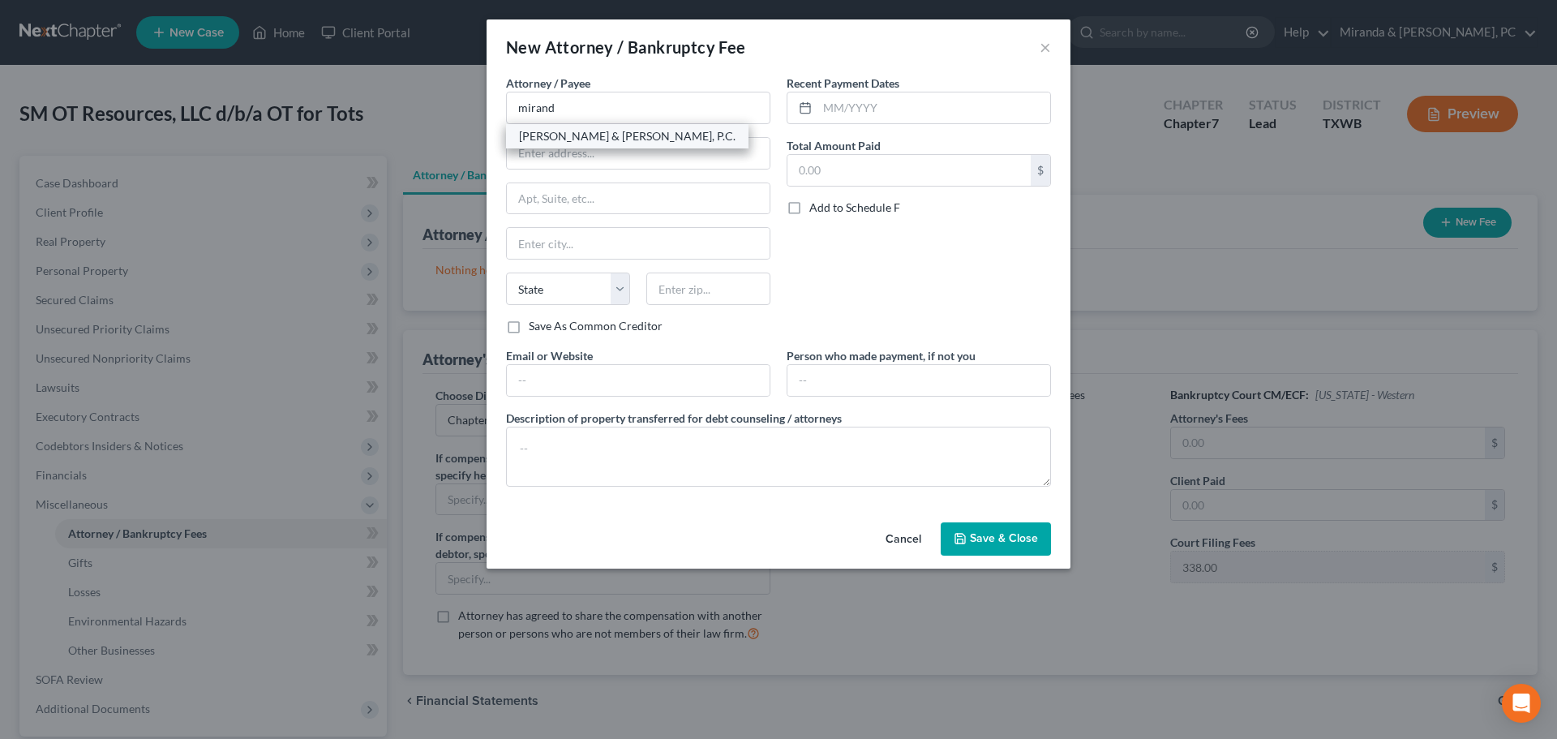
select select "45"
type input "79912"
click at [594, 380] on input "text" at bounding box center [638, 380] width 263 height 31
type input "[EMAIL_ADDRESS][DOMAIN_NAME]"
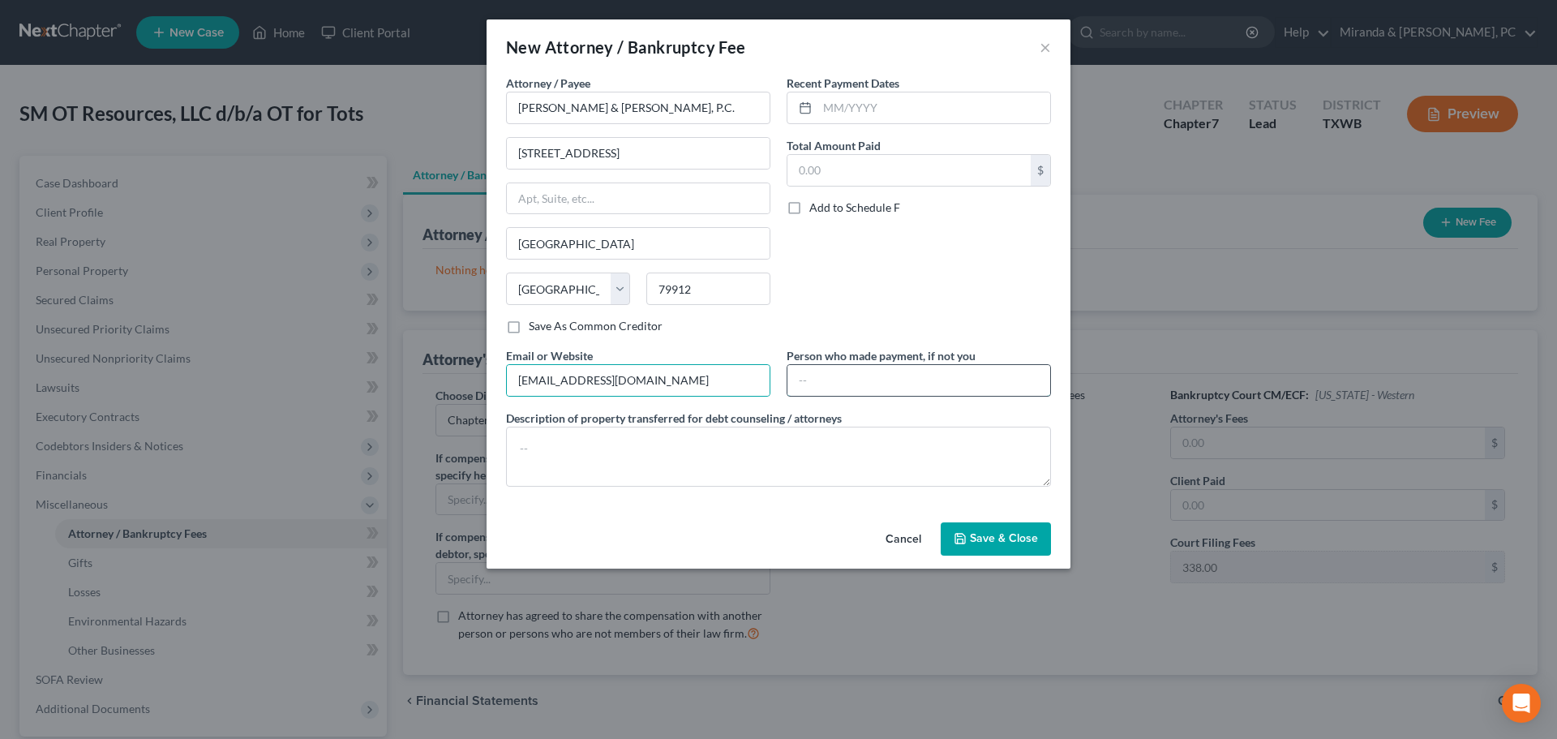
click at [826, 378] on input "text" at bounding box center [919, 380] width 263 height 31
click at [876, 173] on input "text" at bounding box center [909, 170] width 243 height 31
click at [865, 179] on input "text" at bounding box center [909, 170] width 243 height 31
type input "3,500"
click at [882, 110] on input "text" at bounding box center [934, 107] width 233 height 31
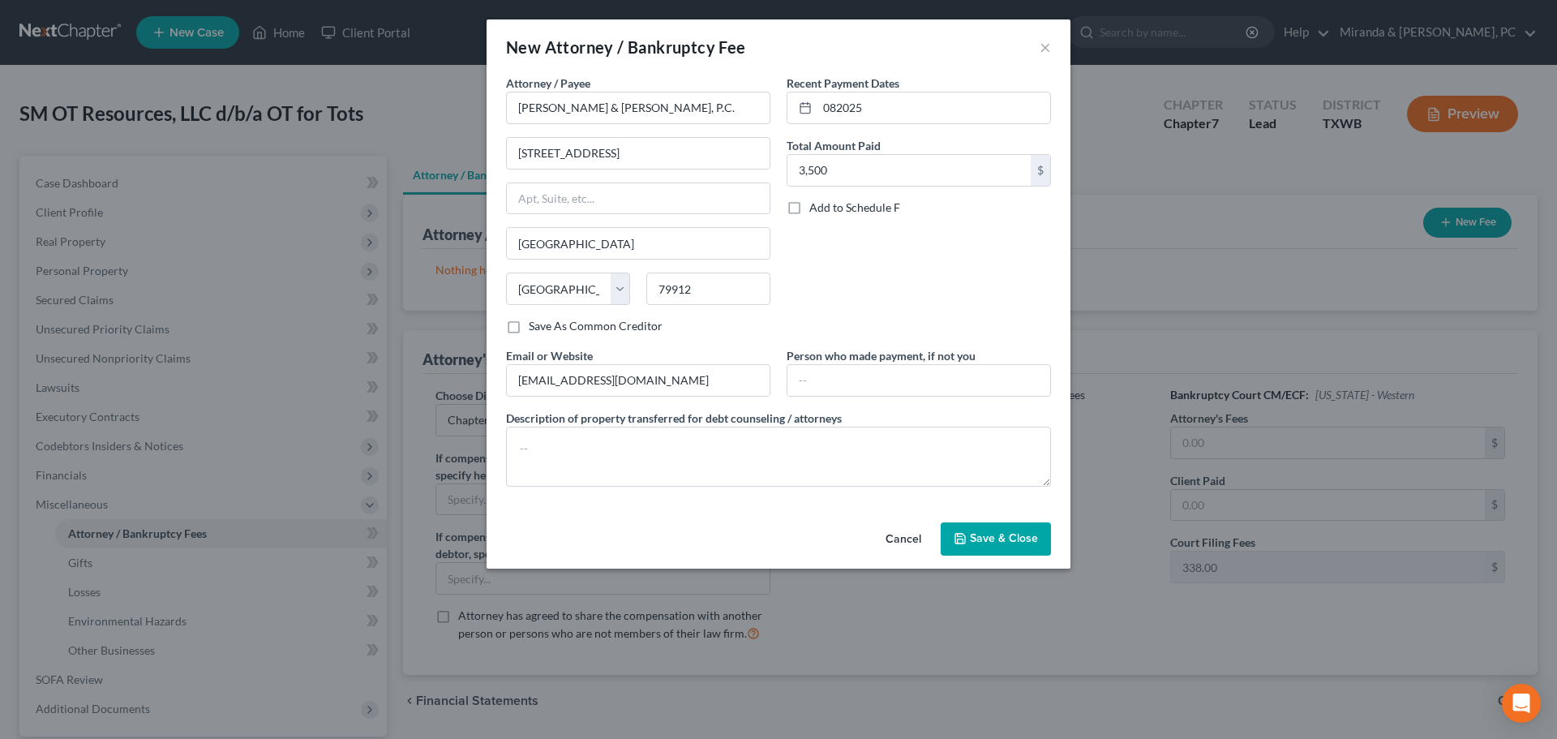
click at [928, 233] on div "Recent Payment Dates 082025 Total Amount Paid 3,500 $ Add to Schedule F" at bounding box center [919, 211] width 281 height 273
click at [837, 101] on input "082025" at bounding box center [934, 107] width 233 height 31
type input "08/2025"
click at [860, 278] on div "Recent Payment Dates 08/2025 Total Amount Paid 3,500 $ Add to Schedule F" at bounding box center [919, 211] width 281 height 273
click at [1007, 543] on span "Save & Close" at bounding box center [1004, 539] width 68 height 14
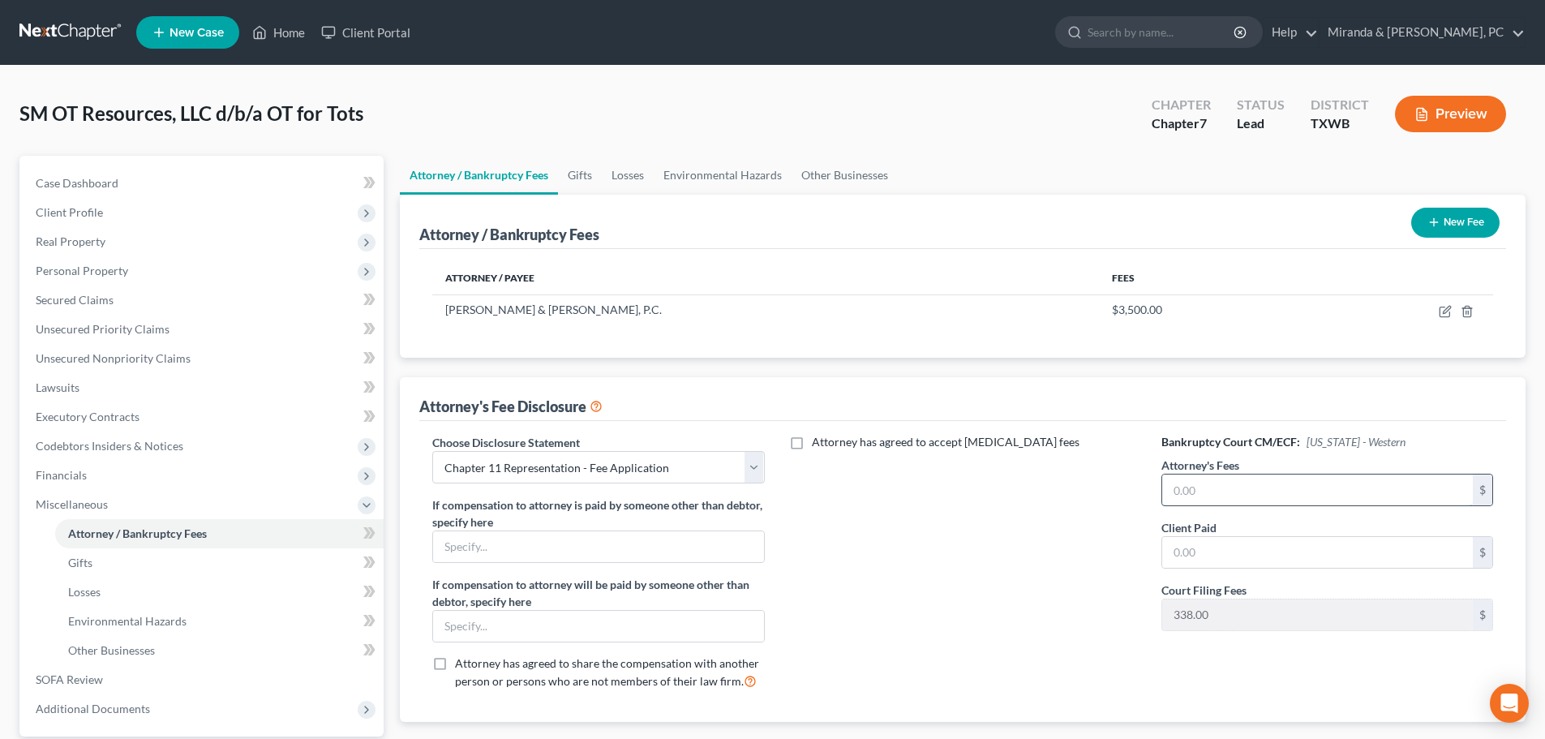
click at [1208, 490] on input "text" at bounding box center [1317, 489] width 311 height 31
type input "3,500"
click at [1210, 540] on input "text" at bounding box center [1317, 552] width 311 height 31
type input "3,500"
click at [917, 667] on div "Attorney has agreed to accept [MEDICAL_DATA] fees" at bounding box center [963, 568] width 364 height 268
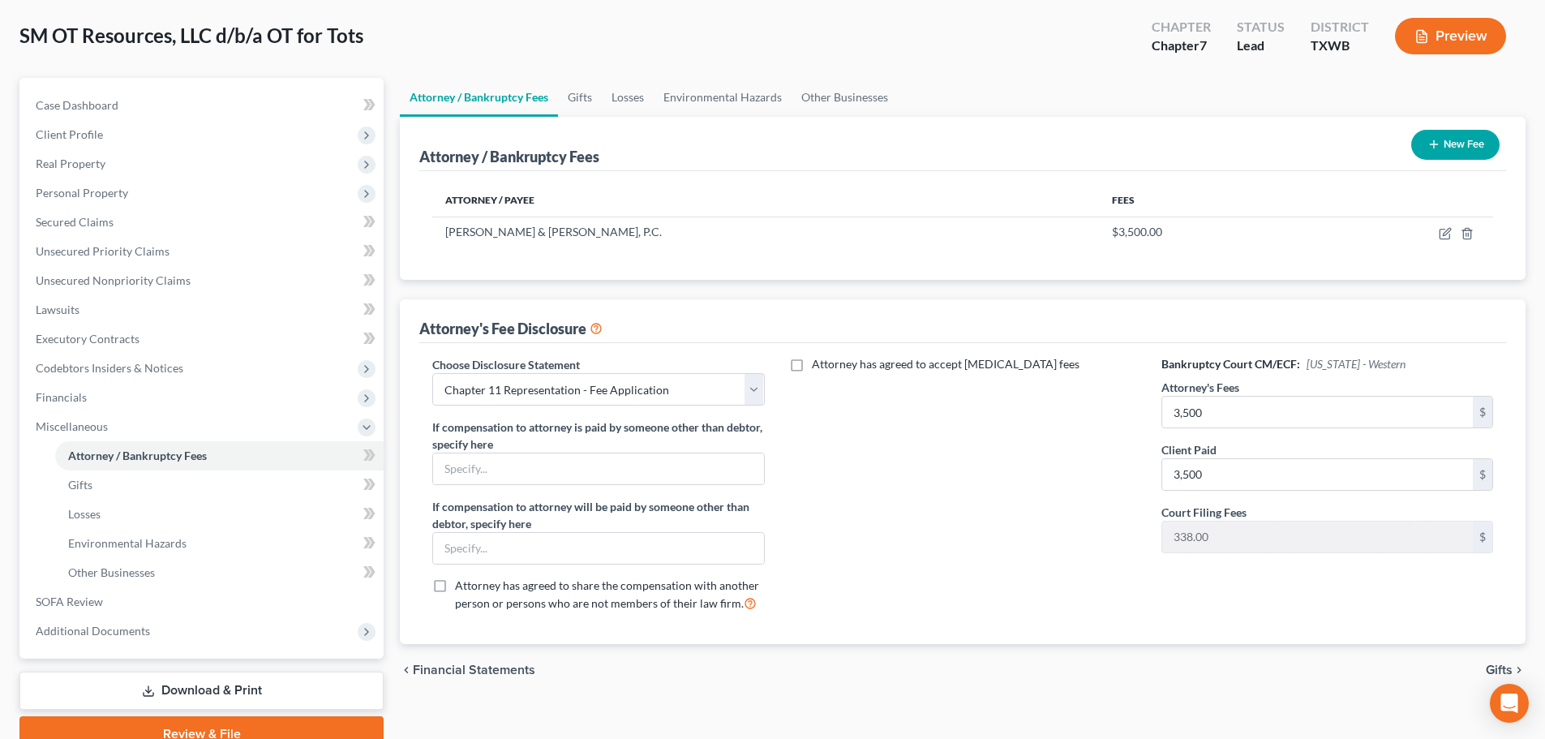
scroll to position [152, 0]
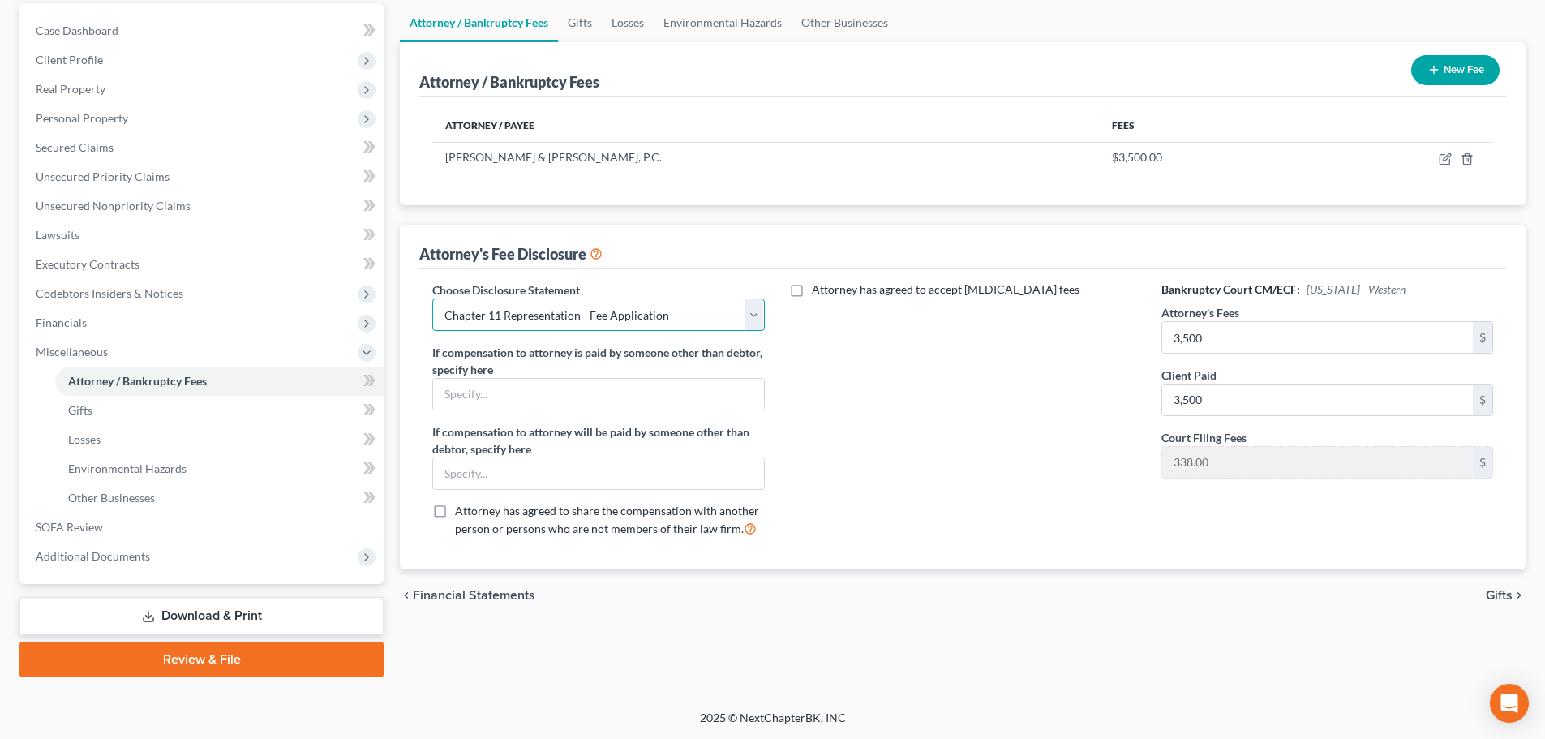
drag, startPoint x: 646, startPoint y: 306, endPoint x: 634, endPoint y: 313, distance: 13.5
click at [645, 307] on select "Select Chapter 11 Representation - Fee Application Chapter 7 Representation of …" at bounding box center [598, 314] width 332 height 32
select select "1"
click at [432, 298] on select "Select Chapter 11 Representation - Fee Application Chapter 7 Representation of …" at bounding box center [598, 314] width 332 height 32
click at [905, 560] on div "Choose Disclosure Statement Select Chapter 11 Representation - Fee Application …" at bounding box center [962, 418] width 1087 height 301
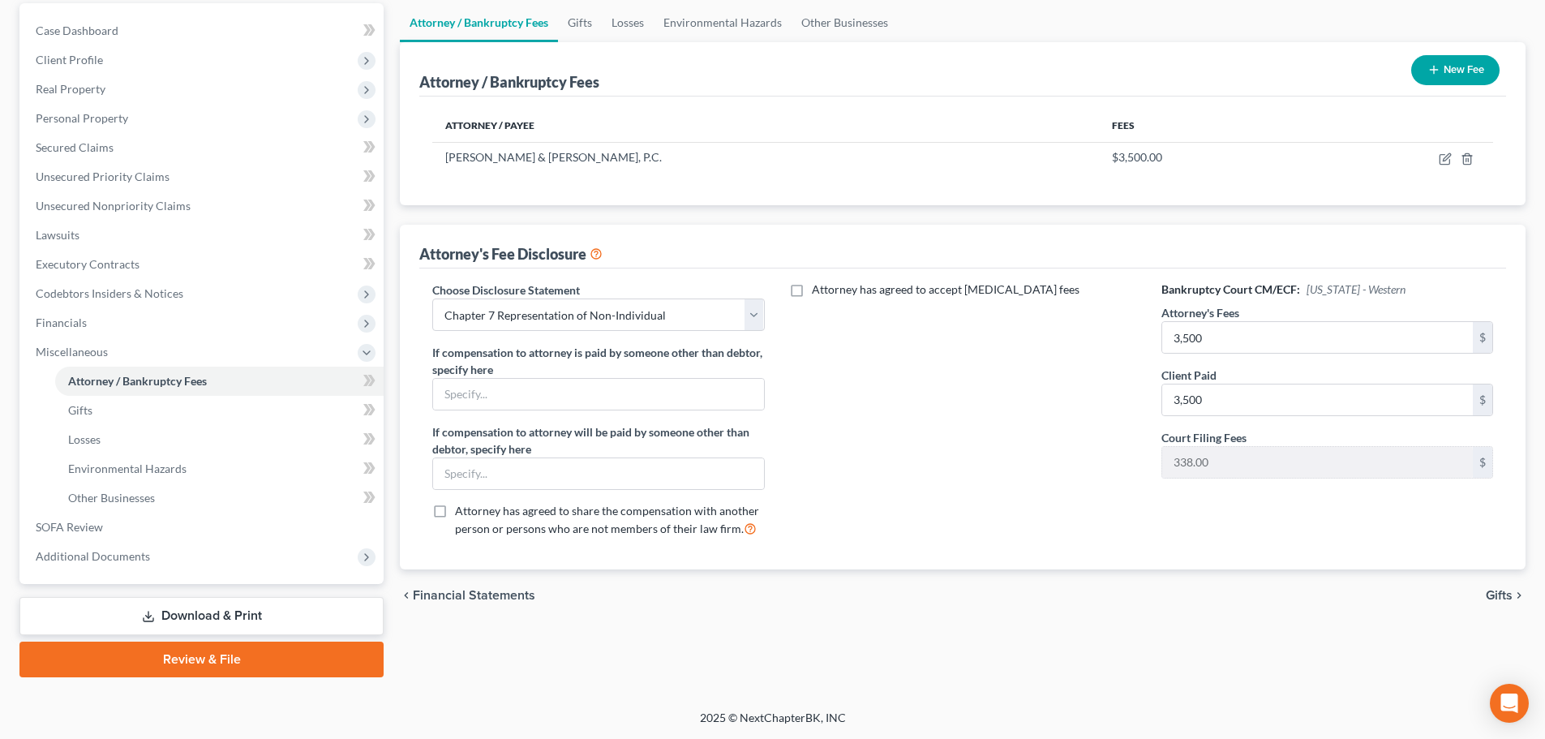
scroll to position [0, 0]
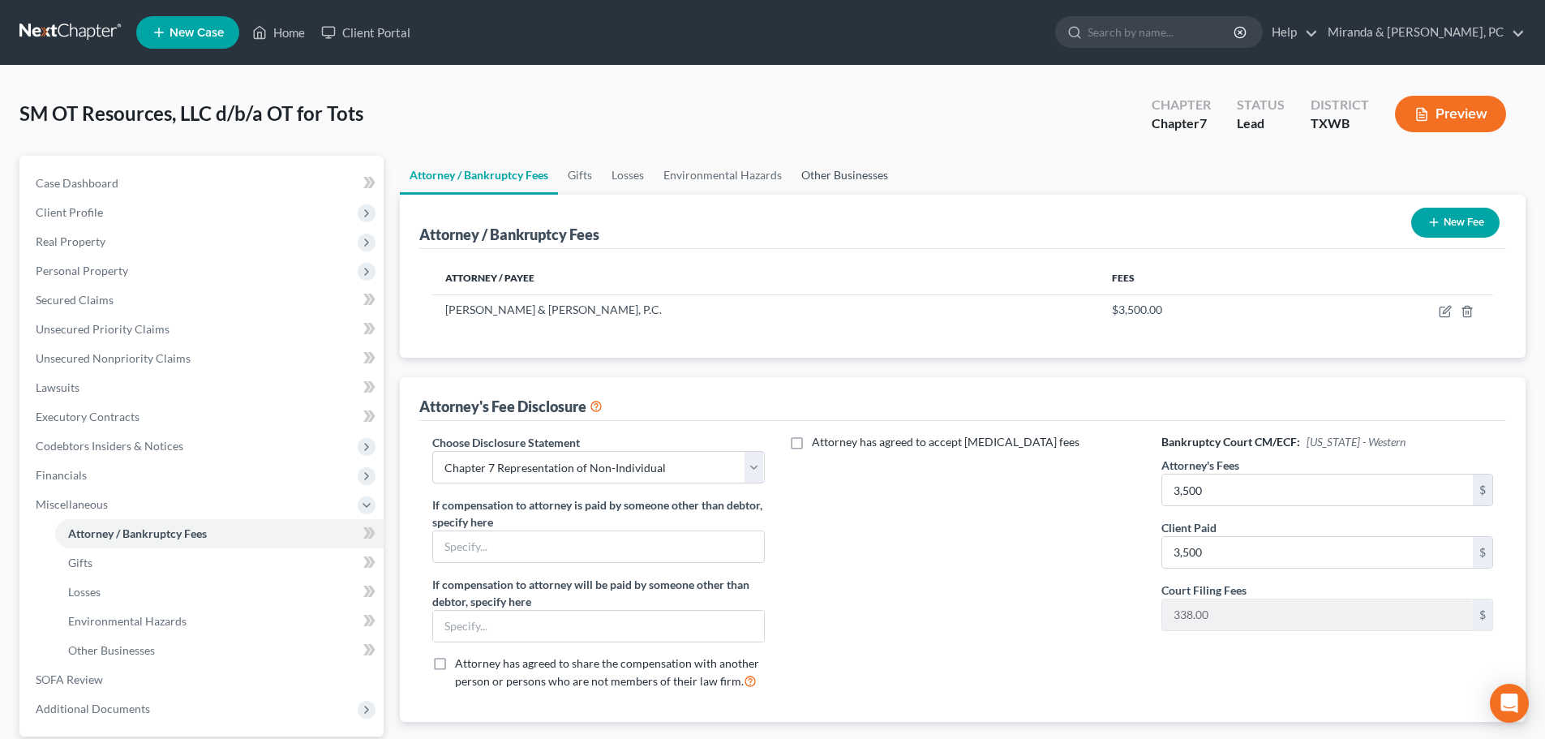
click at [827, 178] on link "Other Businesses" at bounding box center [845, 175] width 106 height 39
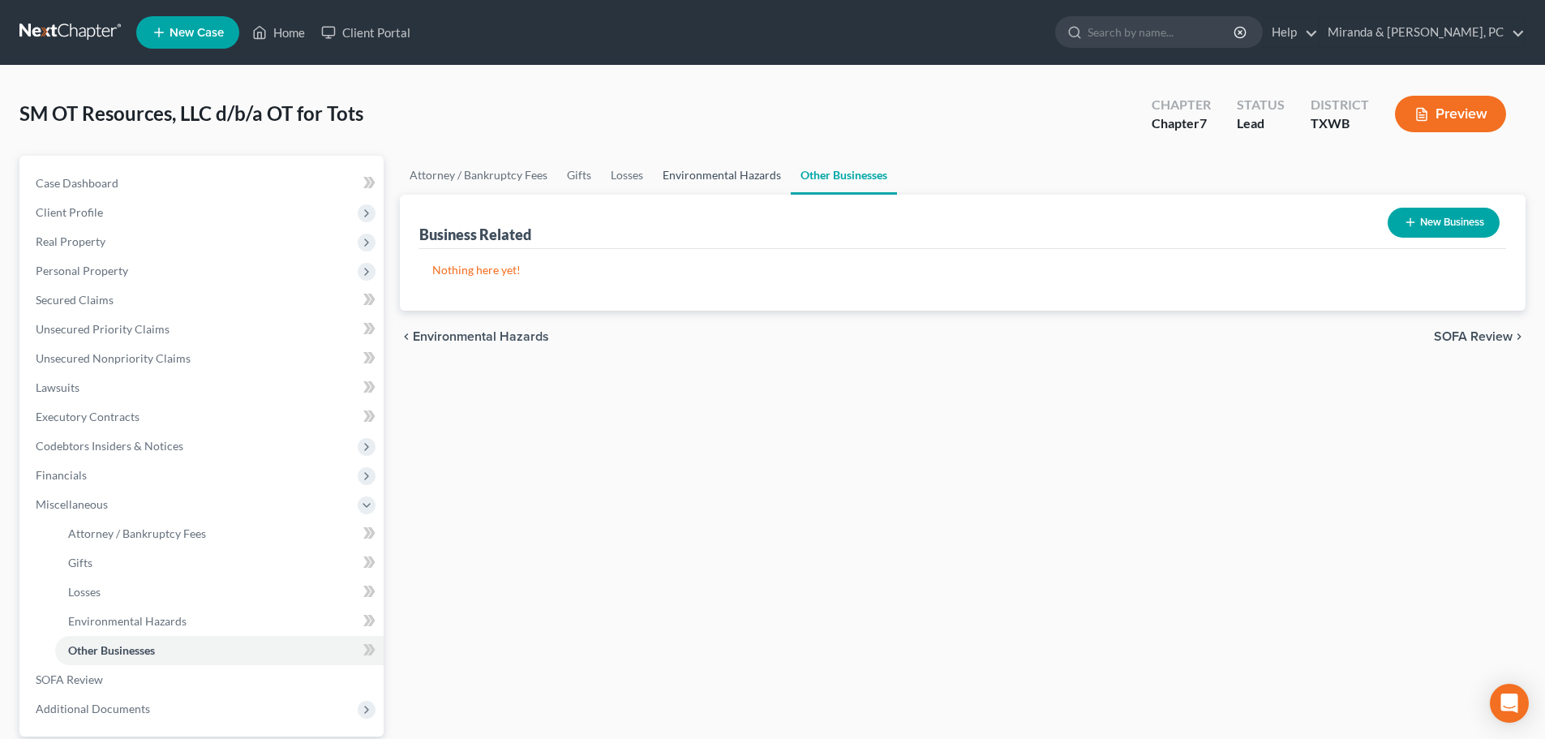
click at [712, 176] on link "Environmental Hazards" at bounding box center [722, 175] width 138 height 39
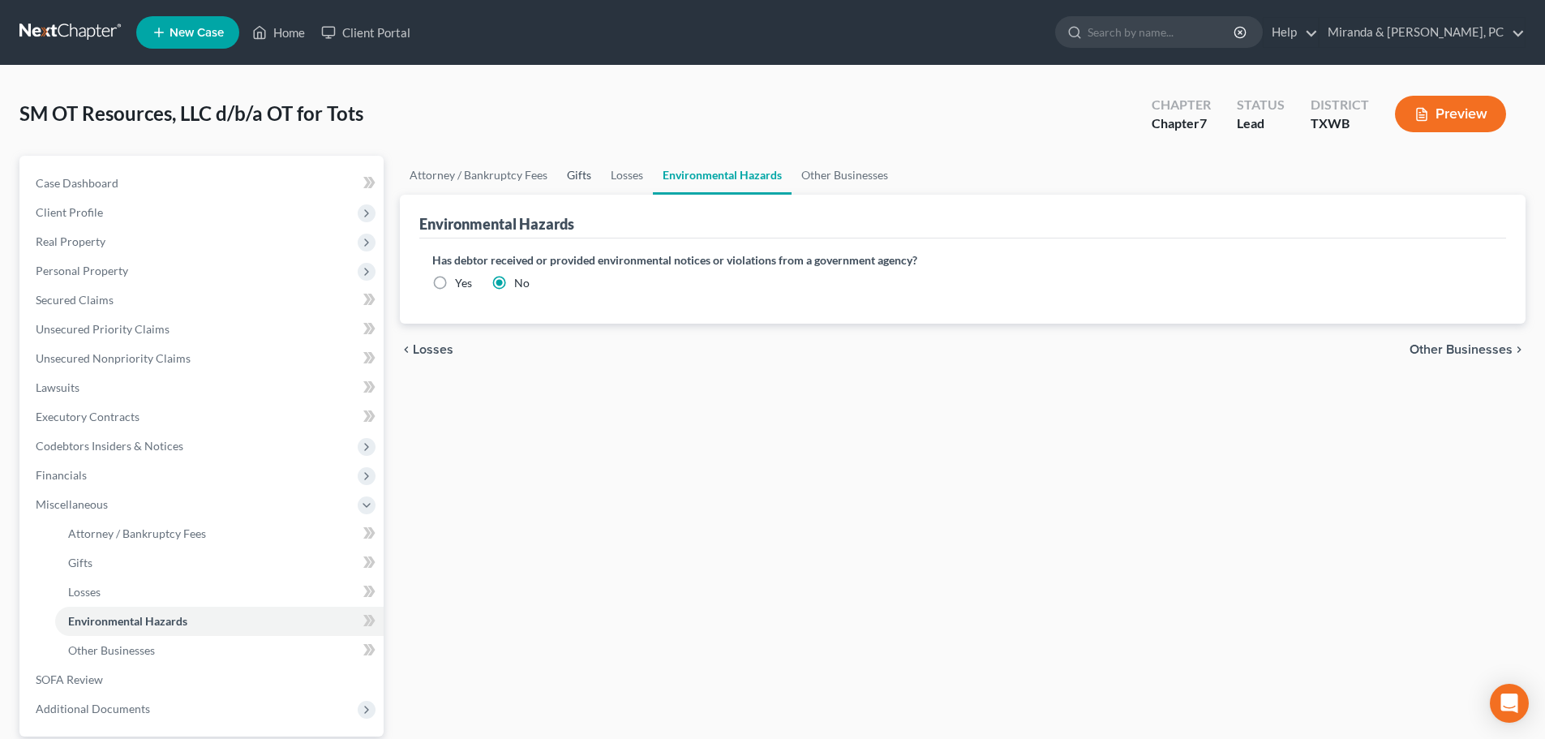
click at [573, 174] on link "Gifts" at bounding box center [579, 175] width 44 height 39
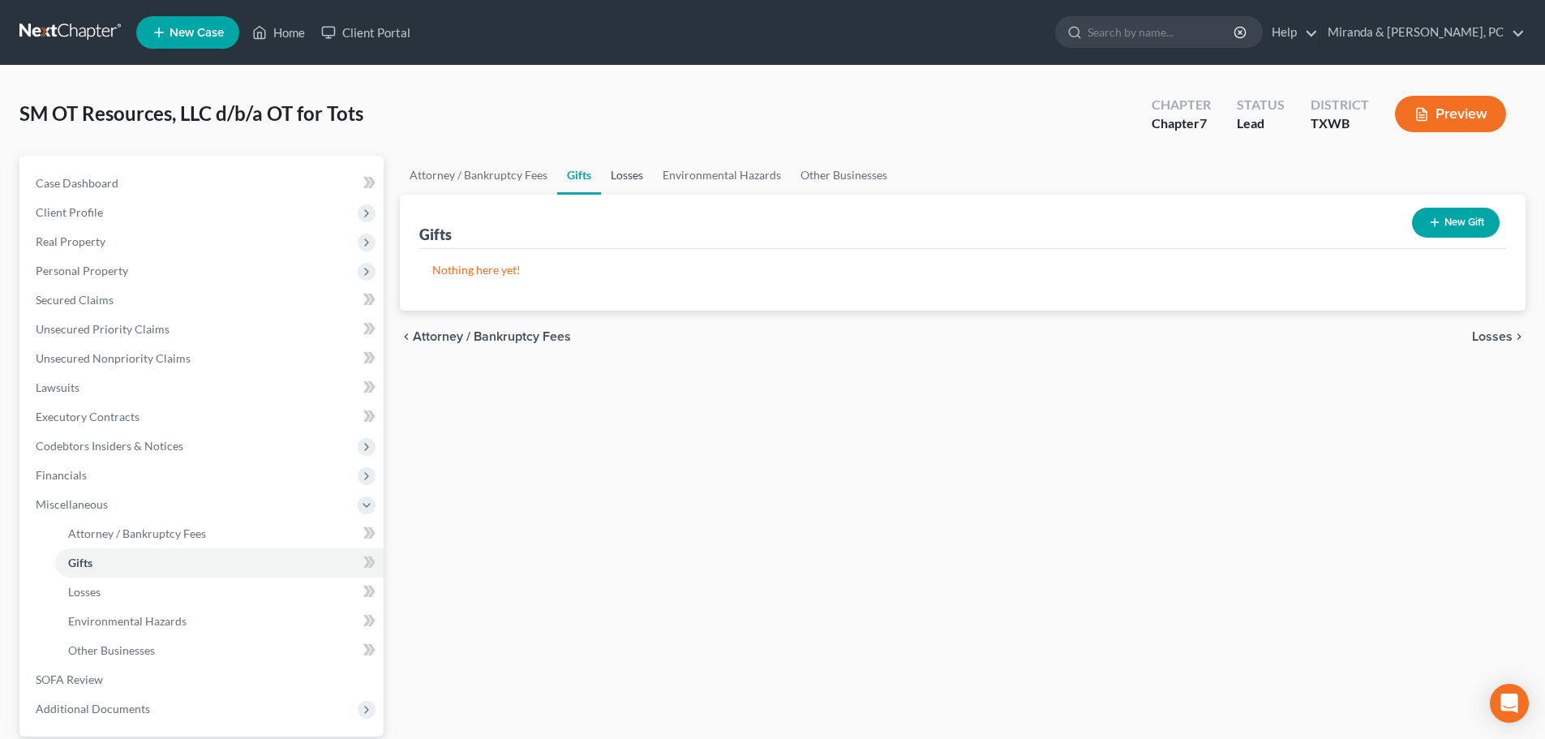
click at [616, 177] on link "Losses" at bounding box center [627, 175] width 52 height 39
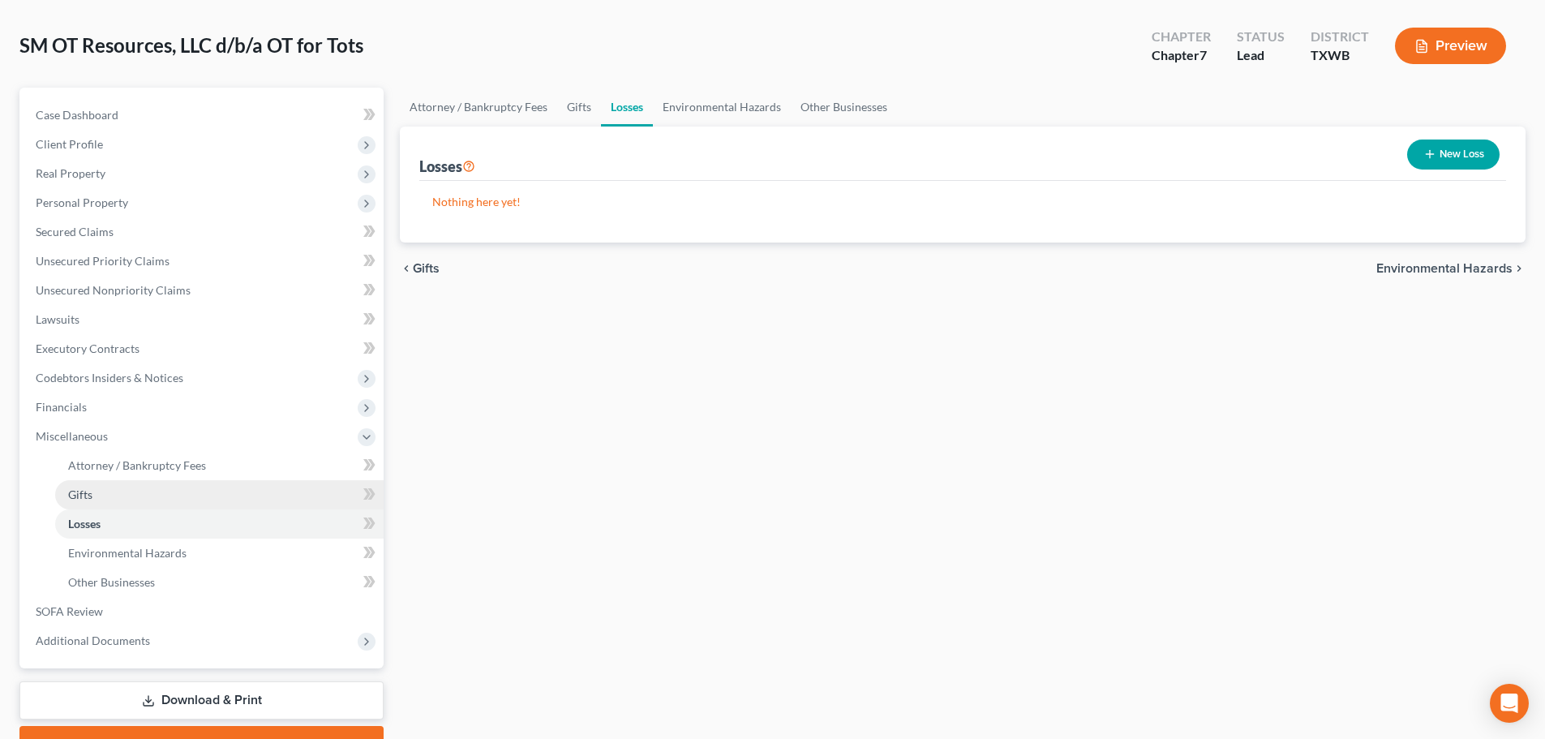
scroll to position [152, 0]
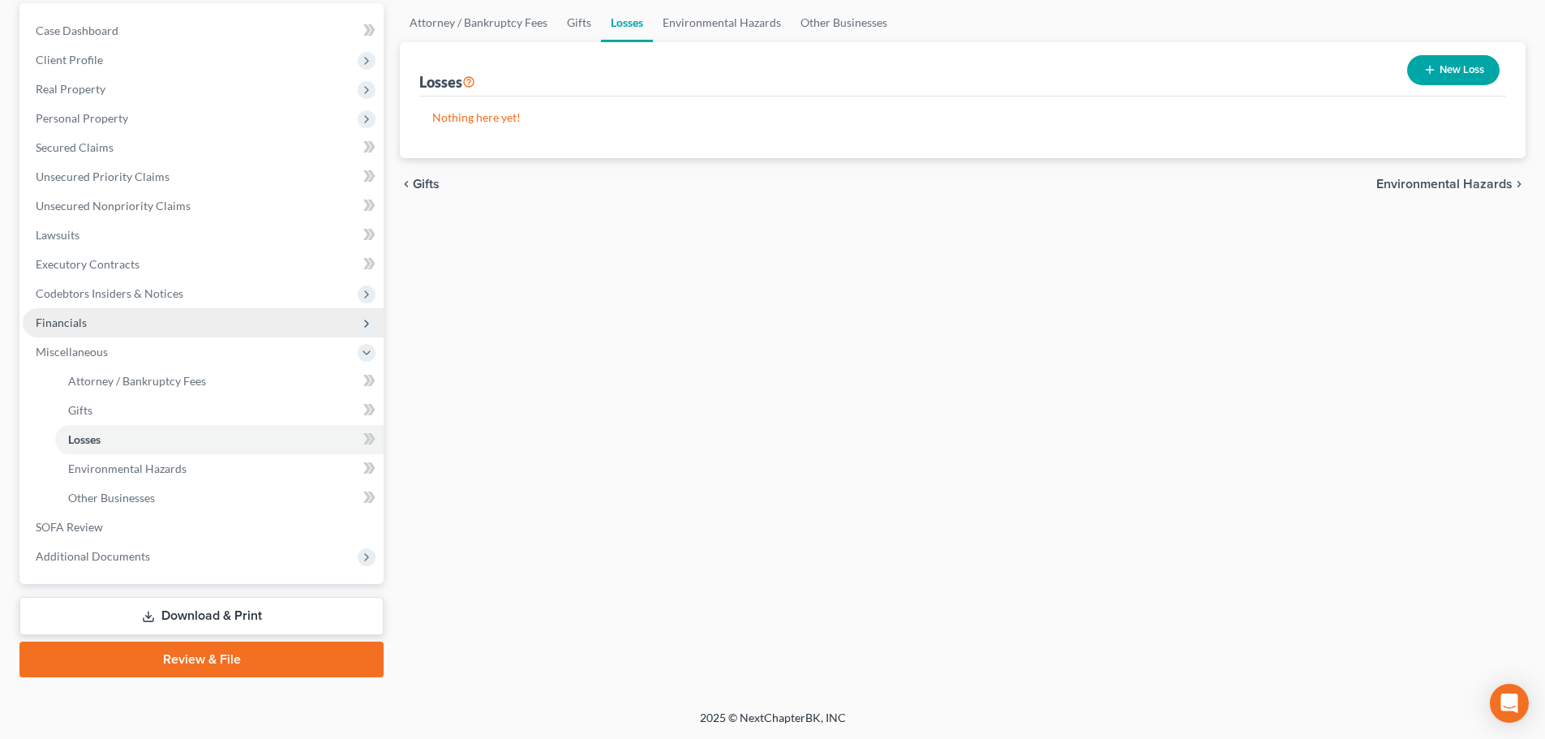
click at [80, 328] on span "Financials" at bounding box center [61, 322] width 51 height 14
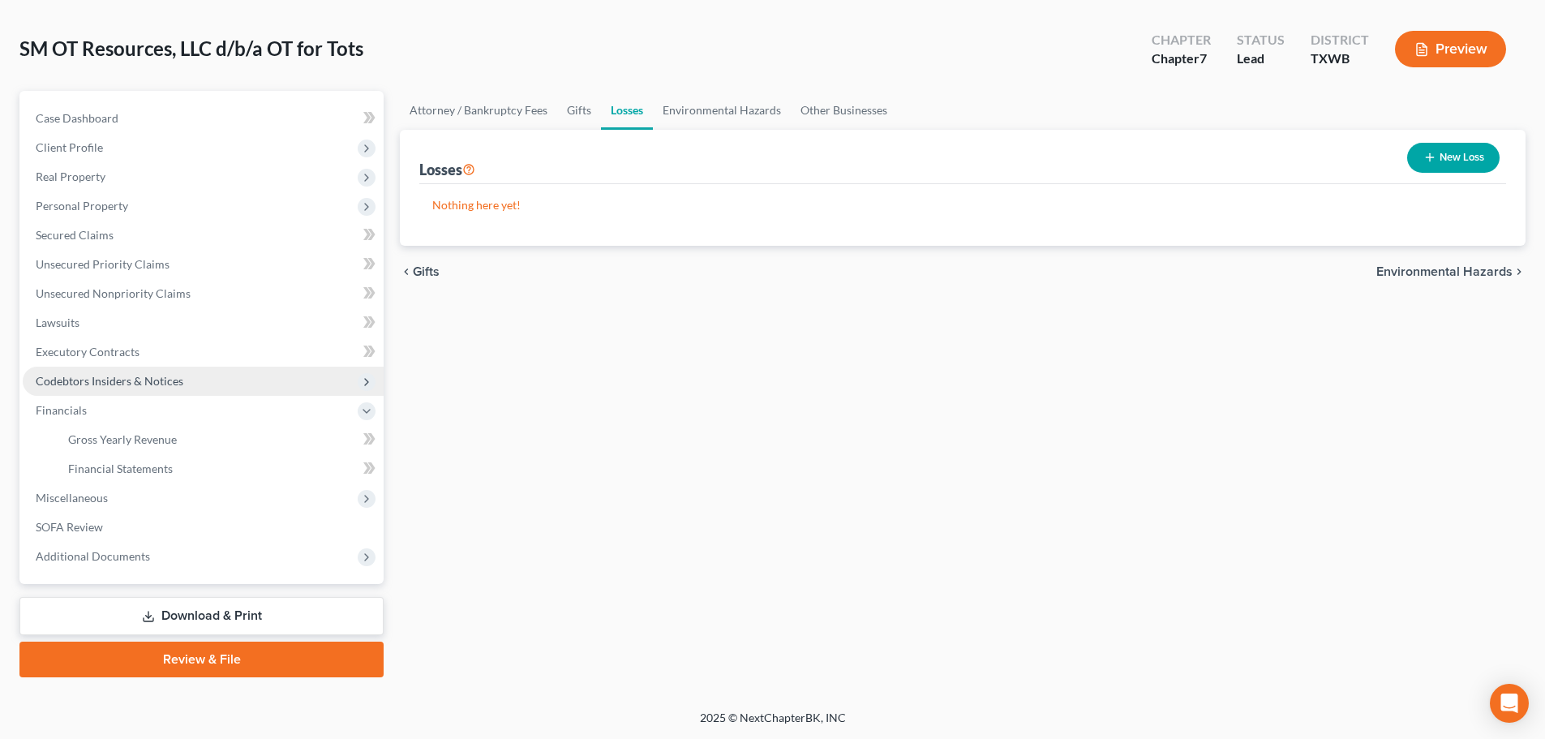
click at [130, 376] on span "Codebtors Insiders & Notices" at bounding box center [110, 381] width 148 height 14
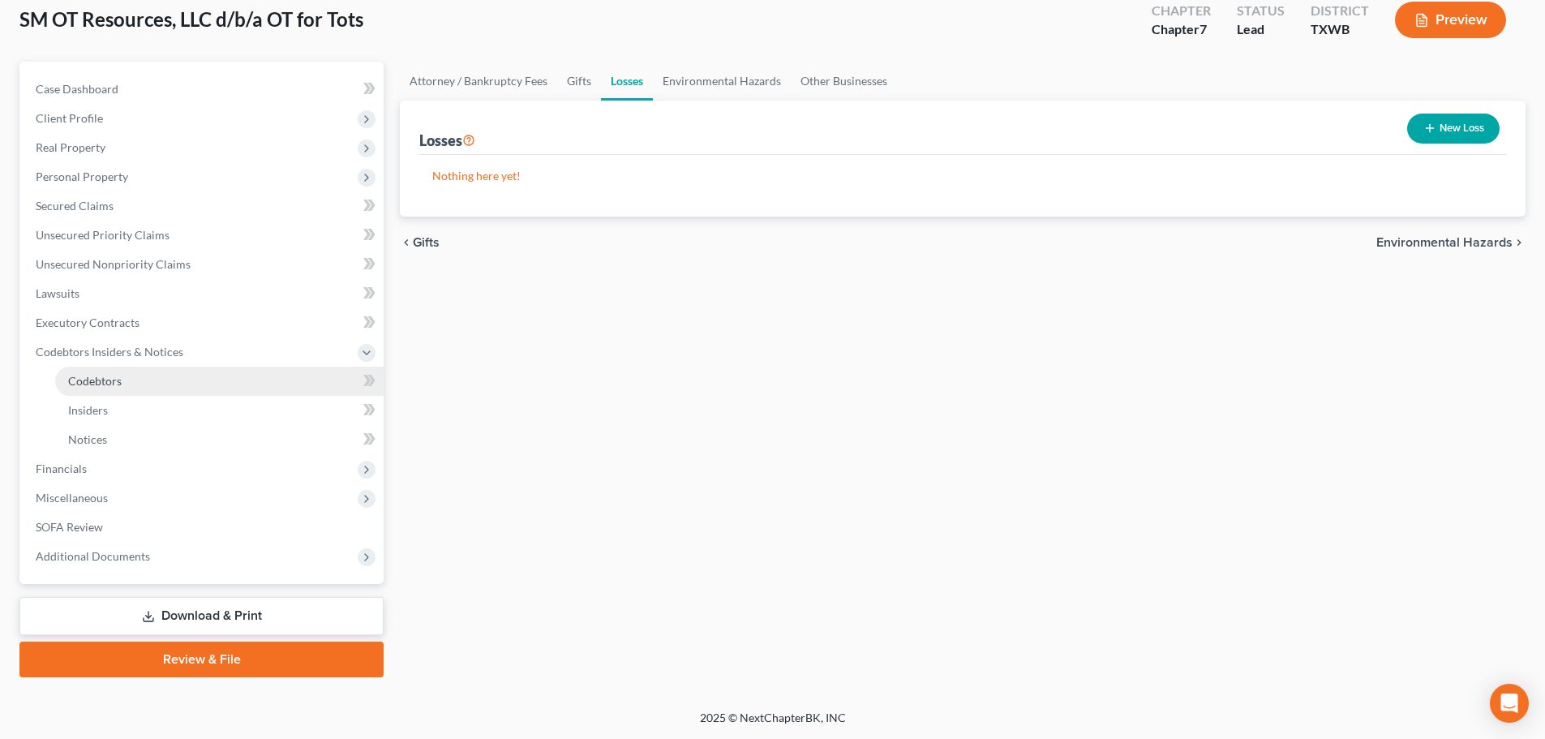
scroll to position [94, 0]
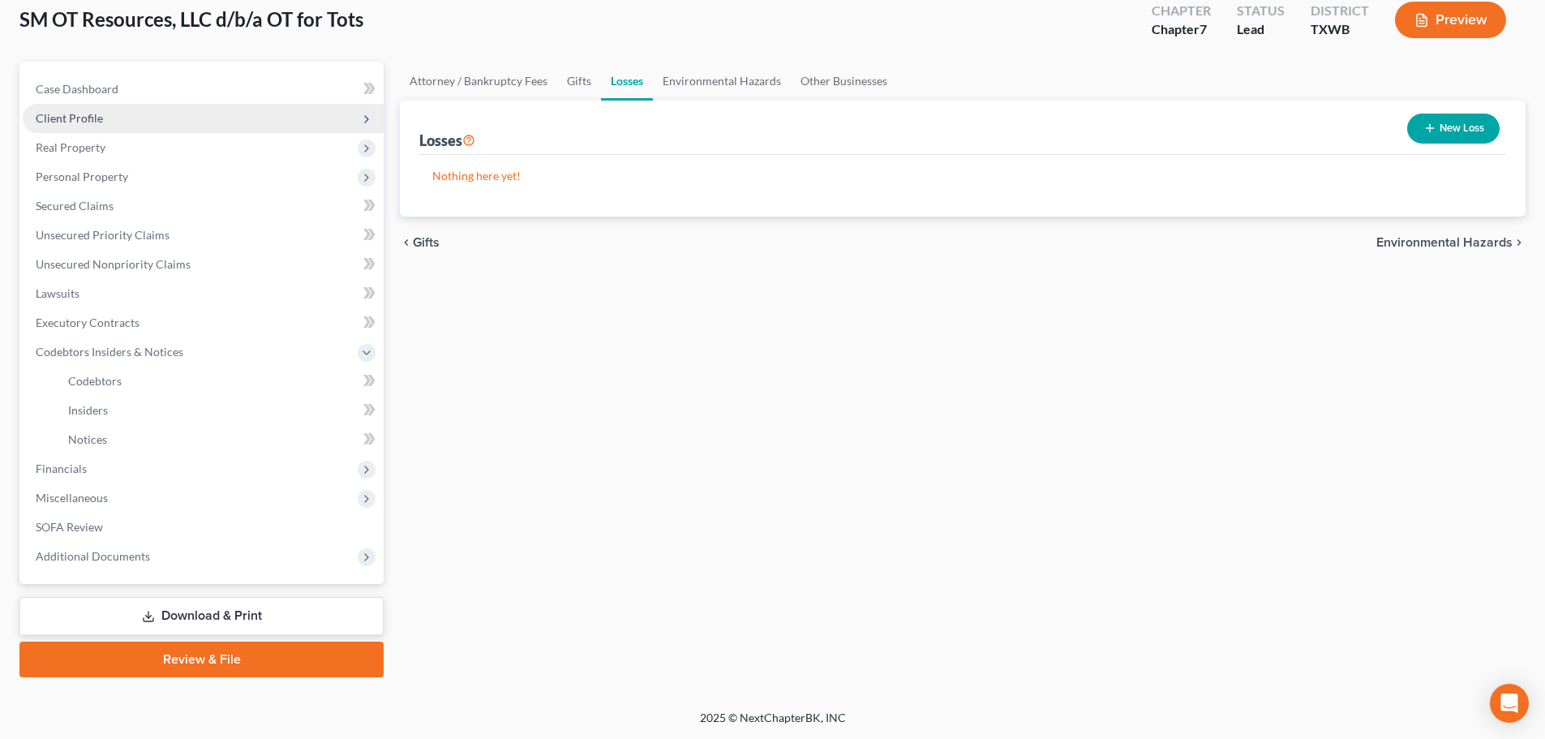
click at [79, 122] on span "Client Profile" at bounding box center [69, 118] width 67 height 14
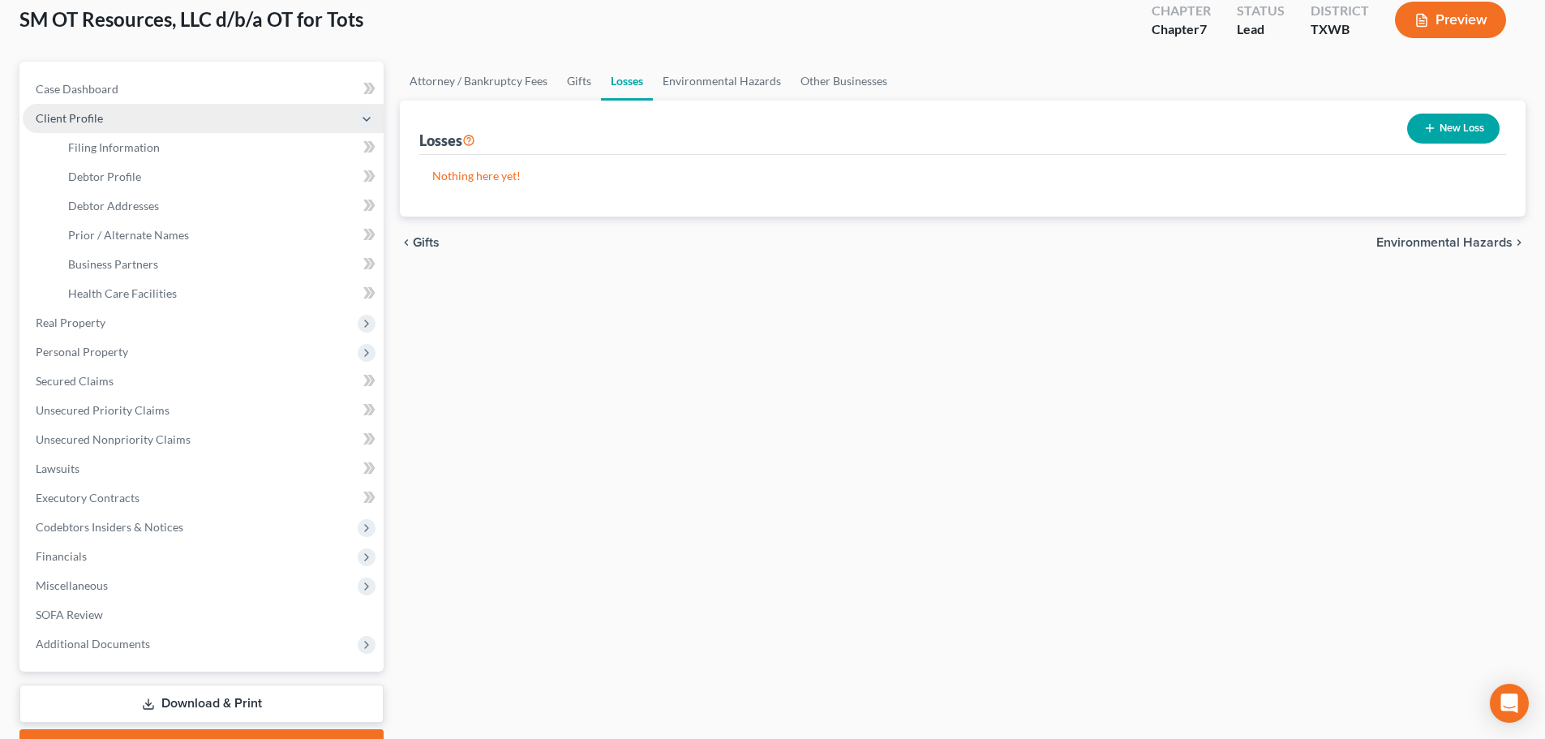
scroll to position [152, 0]
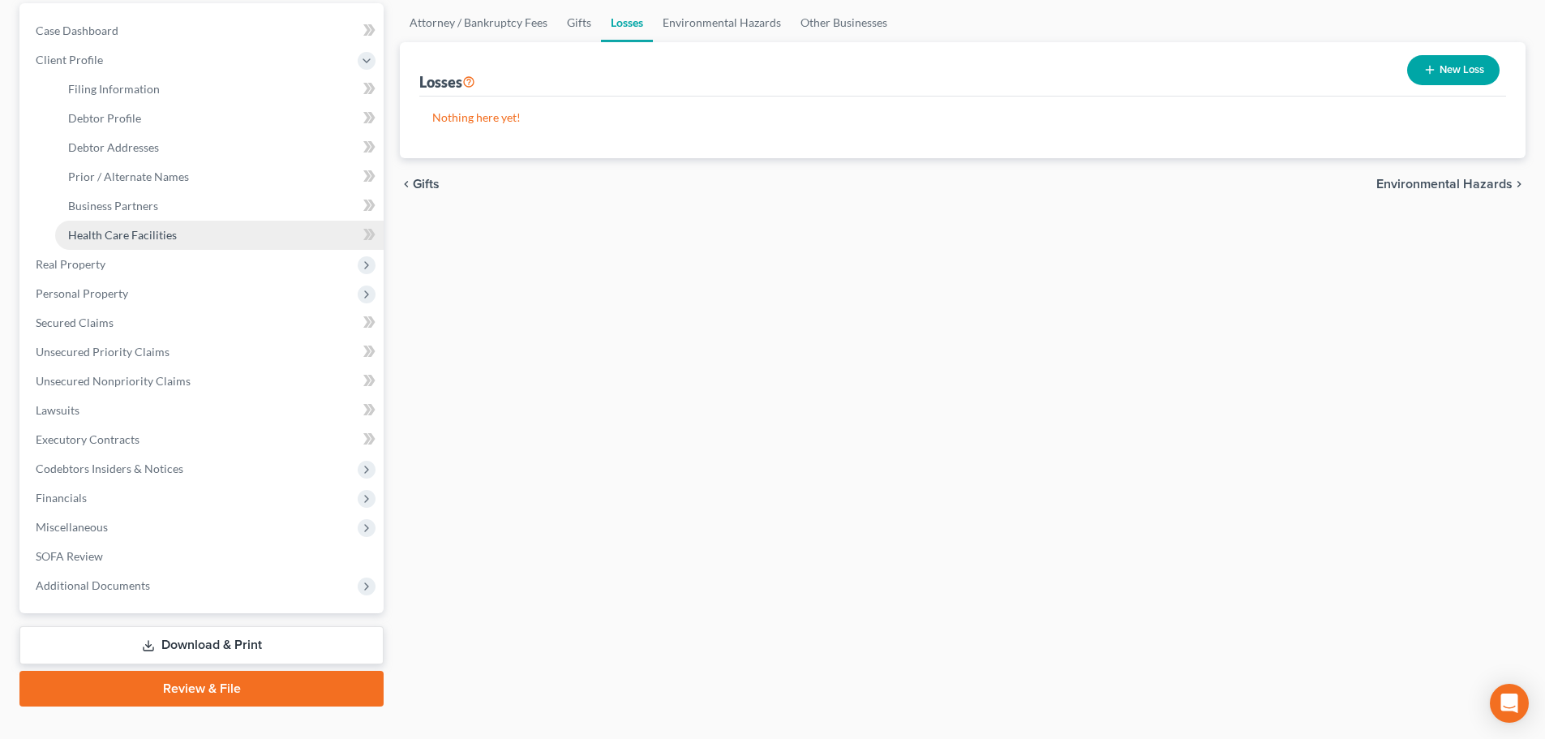
click at [138, 242] on link "Health Care Facilities" at bounding box center [219, 235] width 328 height 29
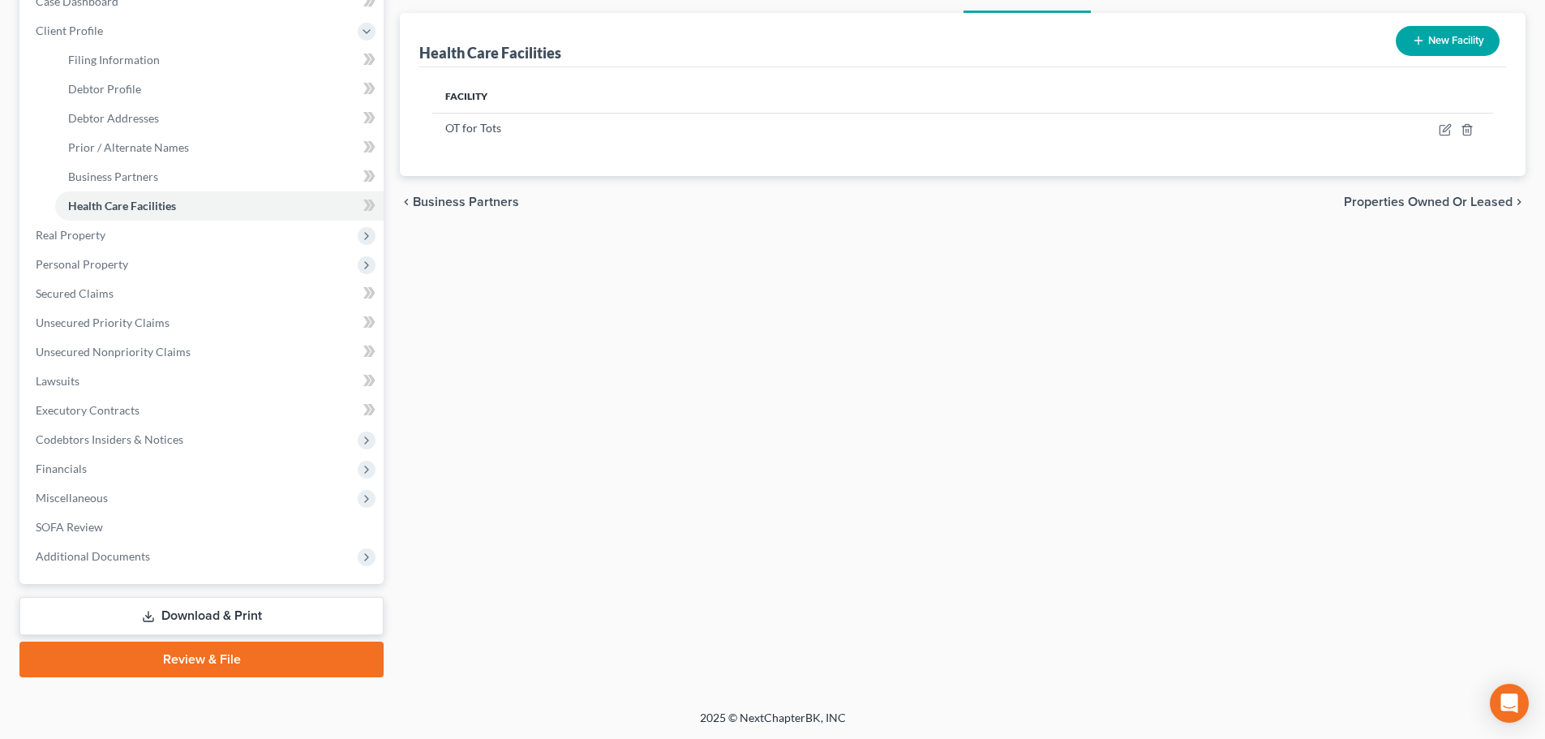
click at [247, 612] on link "Download & Print" at bounding box center [201, 616] width 364 height 38
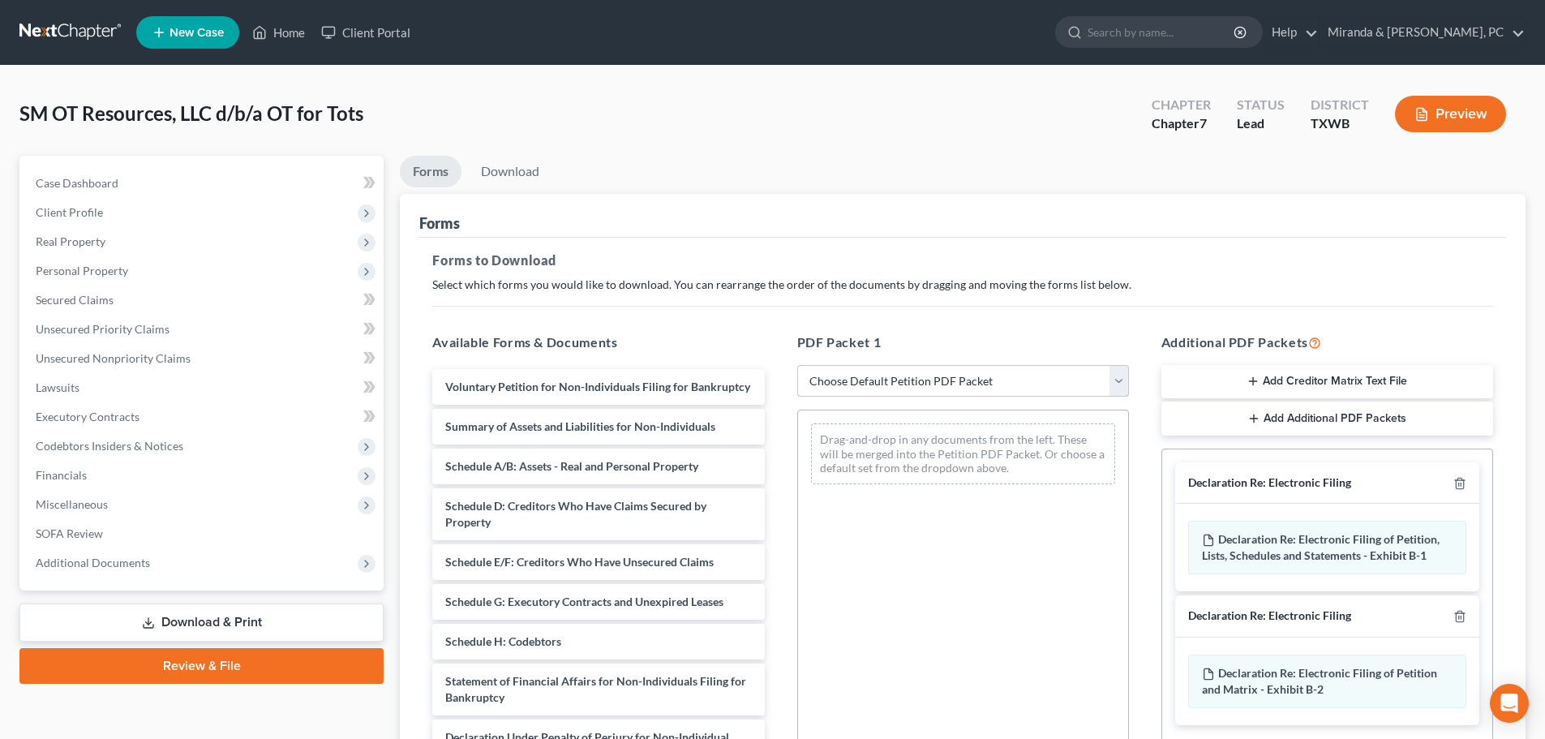
click at [923, 386] on select "Choose Default Petition PDF Packet Complete Bankruptcy Petition (all forms and …" at bounding box center [963, 381] width 332 height 32
select select "0"
click at [797, 365] on select "Choose Default Petition PDF Packet Complete Bankruptcy Petition (all forms and …" at bounding box center [963, 381] width 332 height 32
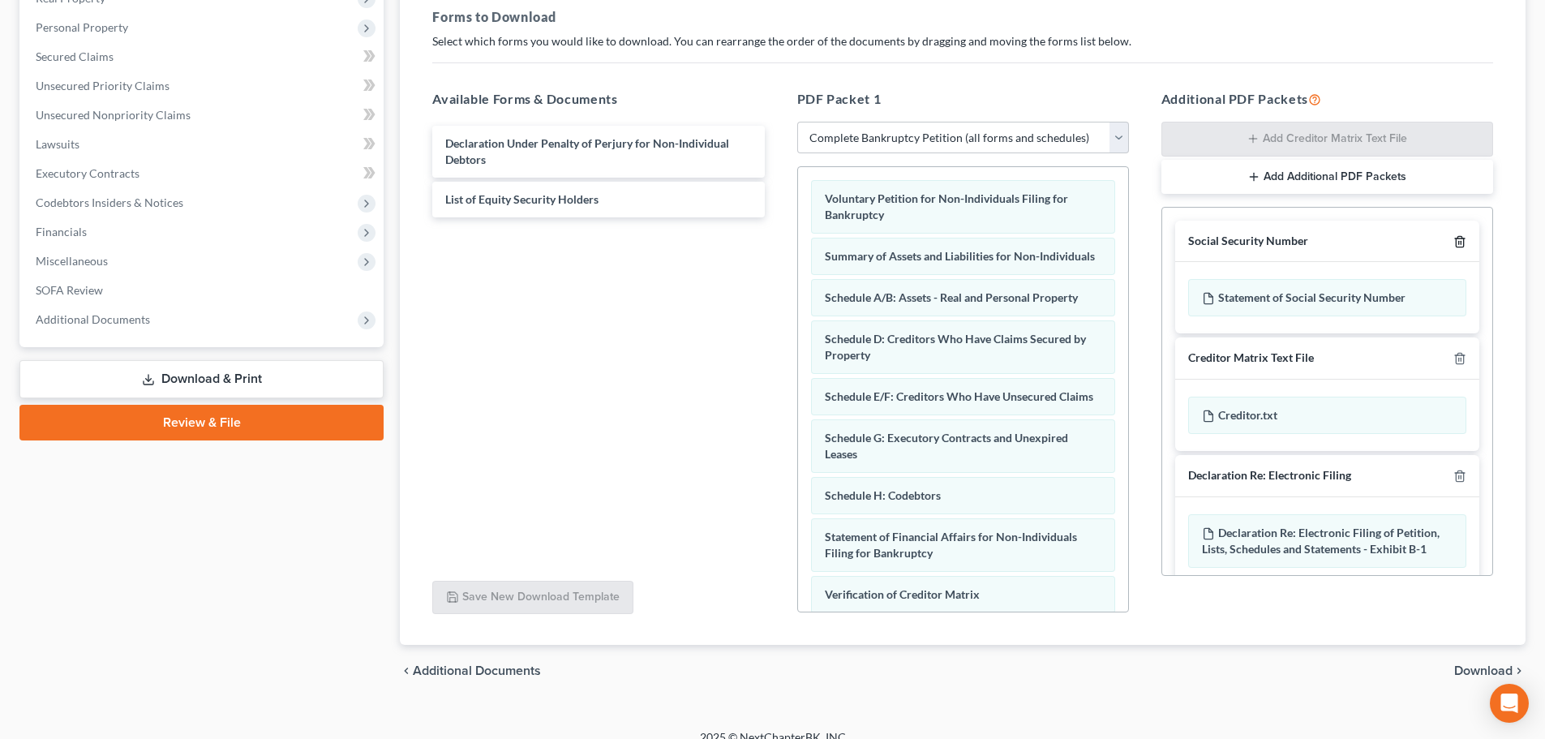
click at [1453, 242] on icon "button" at bounding box center [1459, 241] width 13 height 13
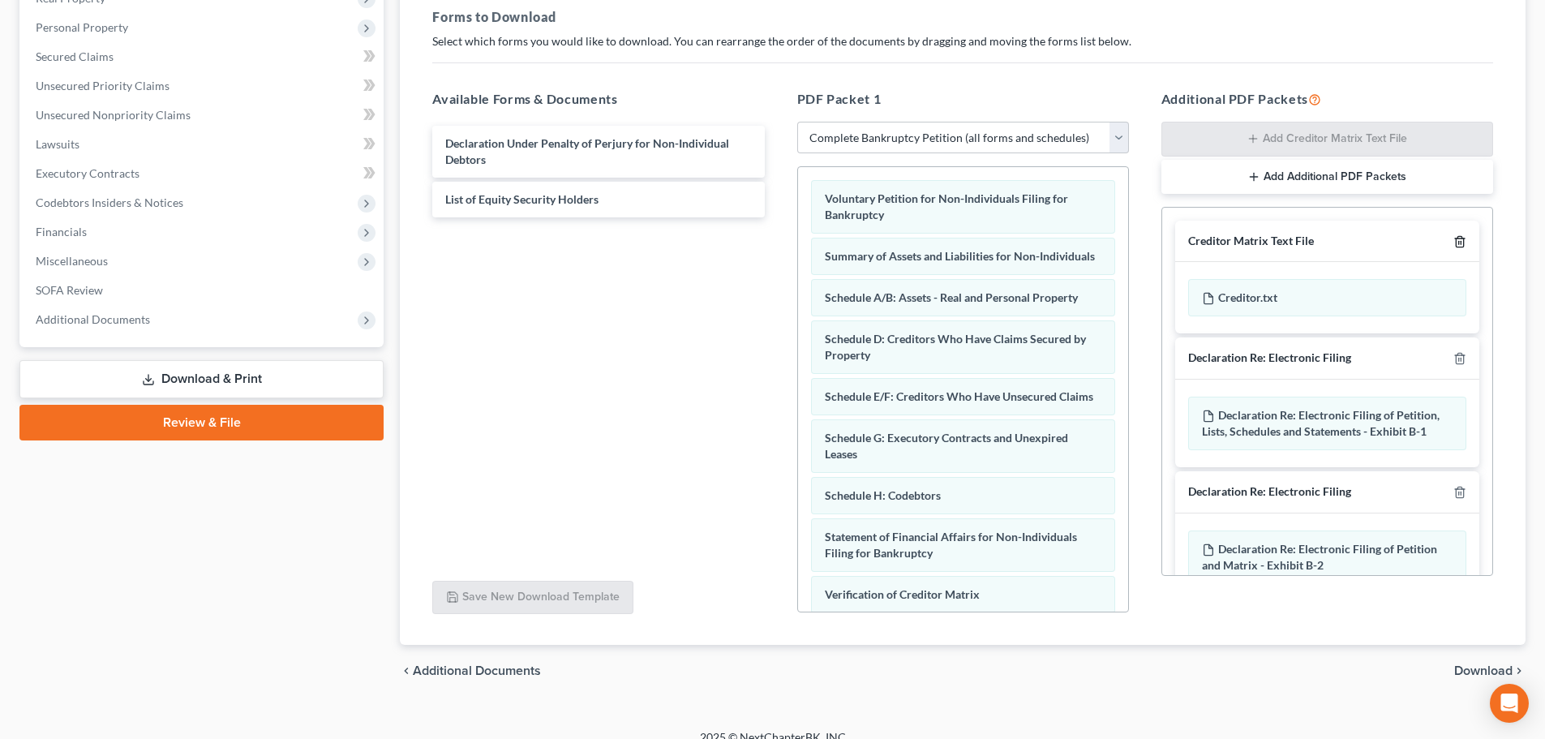
click at [1453, 242] on icon "button" at bounding box center [1459, 241] width 13 height 13
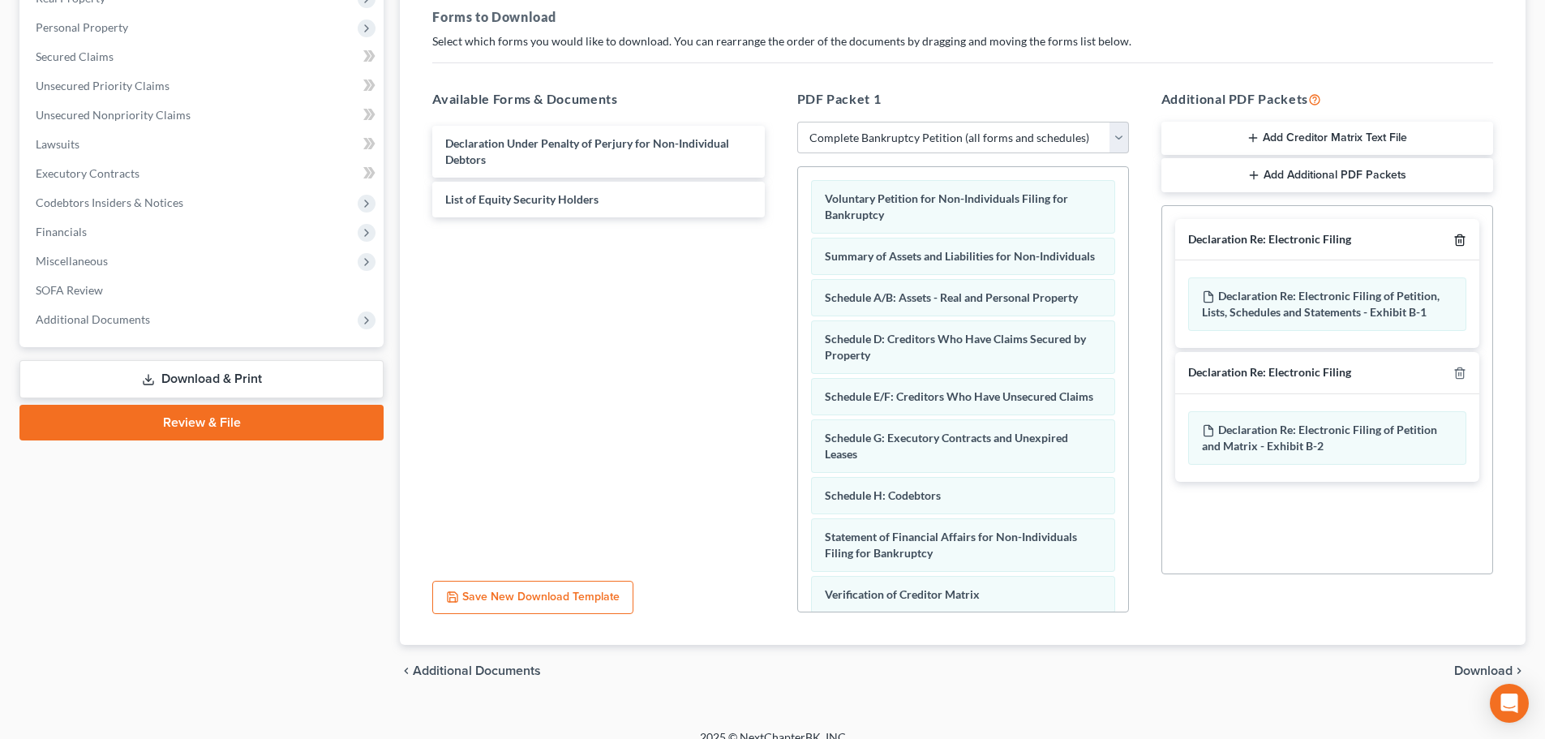
click at [1457, 238] on icon "button" at bounding box center [1459, 240] width 13 height 13
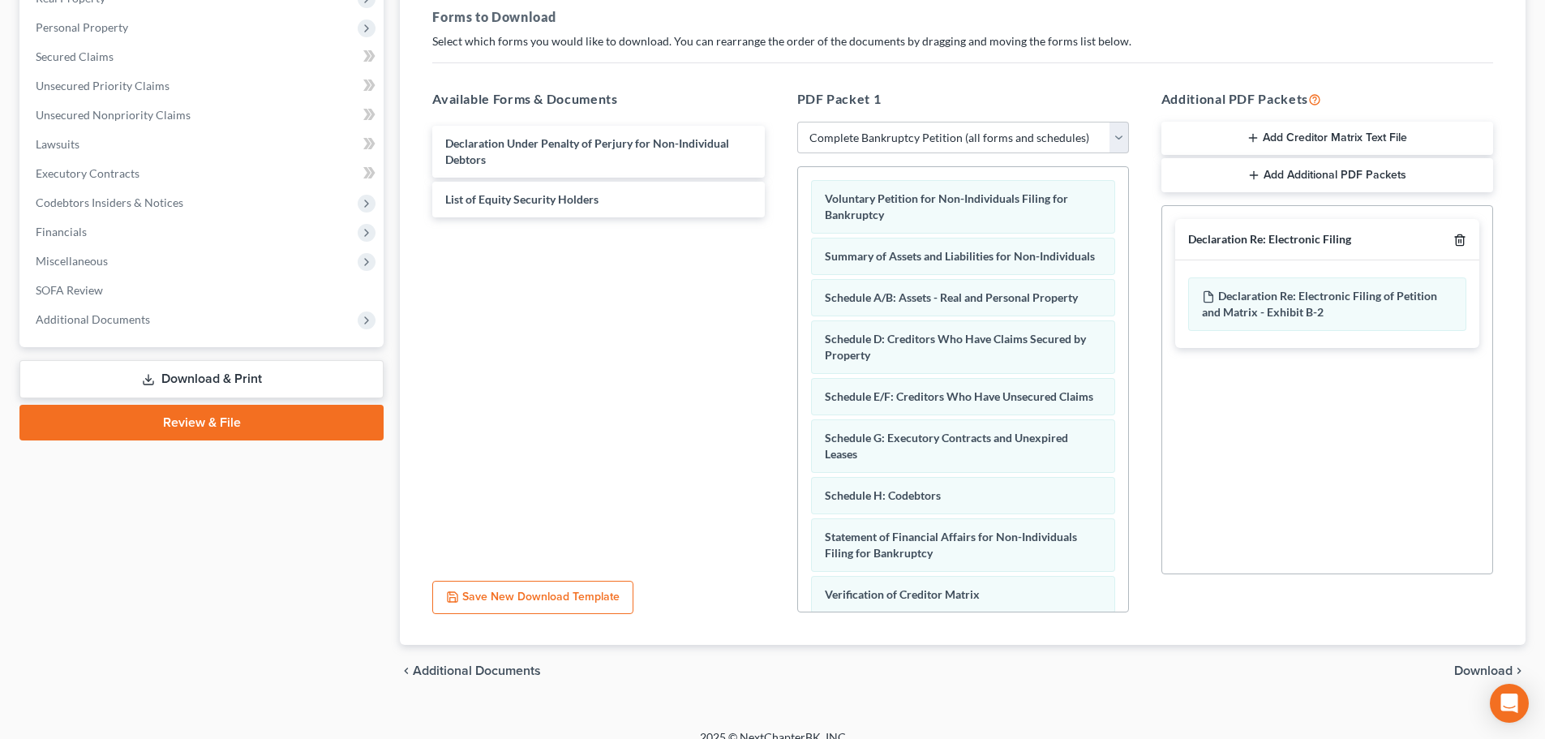
click at [1463, 238] on icon "button" at bounding box center [1459, 239] width 7 height 11
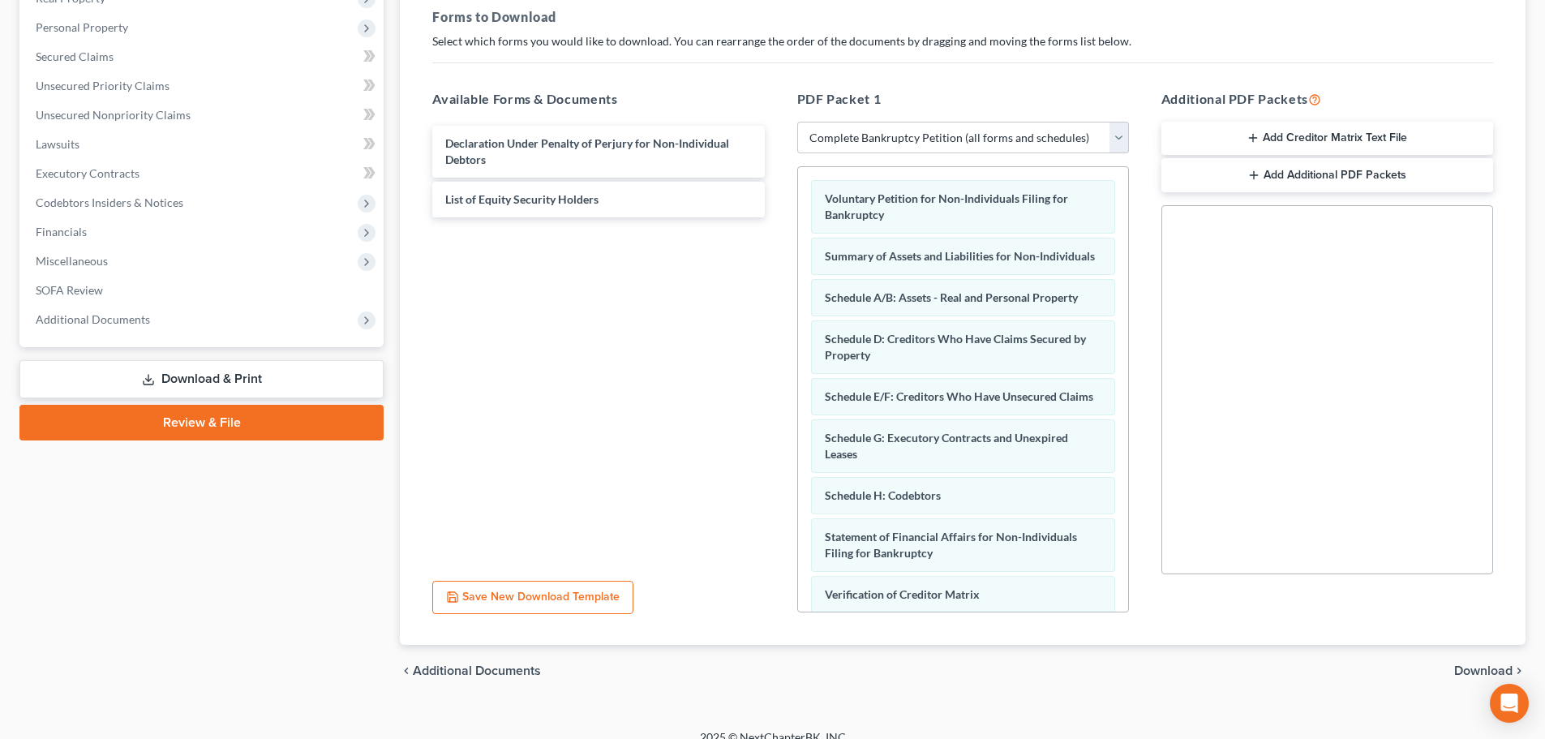
click at [1470, 672] on span "Download" at bounding box center [1483, 670] width 58 height 13
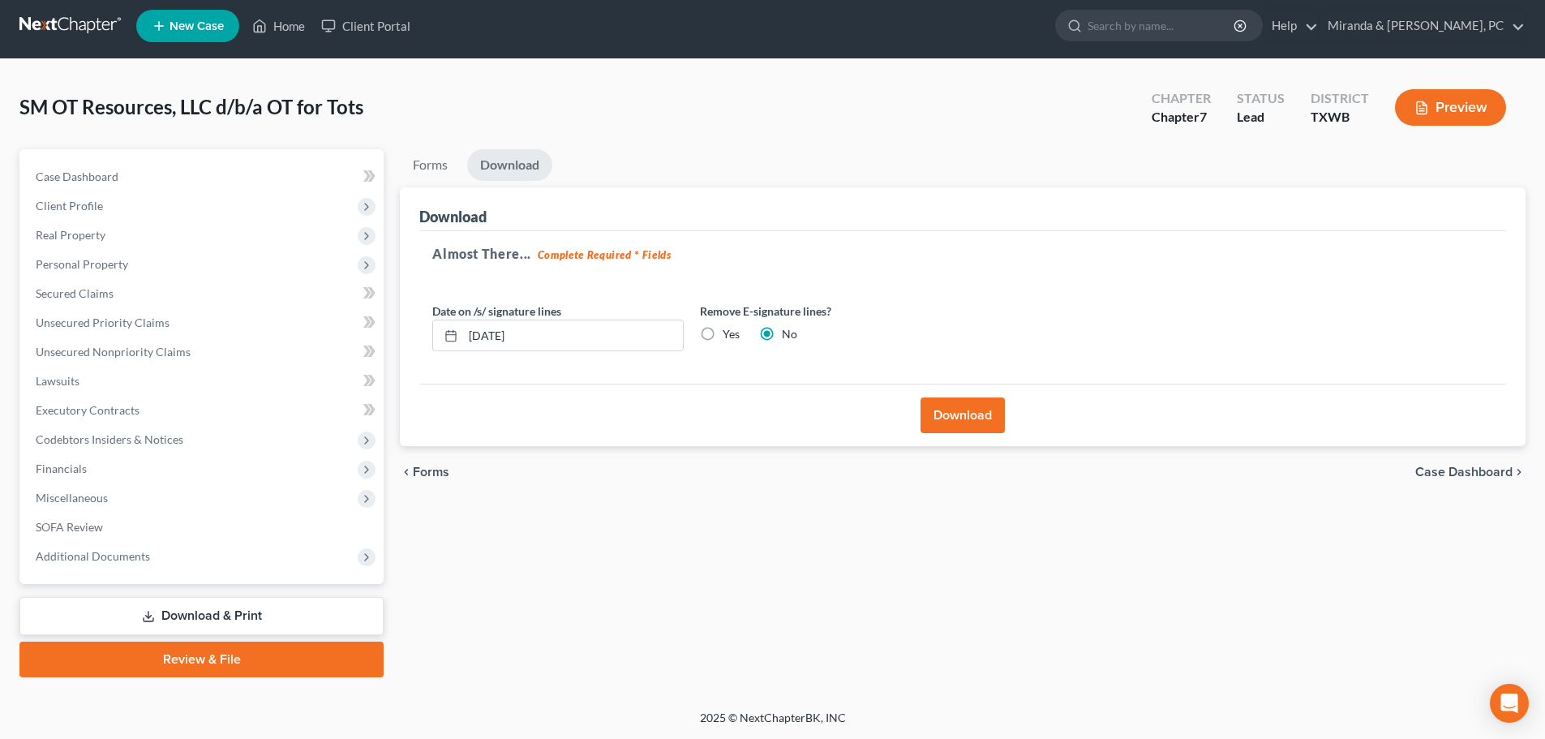
click at [964, 409] on button "Download" at bounding box center [963, 415] width 84 height 36
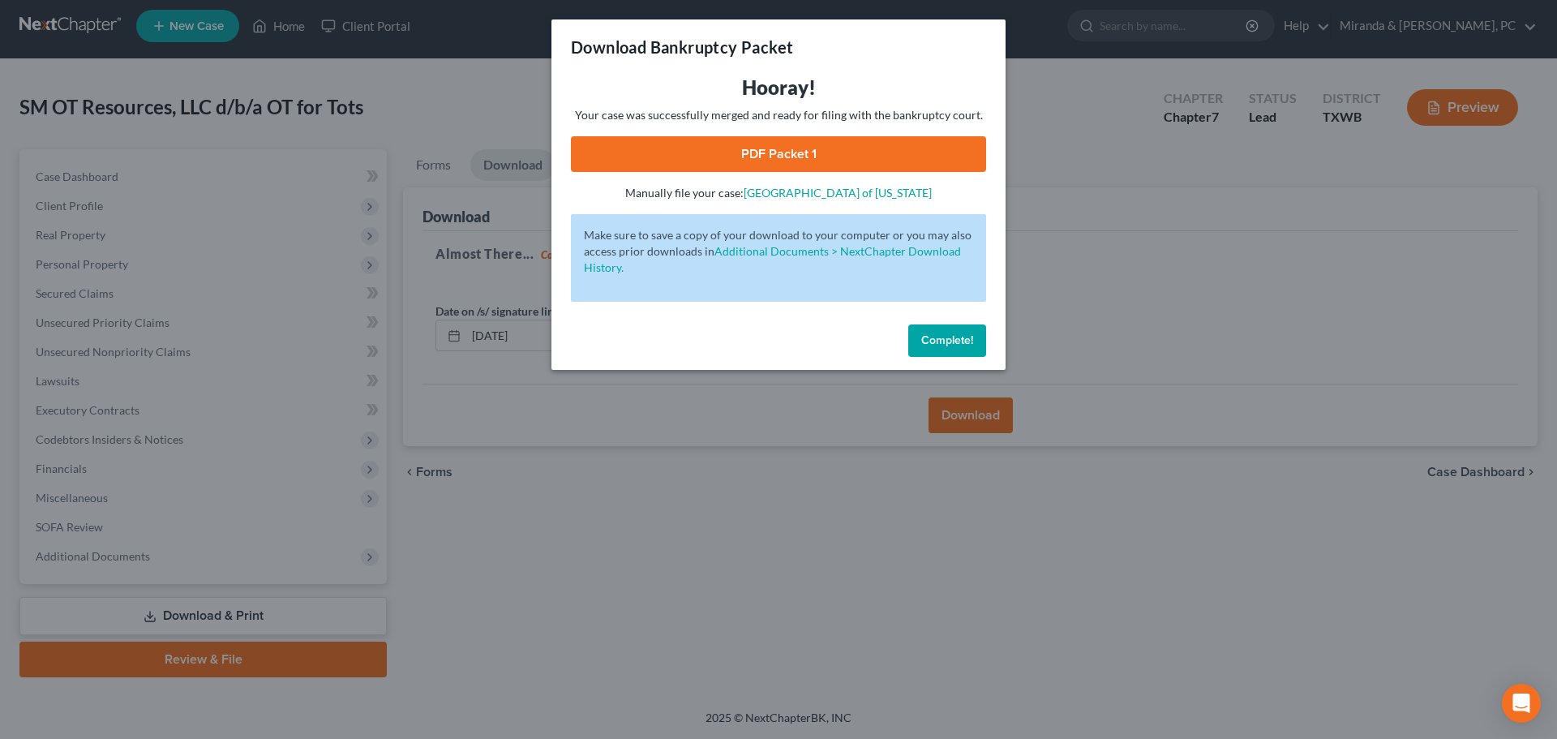
click at [754, 152] on link "PDF Packet 1" at bounding box center [778, 154] width 415 height 36
click at [955, 340] on span "Complete!" at bounding box center [947, 340] width 52 height 14
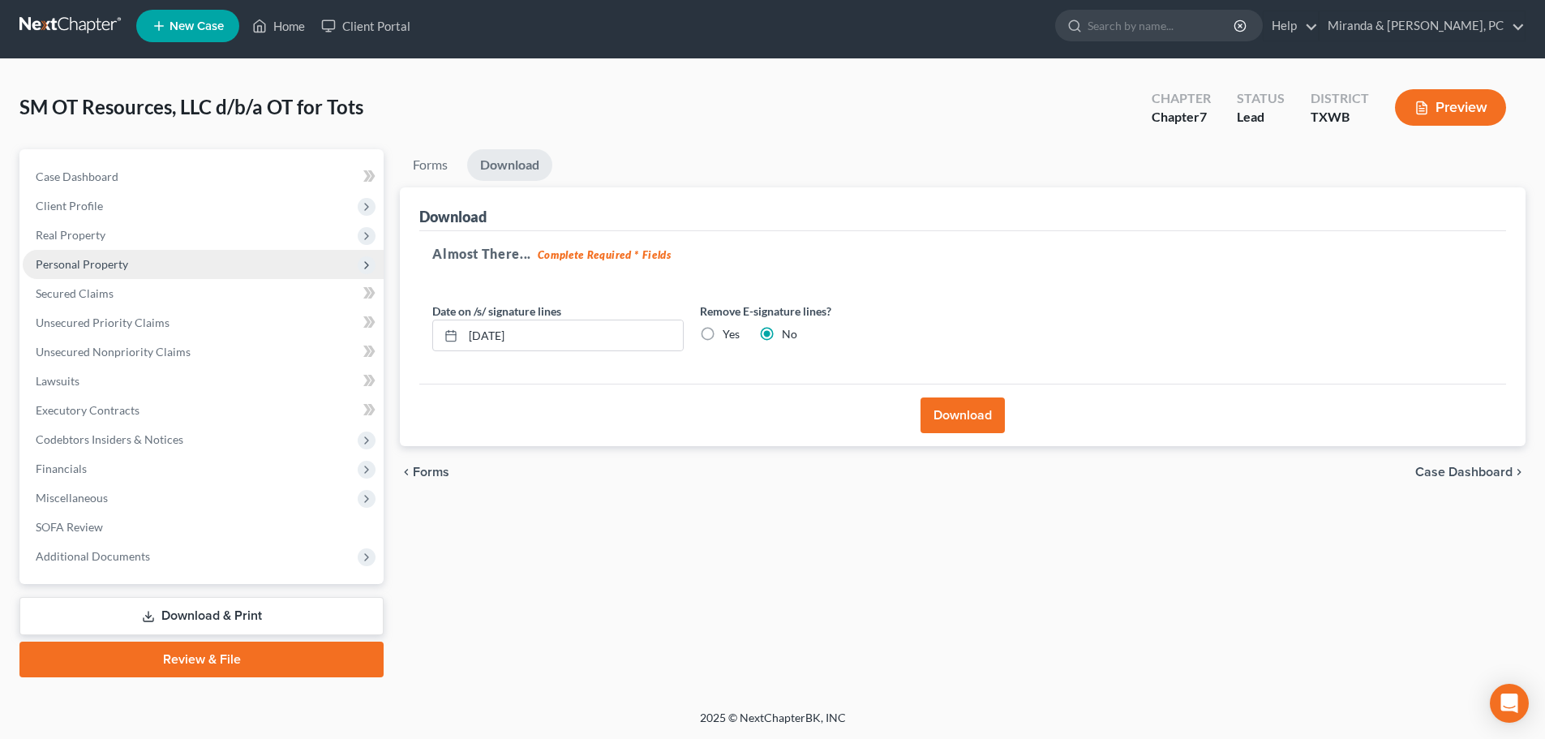
click at [101, 272] on span "Personal Property" at bounding box center [203, 264] width 361 height 29
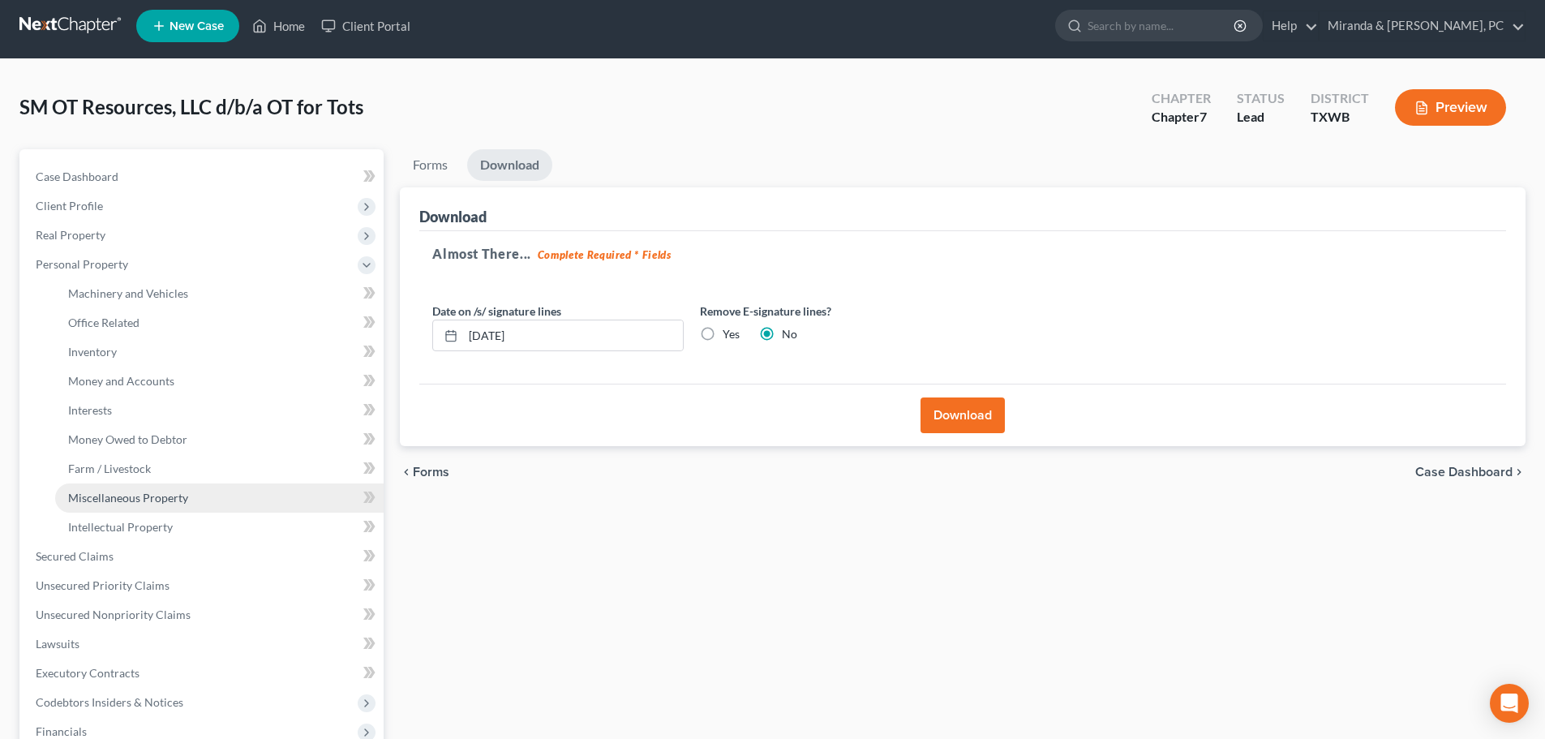
click at [169, 487] on link "Miscellaneous Property" at bounding box center [219, 497] width 328 height 29
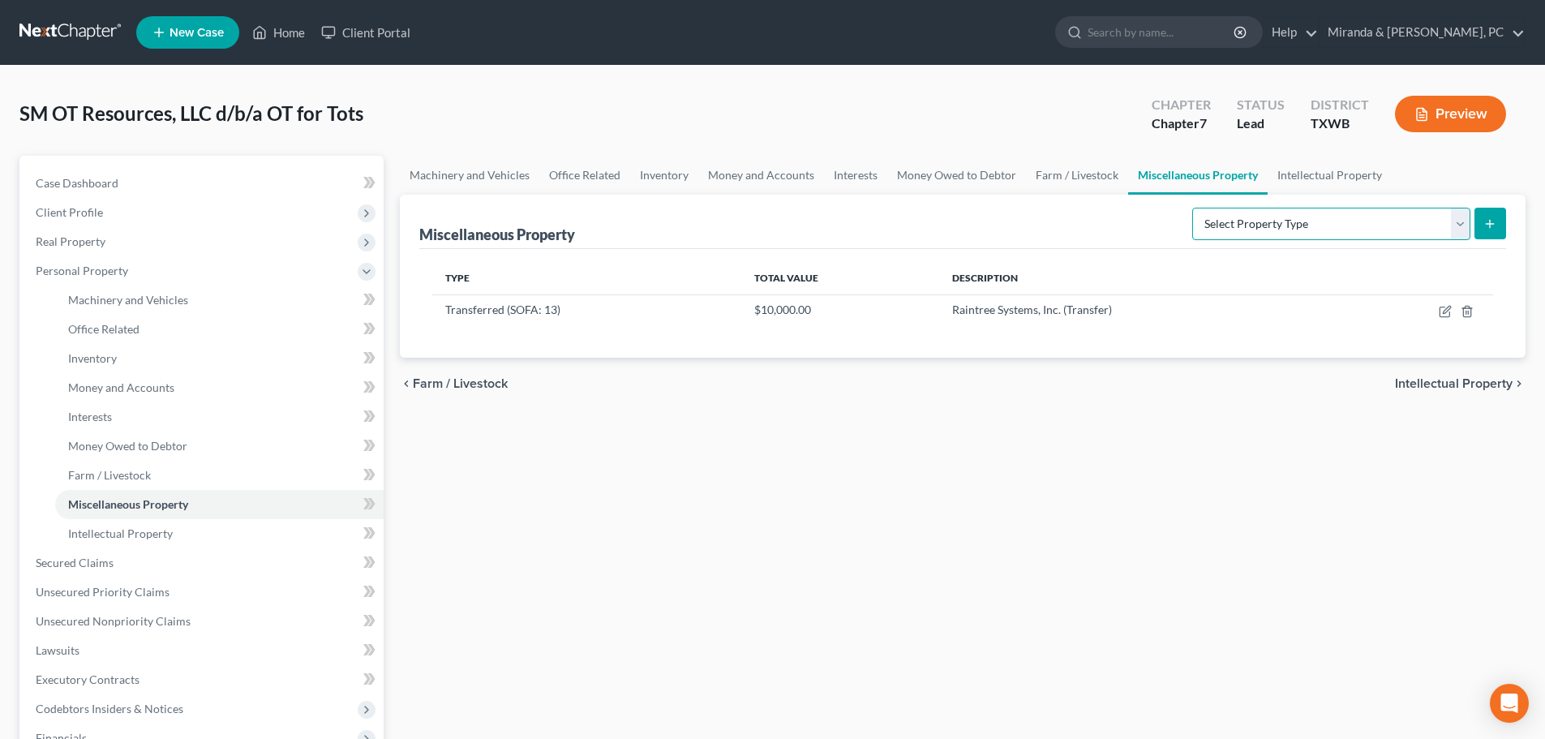
click at [1269, 222] on select "Select Property Type Assigned for Creditor Benefit [DATE] (SOFA: 8) Assigned to…" at bounding box center [1331, 224] width 278 height 32
select select "stored_within_1_year"
click at [1192, 208] on select "Select Property Type Assigned for Creditor Benefit [DATE] (SOFA: 8) Assigned to…" at bounding box center [1331, 224] width 278 height 32
click at [1478, 222] on button "submit" at bounding box center [1490, 224] width 32 height 32
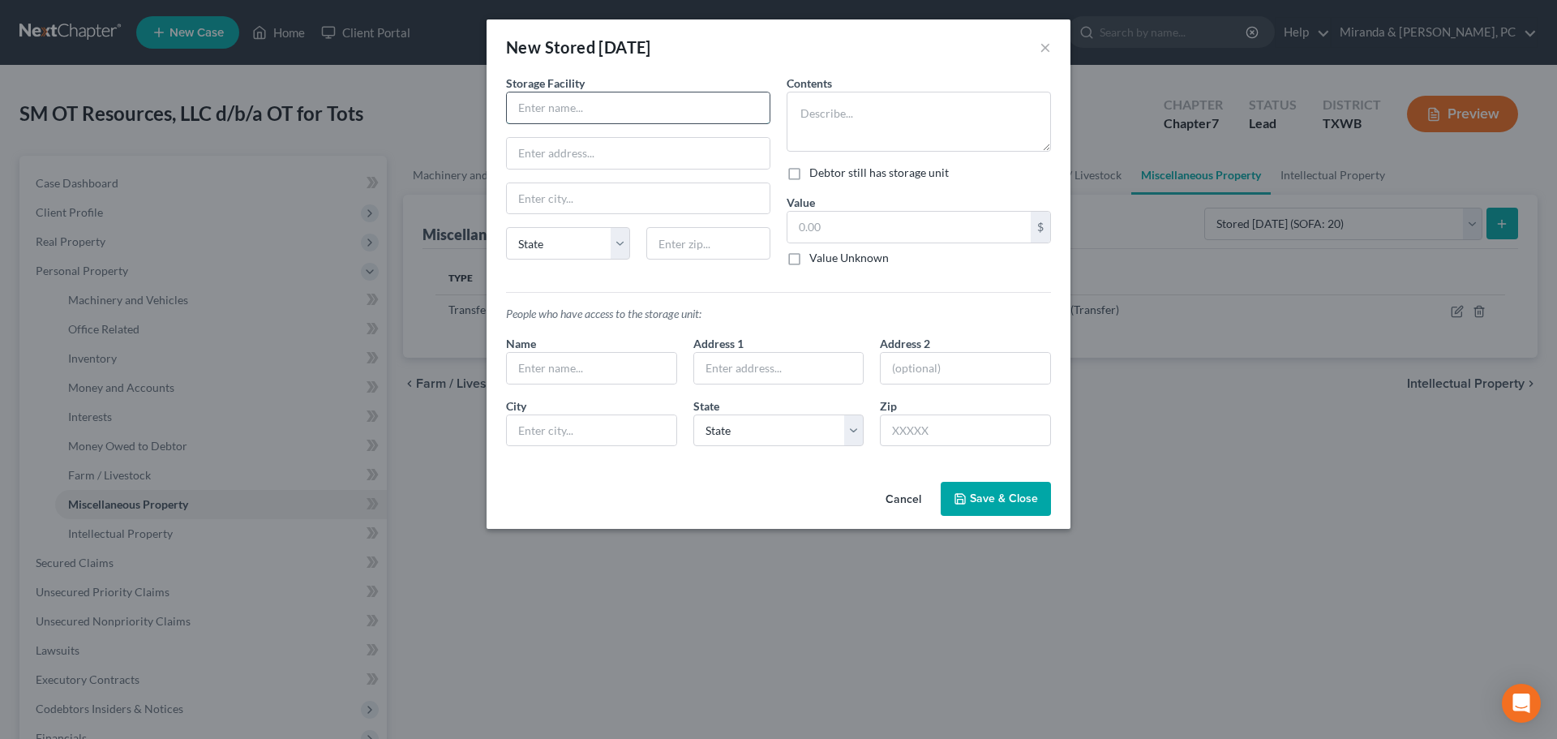
click at [581, 113] on input "text" at bounding box center [638, 107] width 263 height 31
click at [912, 504] on button "Cancel" at bounding box center [904, 499] width 62 height 32
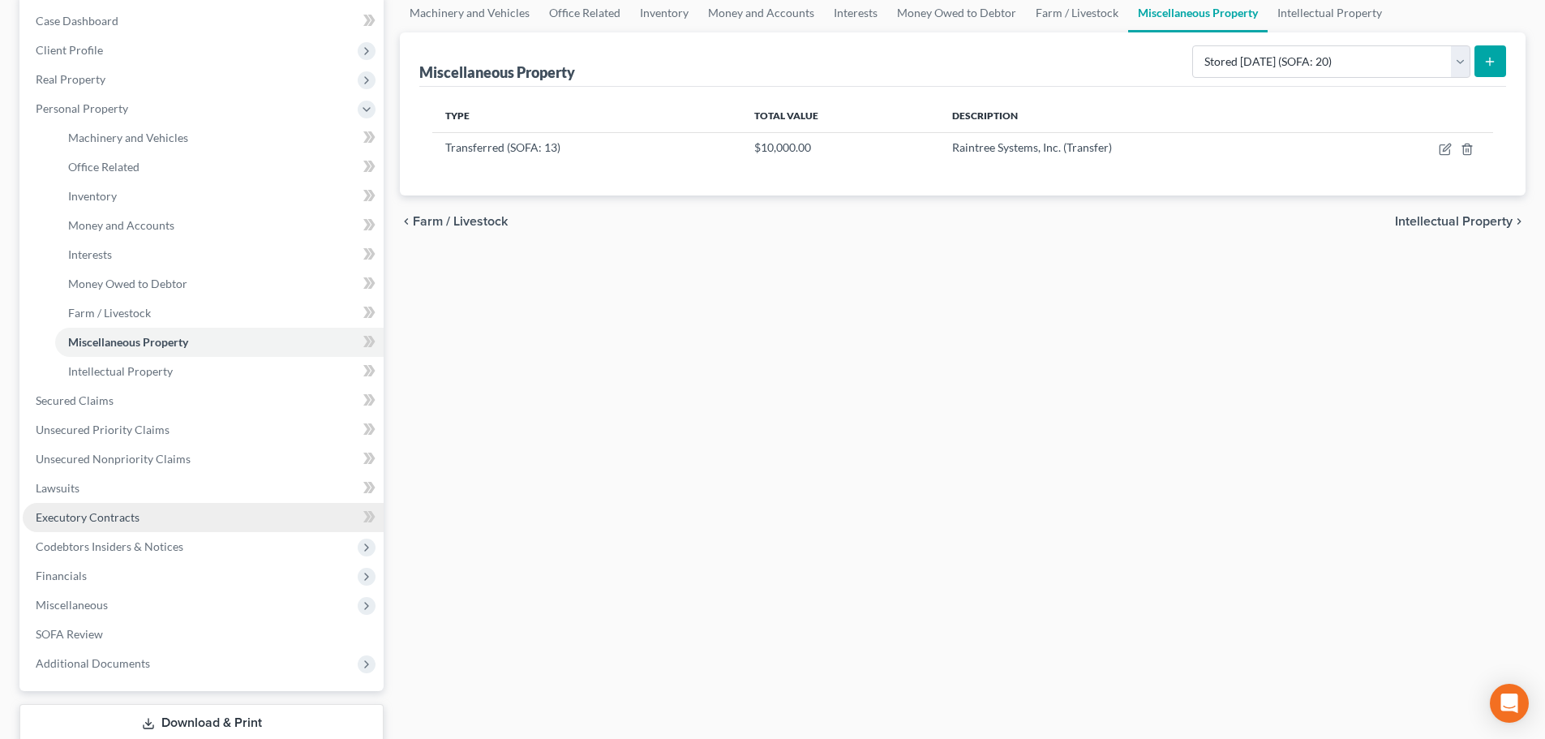
scroll to position [81, 0]
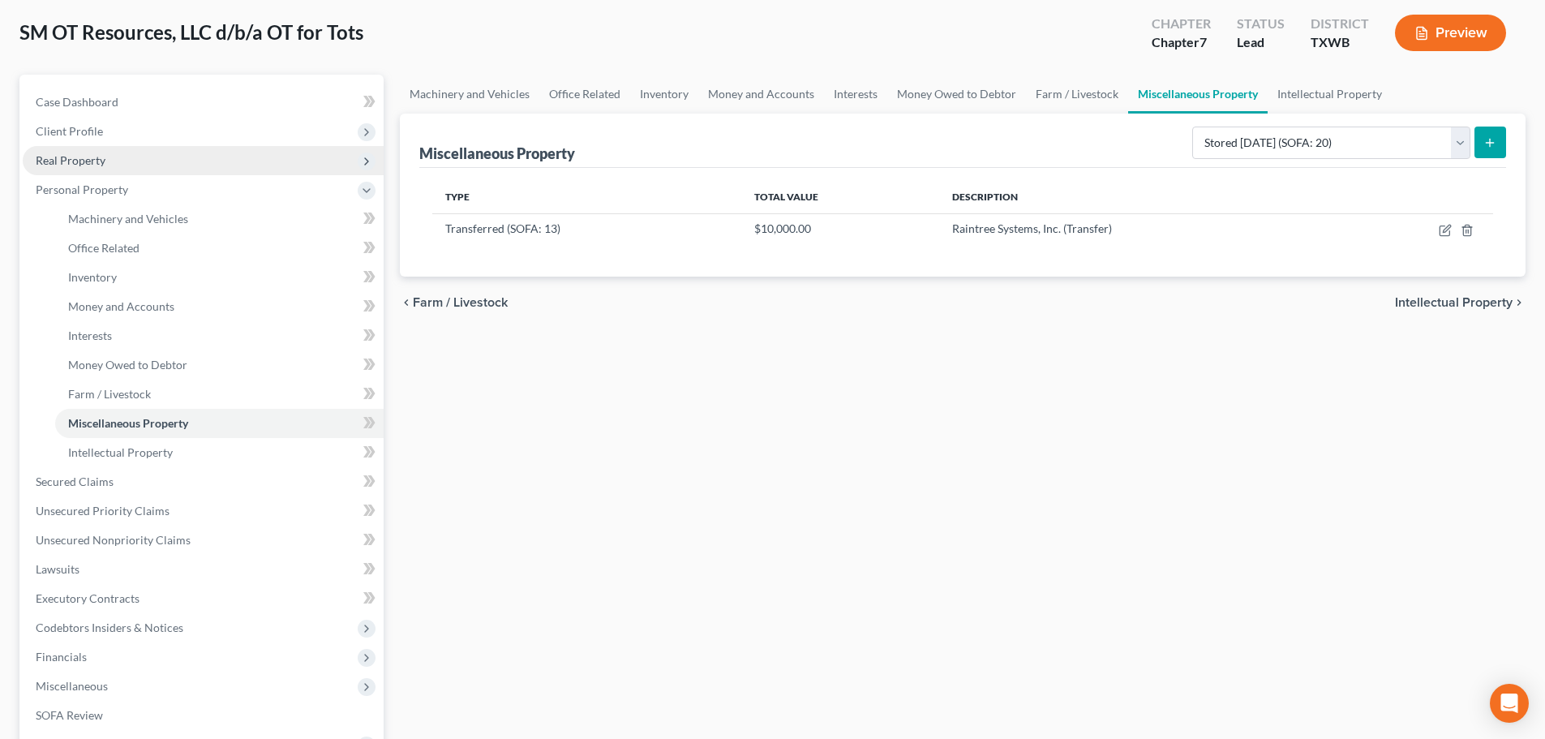
click at [78, 163] on span "Real Property" at bounding box center [71, 160] width 70 height 14
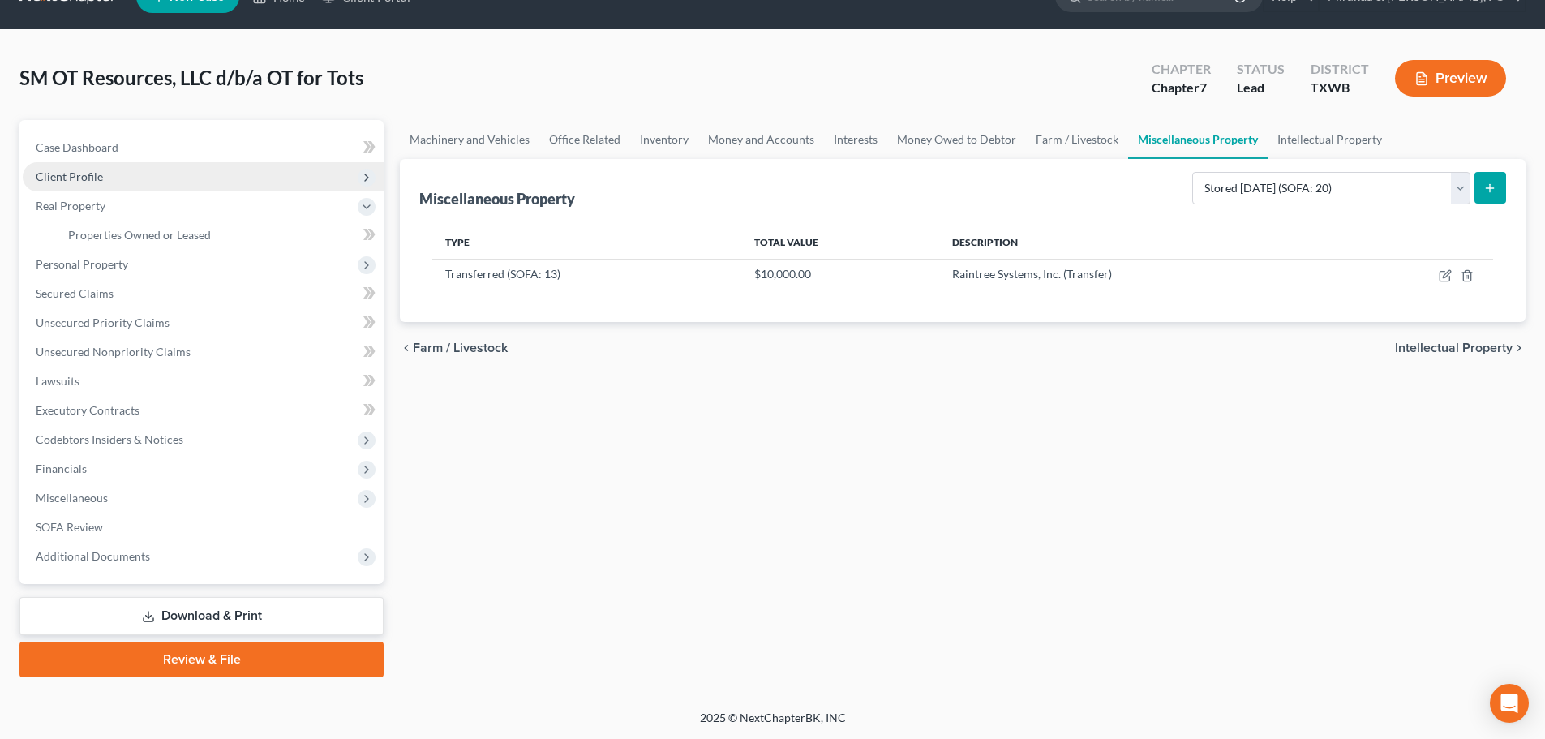
click at [95, 178] on span "Client Profile" at bounding box center [69, 177] width 67 height 14
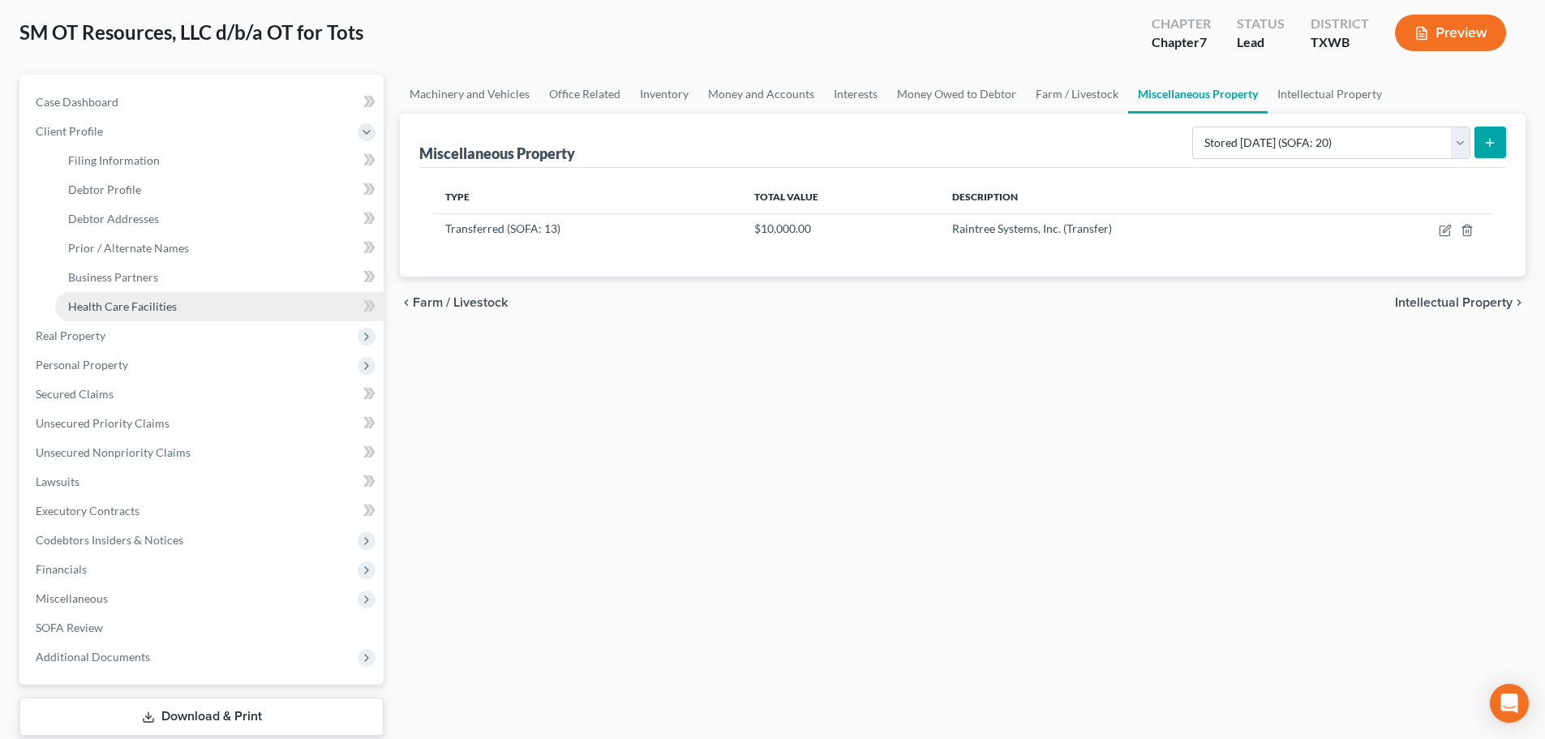
click at [114, 311] on span "Health Care Facilities" at bounding box center [122, 306] width 109 height 14
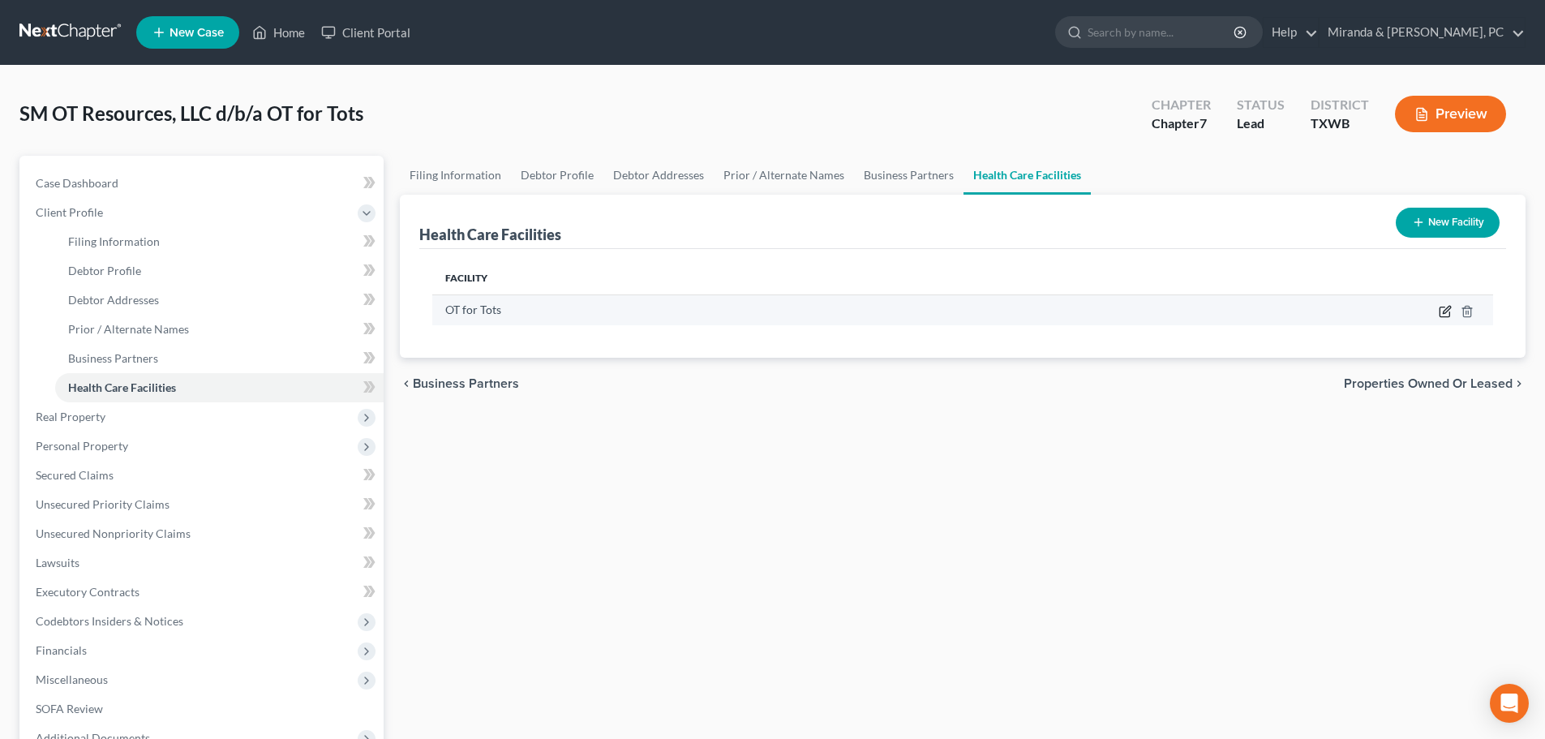
click at [1443, 308] on icon "button" at bounding box center [1445, 311] width 13 height 13
select select "45"
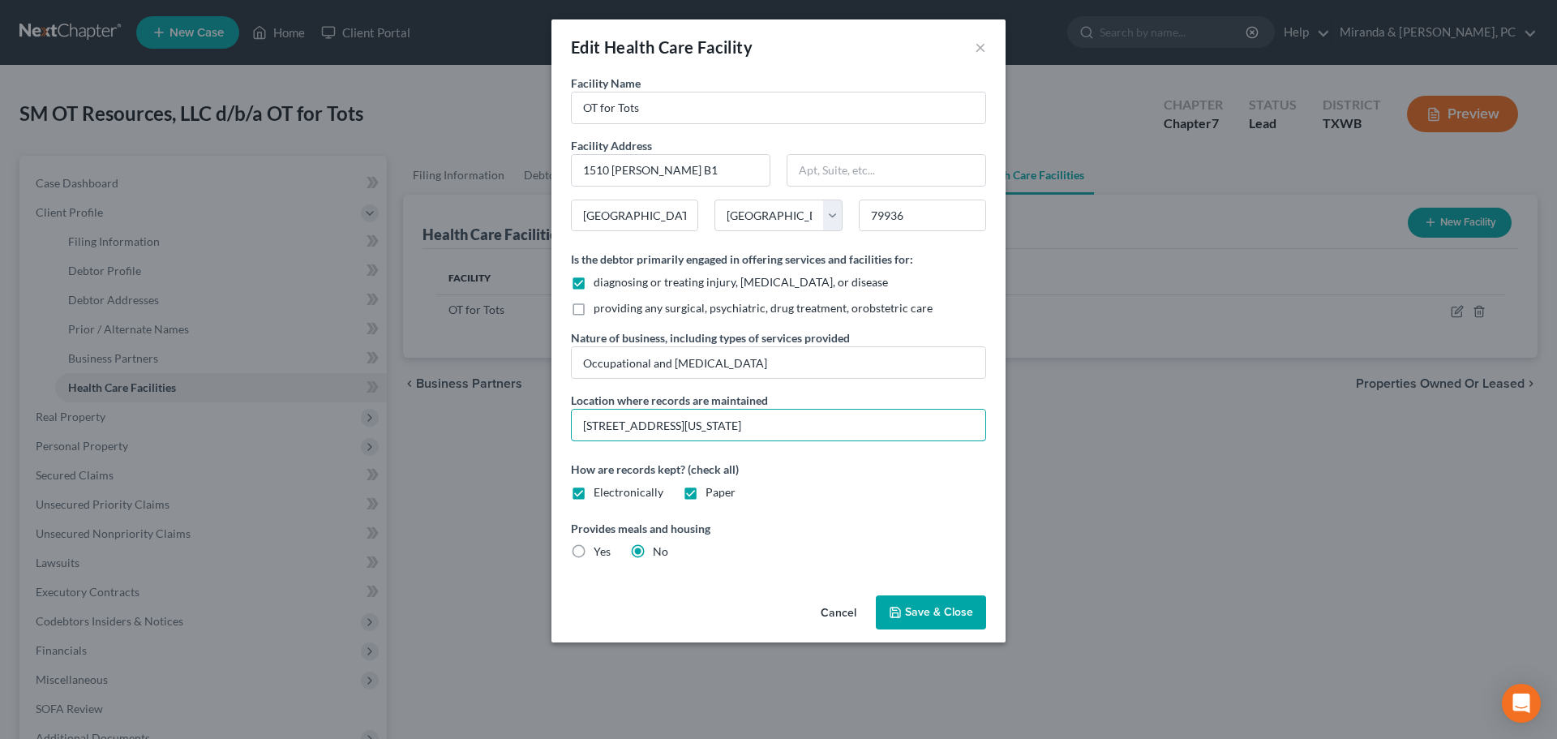
drag, startPoint x: 823, startPoint y: 427, endPoint x: 535, endPoint y: 434, distance: 288.0
click at [535, 434] on div "Edit Health Care Facility × Facility Name OT for Tots Facility Address [GEOGRAP…" at bounding box center [778, 369] width 1557 height 739
click at [986, 53] on div "Edit Health Care Facility ×" at bounding box center [779, 46] width 454 height 55
click at [983, 50] on button "×" at bounding box center [980, 46] width 11 height 19
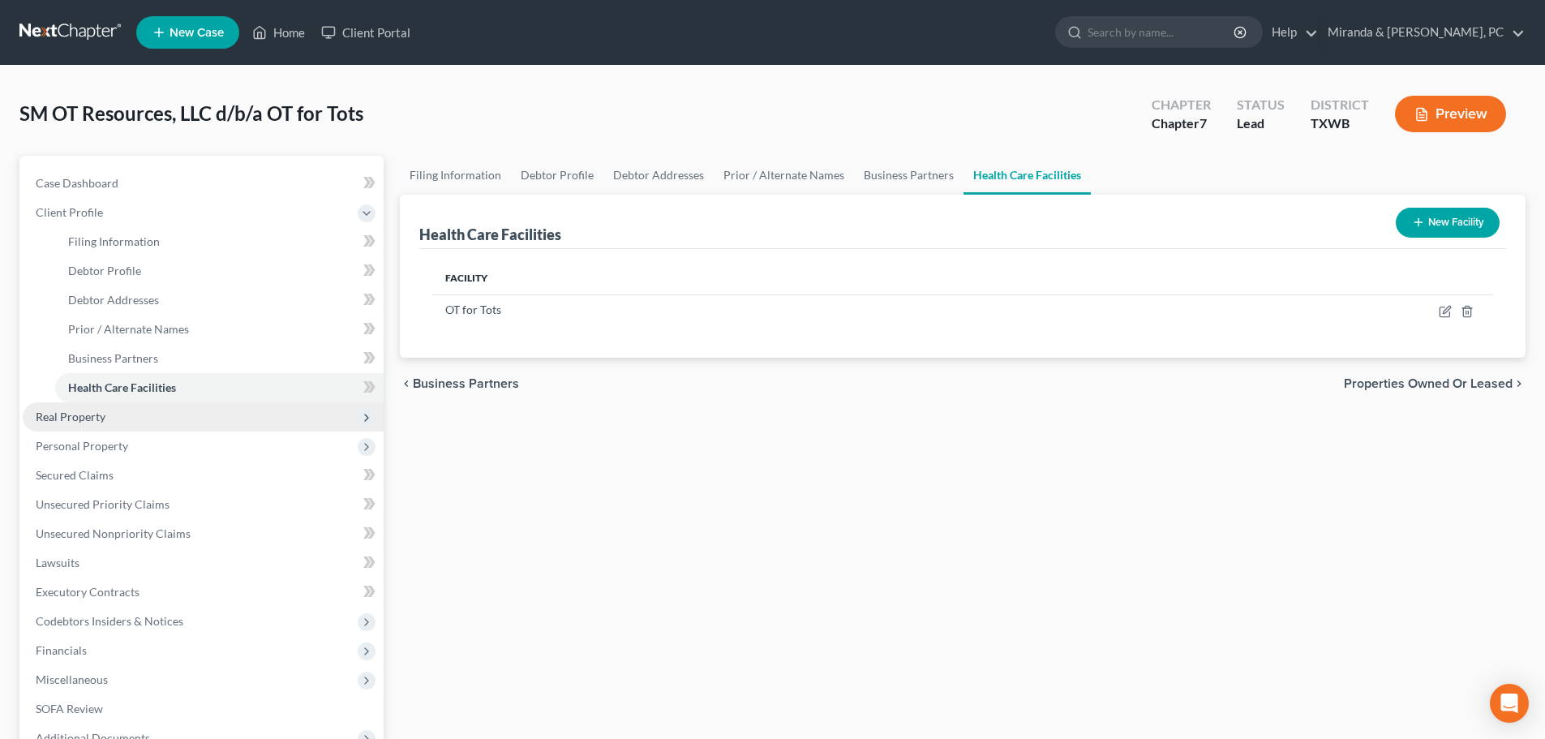
click at [113, 427] on span "Real Property" at bounding box center [203, 416] width 361 height 29
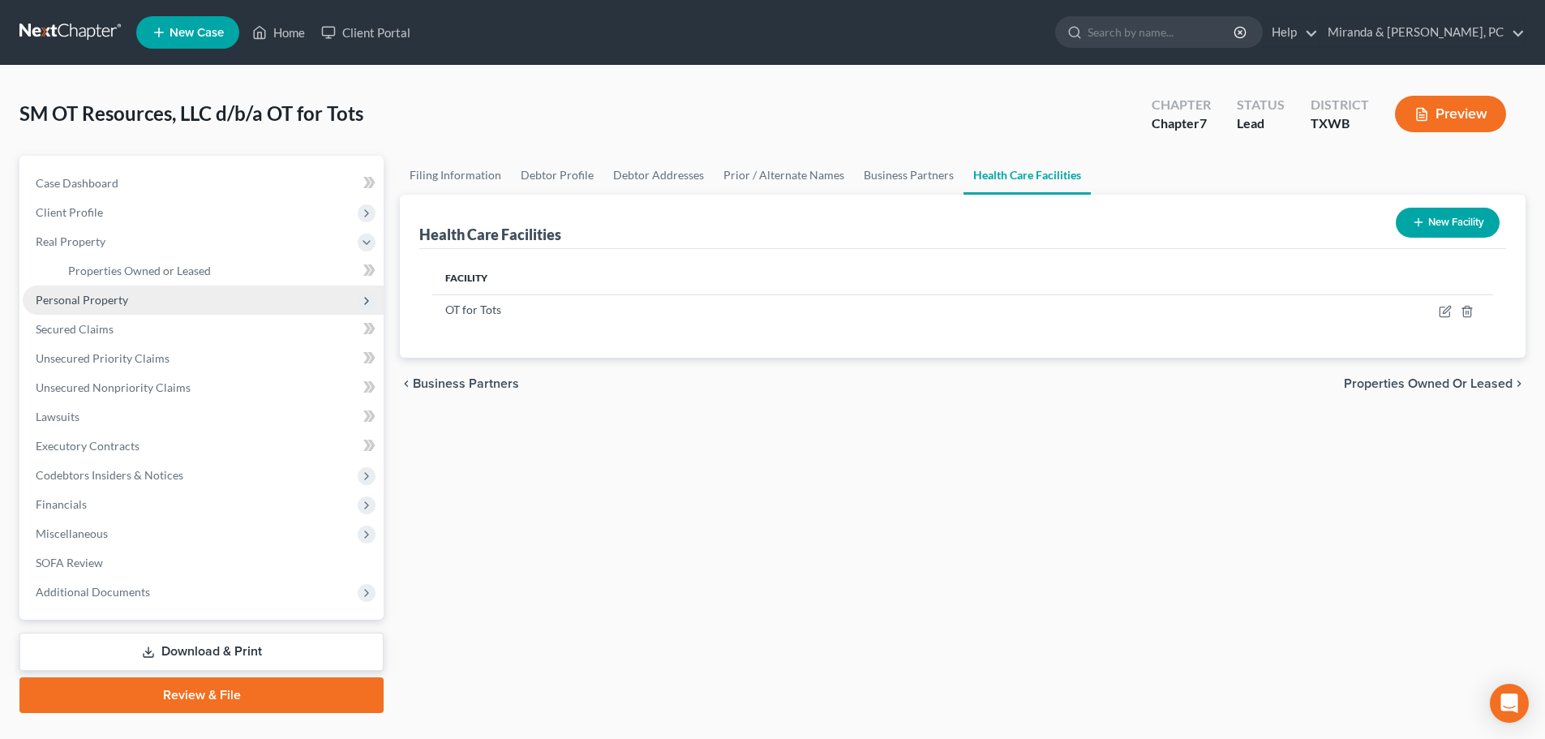
click at [109, 295] on span "Personal Property" at bounding box center [82, 300] width 92 height 14
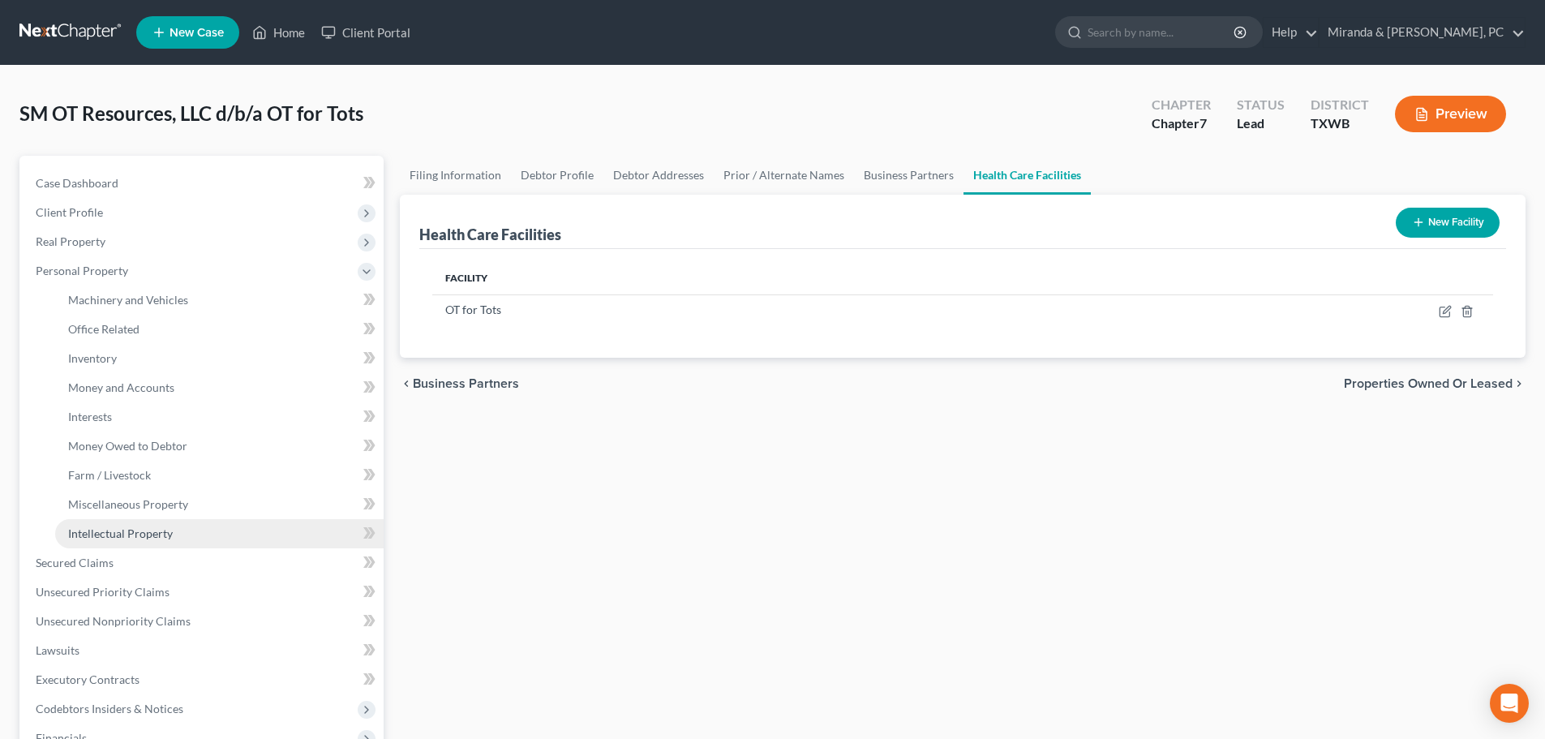
click at [144, 537] on span "Intellectual Property" at bounding box center [120, 533] width 105 height 14
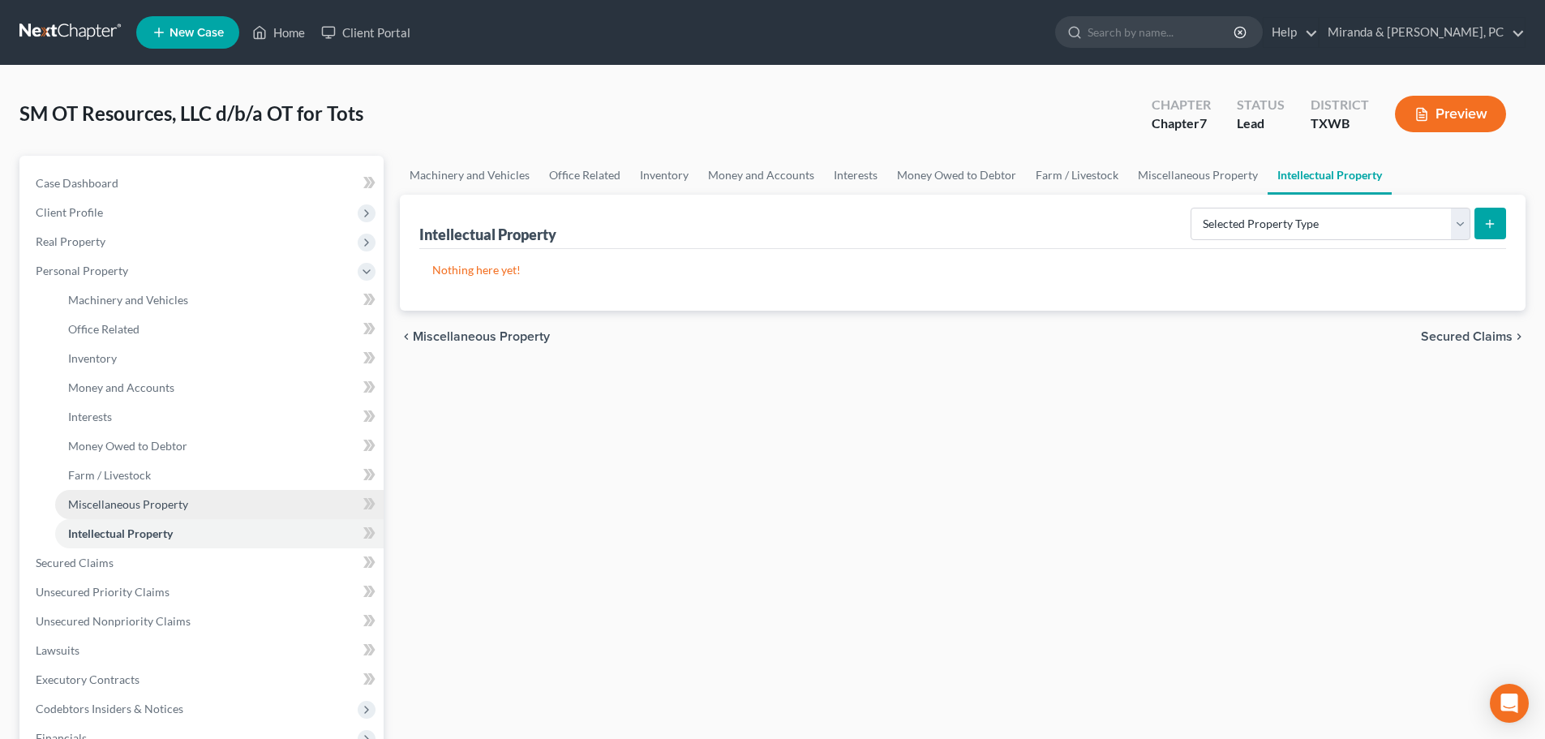
click at [154, 510] on span "Miscellaneous Property" at bounding box center [128, 504] width 120 height 14
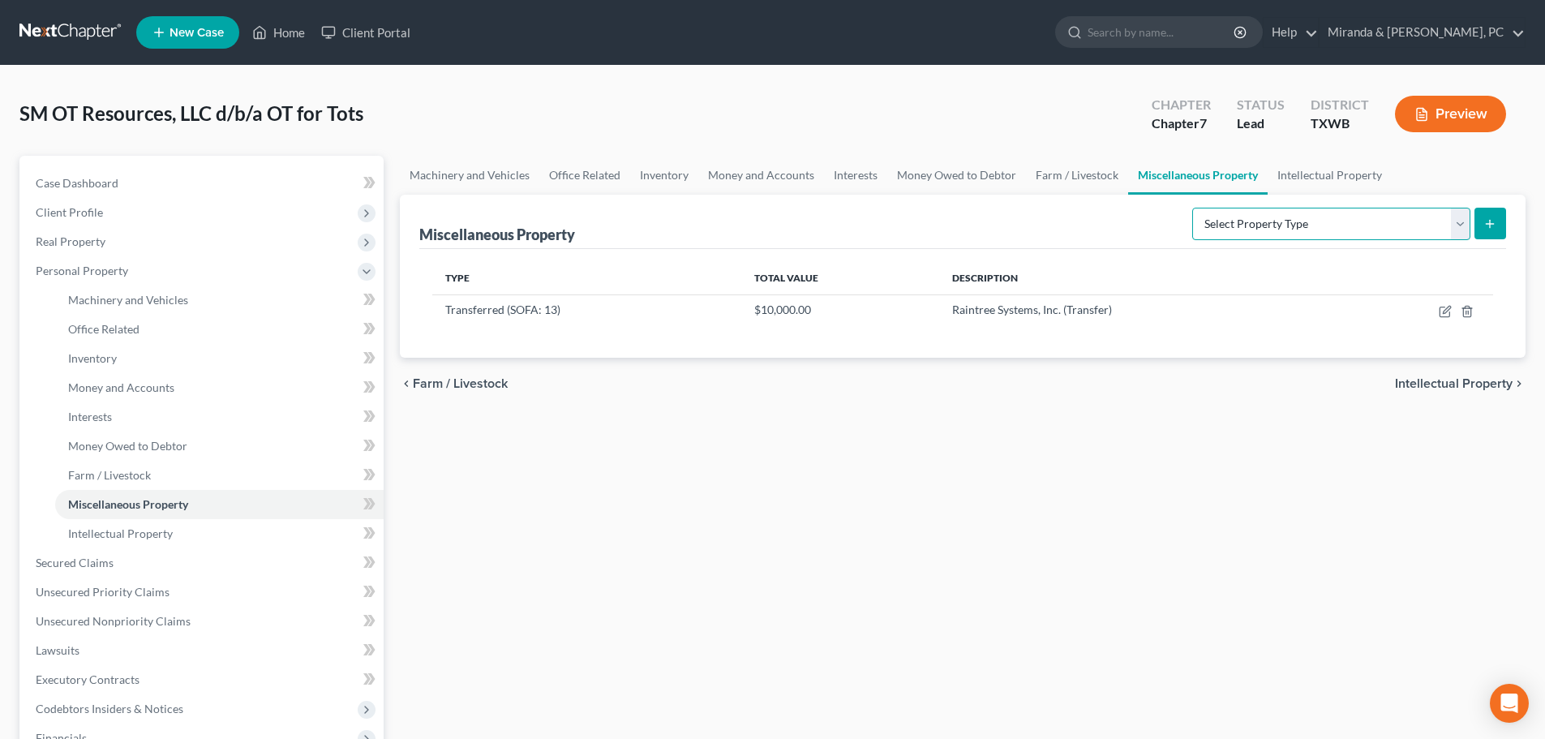
click at [1263, 239] on select "Select Property Type Assigned for Creditor Benefit [DATE] (SOFA: 8) Assigned to…" at bounding box center [1331, 224] width 278 height 32
select select "stored_within_1_year"
click at [1192, 208] on select "Select Property Type Assigned for Creditor Benefit [DATE] (SOFA: 8) Assigned to…" at bounding box center [1331, 224] width 278 height 32
click at [1502, 219] on button "submit" at bounding box center [1490, 224] width 32 height 32
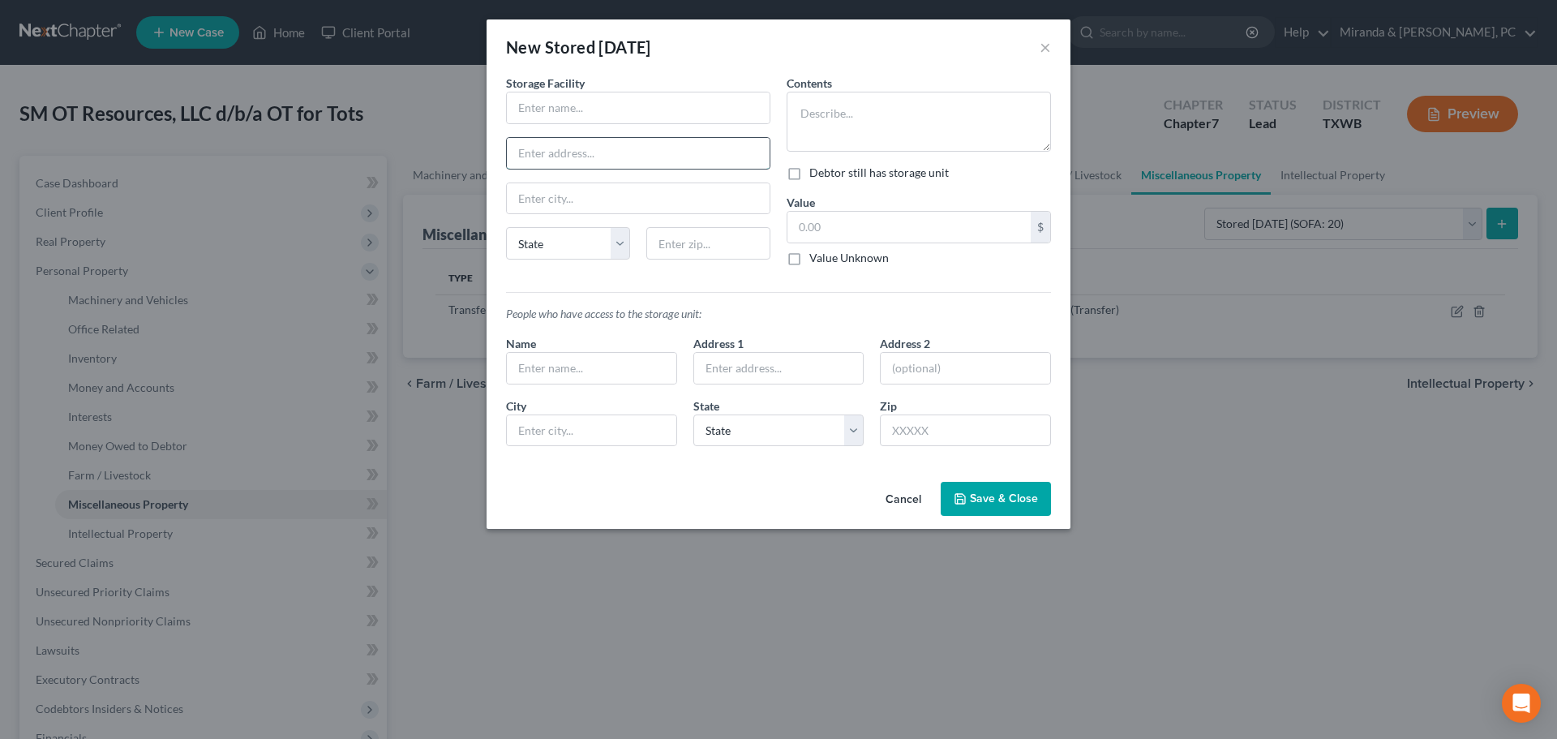
click at [564, 157] on input "text" at bounding box center [638, 153] width 263 height 31
paste input "[STREET_ADDRESS][US_STATE]"
type input "[STREET_ADDRESS][US_STATE]"
click at [703, 243] on input "text" at bounding box center [708, 243] width 124 height 32
type input "79922"
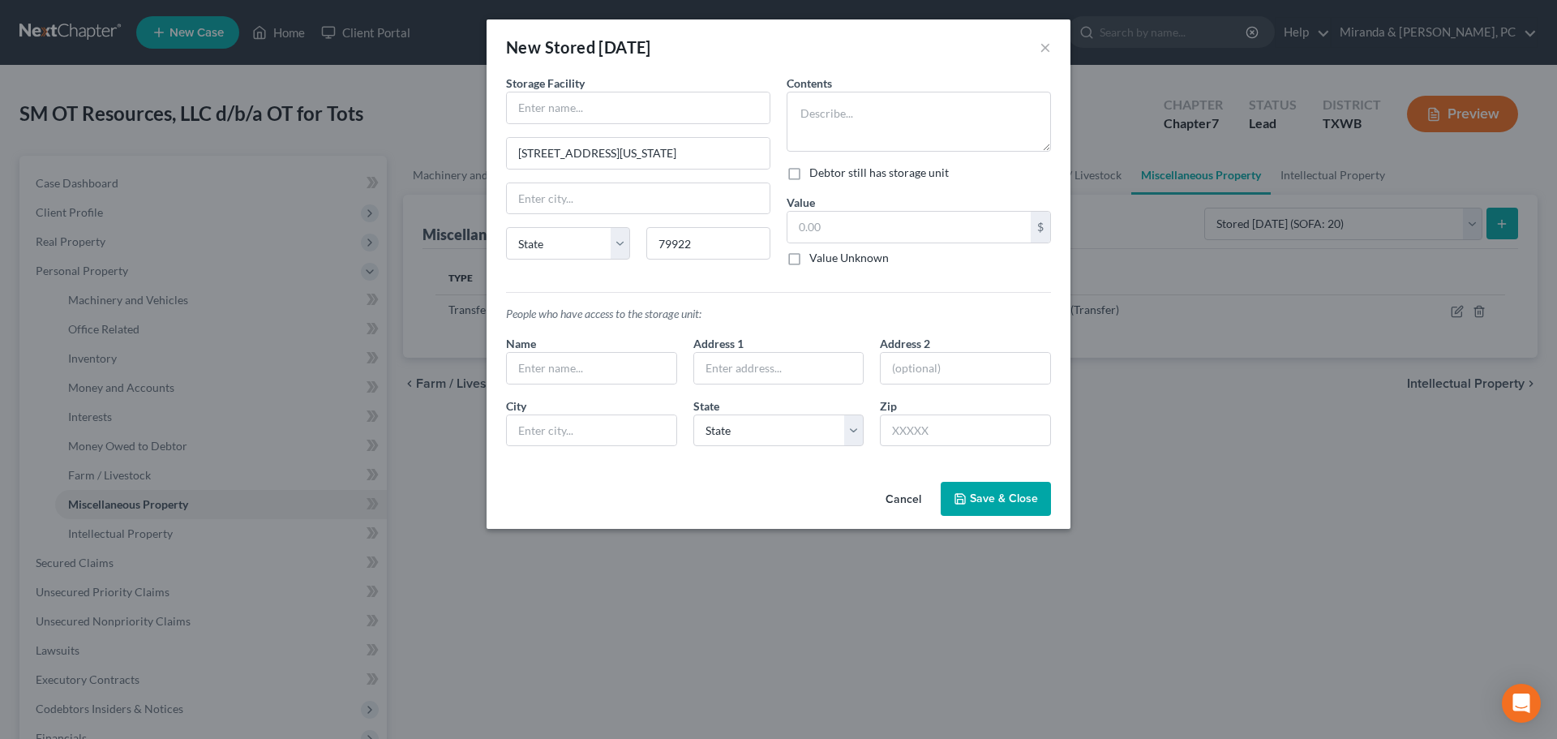
click at [710, 277] on div "Storage Facility [STREET_ADDRESS][US_STATE] State [US_STATE][GEOGRAPHIC_DATA] A…" at bounding box center [638, 177] width 281 height 204
type input "[GEOGRAPHIC_DATA]"
click at [586, 248] on select "State [US_STATE] AK AR AZ CA CO CT DE DC [GEOGRAPHIC_DATA] [GEOGRAPHIC_DATA] GU…" at bounding box center [568, 243] width 124 height 32
select select "45"
click at [506, 227] on select "State [US_STATE] AK AR AZ CA CO CT DE DC [GEOGRAPHIC_DATA] [GEOGRAPHIC_DATA] GU…" at bounding box center [568, 243] width 124 height 32
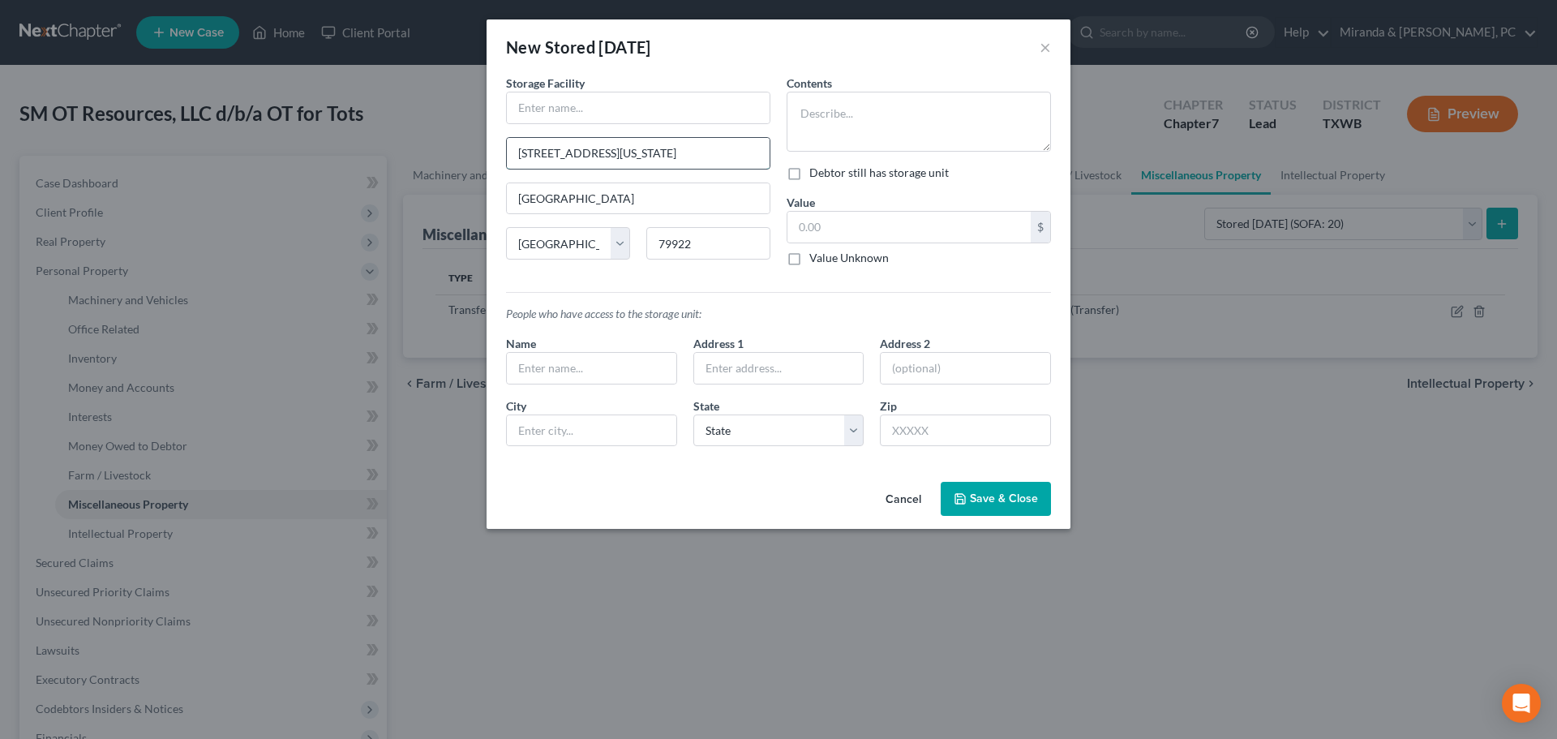
drag, startPoint x: 753, startPoint y: 154, endPoint x: 629, endPoint y: 159, distance: 123.4
click at [629, 159] on input "[STREET_ADDRESS][US_STATE]" at bounding box center [638, 153] width 263 height 31
type input "[STREET_ADDRESS]"
click at [858, 57] on div "New Stored [DATE] ×" at bounding box center [779, 46] width 584 height 55
click at [557, 118] on input "text" at bounding box center [638, 107] width 263 height 31
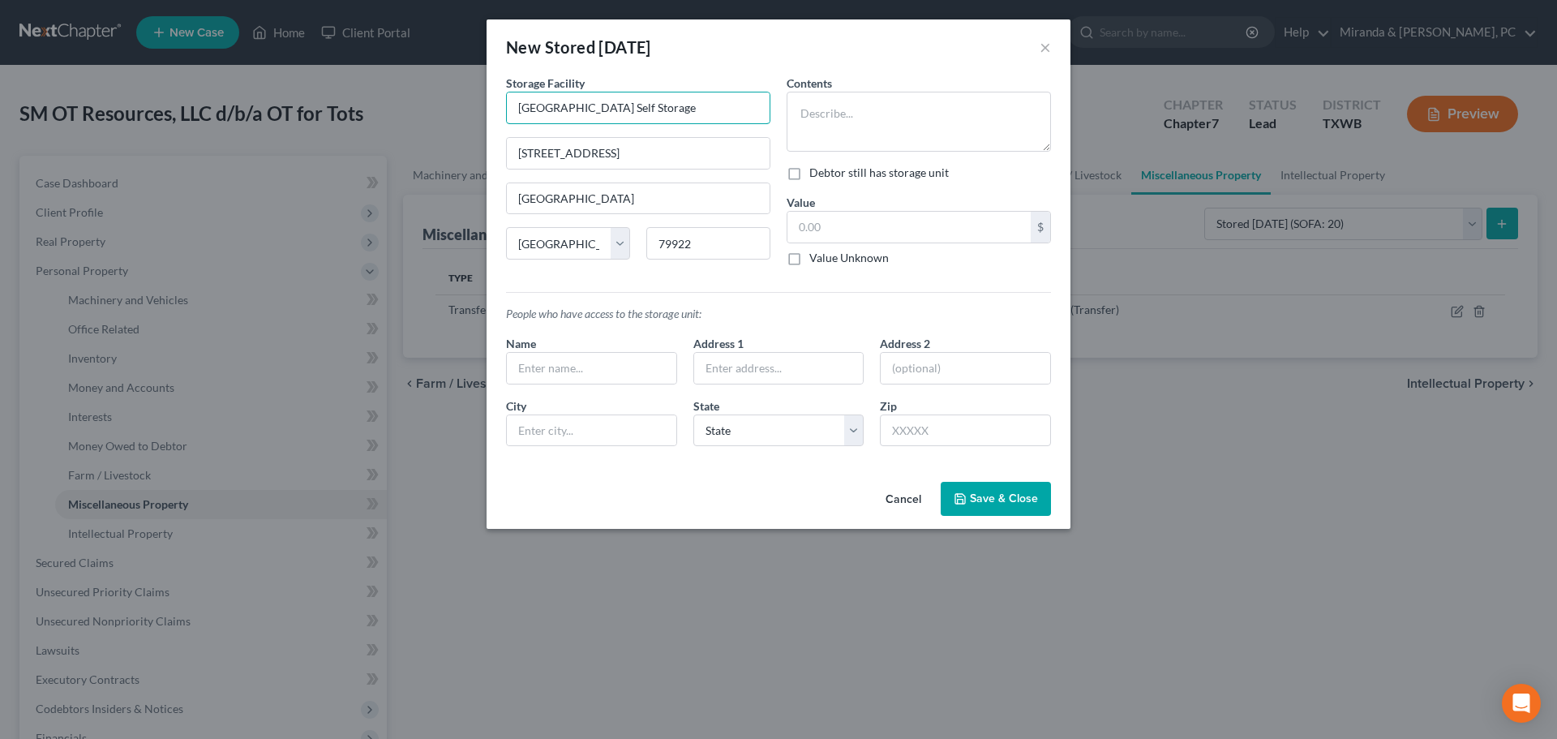
type input "[GEOGRAPHIC_DATA] Self Storage"
click at [551, 372] on input "text" at bounding box center [592, 368] width 170 height 31
type input "[PERSON_NAME]"
click at [751, 373] on input "text" at bounding box center [779, 368] width 170 height 31
type input "4"
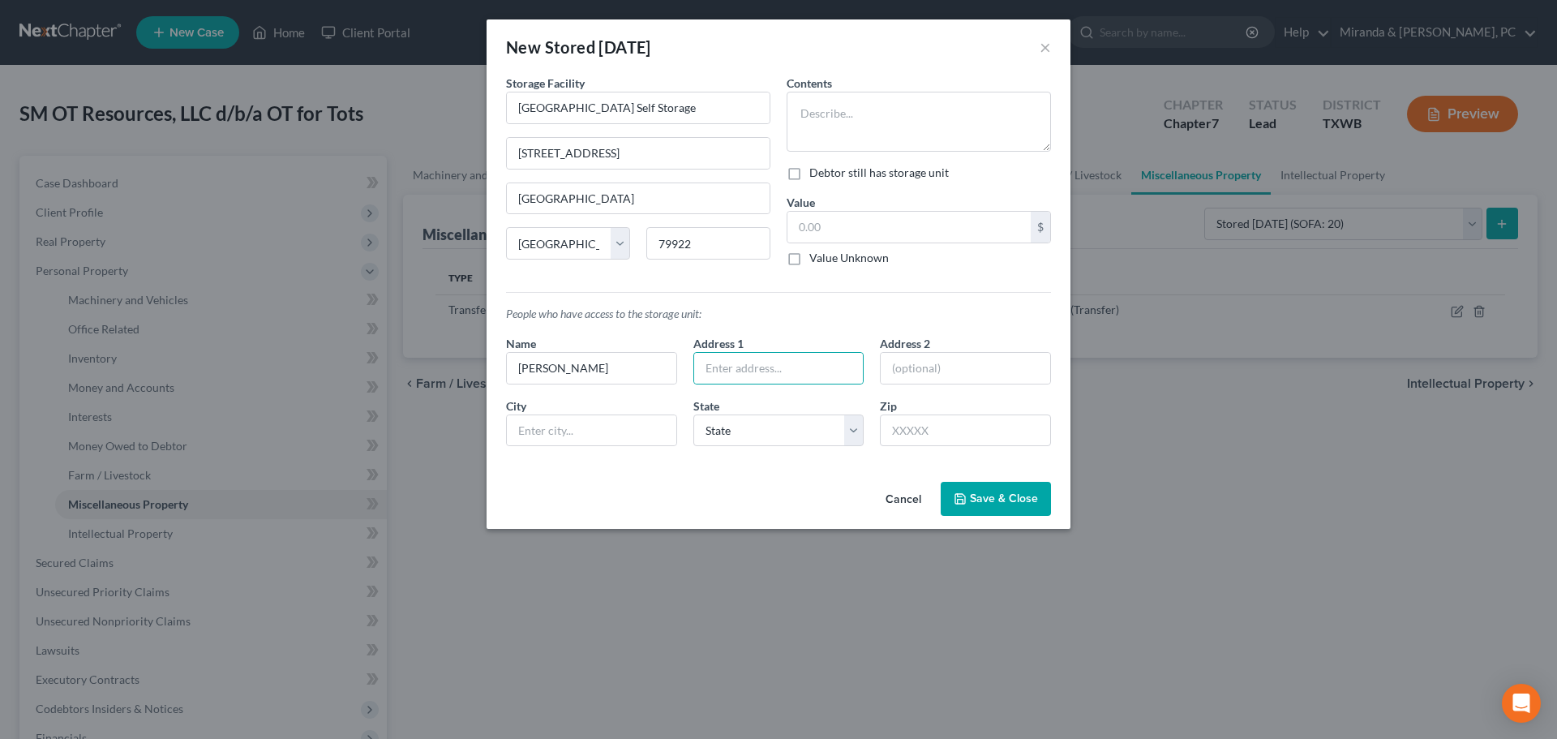
click at [809, 172] on label "Debtor still has storage unit" at bounding box center [878, 173] width 139 height 16
click at [816, 172] on input "Debtor still has storage unit" at bounding box center [821, 170] width 11 height 11
checkbox input "true"
click at [833, 259] on label "Value Unknown" at bounding box center [848, 258] width 79 height 16
click at [826, 259] on input "Value Unknown" at bounding box center [821, 255] width 11 height 11
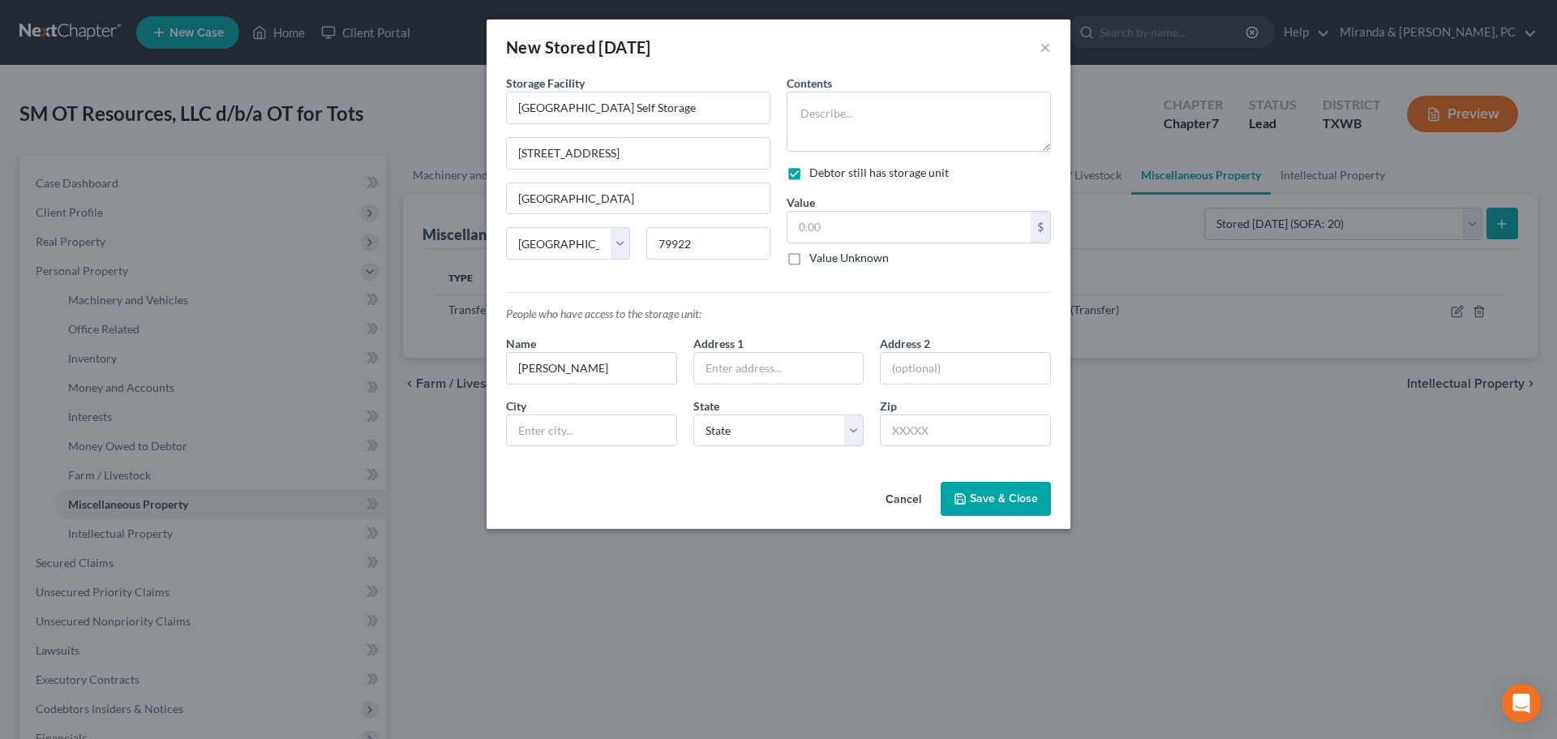
checkbox input "true"
type input "0.00"
click at [850, 105] on textarea at bounding box center [919, 122] width 264 height 60
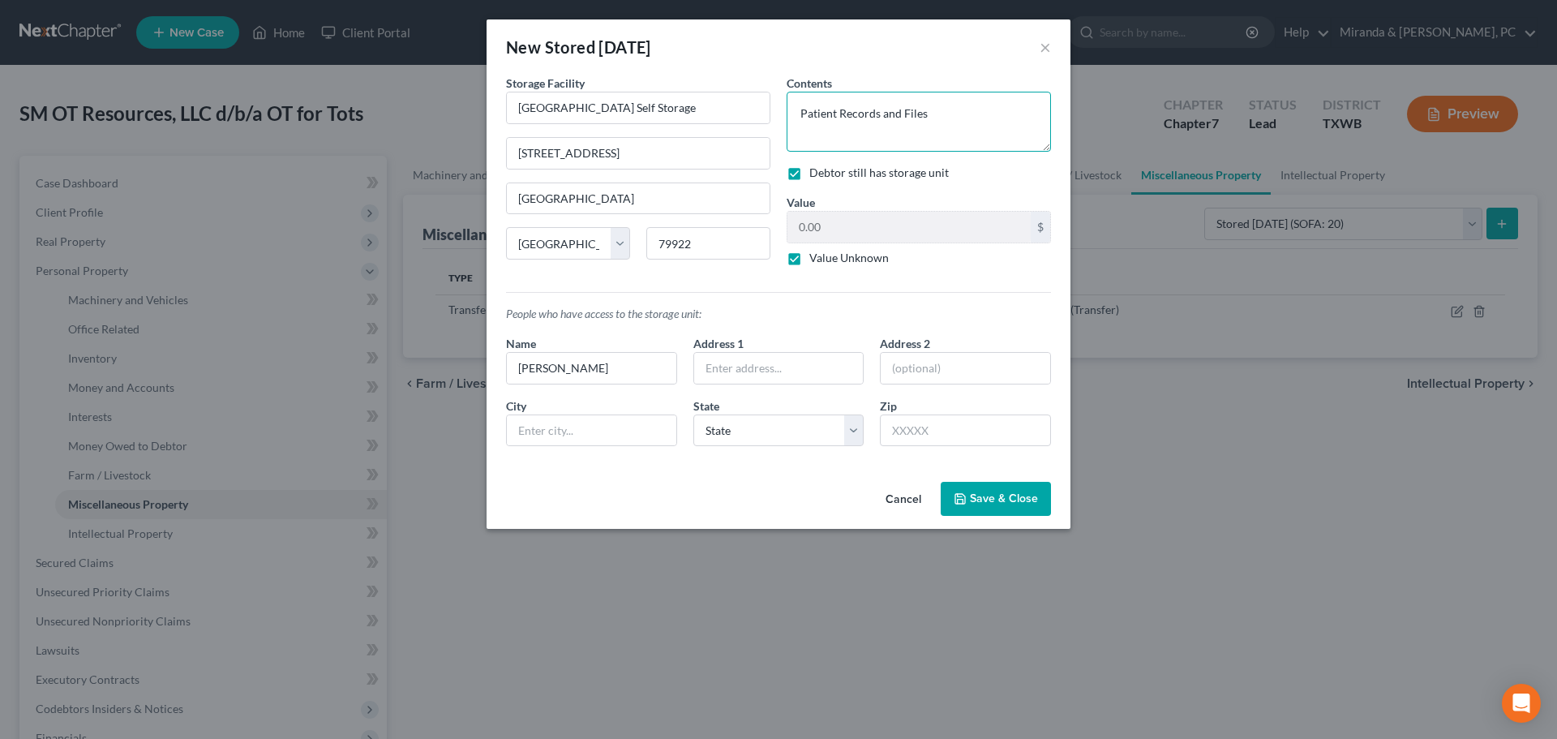
type textarea "Patient Records and Files"
click at [1004, 496] on span "Save & Close" at bounding box center [1004, 498] width 68 height 14
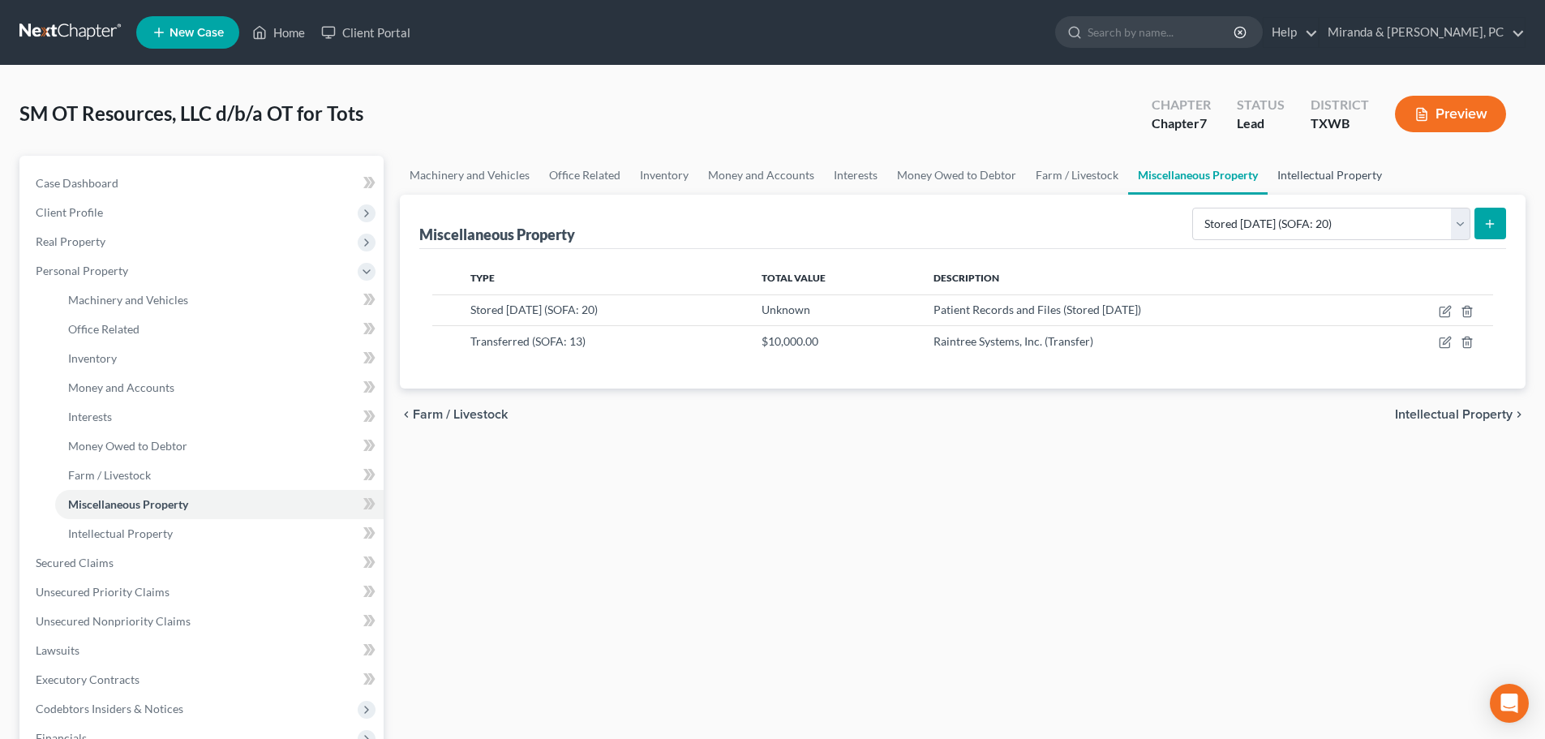
click at [1349, 165] on link "Intellectual Property" at bounding box center [1330, 175] width 124 height 39
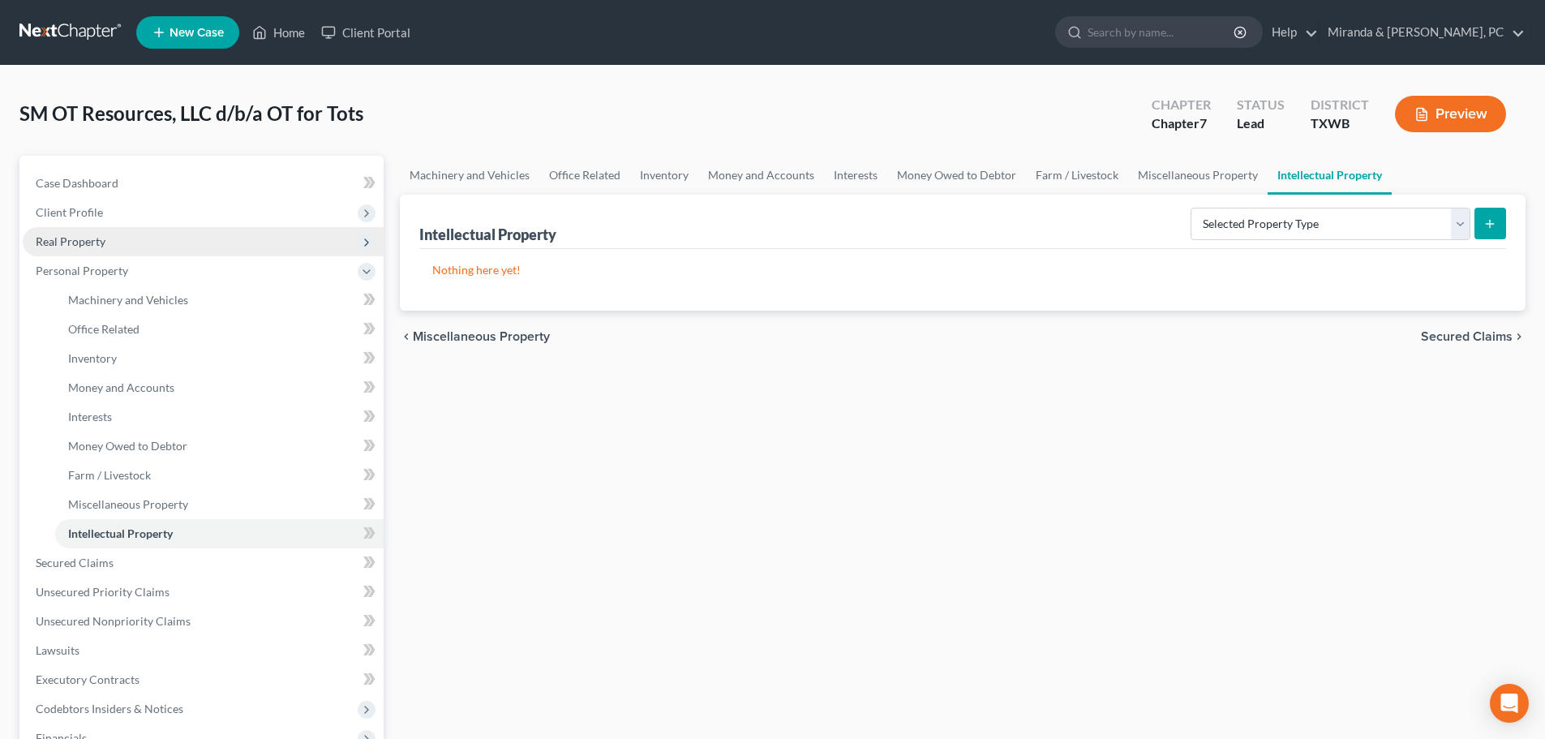
click at [89, 247] on span "Real Property" at bounding box center [71, 241] width 70 height 14
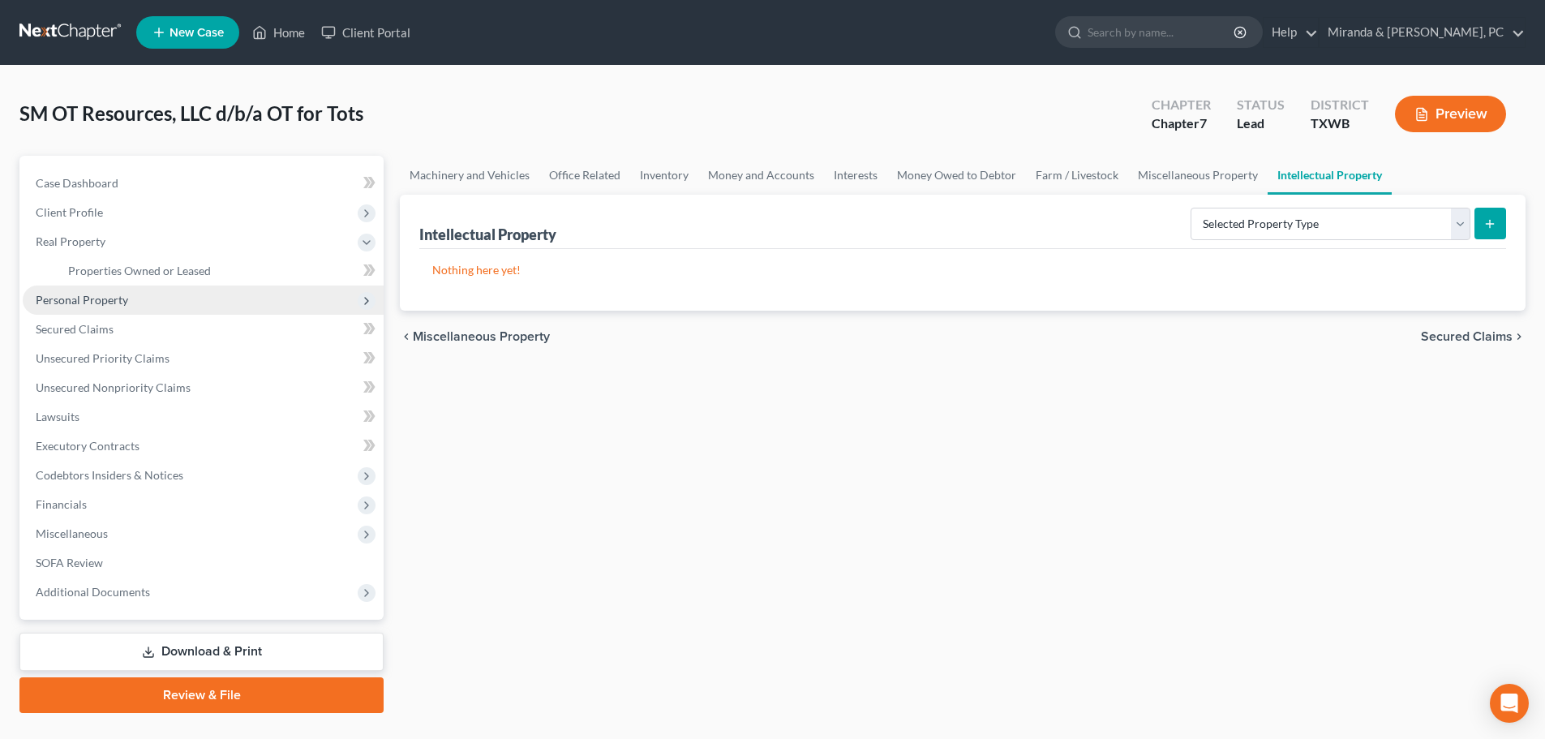
click at [97, 293] on span "Personal Property" at bounding box center [82, 300] width 92 height 14
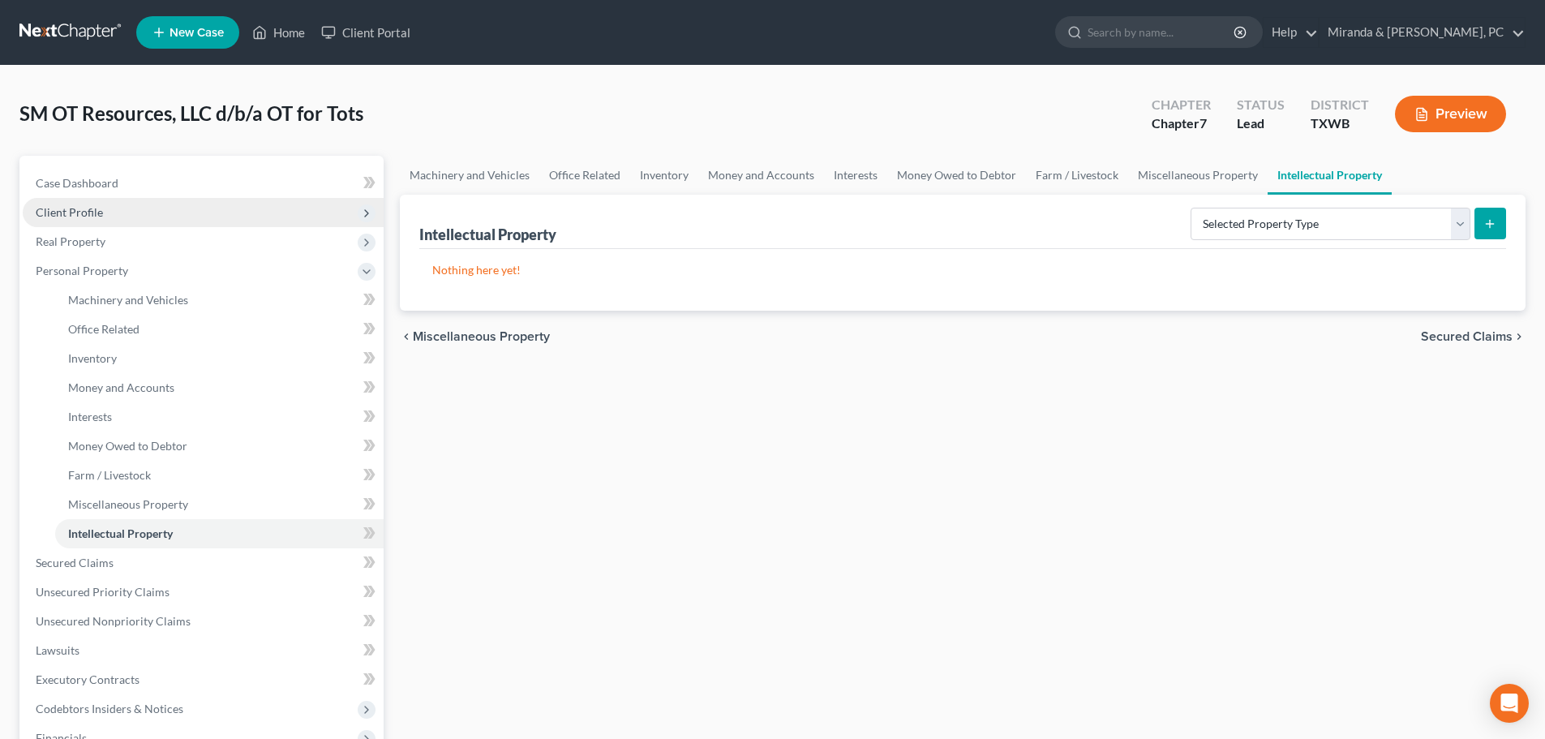
click at [79, 213] on span "Client Profile" at bounding box center [69, 212] width 67 height 14
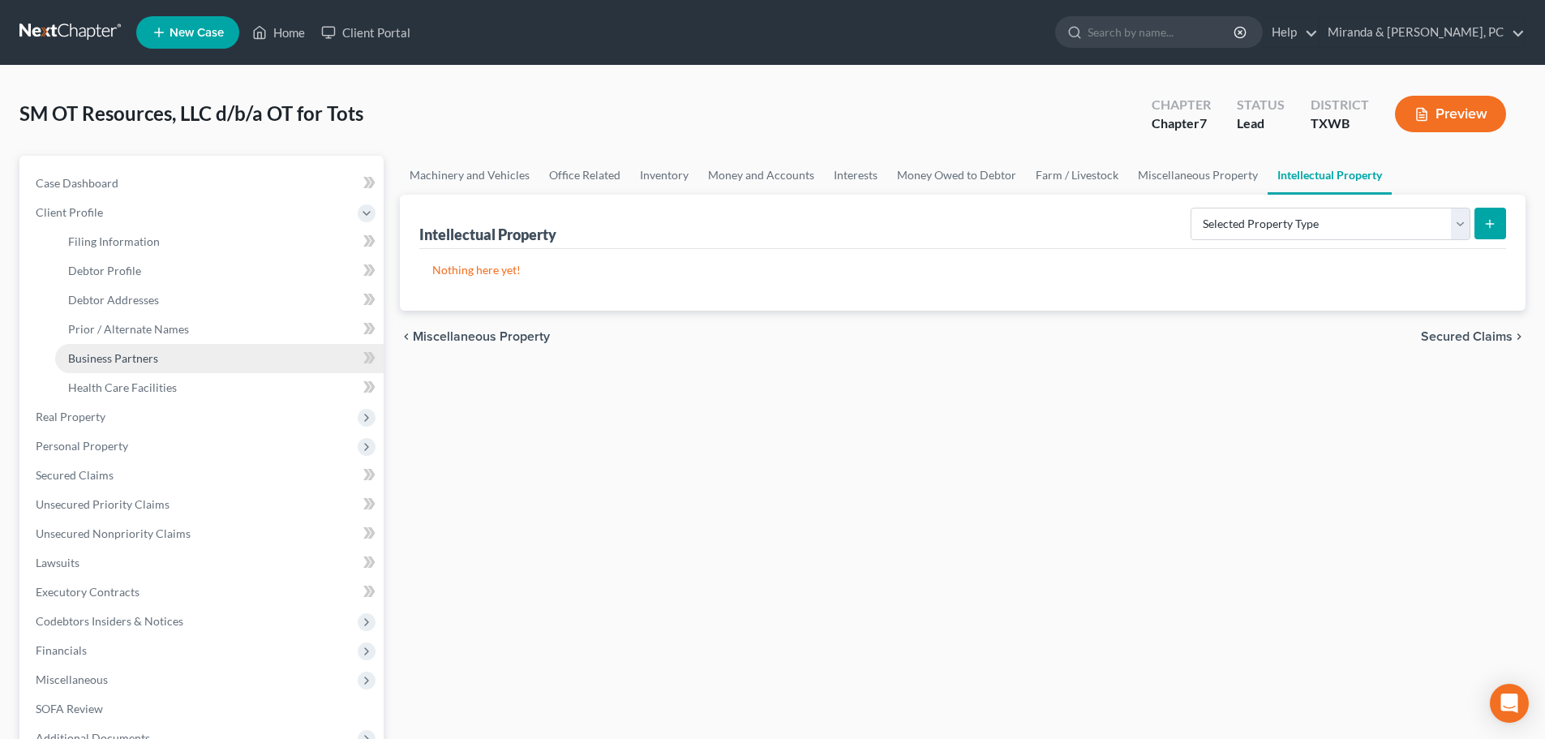
click at [143, 359] on span "Business Partners" at bounding box center [113, 358] width 90 height 14
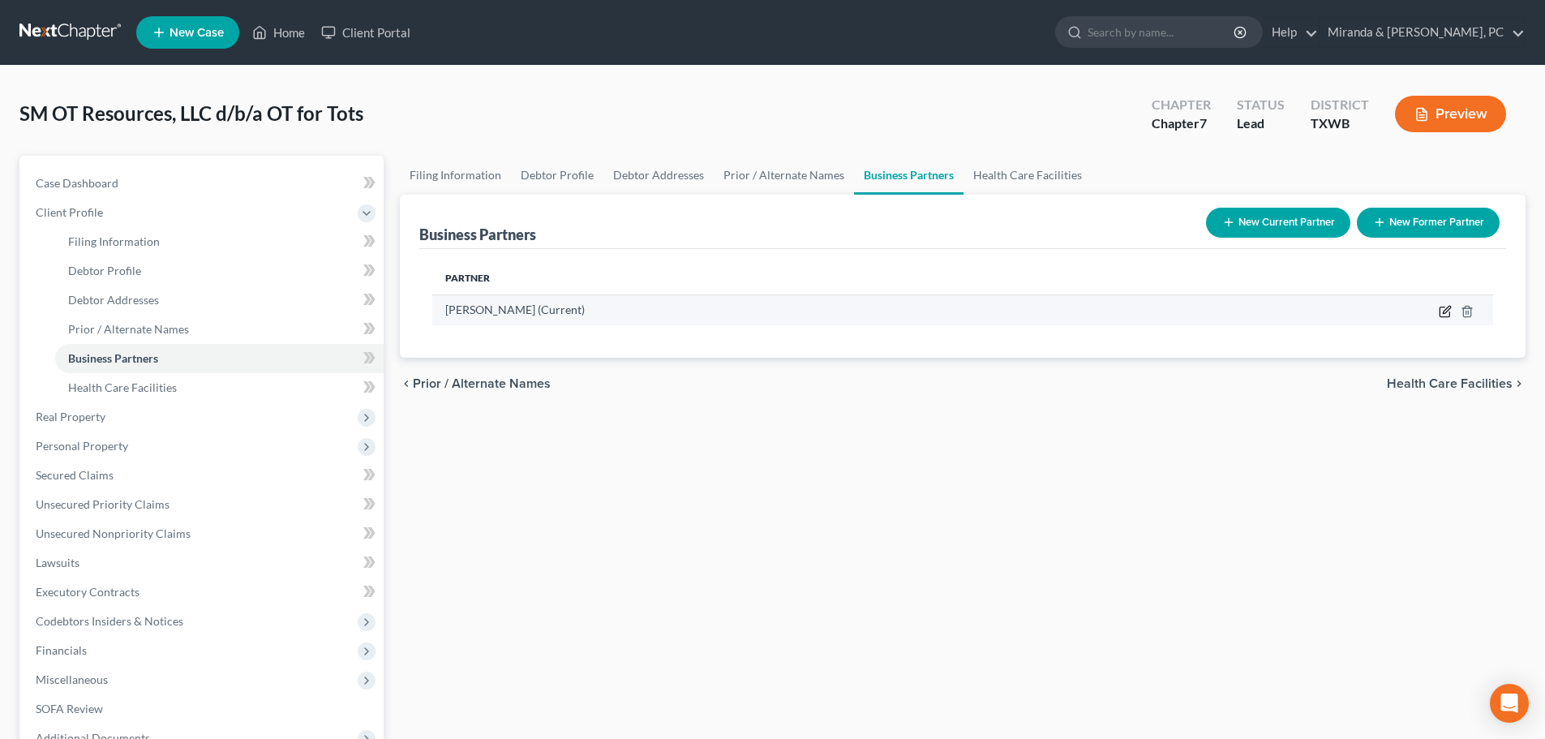
click at [1445, 311] on icon "button" at bounding box center [1445, 311] width 13 height 13
select select "45"
select select "5"
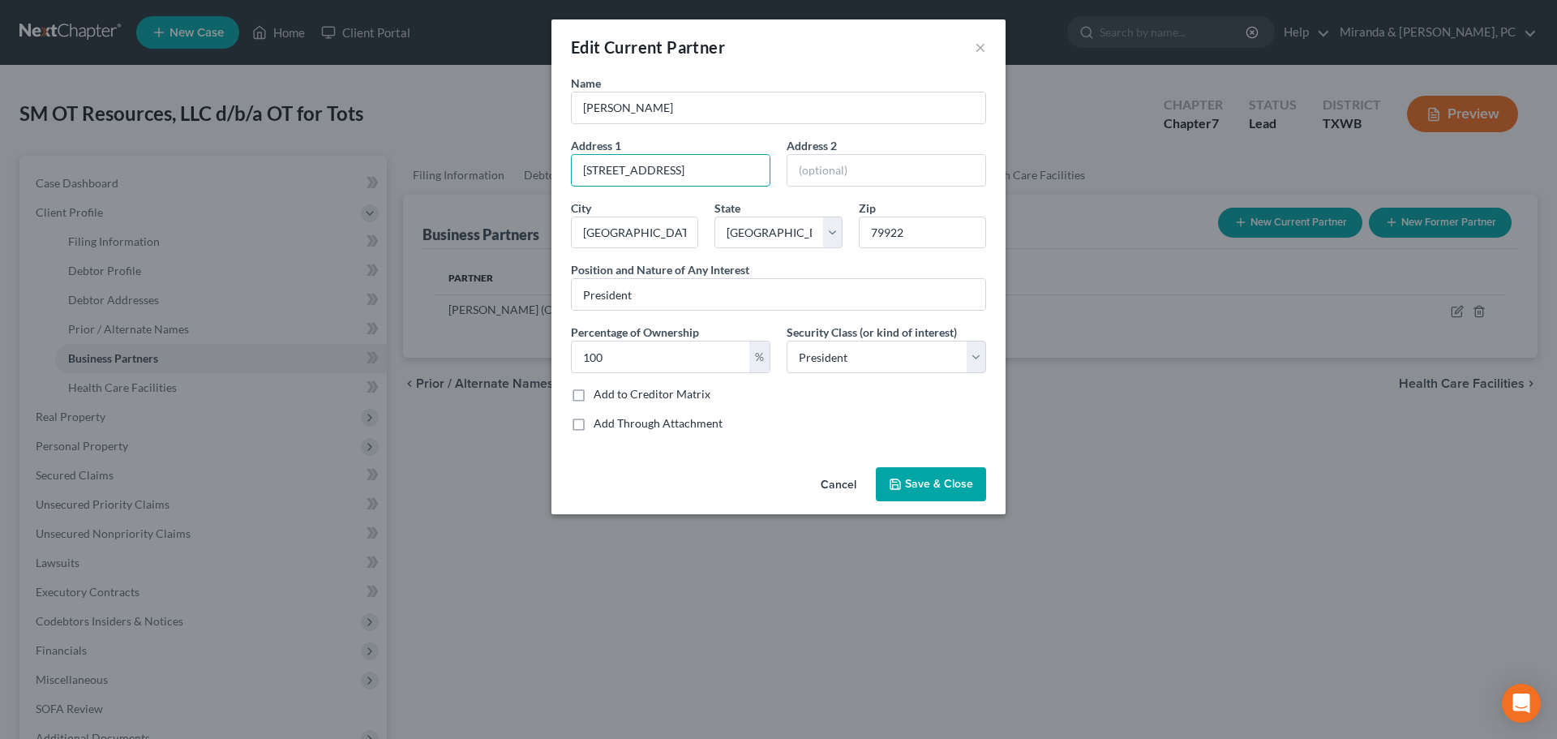
drag, startPoint x: 697, startPoint y: 167, endPoint x: 522, endPoint y: 172, distance: 174.4
click at [522, 172] on div "Edit Current Partner × Name [PERSON_NAME] Address 1 [GEOGRAPHIC_DATA] Address […" at bounding box center [778, 369] width 1557 height 739
click at [981, 42] on button "×" at bounding box center [980, 46] width 11 height 19
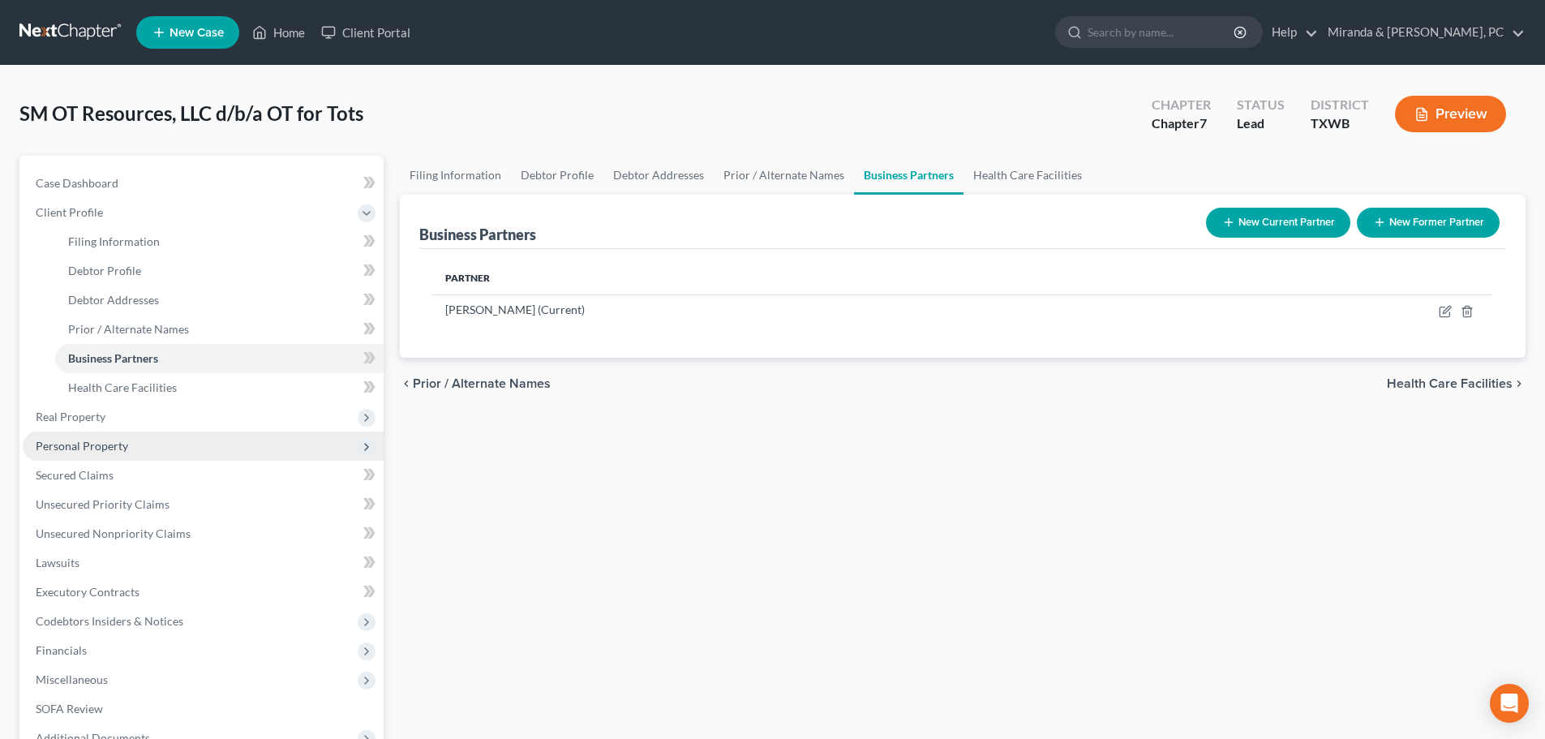
click at [103, 450] on span "Personal Property" at bounding box center [82, 446] width 92 height 14
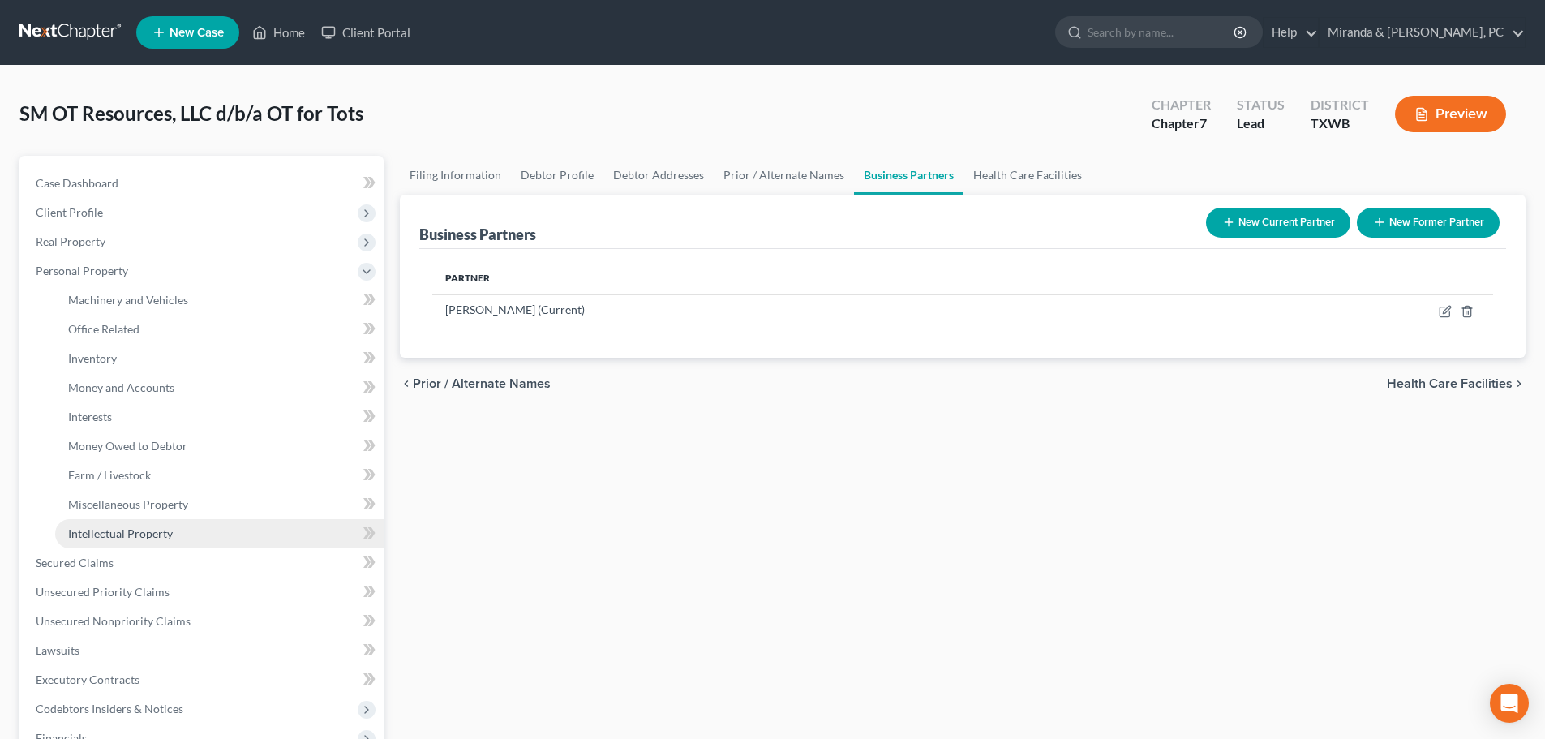
click at [146, 537] on span "Intellectual Property" at bounding box center [120, 533] width 105 height 14
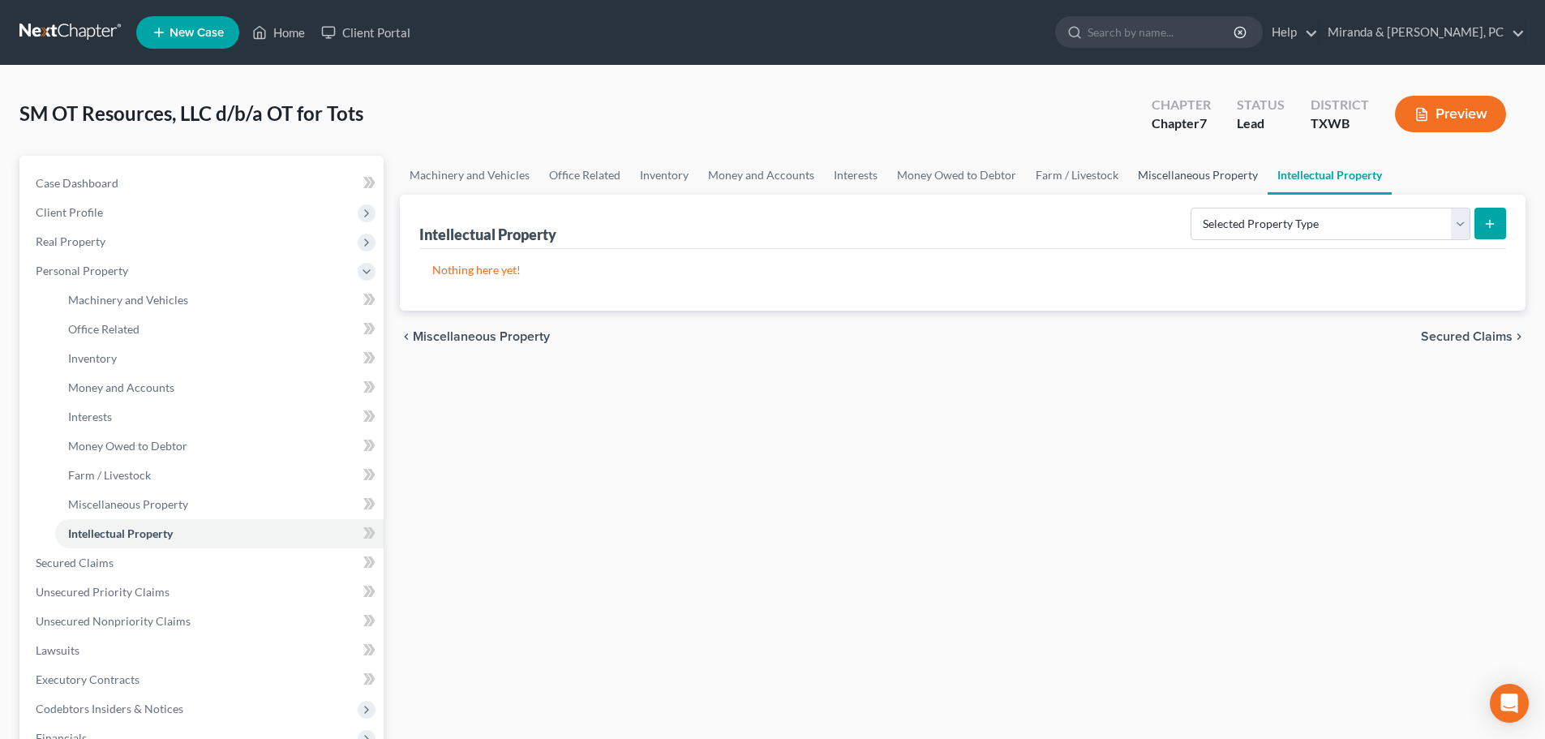
click at [1186, 181] on link "Miscellaneous Property" at bounding box center [1197, 175] width 139 height 39
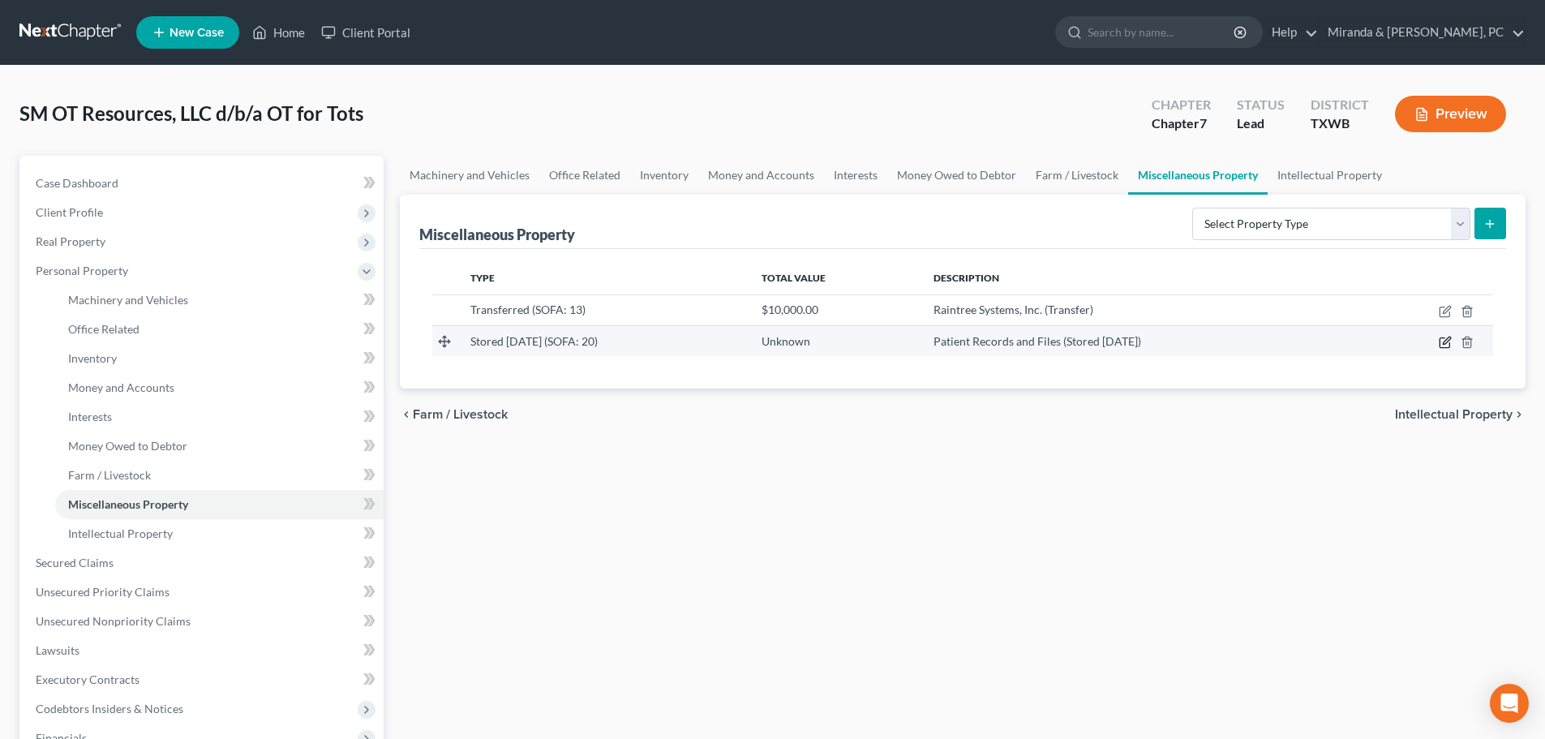
click at [1447, 346] on icon "button" at bounding box center [1445, 342] width 13 height 13
select select "45"
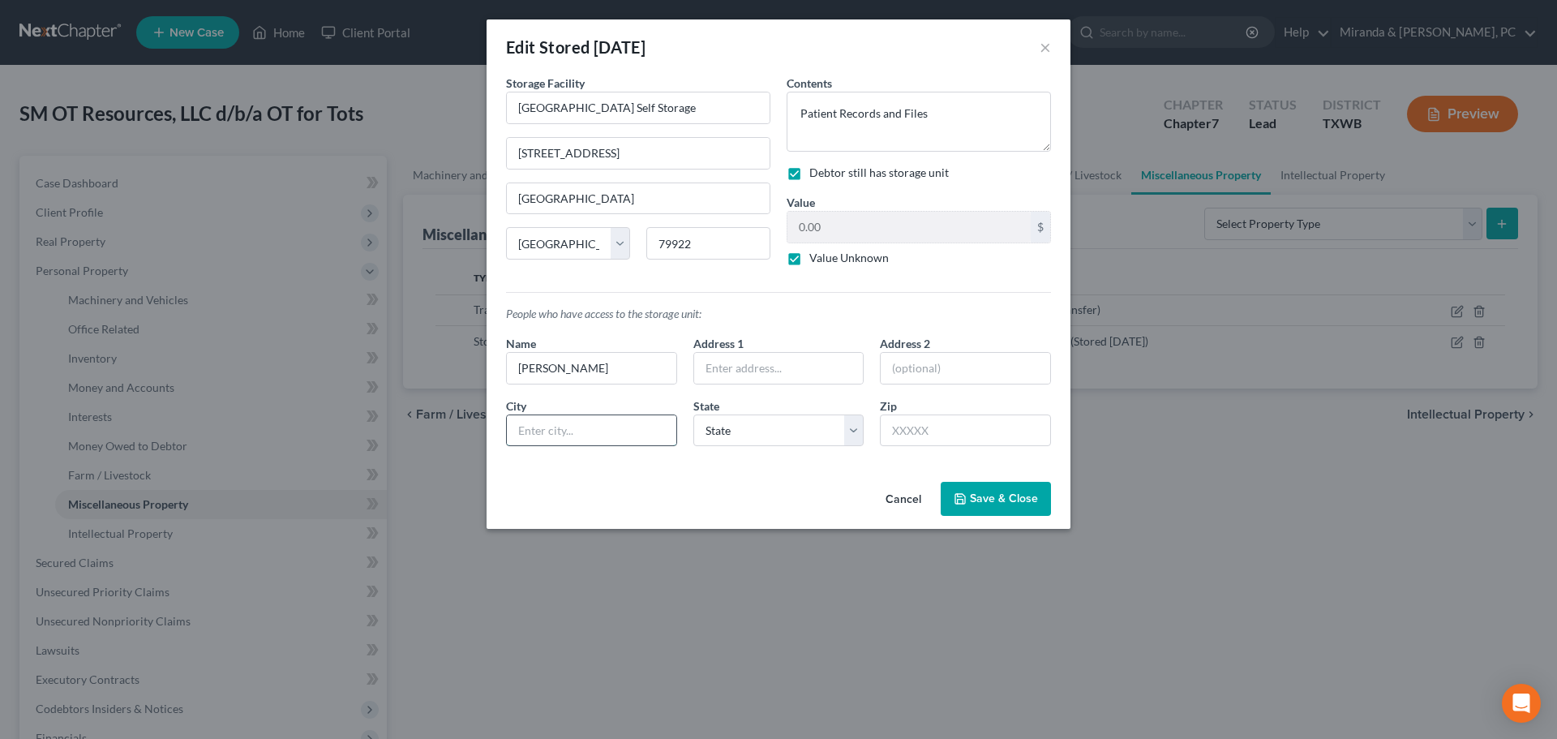
click at [607, 431] on input "text" at bounding box center [592, 430] width 170 height 31
click at [790, 363] on input "text" at bounding box center [779, 368] width 170 height 31
paste input "[STREET_ADDRESS]"
type input "[STREET_ADDRESS]"
click at [954, 423] on input "text" at bounding box center [965, 430] width 171 height 32
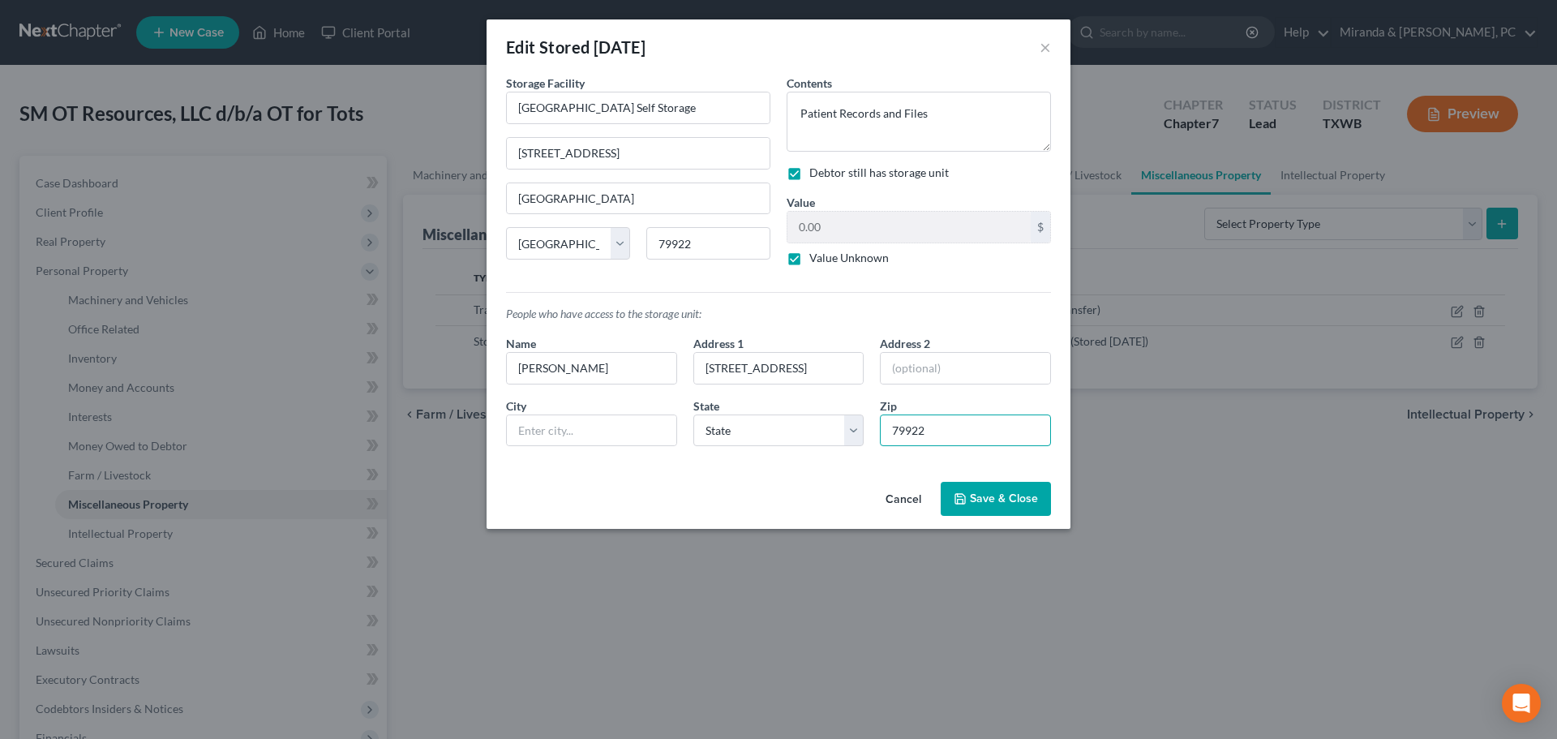
type input "79922"
click at [812, 471] on div "Storage Facility [GEOGRAPHIC_DATA] Self Storage [GEOGRAPHIC_DATA] [US_STATE][GE…" at bounding box center [779, 275] width 584 height 401
type input "[GEOGRAPHIC_DATA]"
click at [741, 433] on select "State [US_STATE] AK AR AZ CA CO CT DE DC [GEOGRAPHIC_DATA] [GEOGRAPHIC_DATA] GU…" at bounding box center [778, 430] width 171 height 32
select select "45"
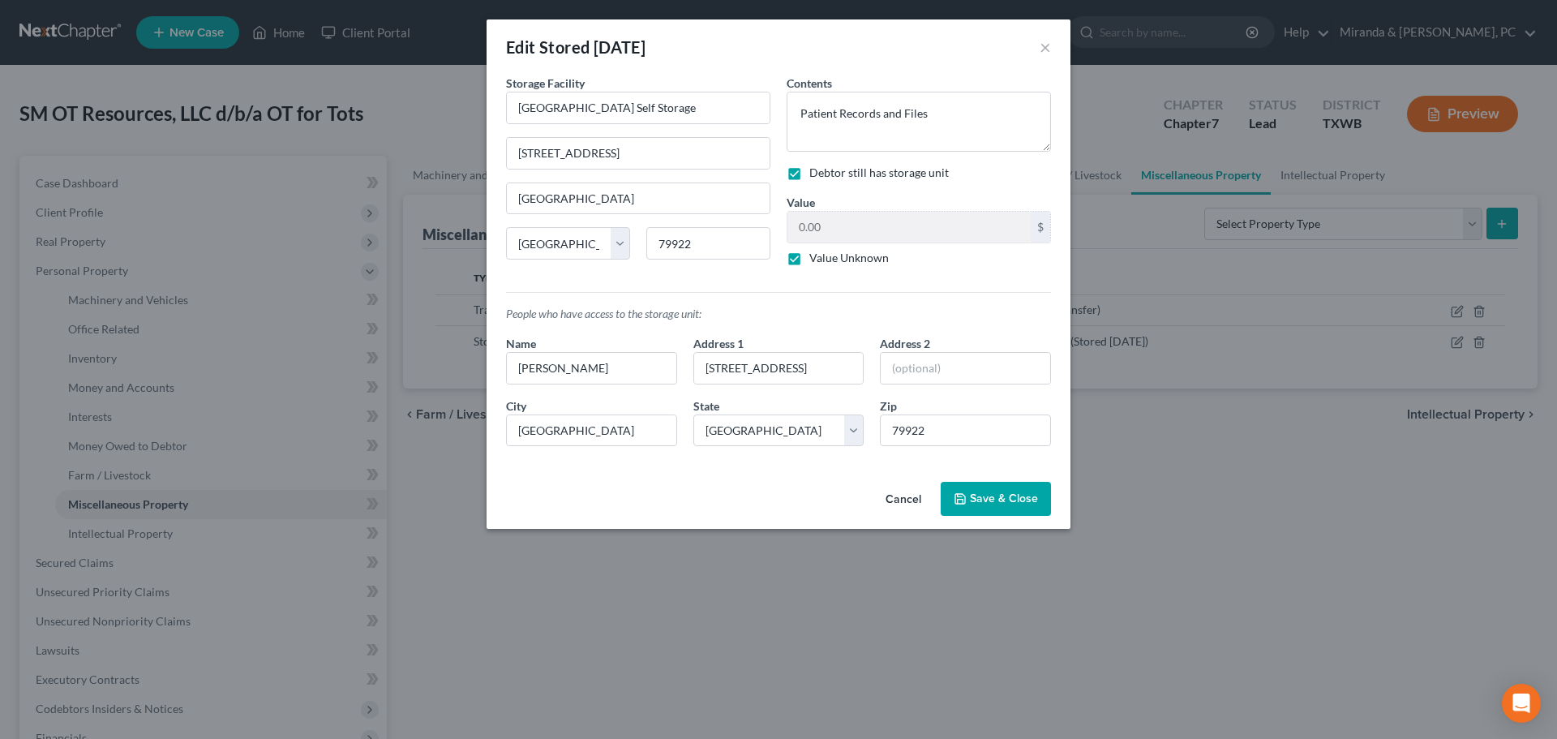
click at [759, 478] on div "Cancel Save & Close" at bounding box center [779, 502] width 584 height 54
click at [986, 499] on span "Save & Close" at bounding box center [1004, 498] width 68 height 14
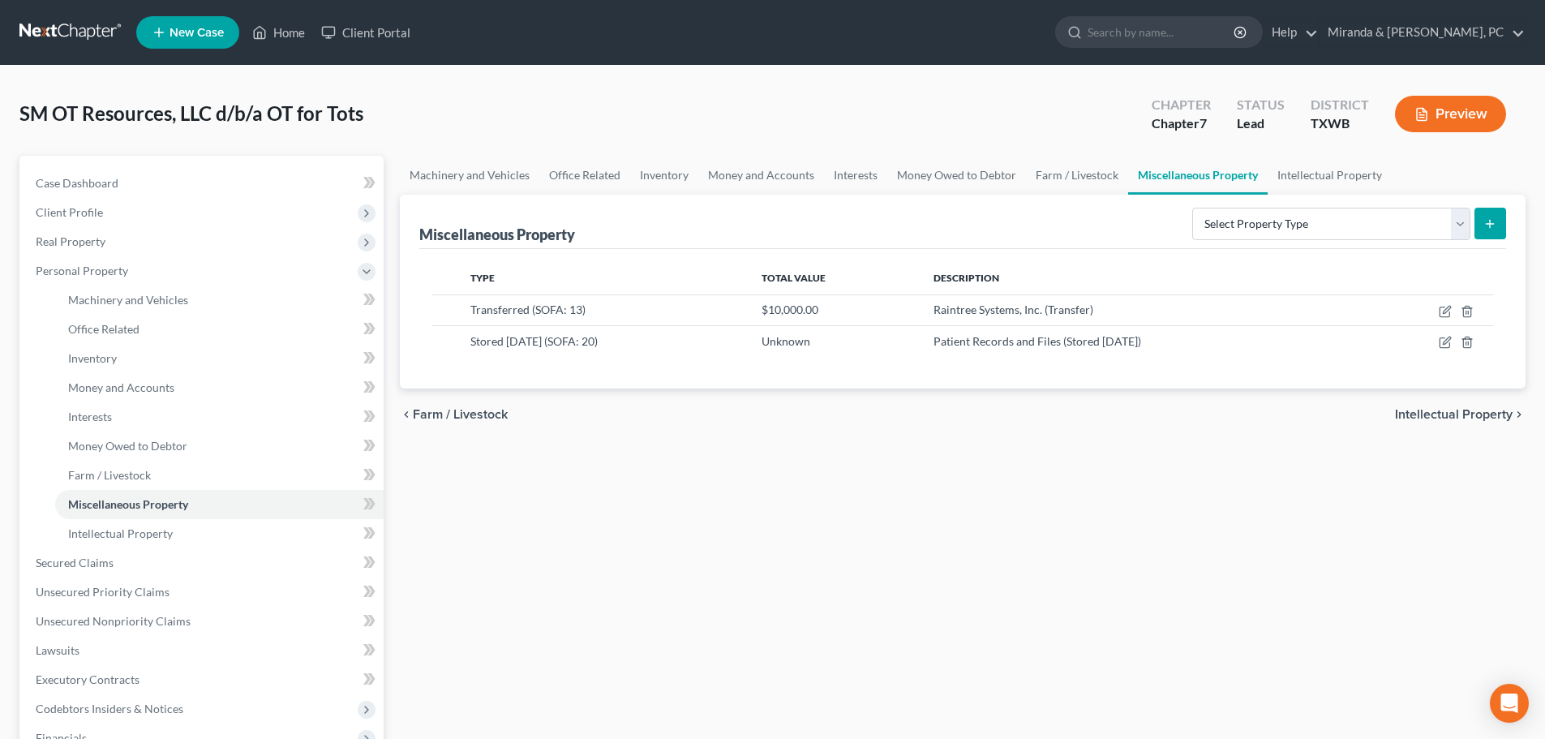
click at [971, 441] on div "Machinery and Vehicles Office Related Inventory Money and Accounts Interests Mo…" at bounding box center [963, 551] width 1142 height 791
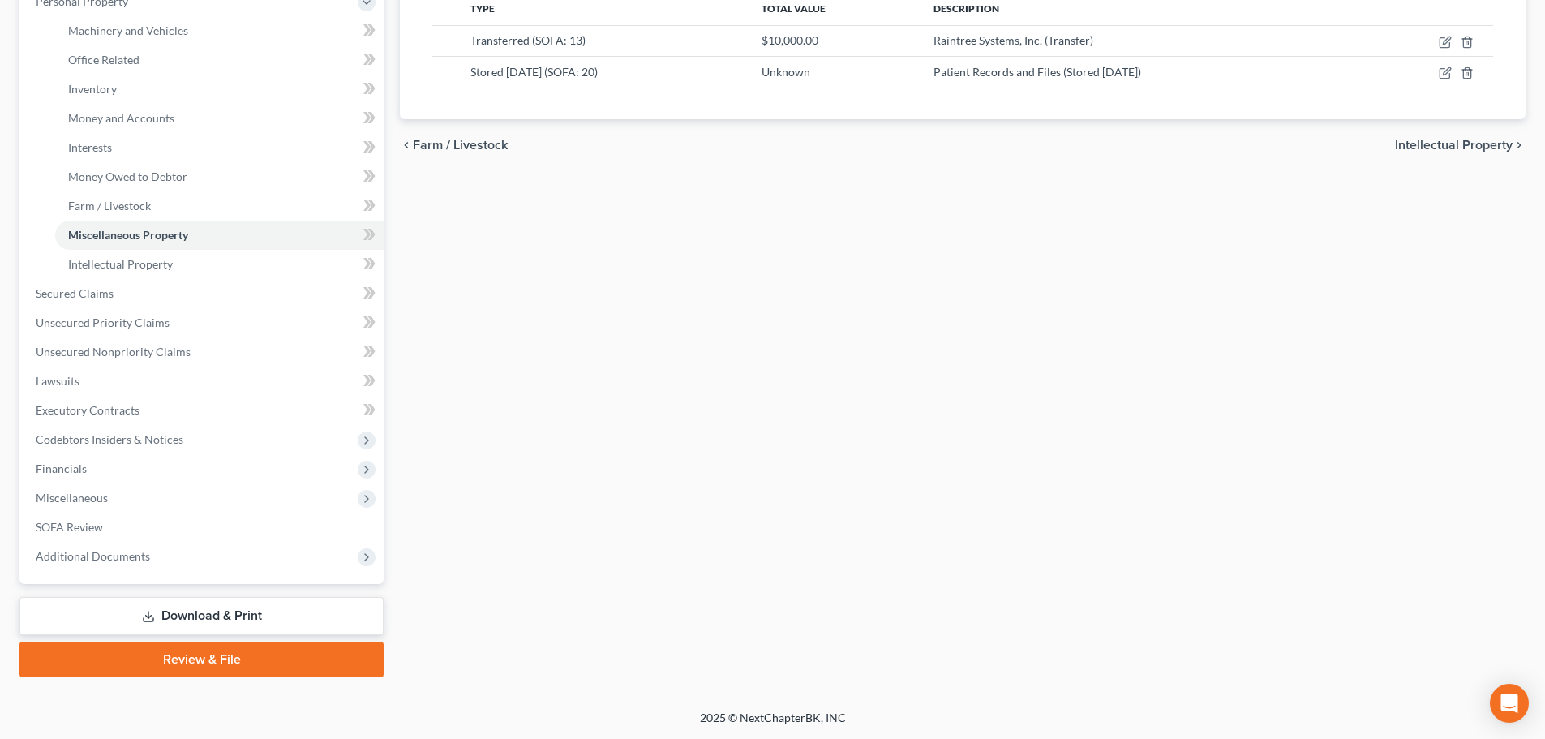
click at [201, 623] on link "Download & Print" at bounding box center [201, 616] width 364 height 38
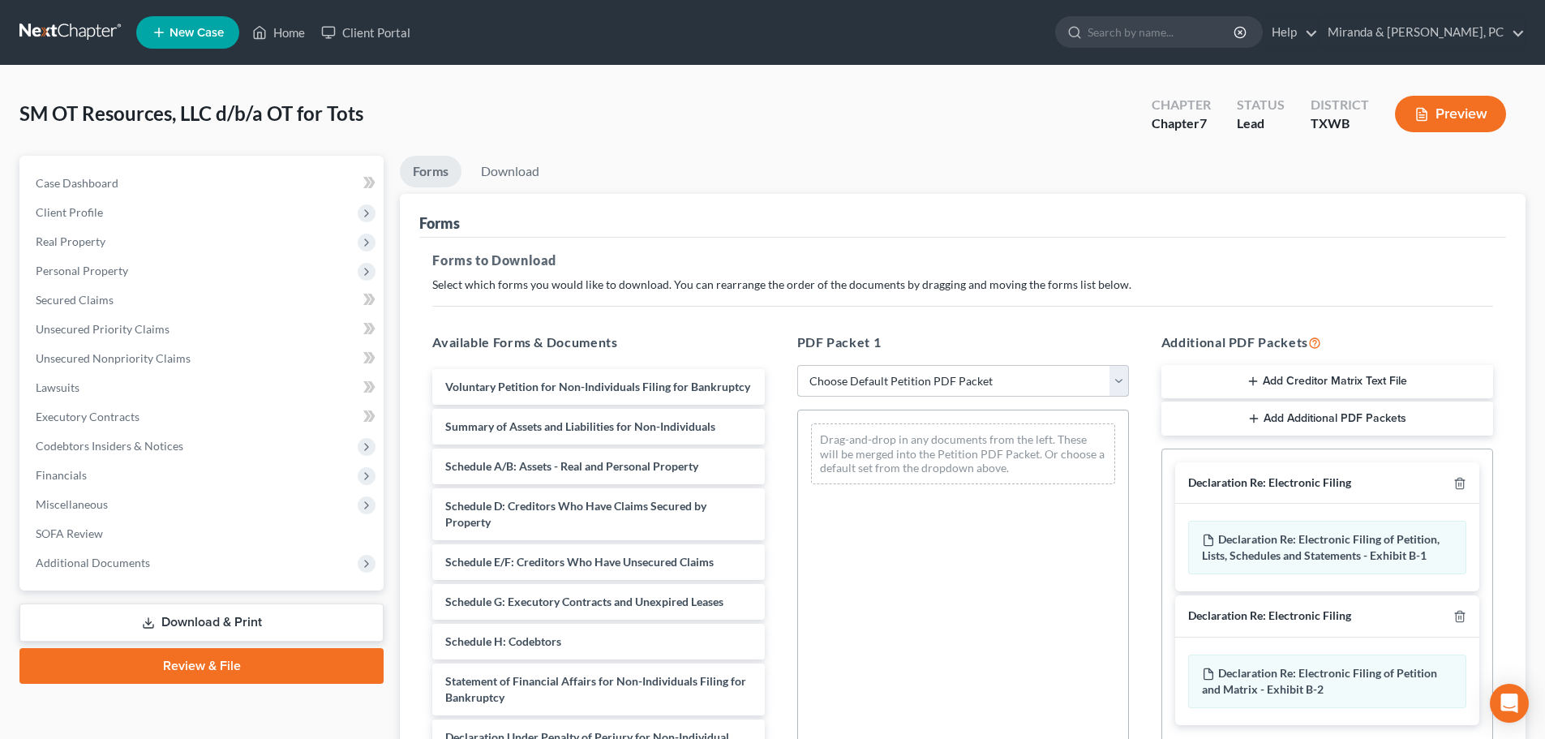
click at [934, 375] on select "Choose Default Petition PDF Packet Complete Bankruptcy Petition (all forms and …" at bounding box center [963, 381] width 332 height 32
select select "0"
click at [797, 365] on select "Choose Default Petition PDF Packet Complete Bankruptcy Petition (all forms and …" at bounding box center [963, 381] width 332 height 32
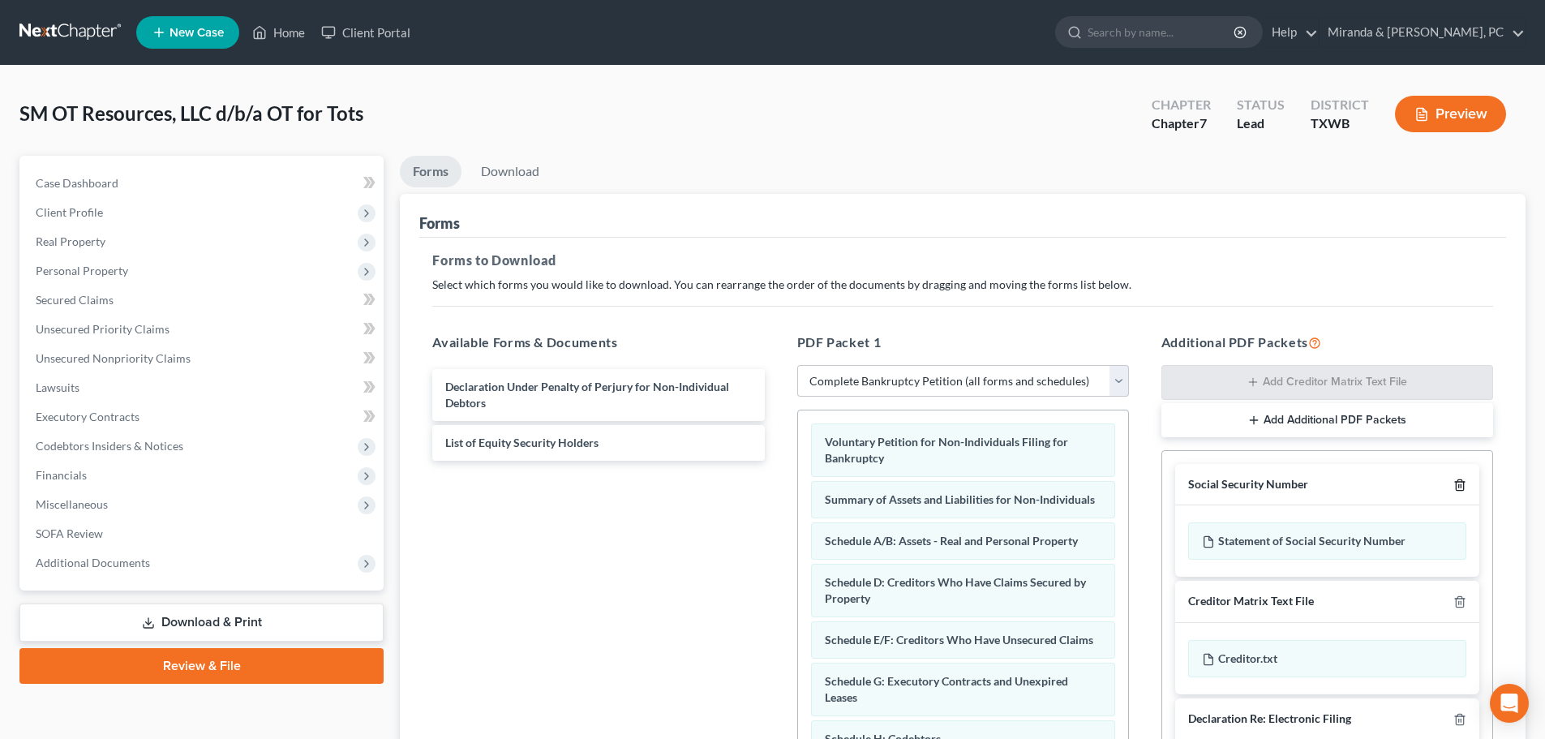
click at [1456, 481] on icon "button" at bounding box center [1459, 484] width 7 height 11
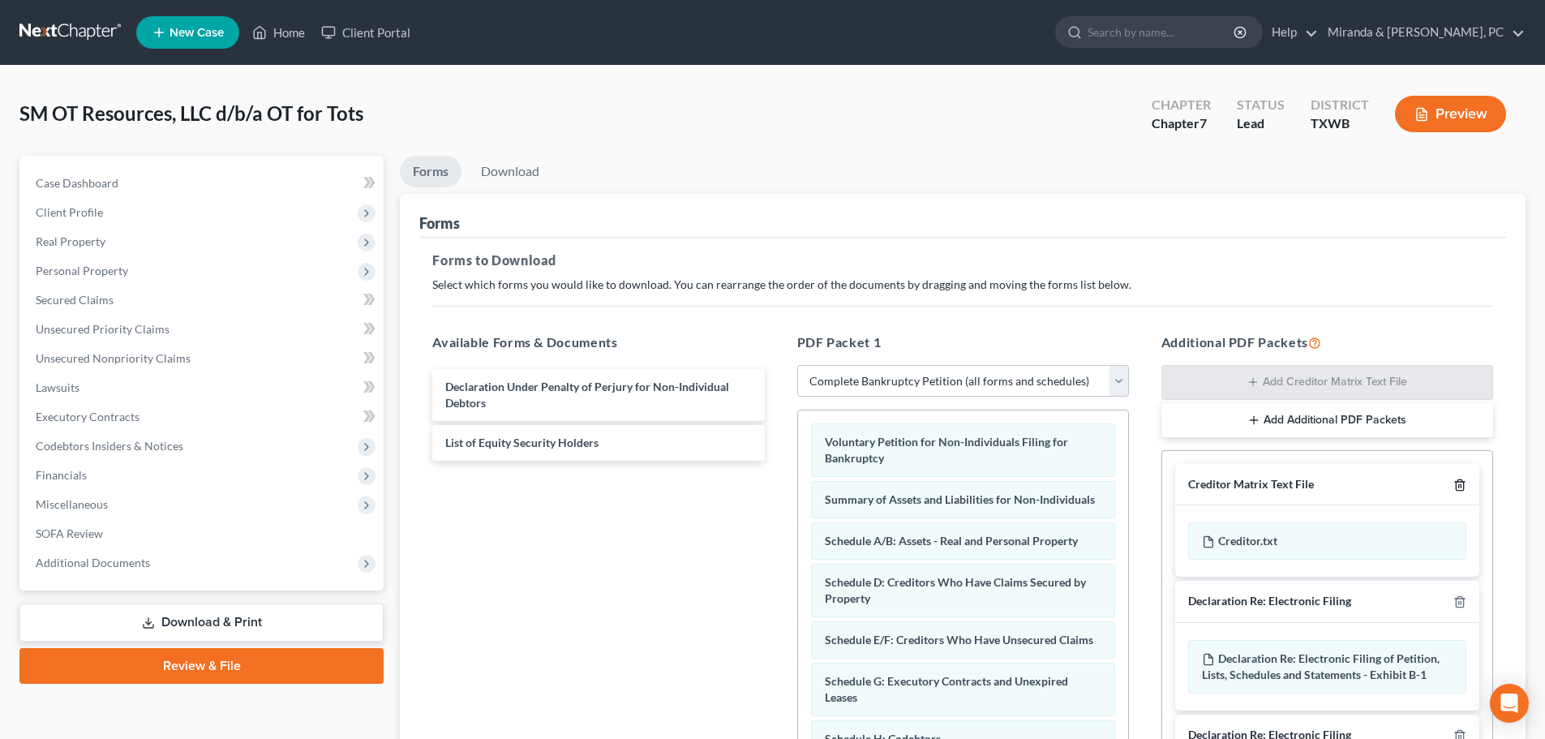
click at [1456, 482] on icon "button" at bounding box center [1459, 484] width 7 height 11
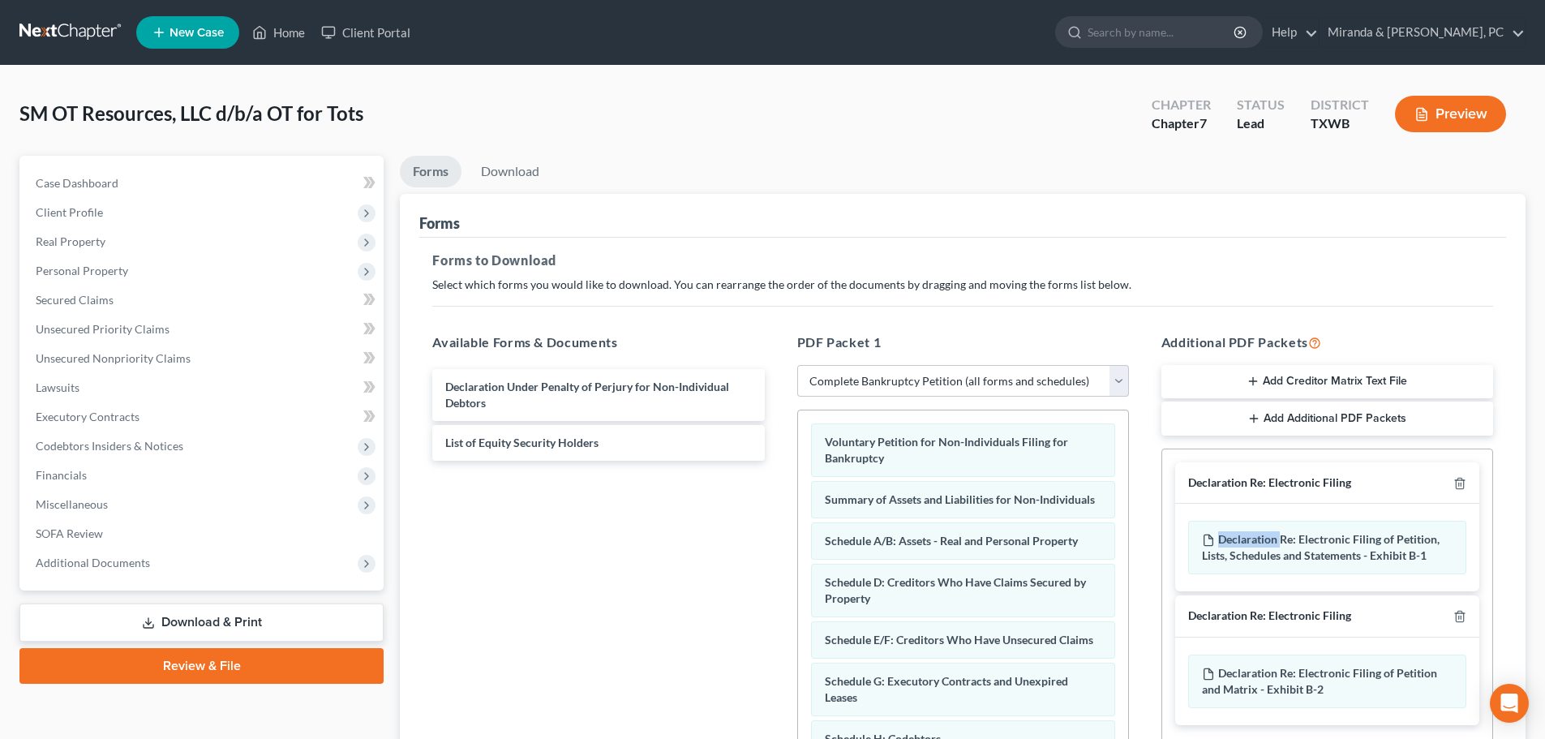
click at [1452, 481] on div at bounding box center [1456, 482] width 19 height 15
click at [1458, 479] on icon "button" at bounding box center [1459, 483] width 7 height 11
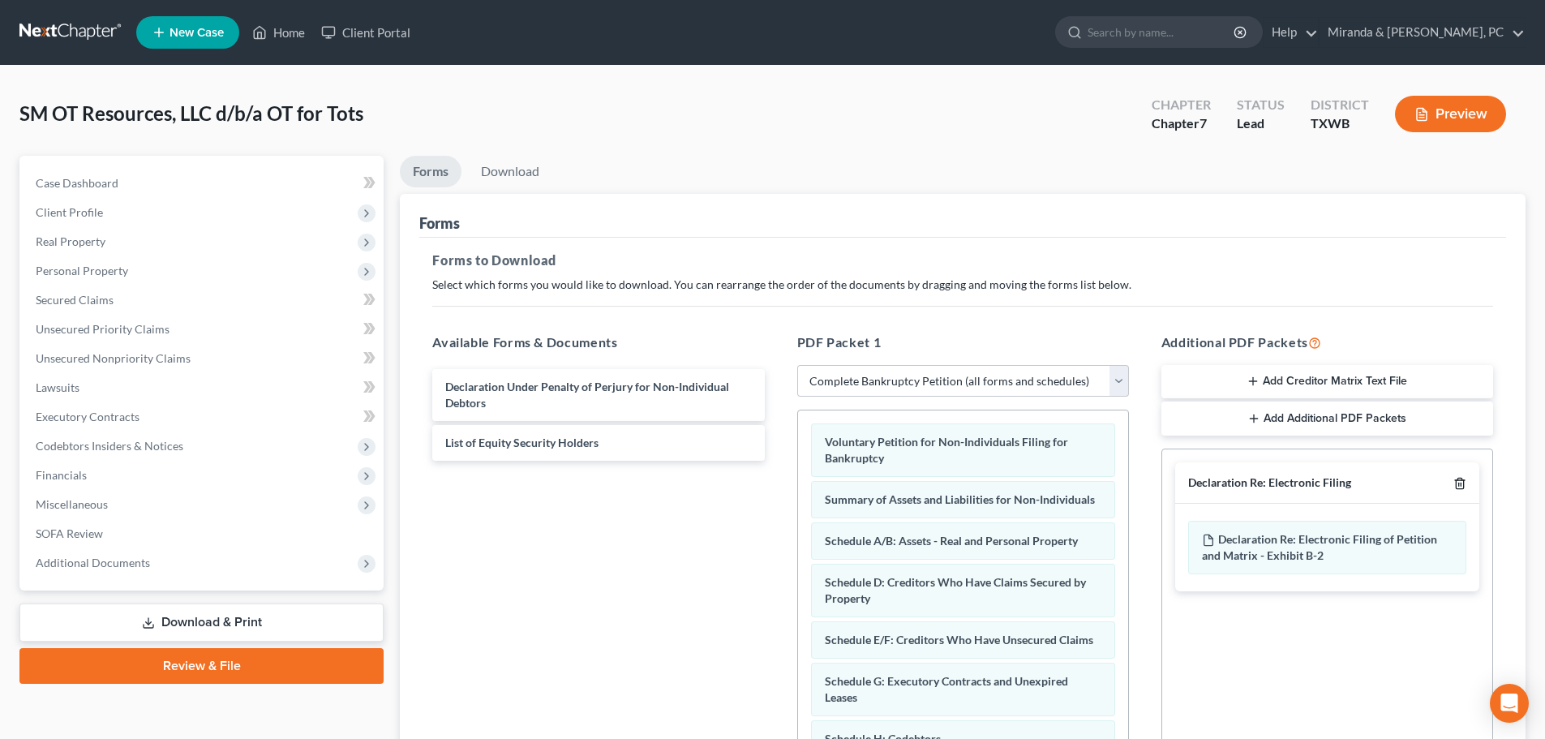
click at [1462, 477] on icon "button" at bounding box center [1459, 483] width 13 height 13
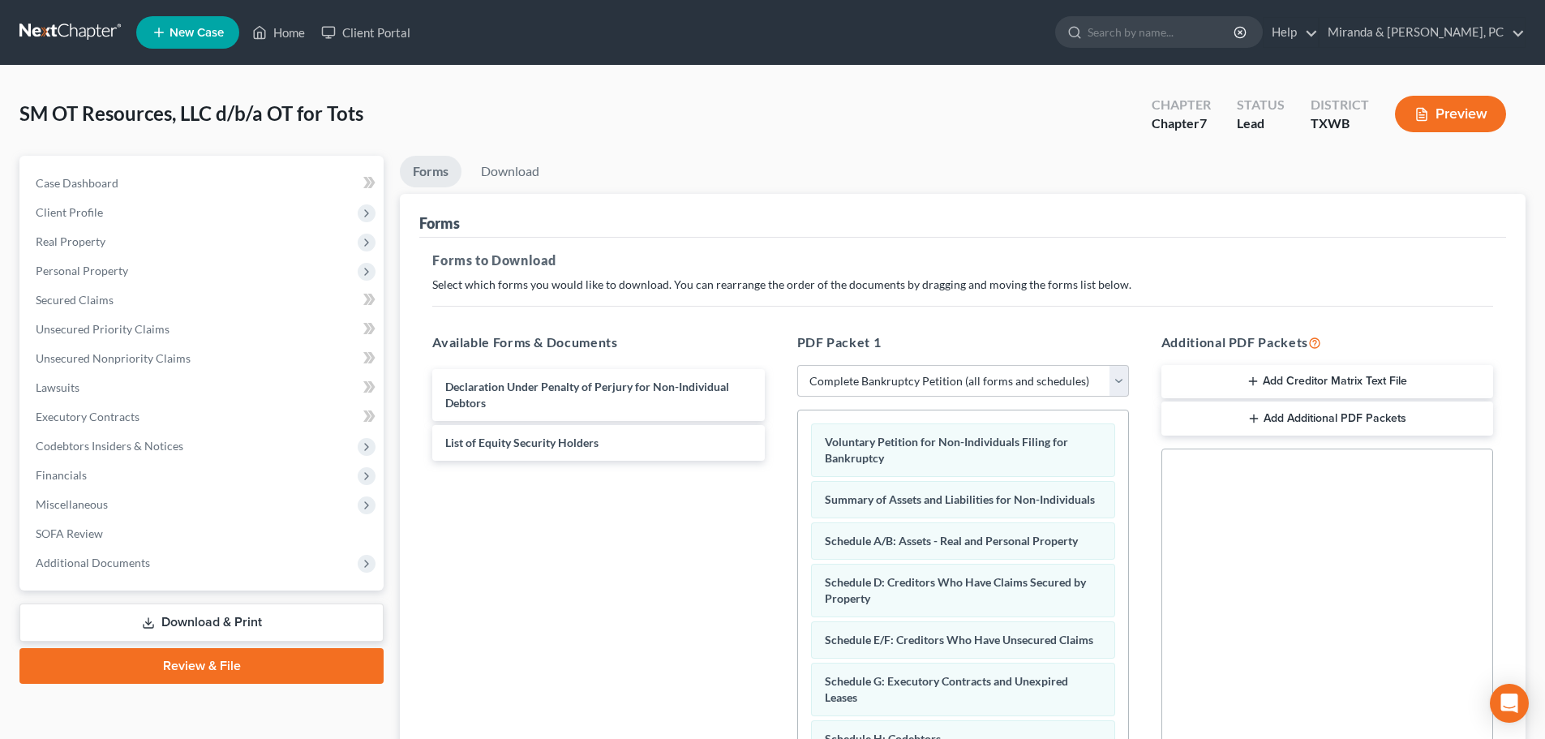
click at [1513, 573] on div "Forms Forms to Download Select which forms you would like to download. You can …" at bounding box center [963, 541] width 1126 height 695
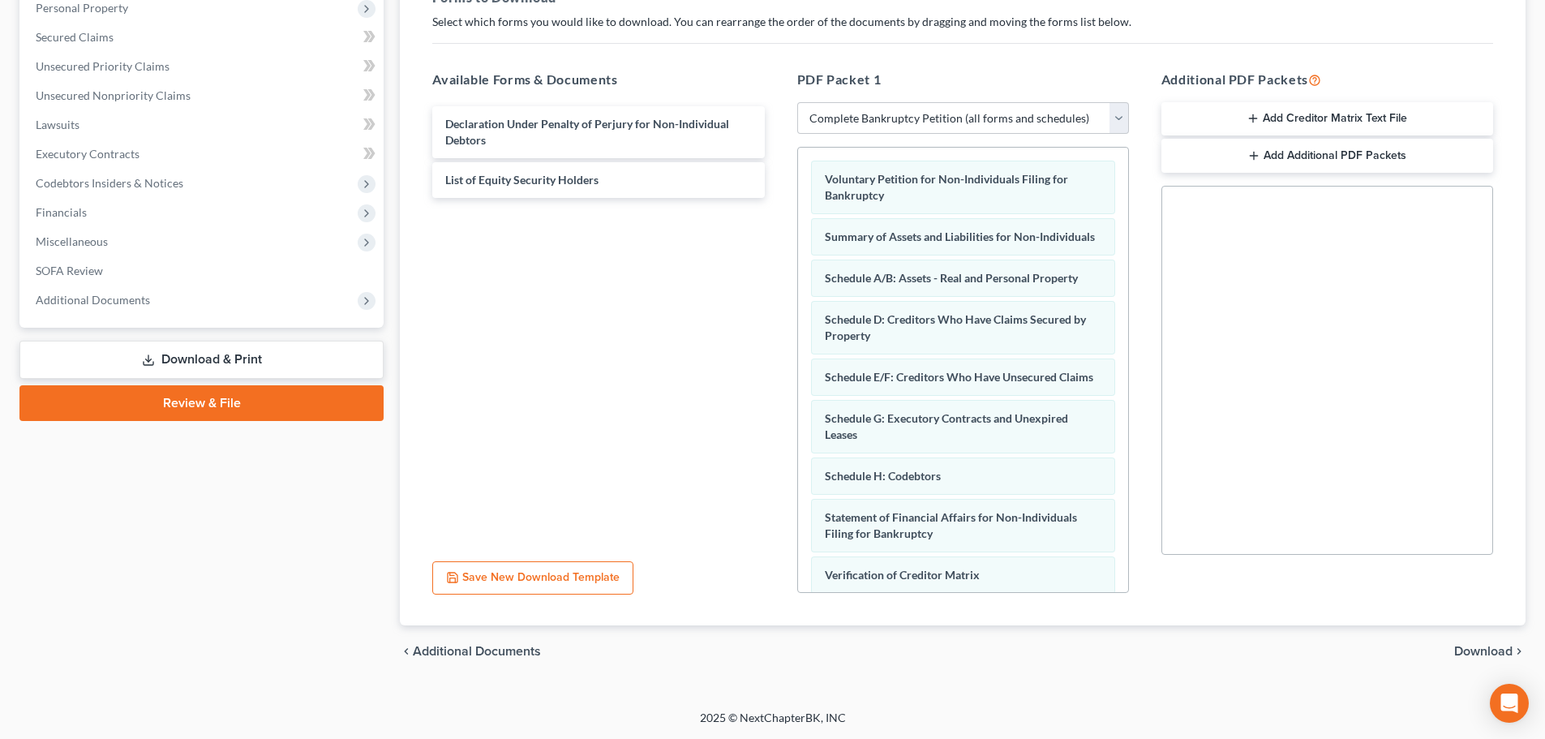
click at [1487, 655] on span "Download" at bounding box center [1483, 651] width 58 height 13
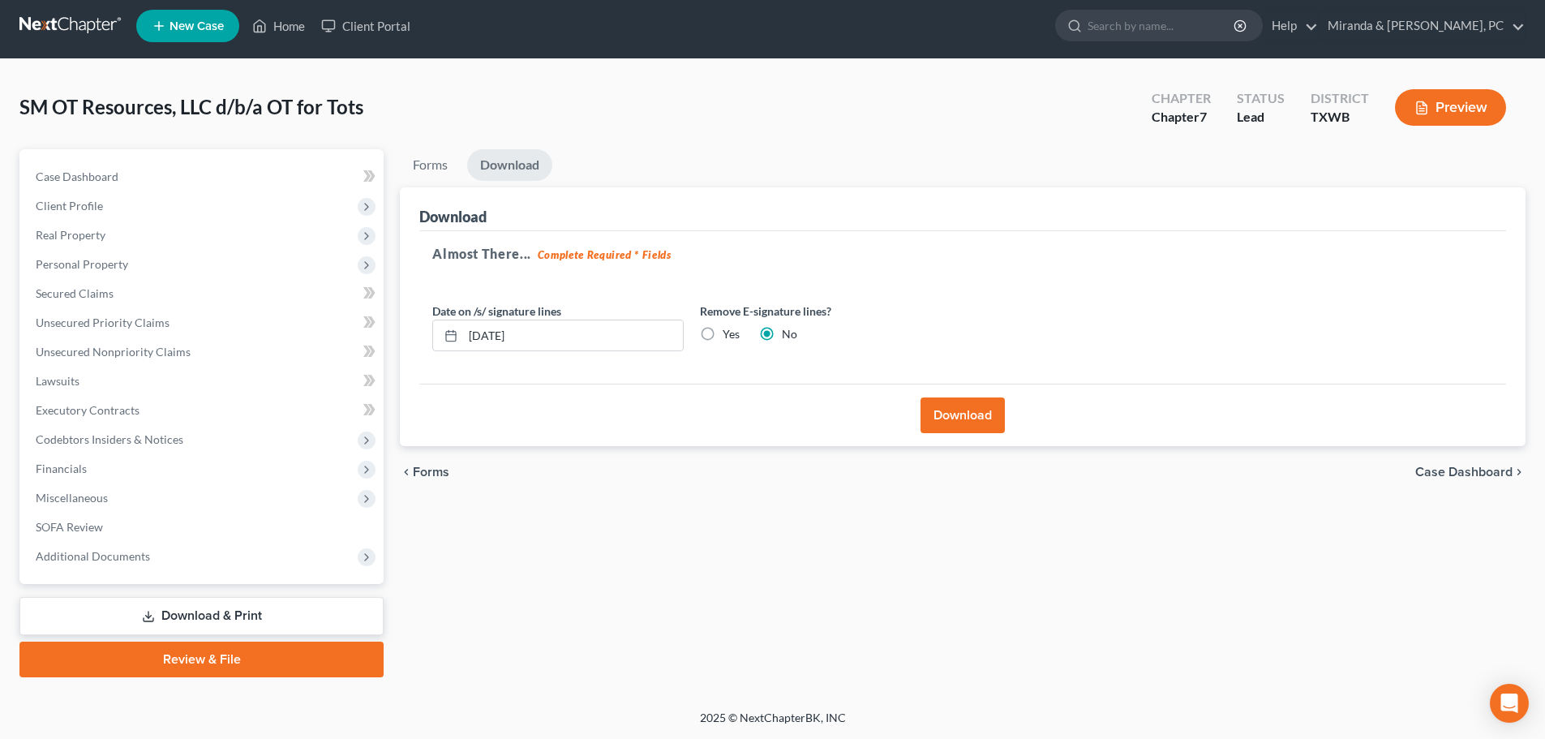
click at [949, 415] on button "Download" at bounding box center [963, 415] width 84 height 36
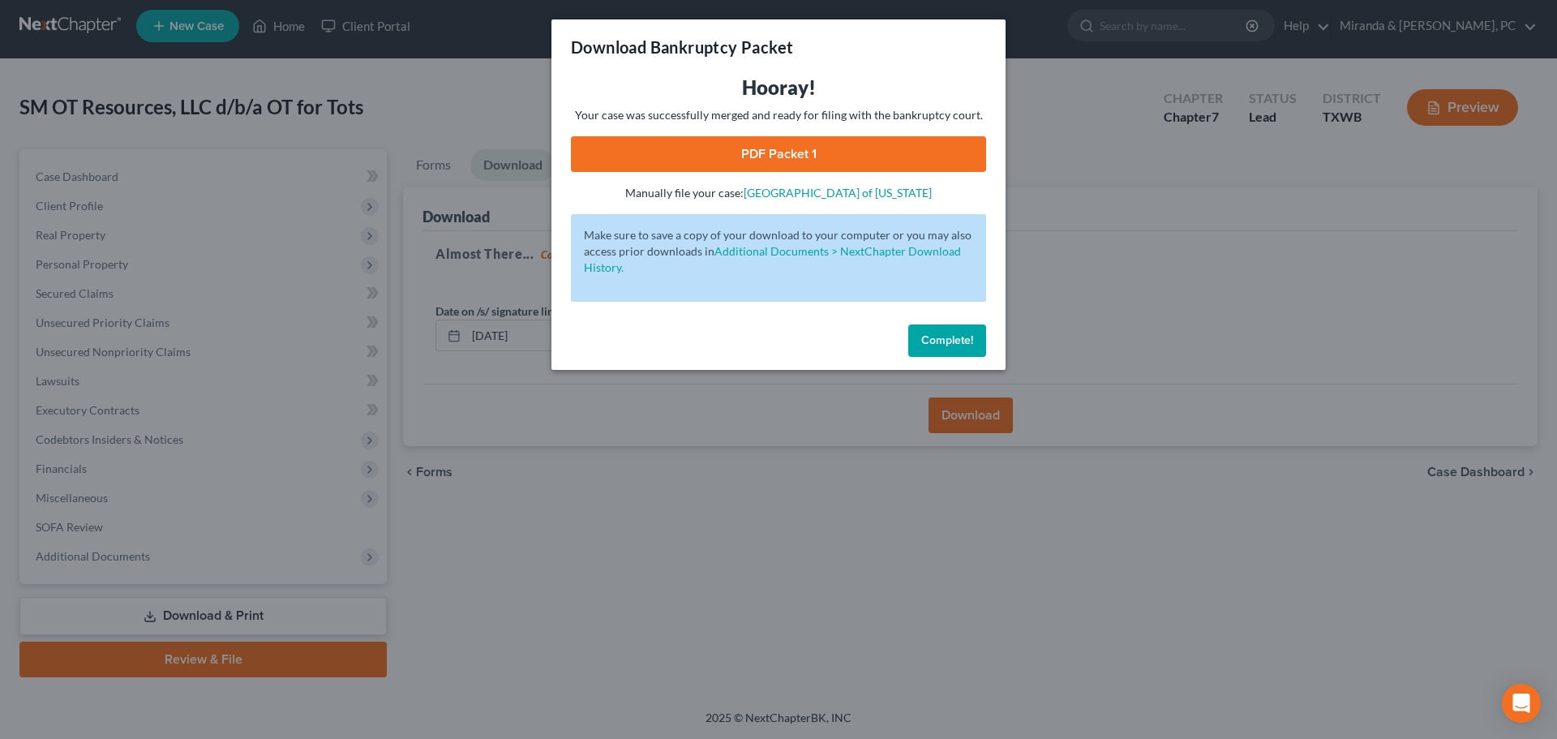
click at [794, 153] on link "PDF Packet 1" at bounding box center [778, 154] width 415 height 36
click at [968, 347] on button "Complete!" at bounding box center [947, 340] width 78 height 32
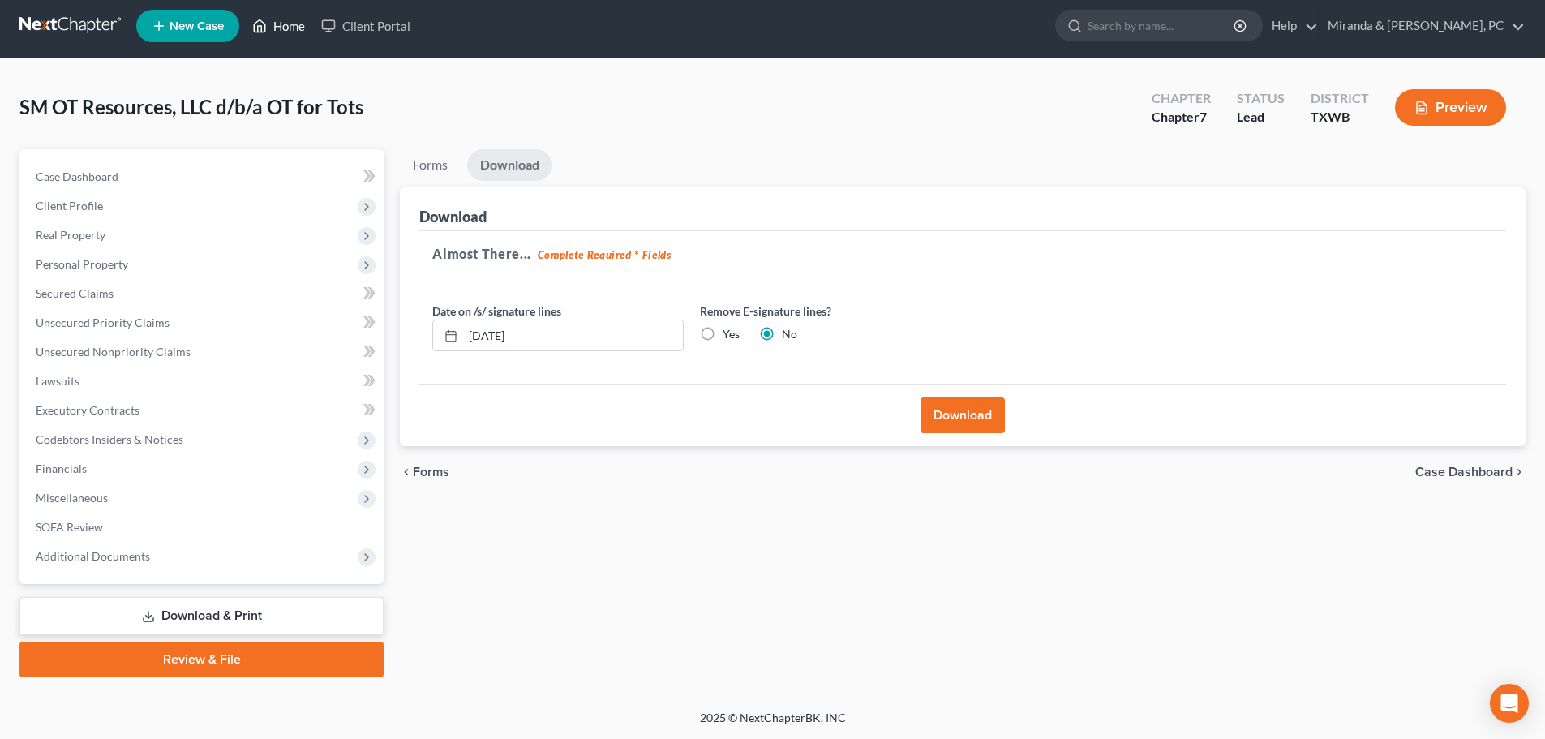
click at [267, 29] on icon at bounding box center [259, 25] width 15 height 19
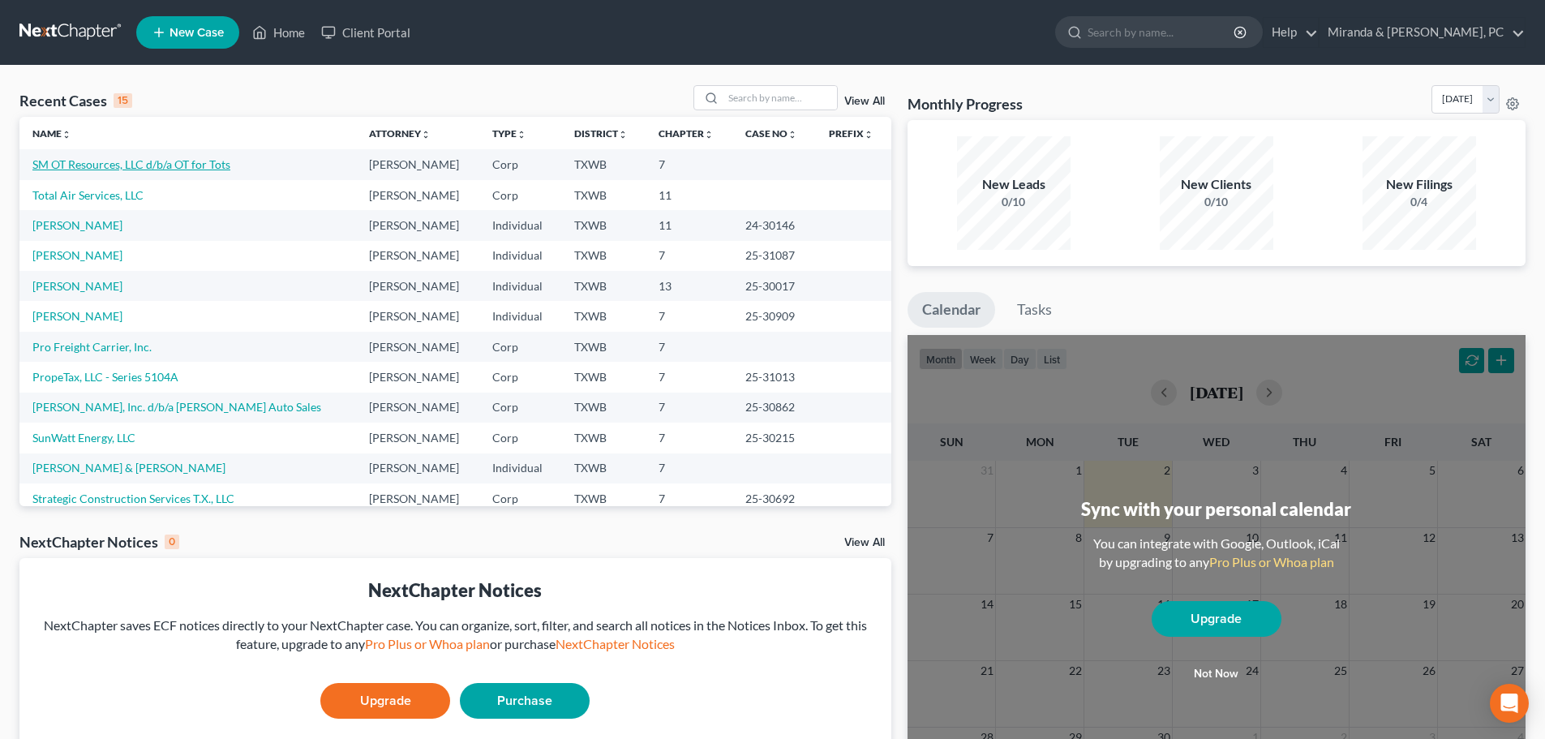
click at [94, 159] on link "SM OT Resources, LLC d/b/a OT for Tots" at bounding box center [131, 164] width 198 height 14
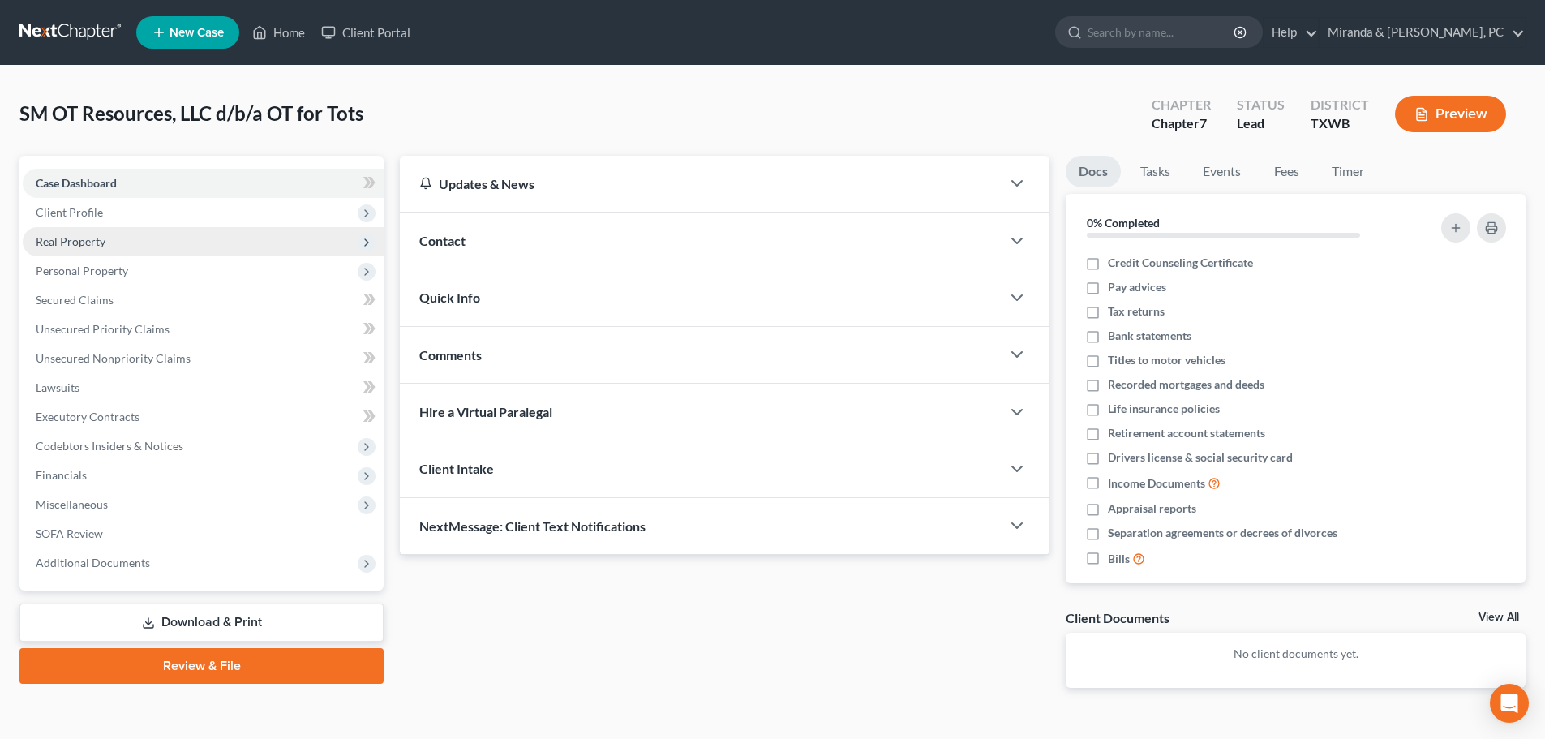
click at [108, 240] on span "Real Property" at bounding box center [203, 241] width 361 height 29
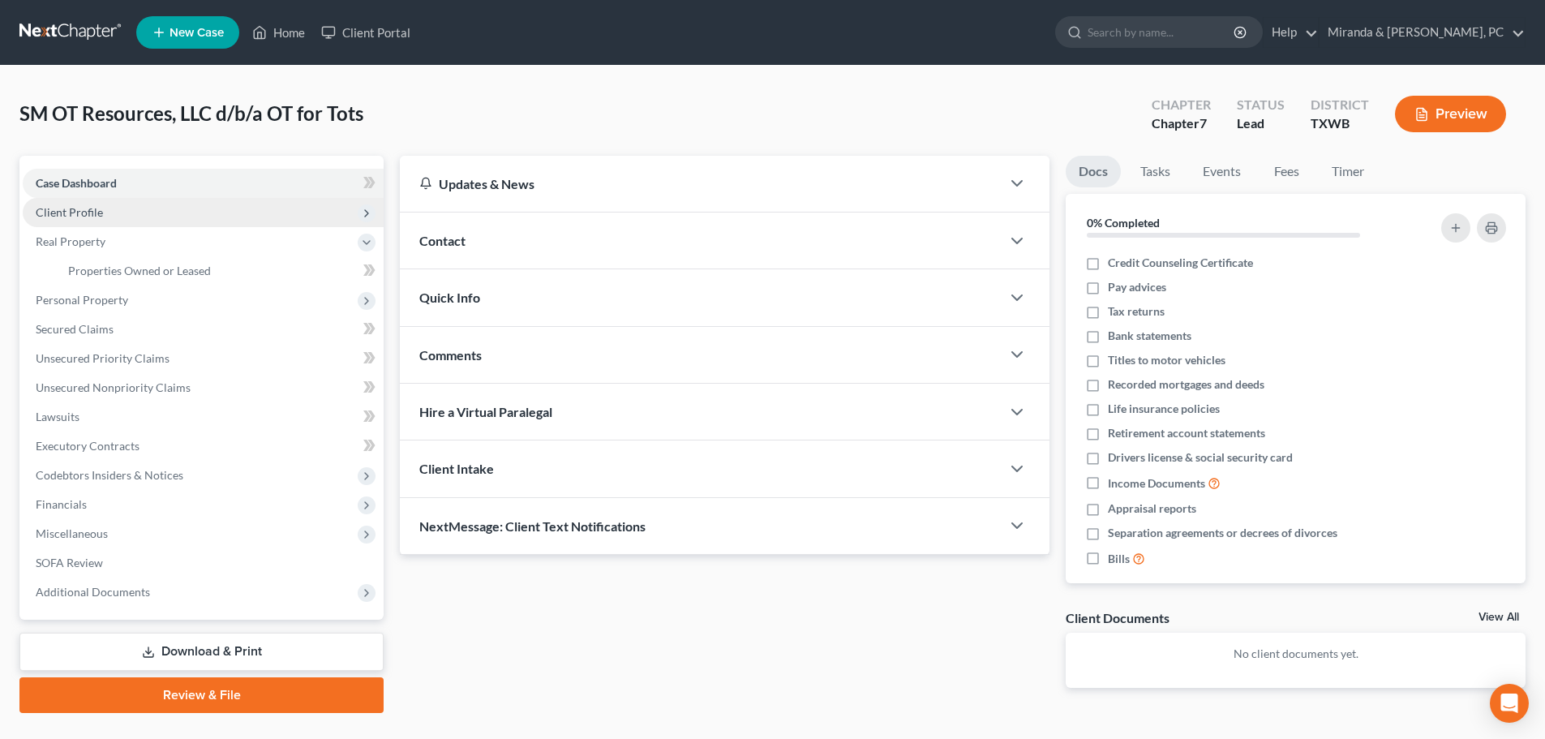
click at [100, 212] on span "Client Profile" at bounding box center [69, 212] width 67 height 14
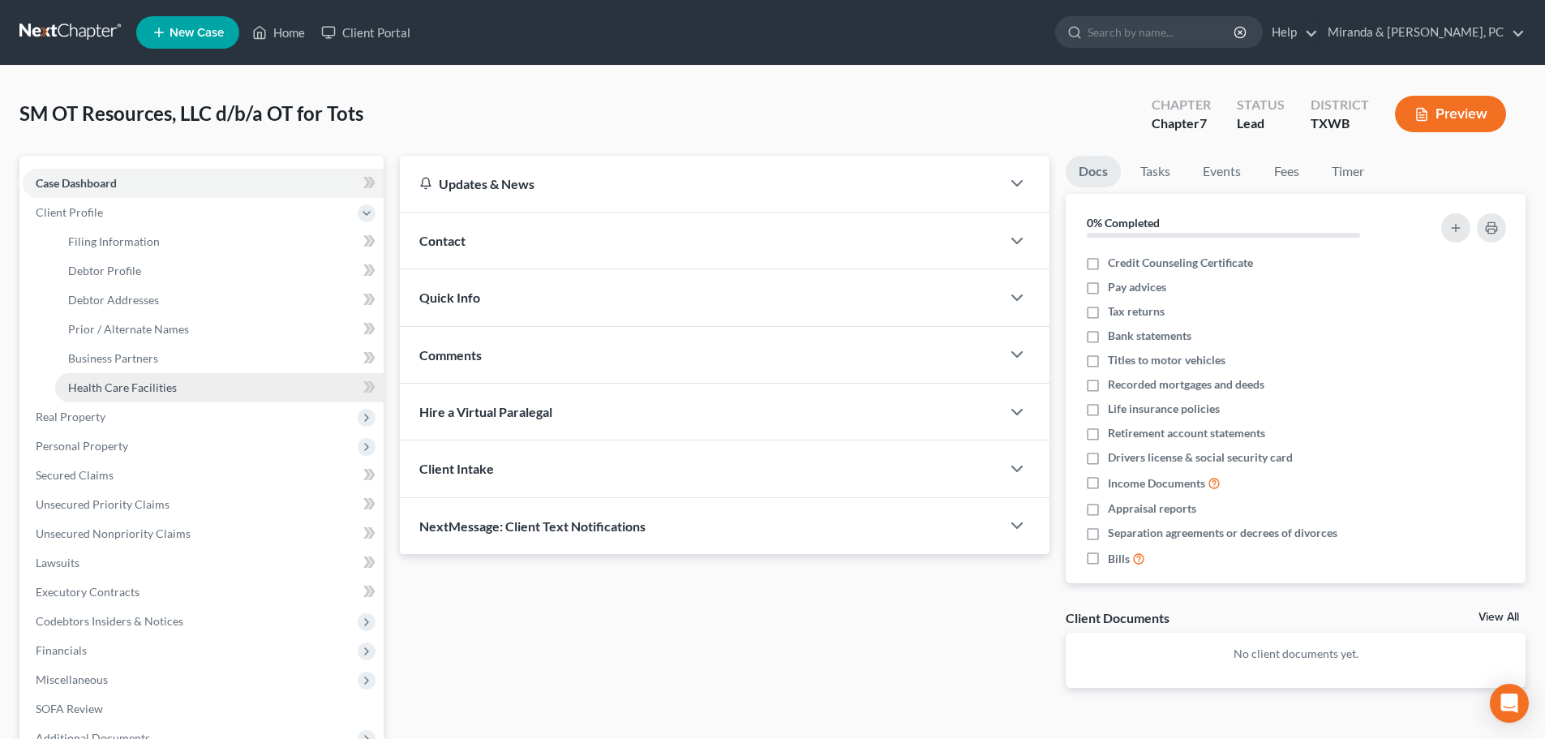
click at [127, 378] on link "Health Care Facilities" at bounding box center [219, 387] width 328 height 29
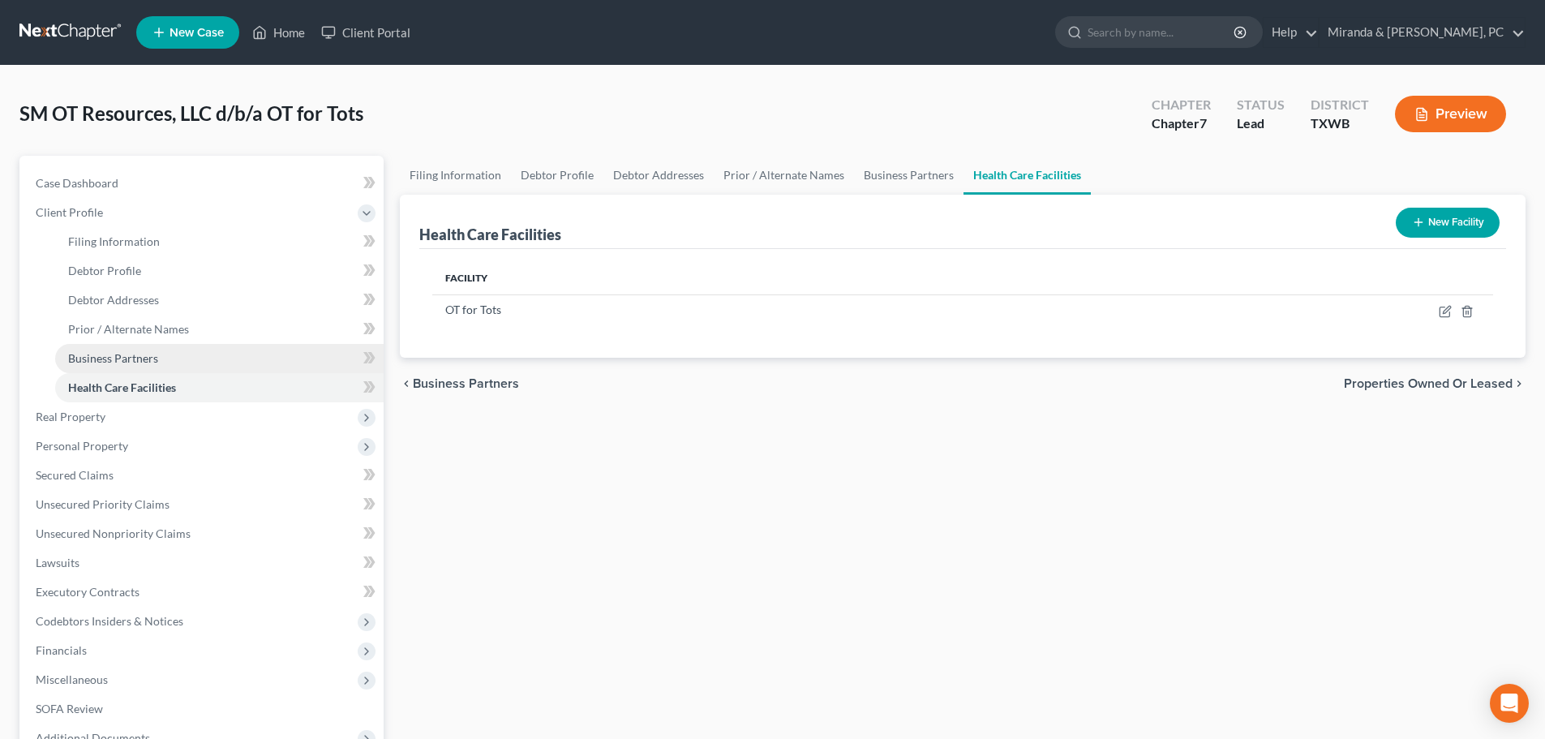
click at [128, 358] on span "Business Partners" at bounding box center [113, 358] width 90 height 14
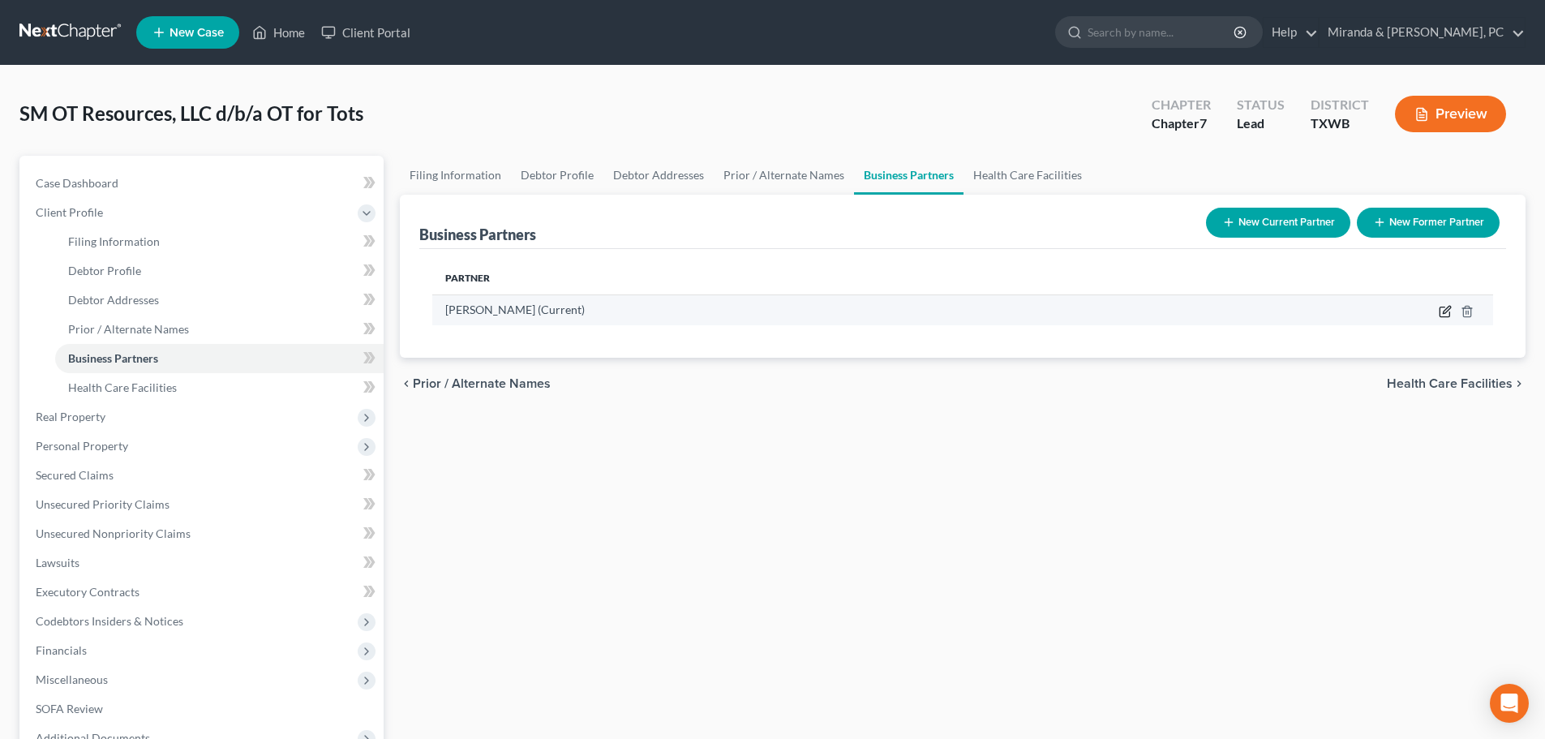
click at [1447, 307] on icon "button" at bounding box center [1445, 311] width 13 height 13
select select "45"
select select "5"
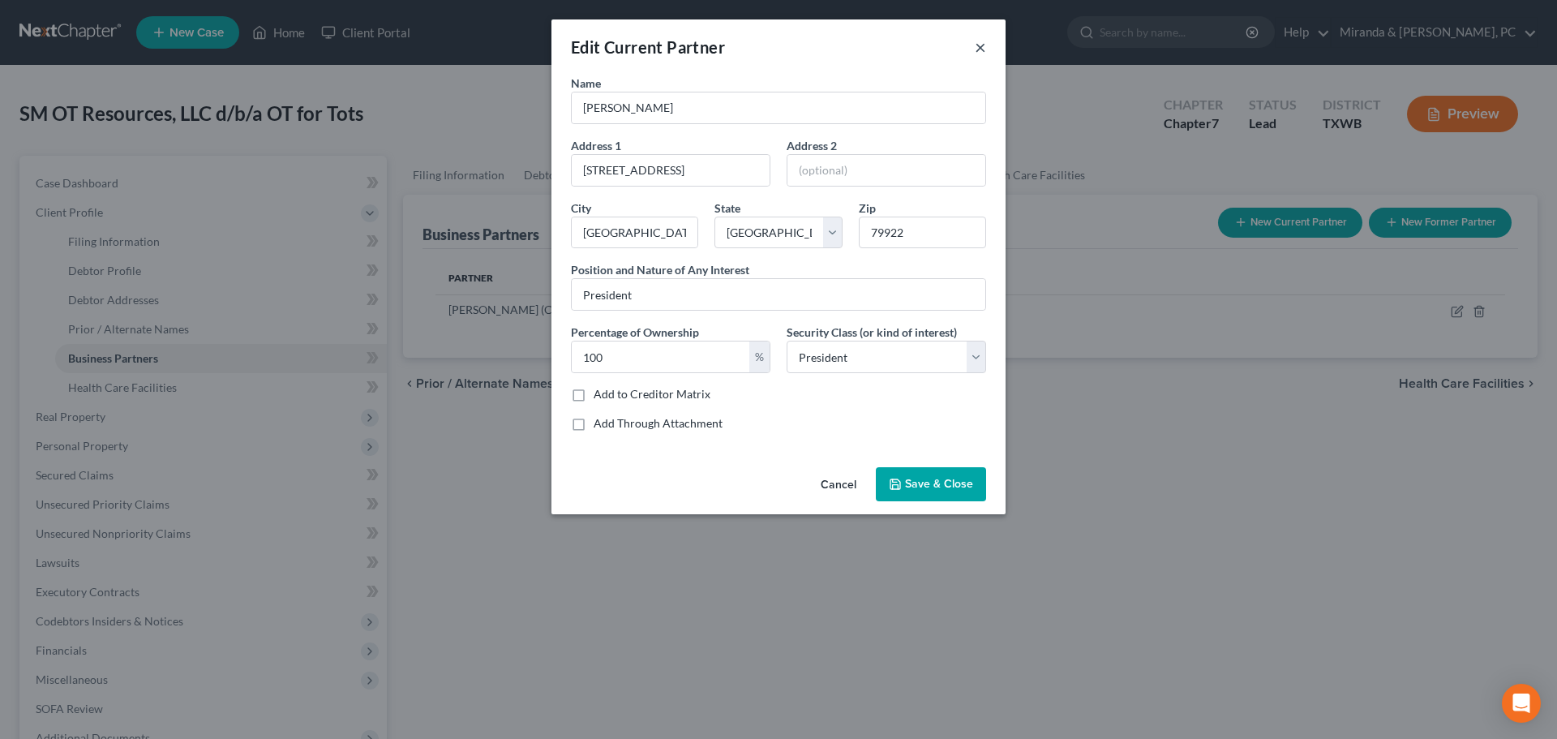
click at [977, 44] on button "×" at bounding box center [980, 46] width 11 height 19
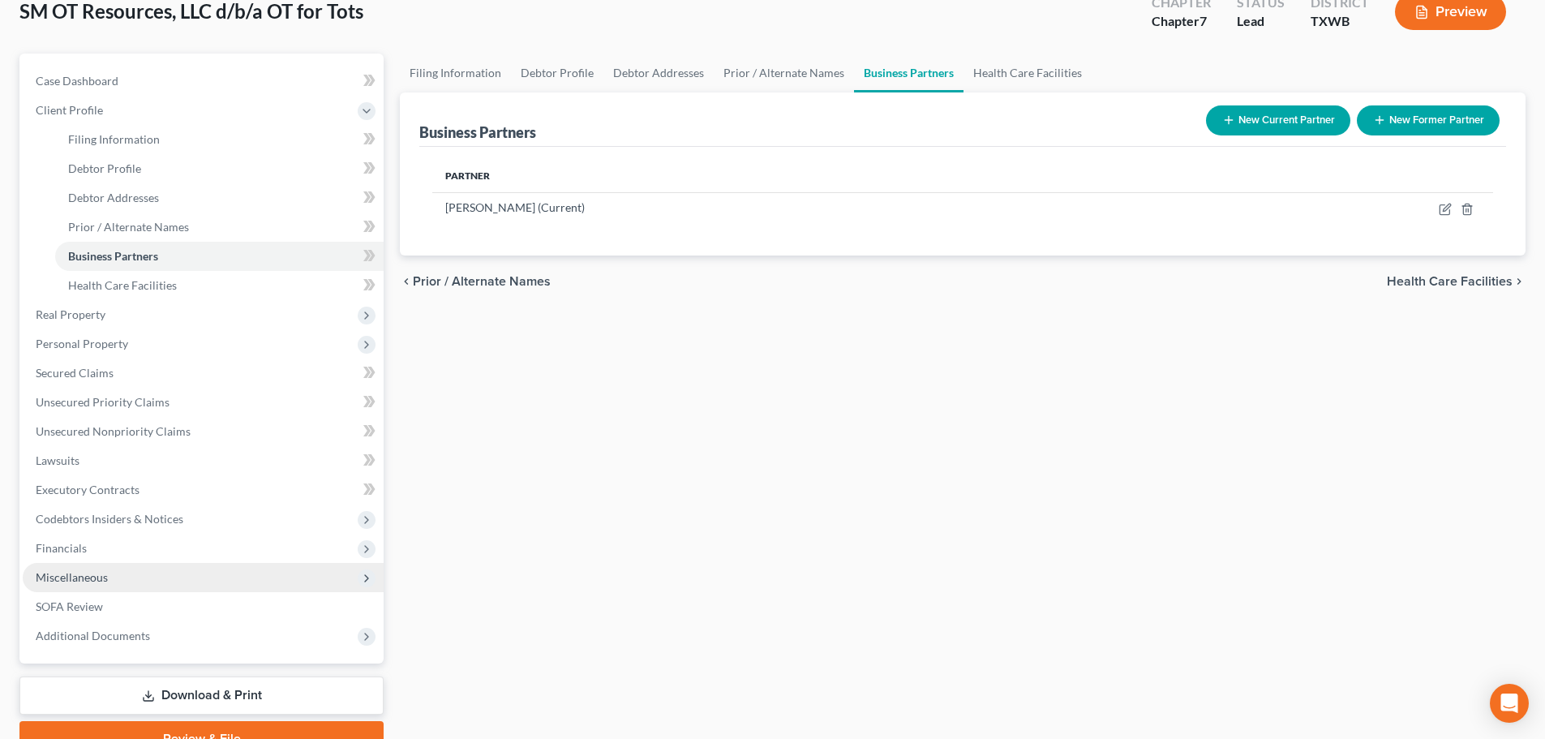
scroll to position [182, 0]
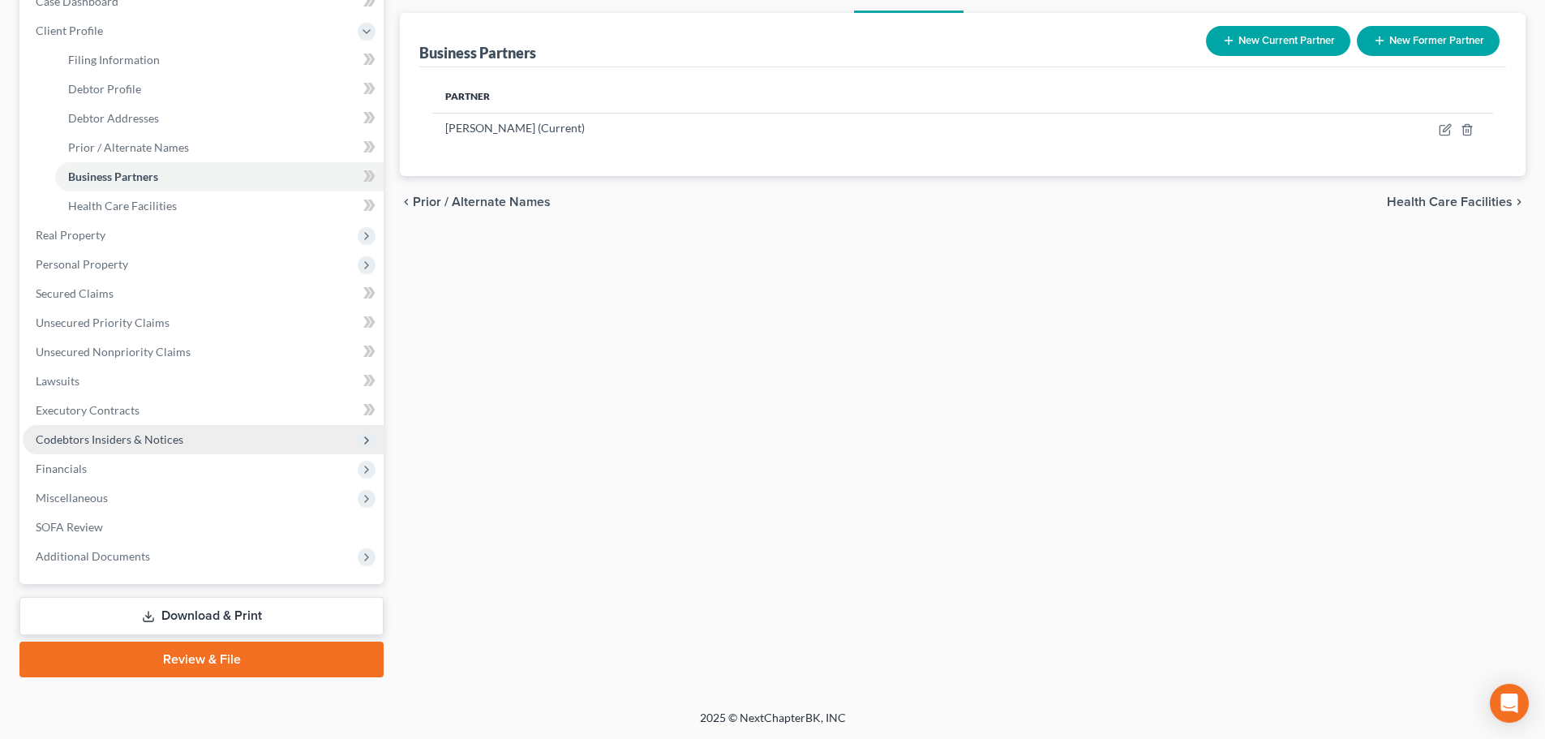
click at [112, 434] on span "Codebtors Insiders & Notices" at bounding box center [110, 439] width 148 height 14
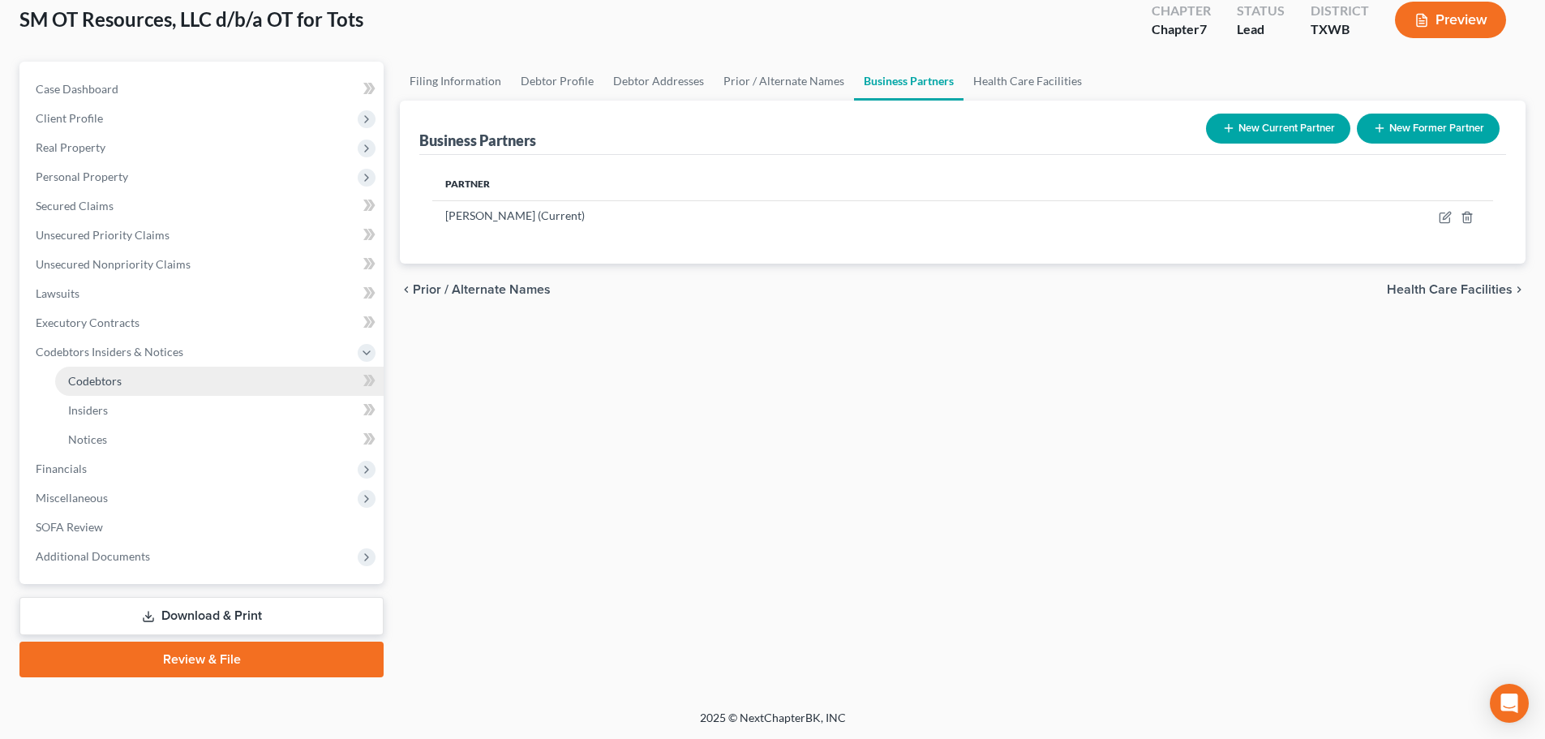
scroll to position [94, 0]
click at [111, 410] on link "Insiders" at bounding box center [219, 410] width 328 height 29
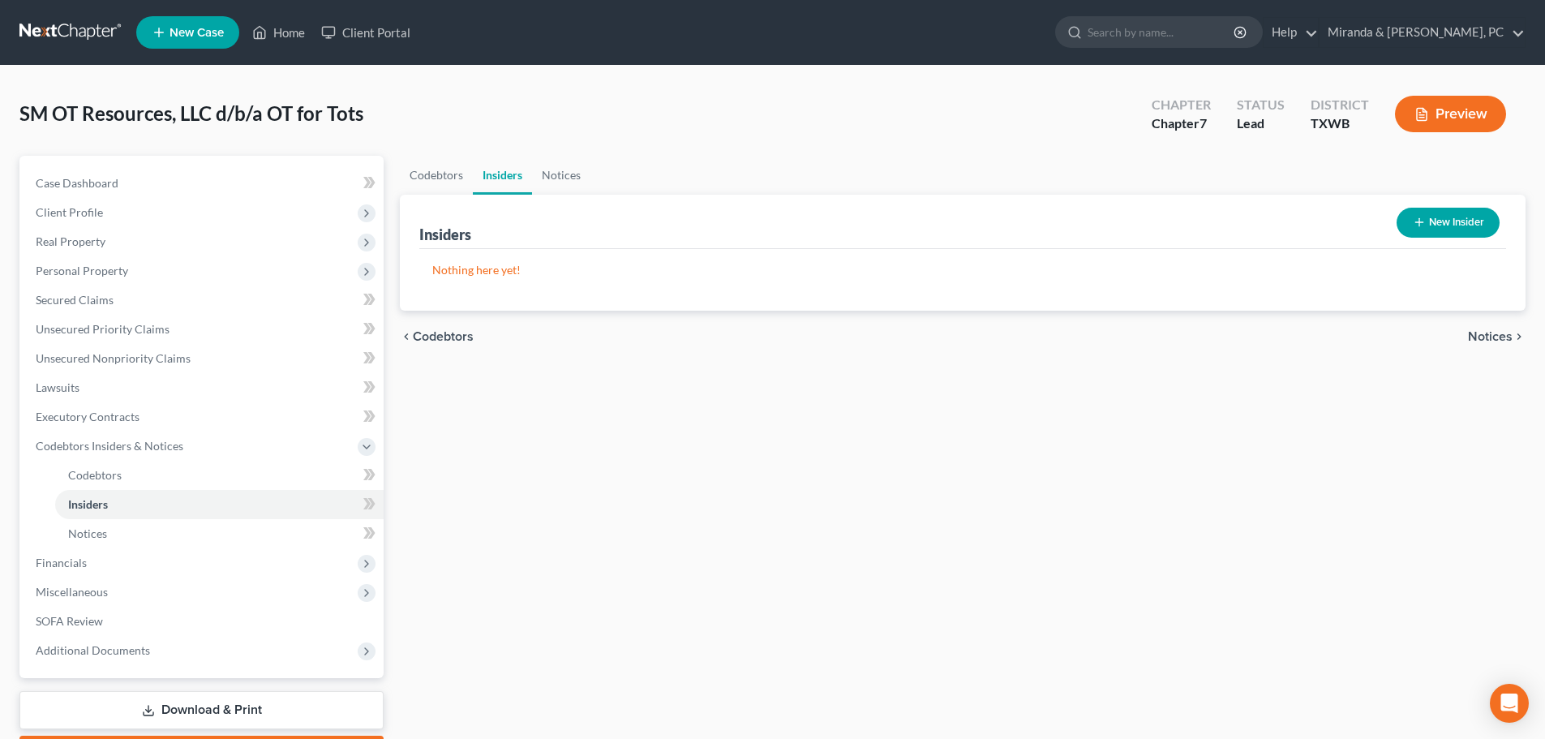
click at [1446, 219] on button "New Insider" at bounding box center [1448, 223] width 103 height 30
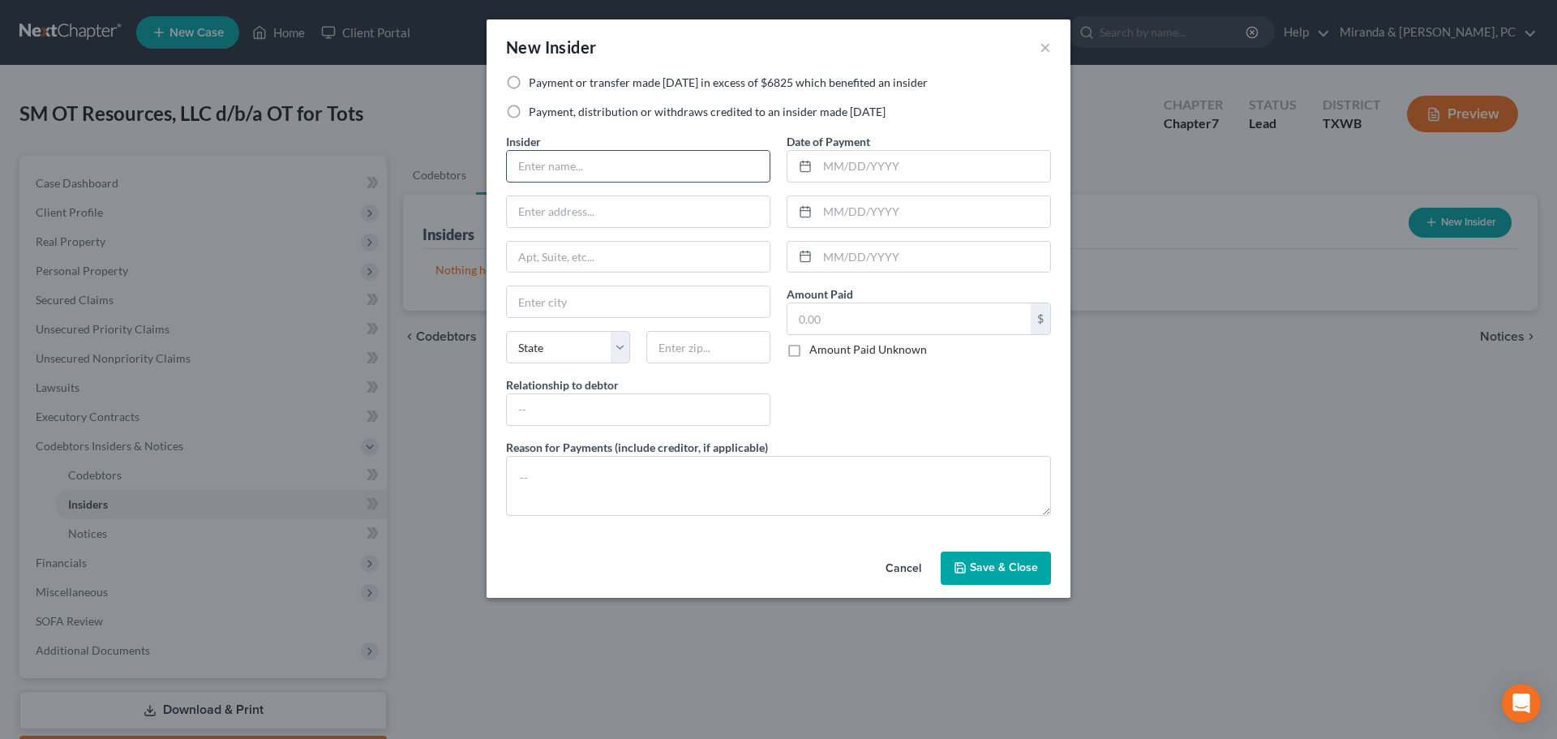
click at [591, 160] on input "text" at bounding box center [638, 166] width 263 height 31
type input "[PERSON_NAME]"
click at [588, 215] on input "text" at bounding box center [638, 211] width 263 height 31
type input "44"
drag, startPoint x: 588, startPoint y: 215, endPoint x: 518, endPoint y: 226, distance: 70.7
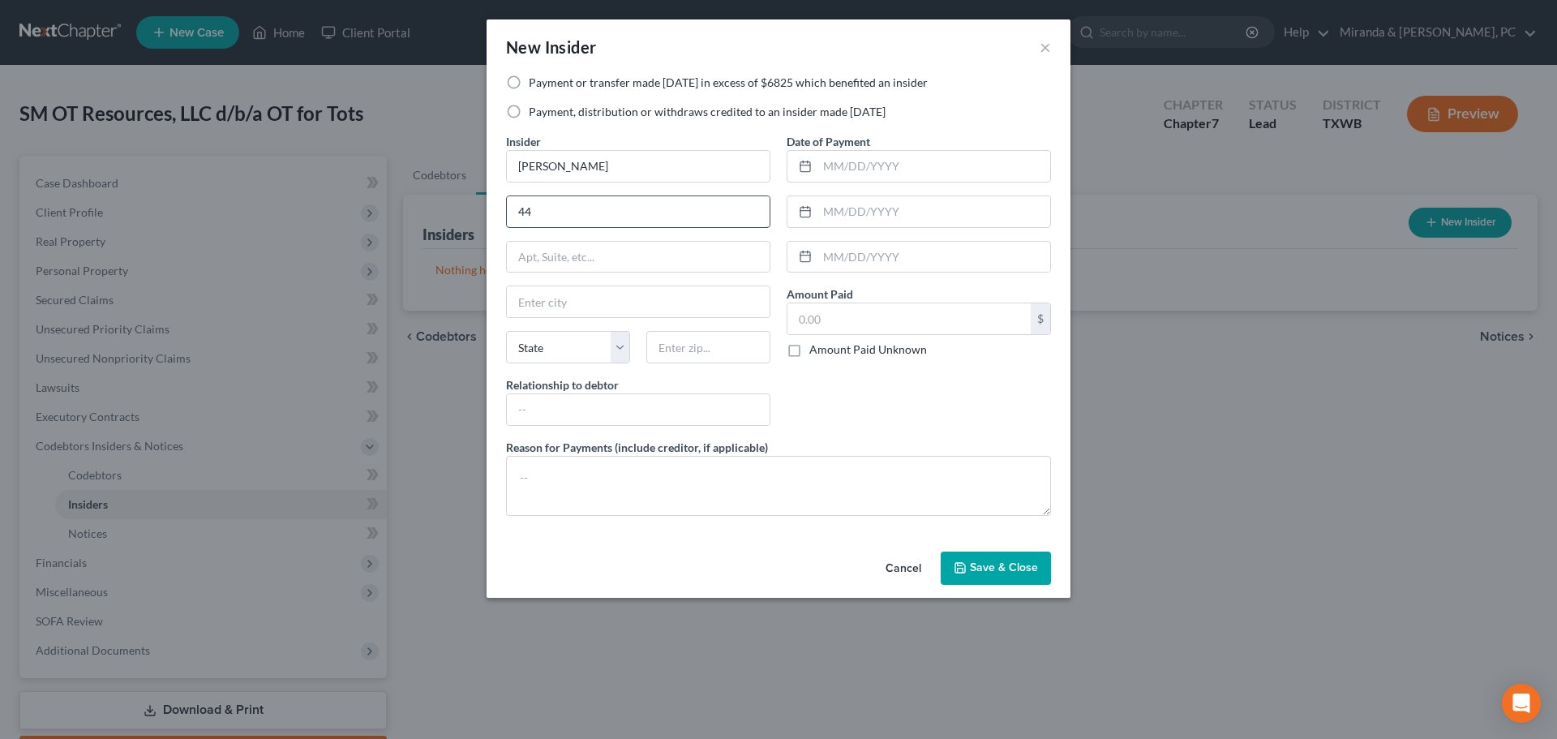
click at [518, 226] on input "44" at bounding box center [638, 211] width 263 height 31
click at [840, 172] on input "text" at bounding box center [934, 166] width 233 height 31
type input "[DATE]"
click at [859, 207] on input "text" at bounding box center [934, 211] width 233 height 31
type input "[DATE]"
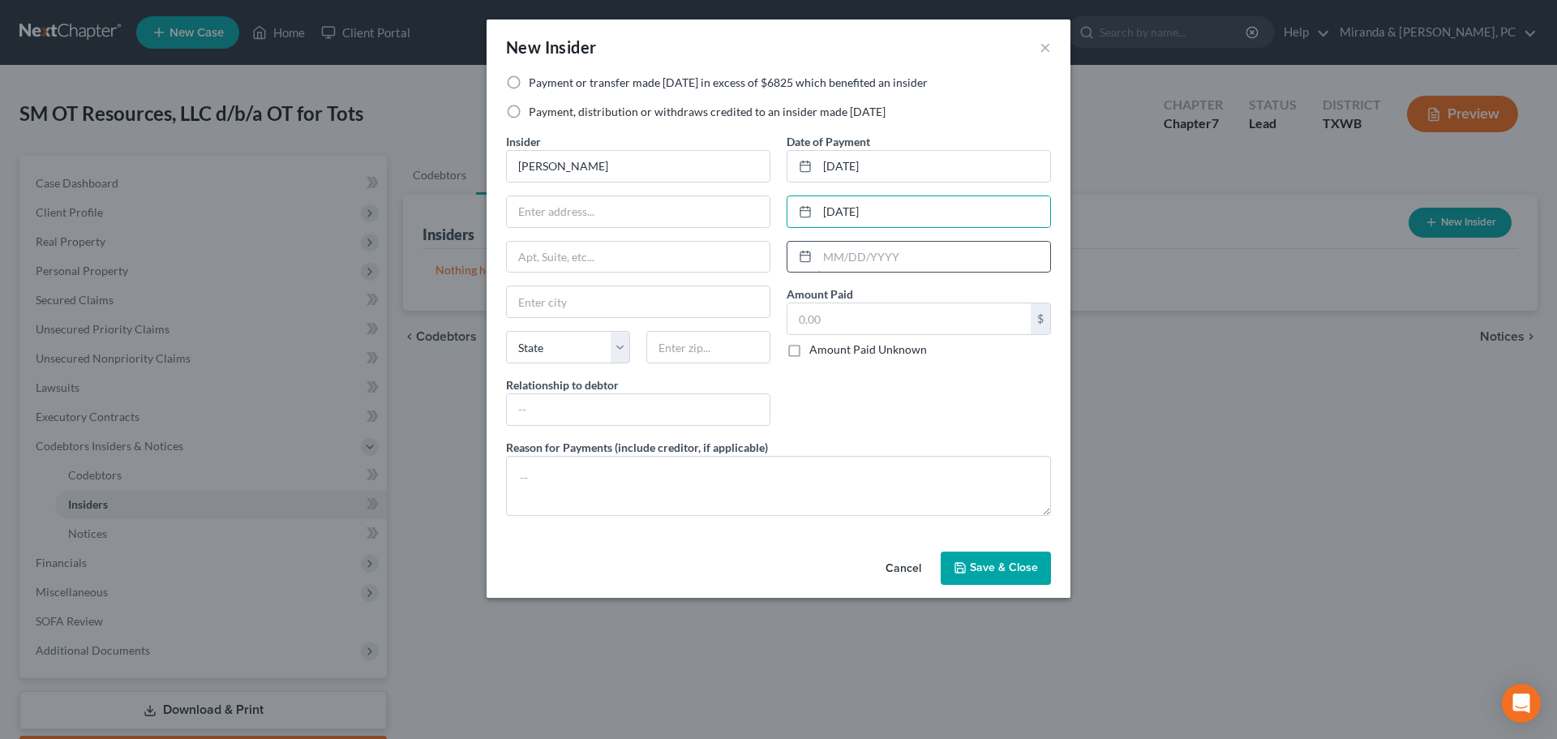
click at [858, 262] on input "text" at bounding box center [934, 257] width 233 height 31
type input "[DATE]"
click at [839, 314] on input "text" at bounding box center [909, 318] width 243 height 31
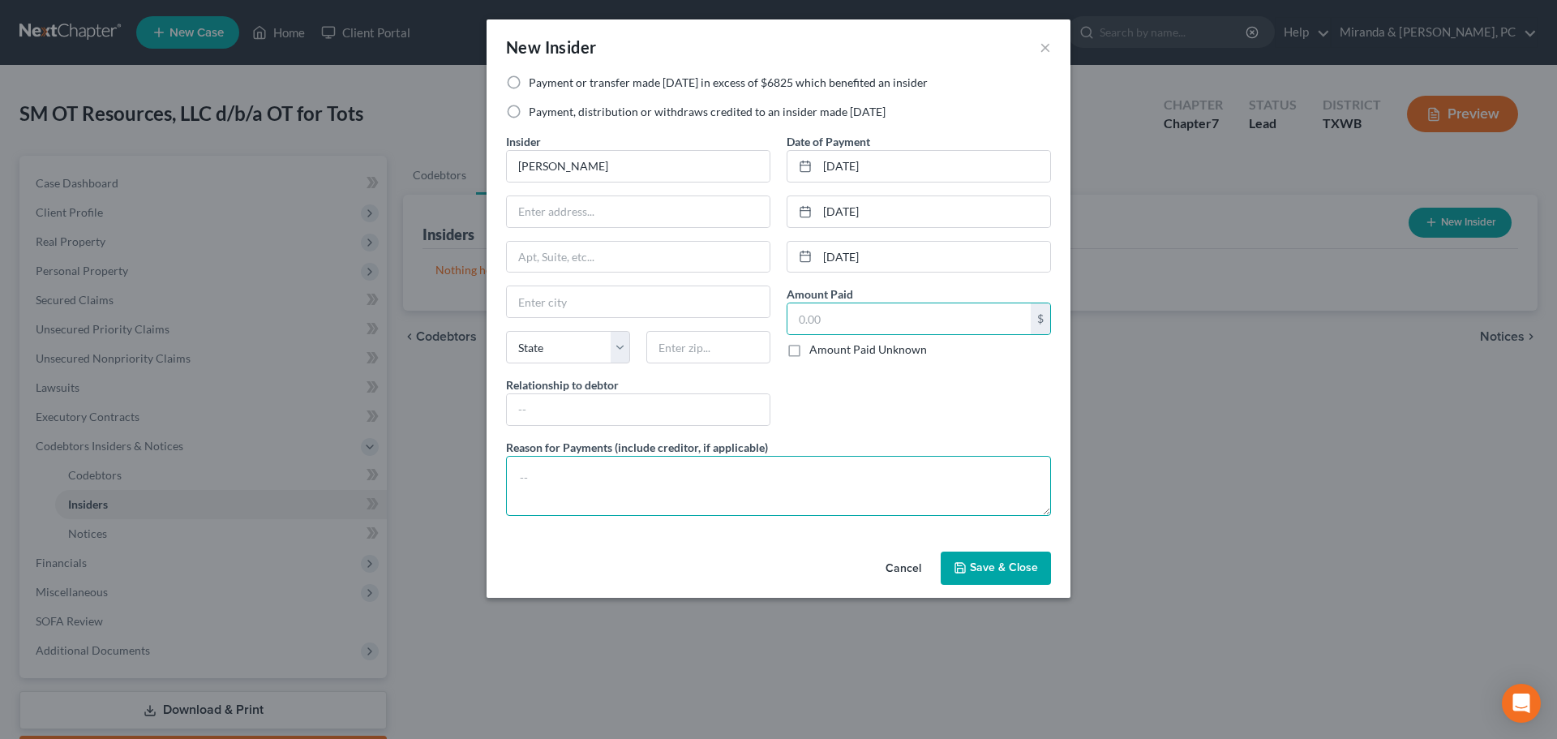
click at [699, 487] on textarea at bounding box center [778, 486] width 545 height 60
type textarea "Salary"
click at [637, 406] on input "text" at bounding box center [638, 409] width 263 height 31
type input "President"
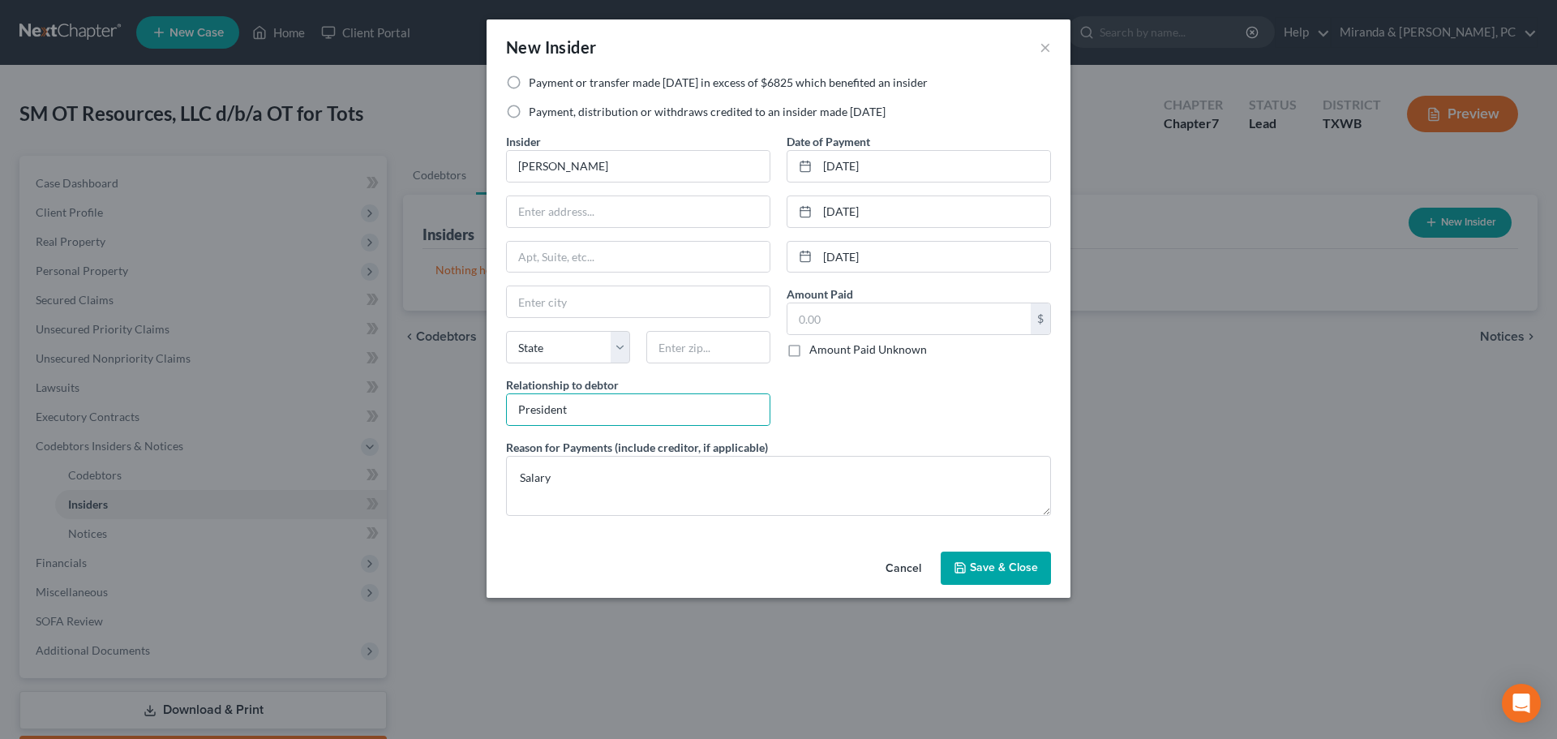
click at [912, 415] on div "Date of Payment [DATE] [DATE] [DATE] Amount Paid $ Amount Paid Unknown Balance …" at bounding box center [919, 286] width 281 height 306
click at [838, 331] on input "text" at bounding box center [909, 318] width 243 height 31
type input "9,000"
click at [864, 422] on div "Date of Payment [DATE] [DATE] [DATE] Amount Paid 9,000.00 $ Amount Paid Unknown…" at bounding box center [919, 286] width 281 height 306
click at [595, 211] on input "text" at bounding box center [638, 211] width 263 height 31
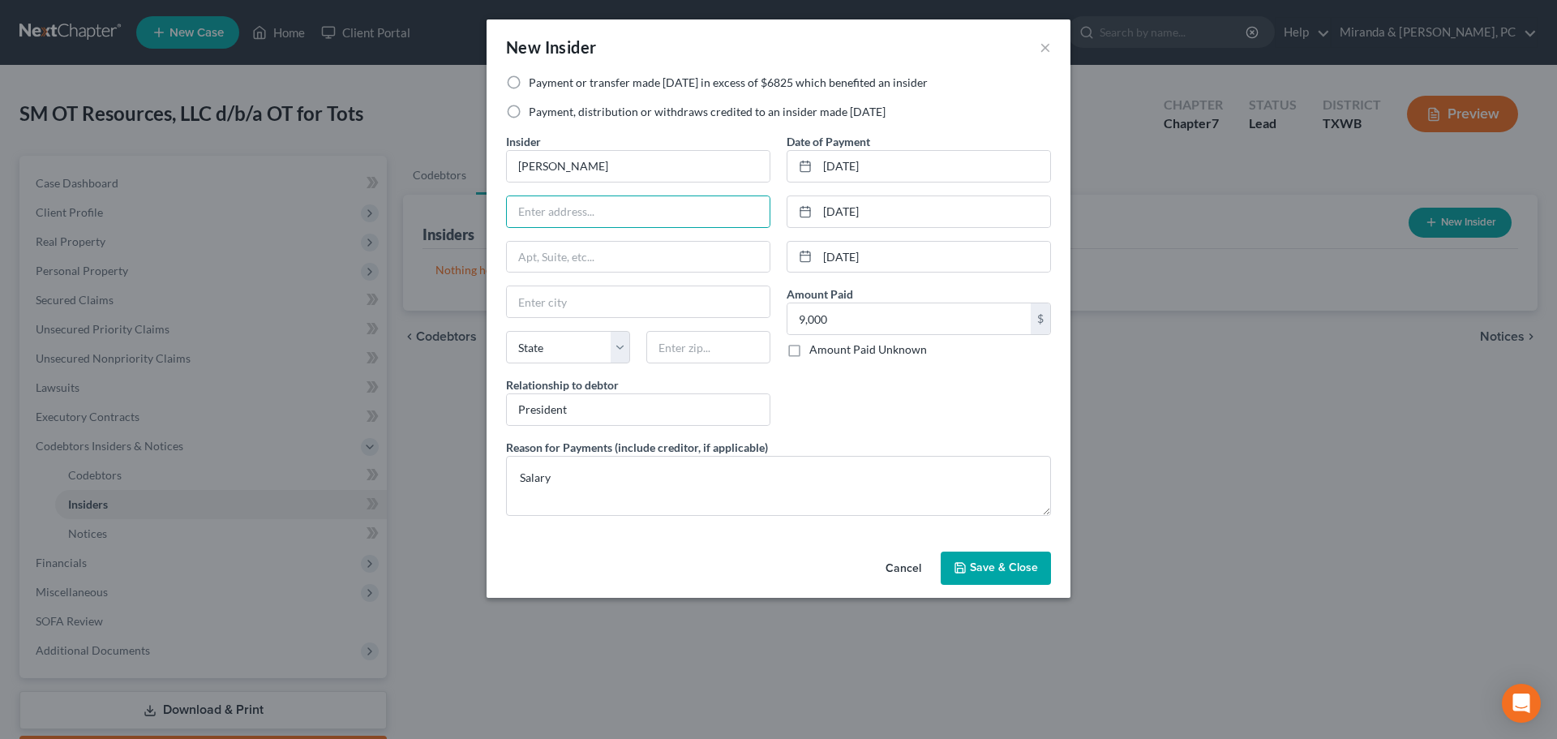
click at [891, 85] on label "Payment or transfer made [DATE] in excess of $6825 which benefited an insider" at bounding box center [728, 83] width 399 height 16
click at [546, 85] on input "Payment or transfer made [DATE] in excess of $6825 which benefited an insider" at bounding box center [540, 80] width 11 height 11
radio input "true"
click at [611, 204] on input "text" at bounding box center [638, 211] width 263 height 31
click at [1038, 574] on button "Save & Close" at bounding box center [996, 569] width 110 height 34
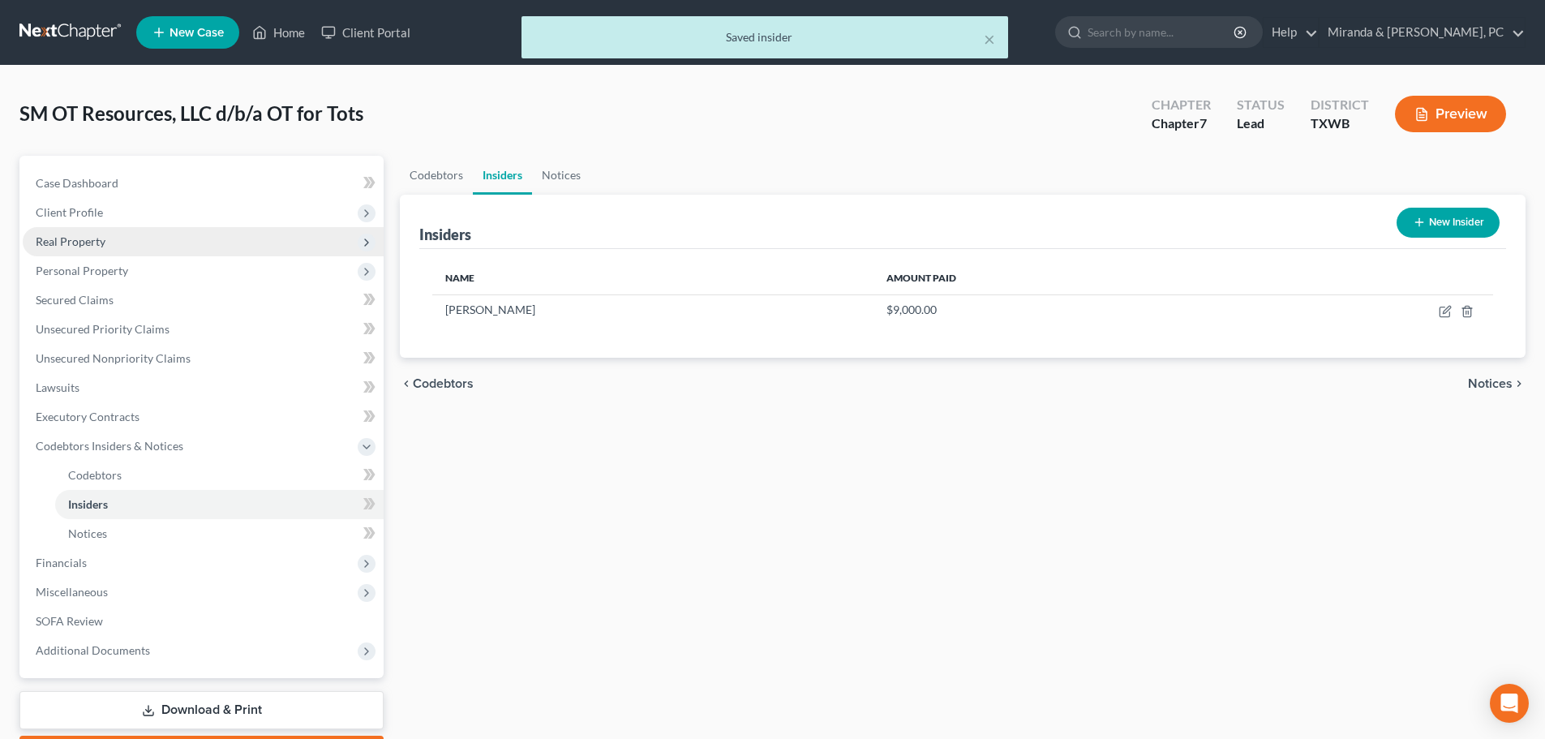
click at [84, 240] on span "Real Property" at bounding box center [71, 241] width 70 height 14
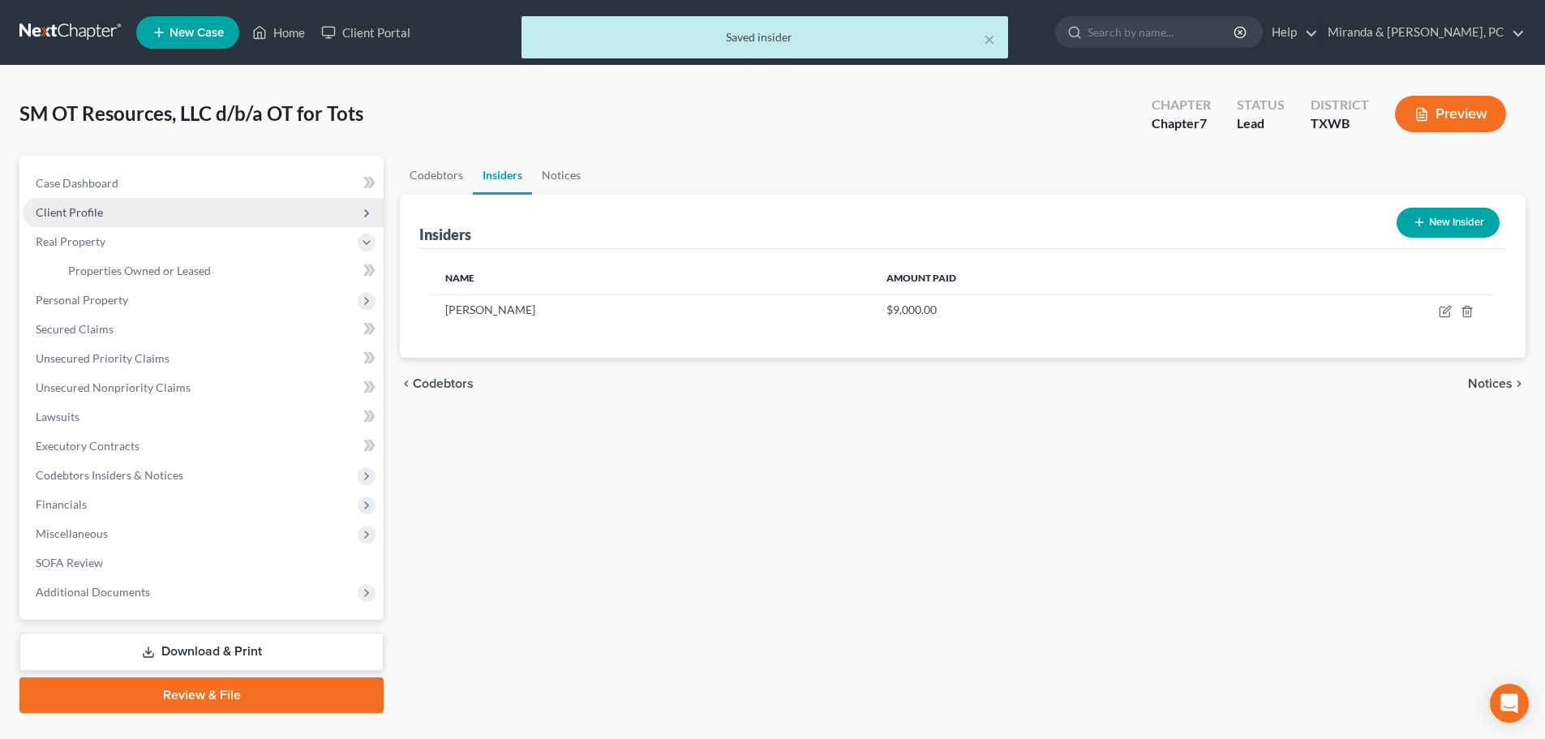
click at [75, 219] on span "Client Profile" at bounding box center [203, 212] width 361 height 29
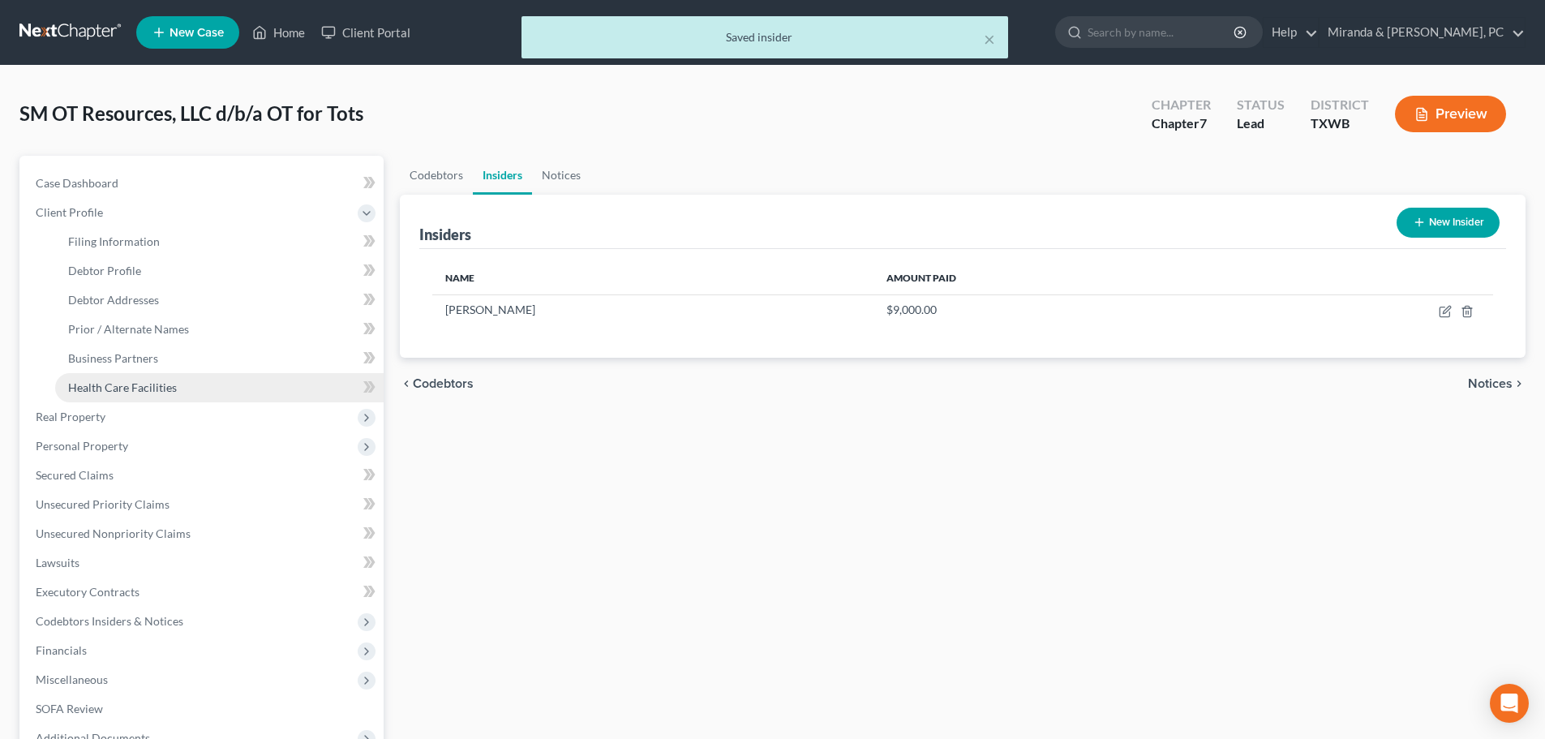
click at [144, 380] on span "Health Care Facilities" at bounding box center [122, 387] width 109 height 14
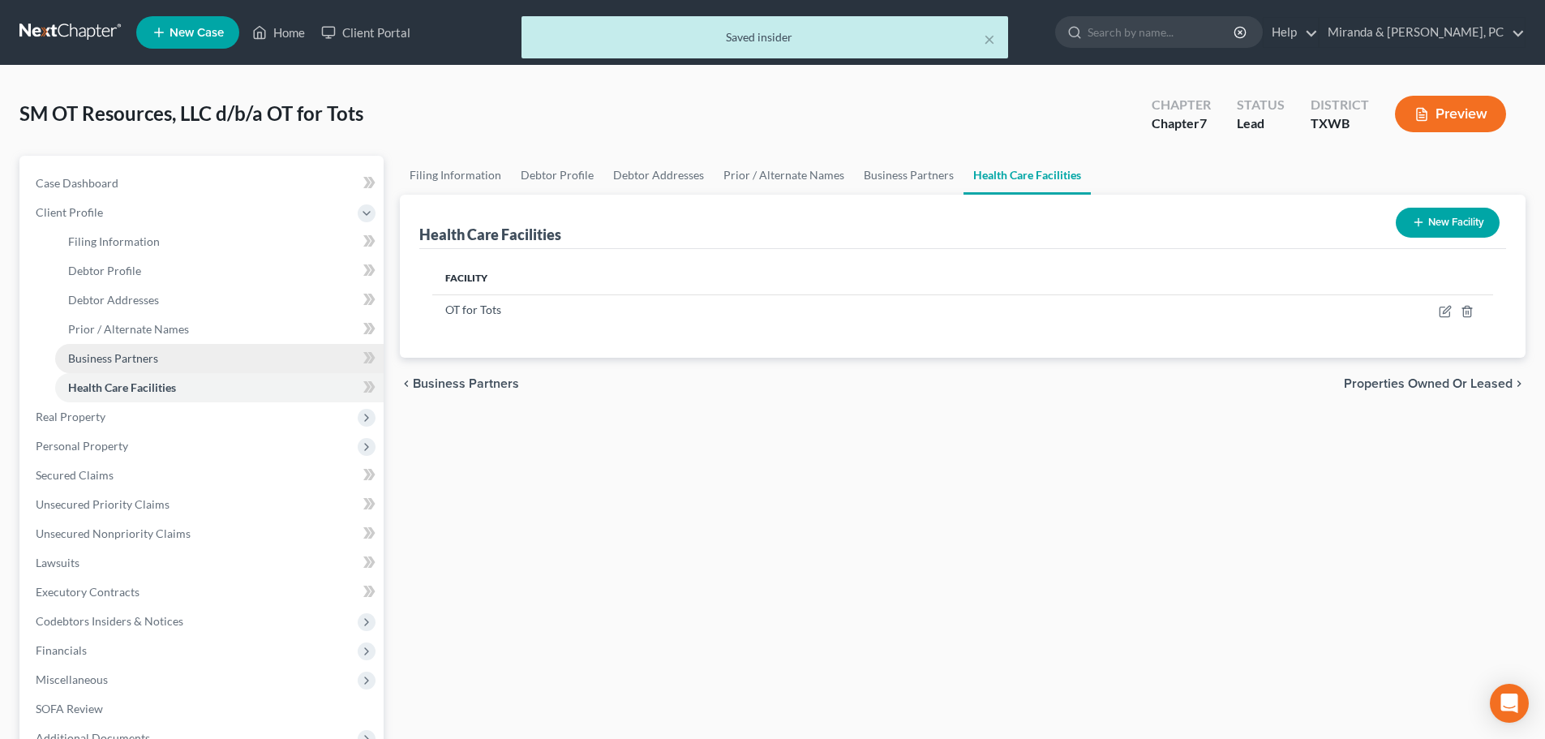
click at [142, 358] on span "Business Partners" at bounding box center [113, 358] width 90 height 14
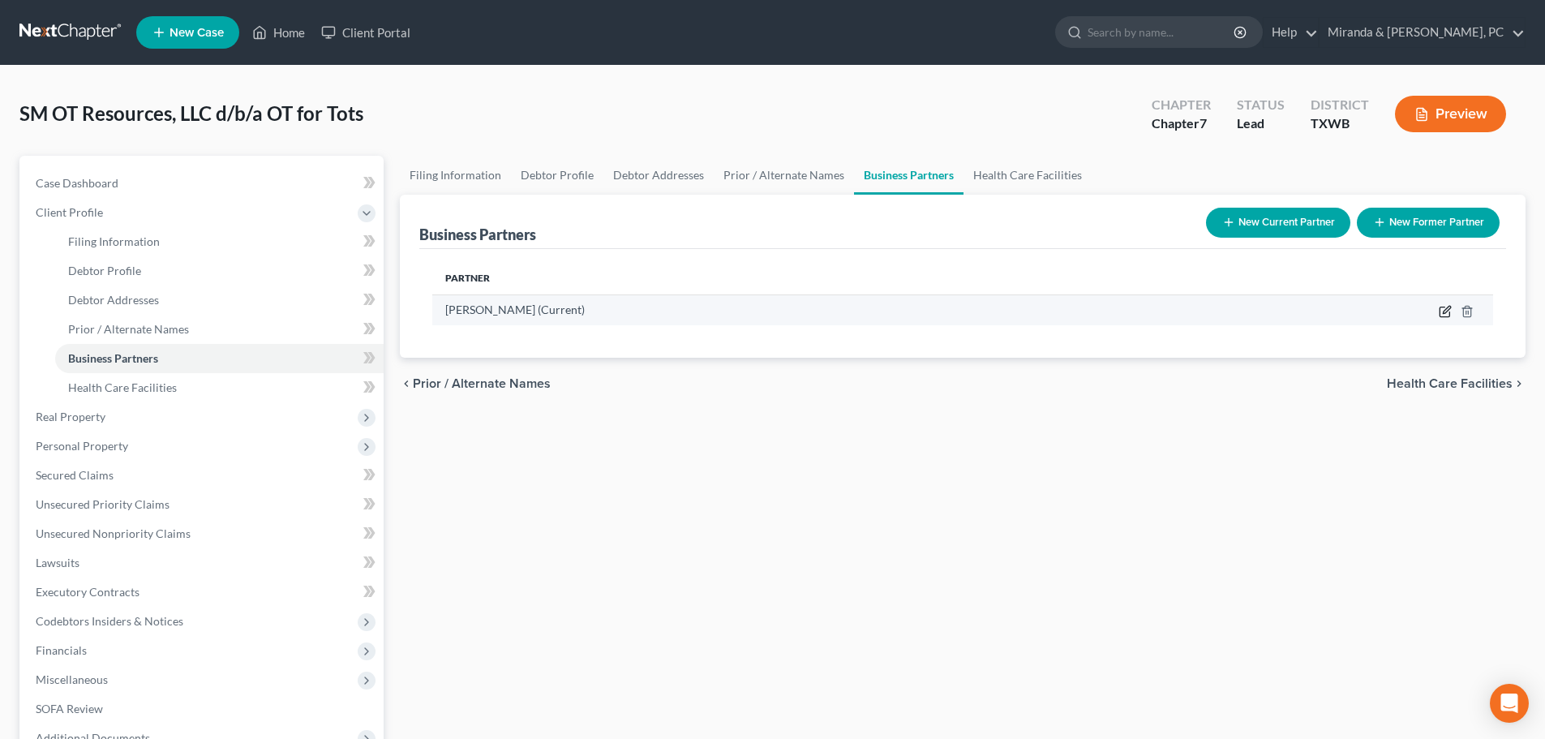
click at [1444, 310] on icon "button" at bounding box center [1445, 311] width 13 height 13
select select "45"
select select "5"
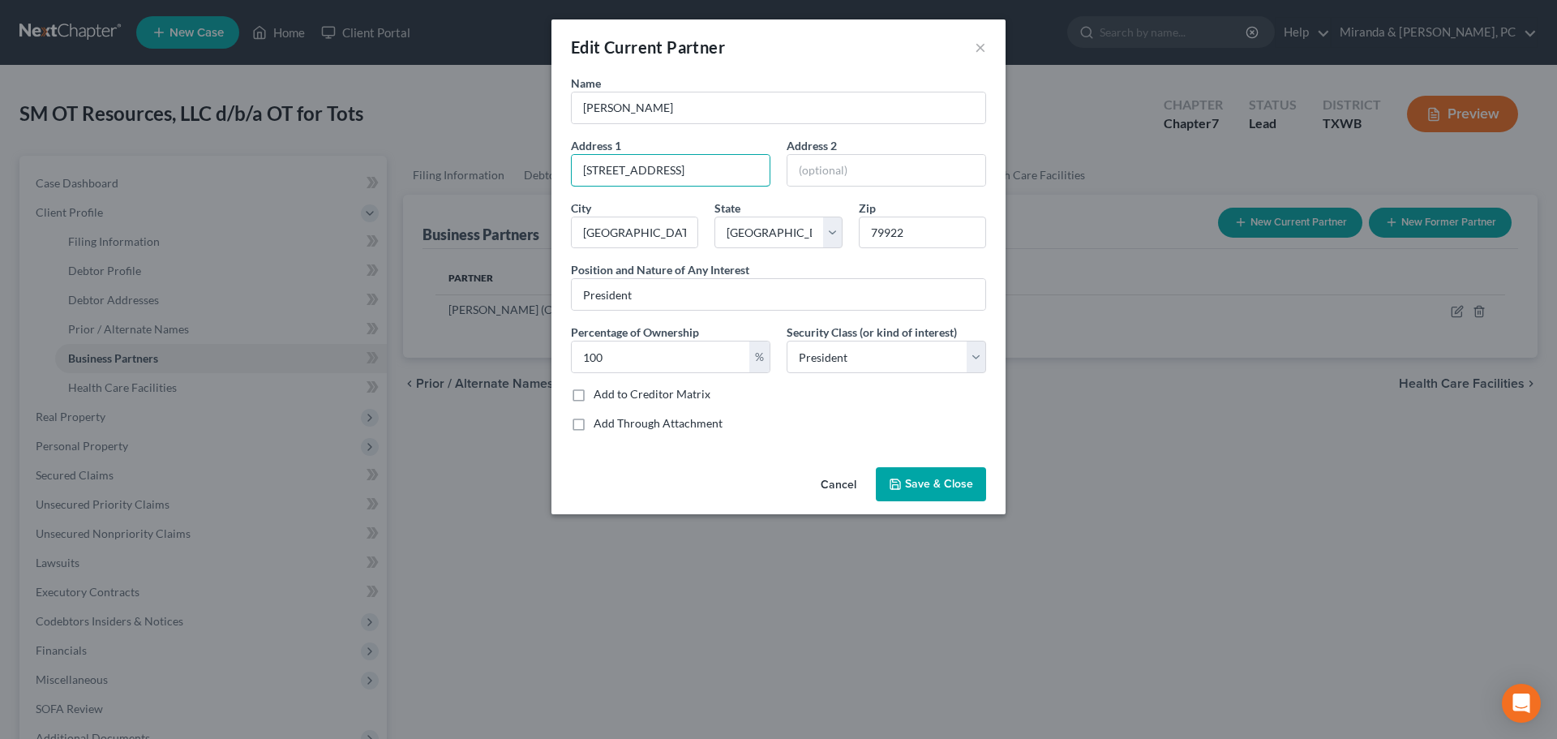
drag, startPoint x: 722, startPoint y: 170, endPoint x: 521, endPoint y: 169, distance: 200.3
click at [521, 169] on div "Edit Current Partner × Name [PERSON_NAME] Address 1 [GEOGRAPHIC_DATA] Address […" at bounding box center [778, 369] width 1557 height 739
click at [983, 50] on button "×" at bounding box center [980, 46] width 11 height 19
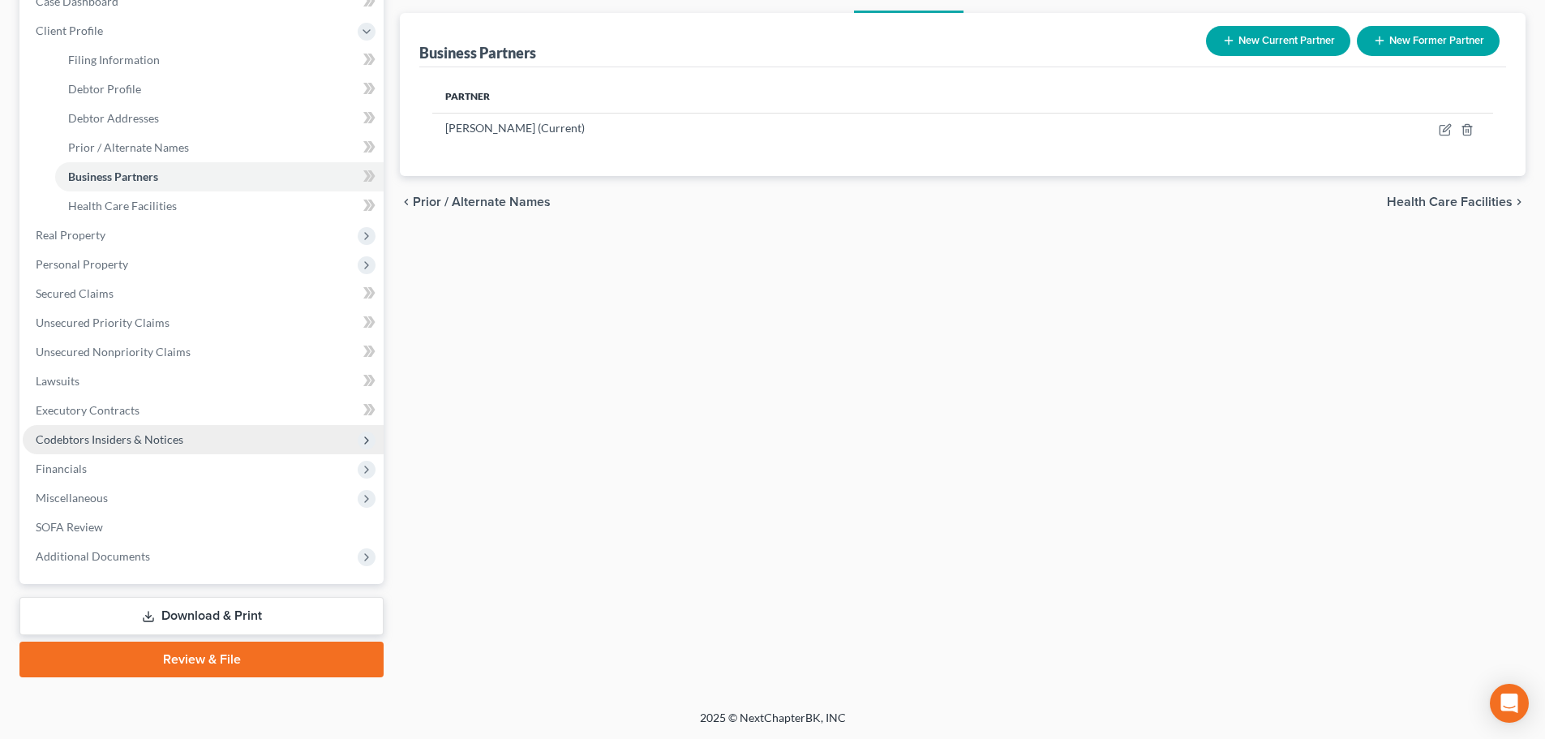
click at [142, 436] on span "Codebtors Insiders & Notices" at bounding box center [110, 439] width 148 height 14
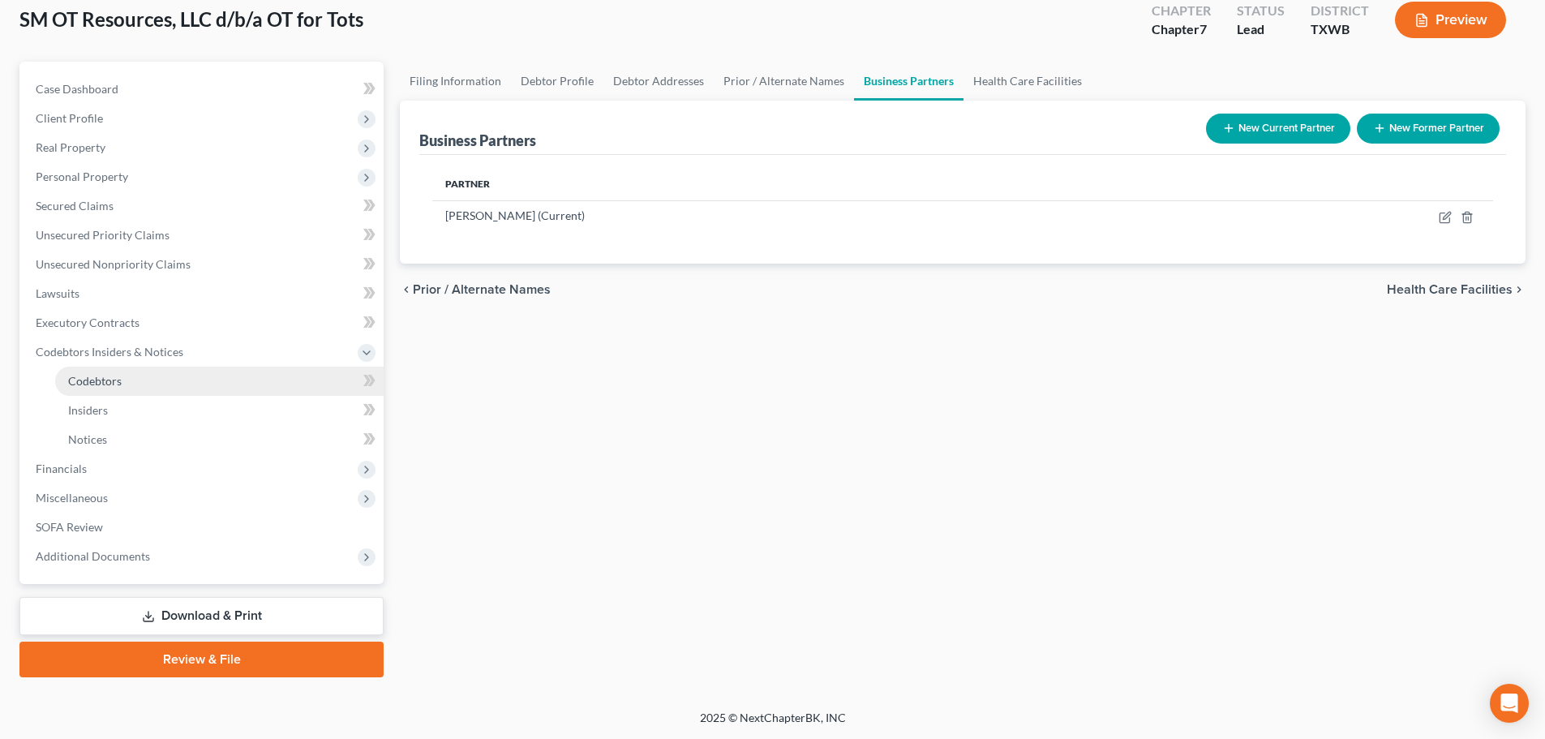
click at [102, 374] on span "Codebtors" at bounding box center [95, 381] width 54 height 14
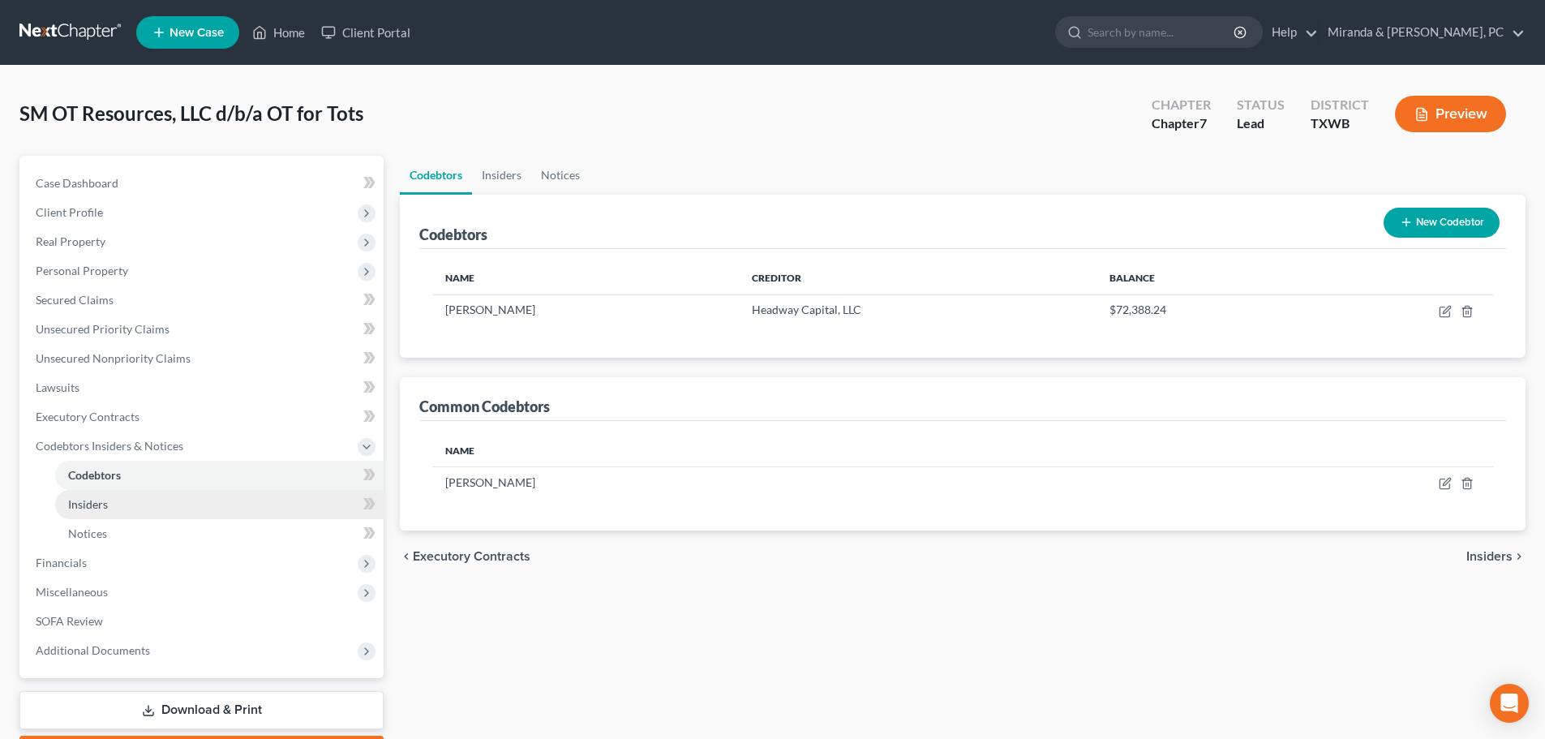
click at [101, 508] on span "Insiders" at bounding box center [88, 504] width 40 height 14
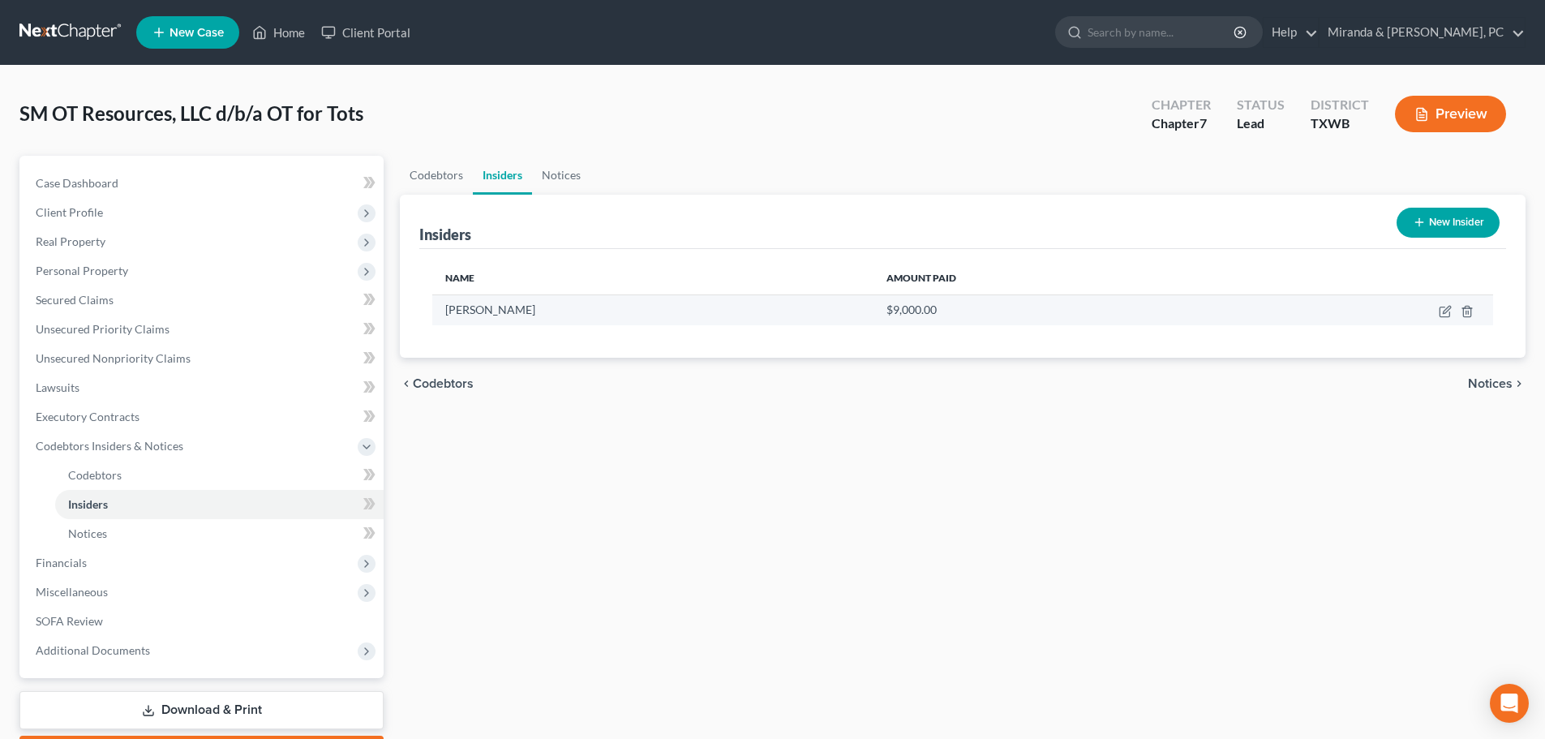
click at [1435, 308] on td at bounding box center [1365, 309] width 256 height 31
drag, startPoint x: 1436, startPoint y: 309, endPoint x: 1446, endPoint y: 311, distance: 10.7
click at [1436, 309] on td at bounding box center [1365, 309] width 256 height 31
click at [1446, 311] on icon "button" at bounding box center [1445, 311] width 13 height 13
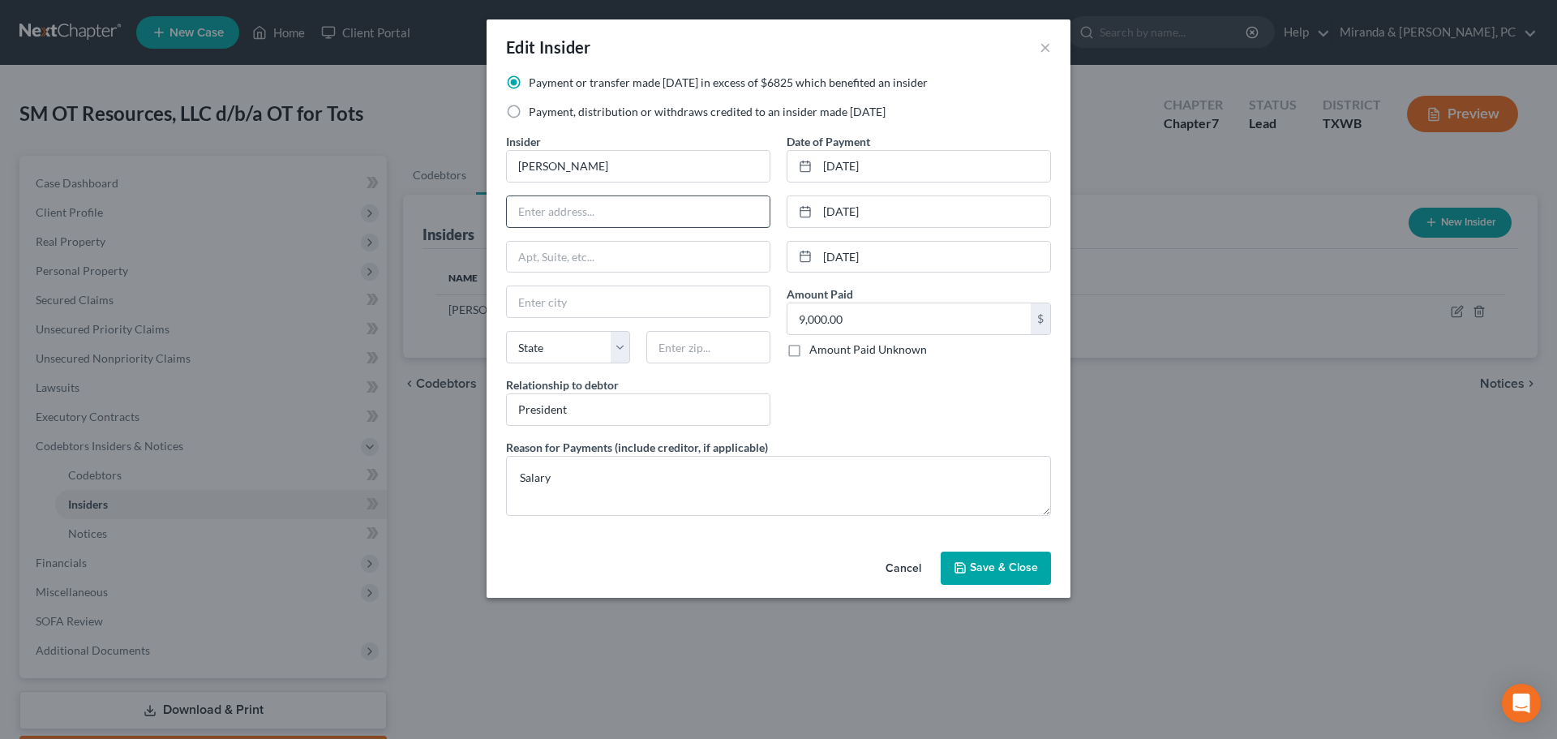
click at [563, 217] on input "text" at bounding box center [638, 211] width 263 height 31
paste input "[STREET_ADDRESS]"
type input "[STREET_ADDRESS]"
click at [734, 341] on input "text" at bounding box center [708, 347] width 124 height 32
type input "79922"
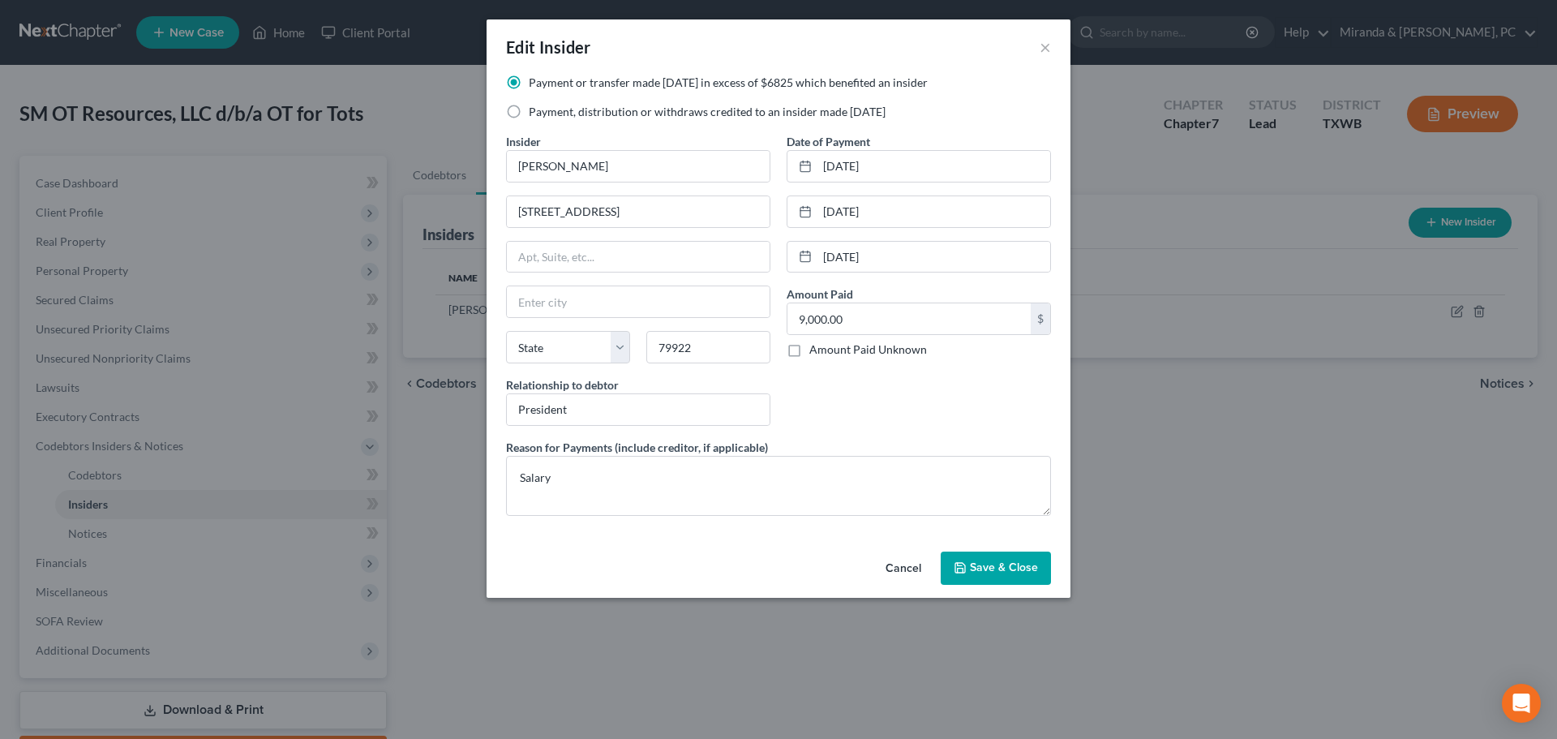
click at [928, 423] on div "Date of Payment [DATE] [DATE] [DATE] Amount Paid 9,000.00 $ Amount Paid Unknown…" at bounding box center [919, 286] width 281 height 306
type input "[GEOGRAPHIC_DATA]"
click at [596, 343] on select "State [US_STATE] AK AR AZ CA CO CT DE DC [GEOGRAPHIC_DATA] [GEOGRAPHIC_DATA] GU…" at bounding box center [568, 347] width 124 height 32
select select "45"
click at [856, 390] on div "Date of Payment [DATE] [DATE] [DATE] Amount Paid 9,000.00 $ Amount Paid Unknown…" at bounding box center [919, 286] width 281 height 306
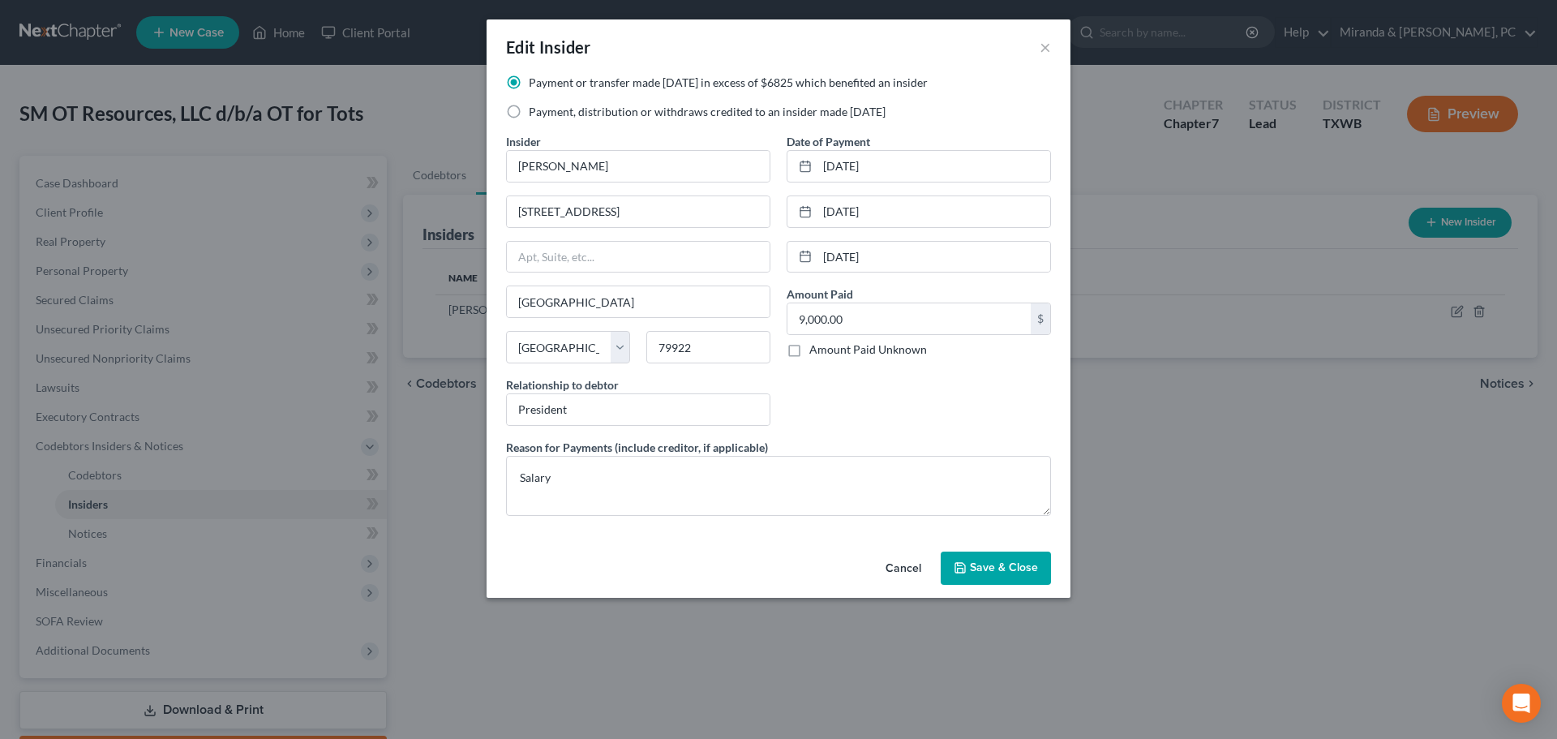
click at [977, 560] on button "Save & Close" at bounding box center [996, 569] width 110 height 34
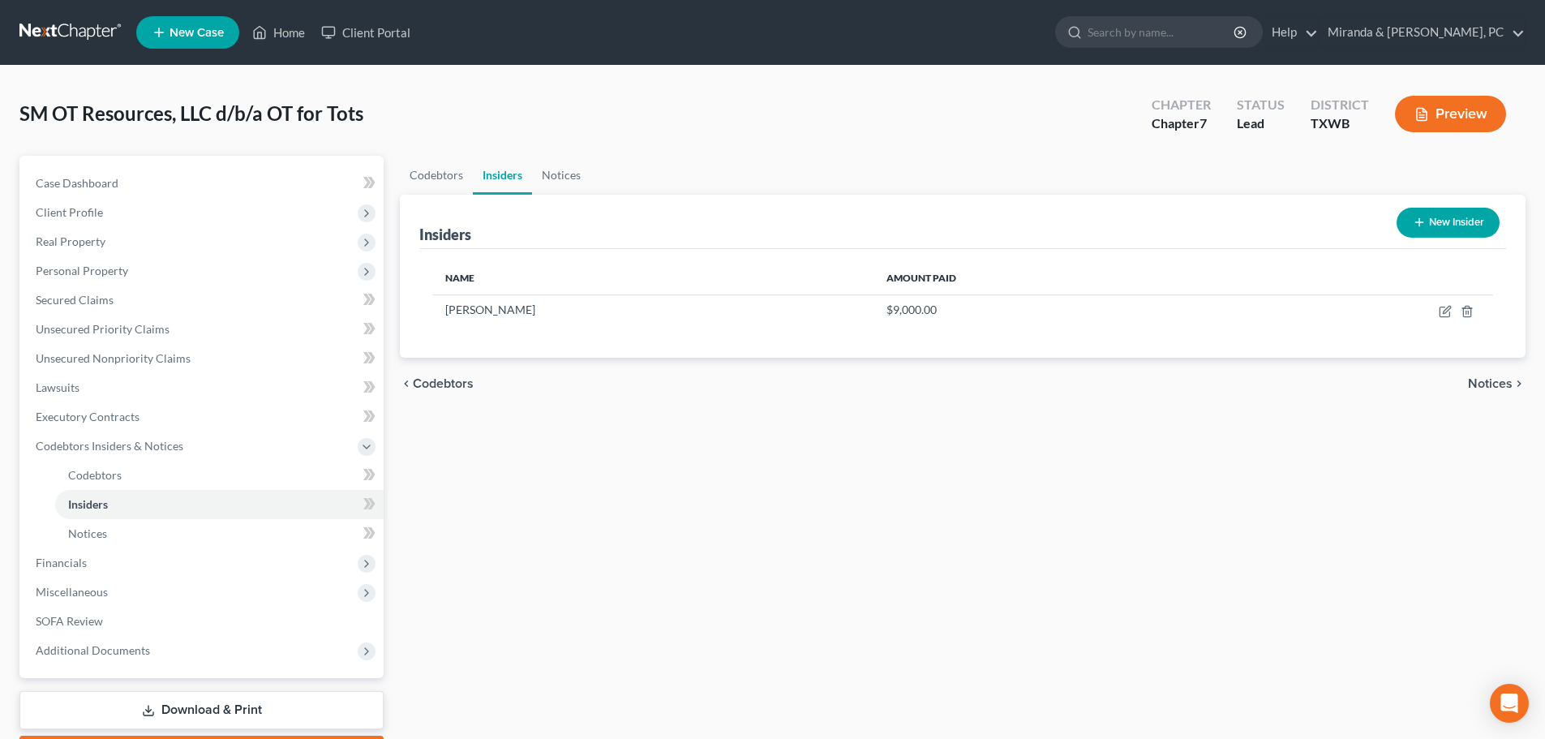
click at [775, 539] on div "Codebtors Insiders Notices Insiders New Insider Name Amount Paid [PERSON_NAME] …" at bounding box center [963, 464] width 1142 height 616
click at [272, 32] on link "Home" at bounding box center [278, 32] width 69 height 29
